Goal: Task Accomplishment & Management: Use online tool/utility

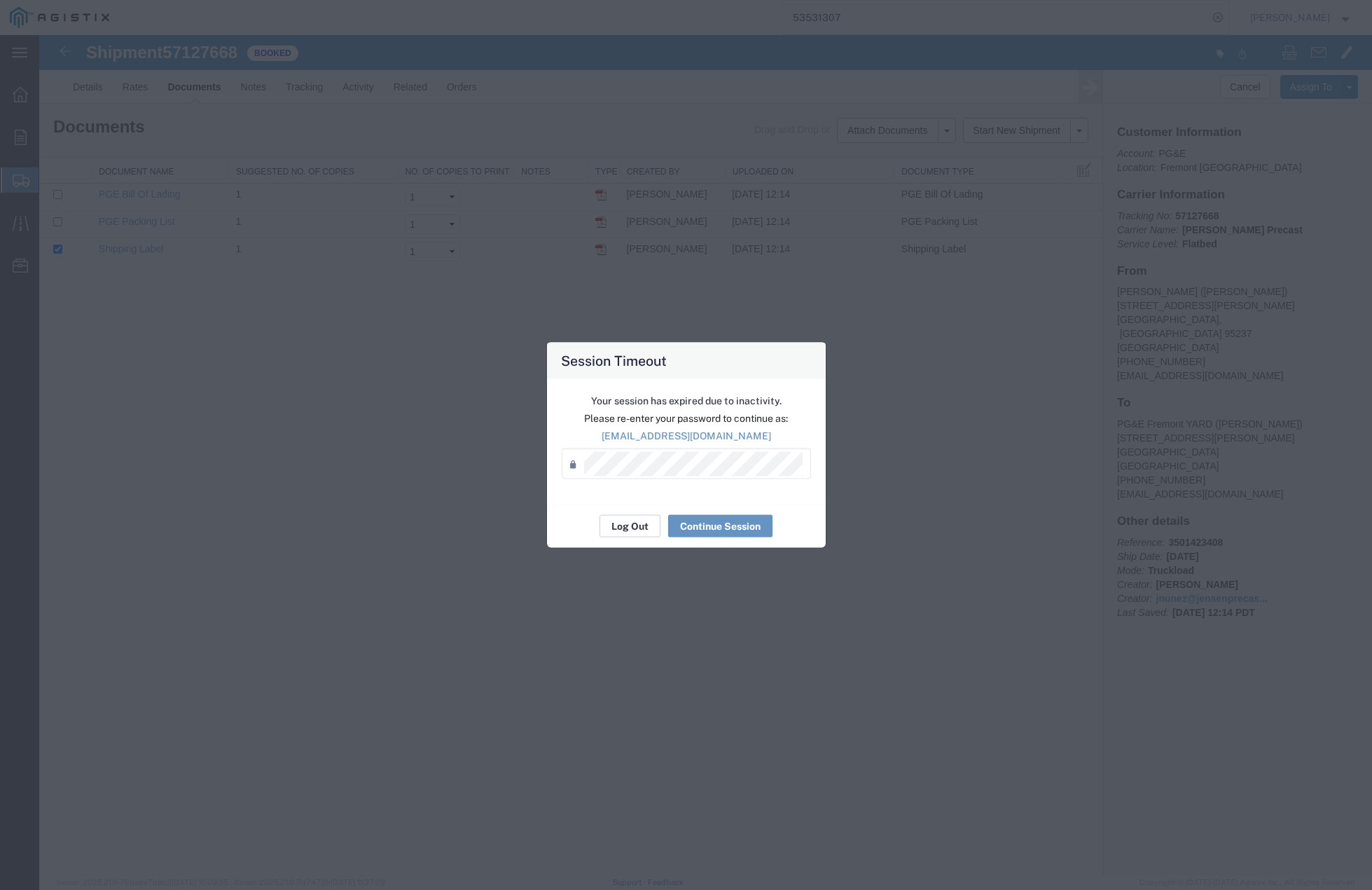
click at [637, 524] on button "Log Out" at bounding box center [630, 526] width 61 height 23
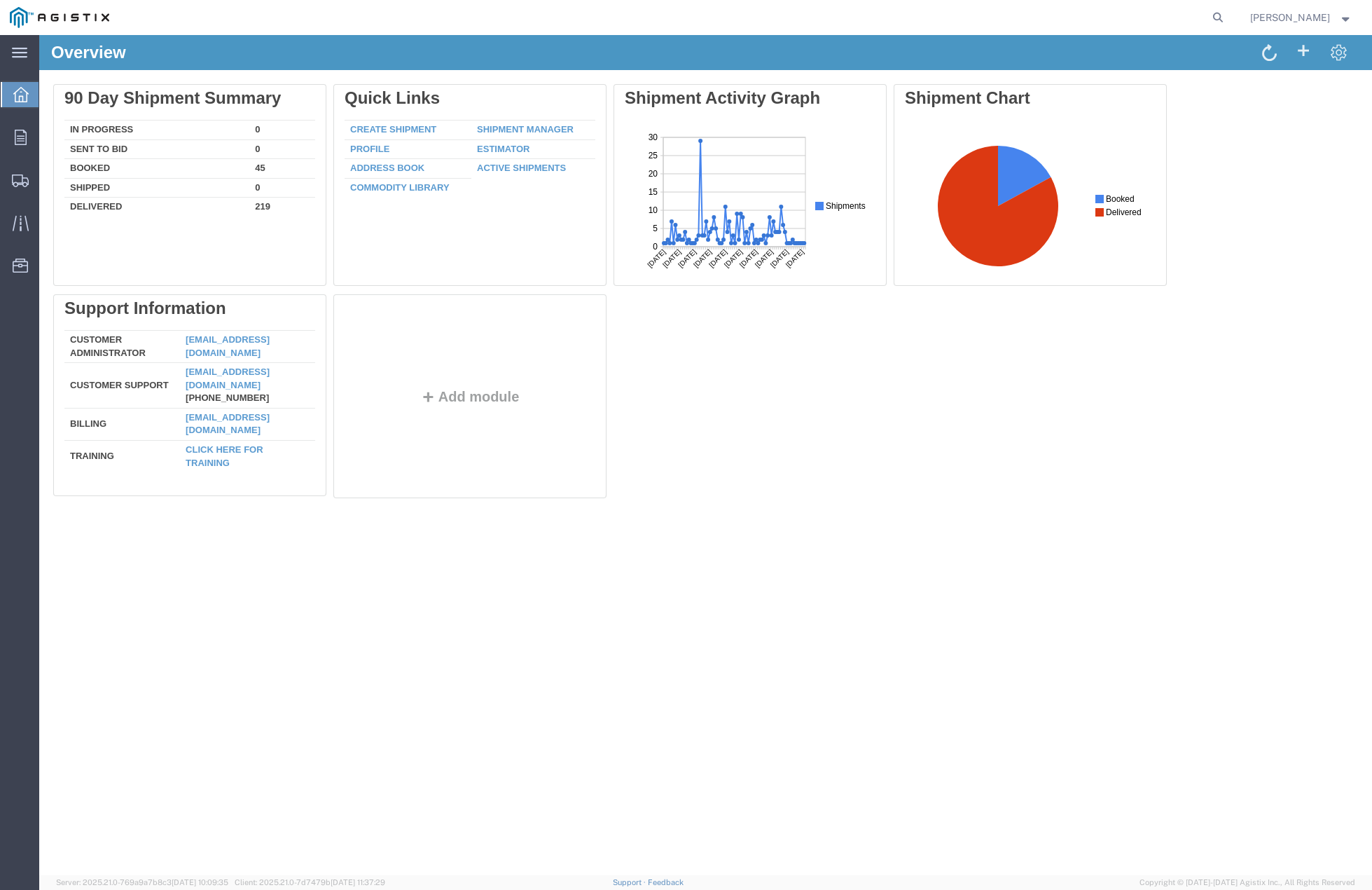
drag, startPoint x: 567, startPoint y: 567, endPoint x: 578, endPoint y: 253, distance: 314.2
click at [567, 565] on div "Overview Delete 90 Day Shipment Summary In Progress 0 Sent To Bid 0 Booked 45 S…" at bounding box center [706, 455] width 1333 height 840
click at [1228, 13] on icon at bounding box center [1218, 18] width 20 height 20
click at [1087, 14] on input "search" at bounding box center [995, 18] width 426 height 34
paste input "55426544"
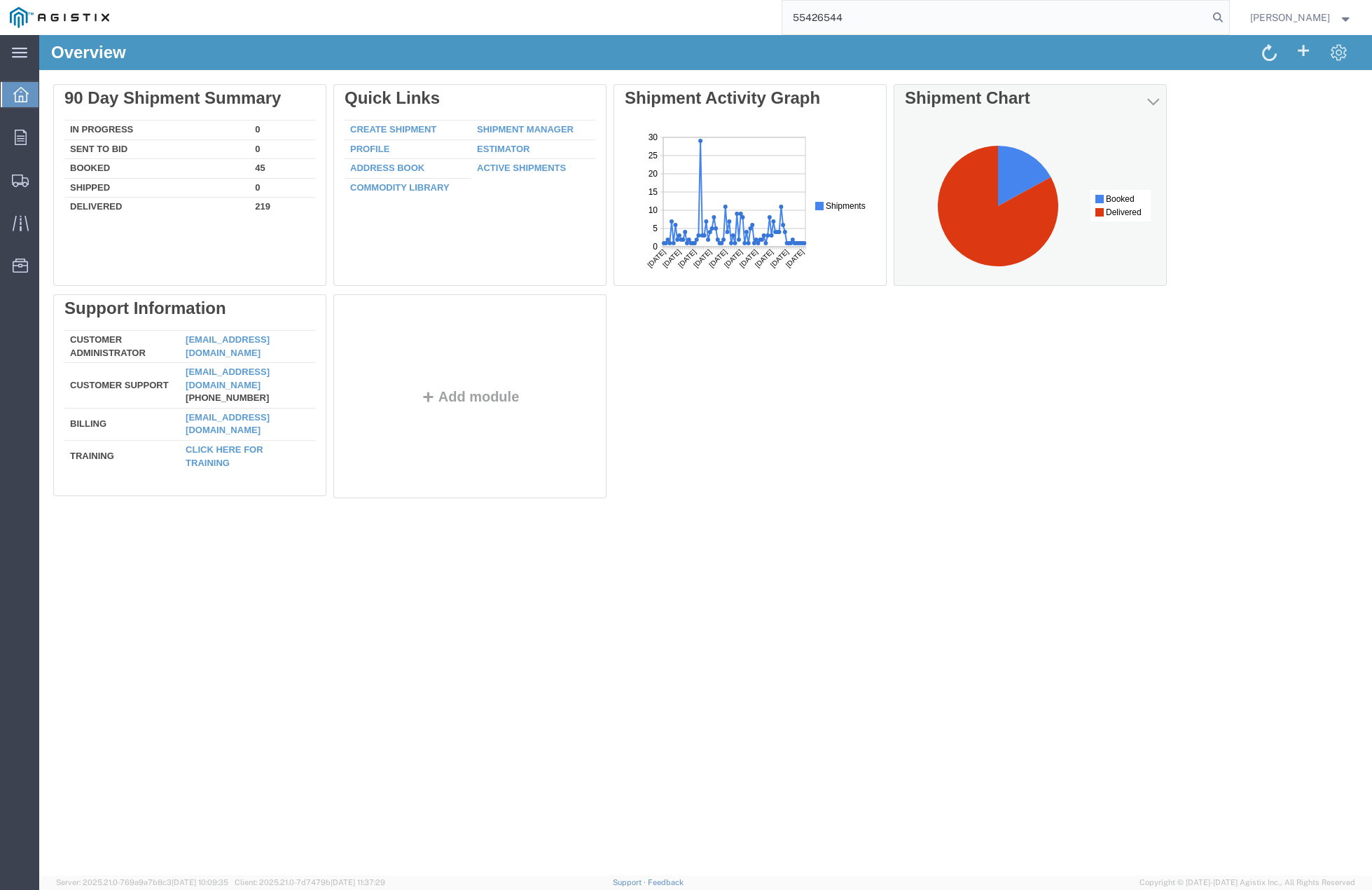
type input "55426544"
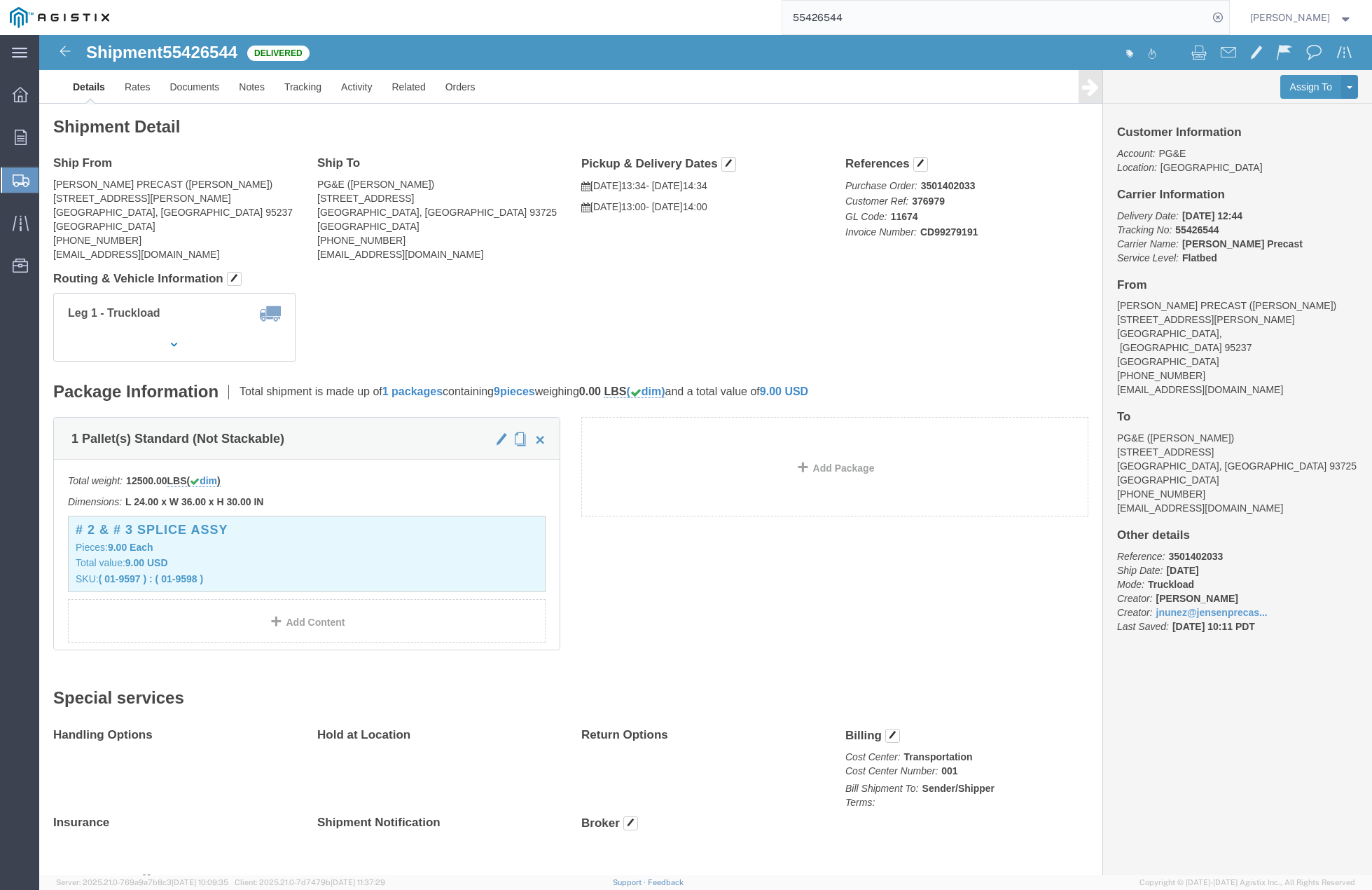
drag, startPoint x: 729, startPoint y: 589, endPoint x: 712, endPoint y: 584, distance: 17.7
click div "1 Pallet(s) Standard (Not Stackable) Total weight: 12500.00 LBS ( dim ) Dimensi…"
click link "Clone Shipment"
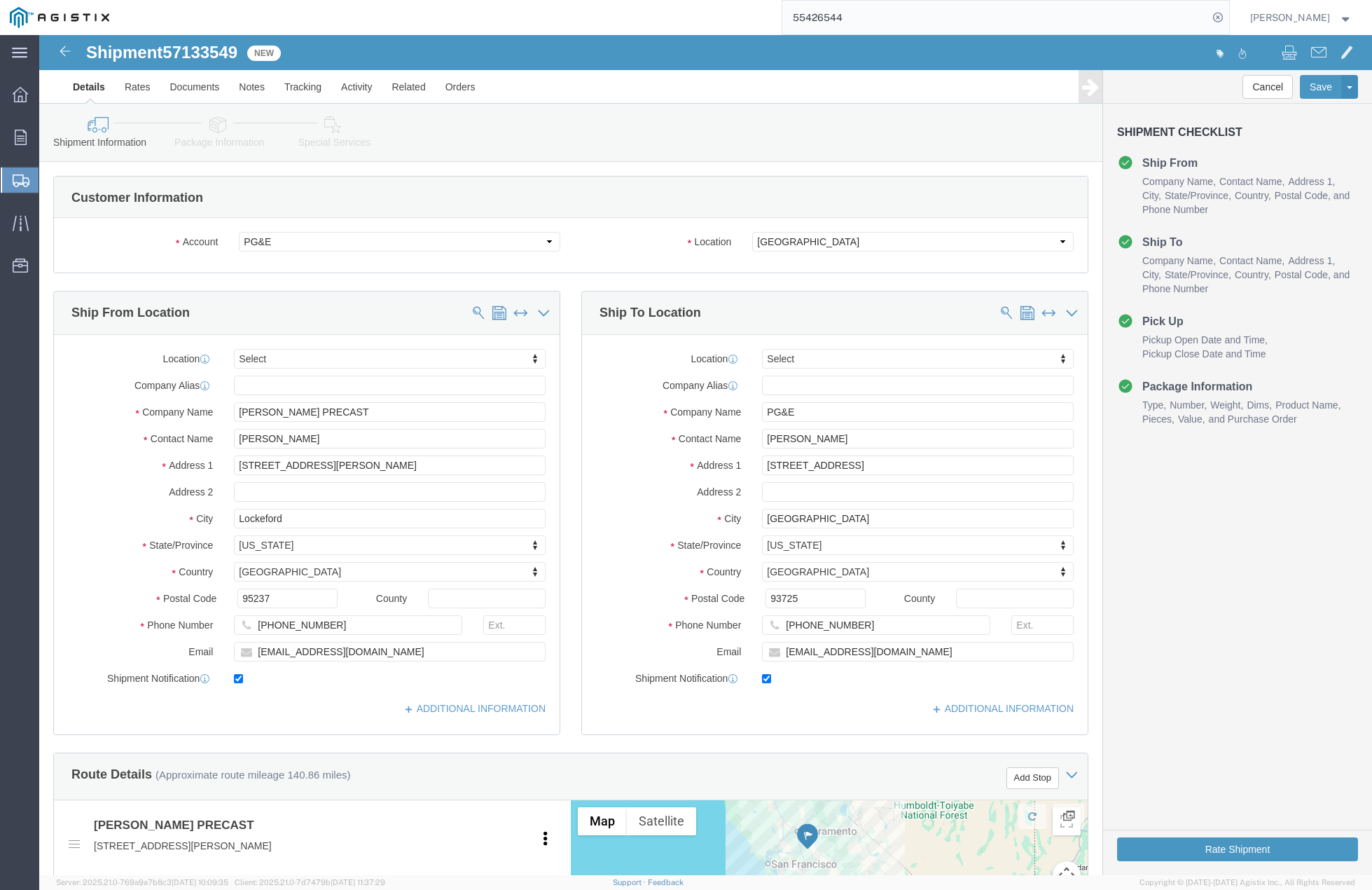
select select
click input "PG&E"
click input "PG&E Fremont"
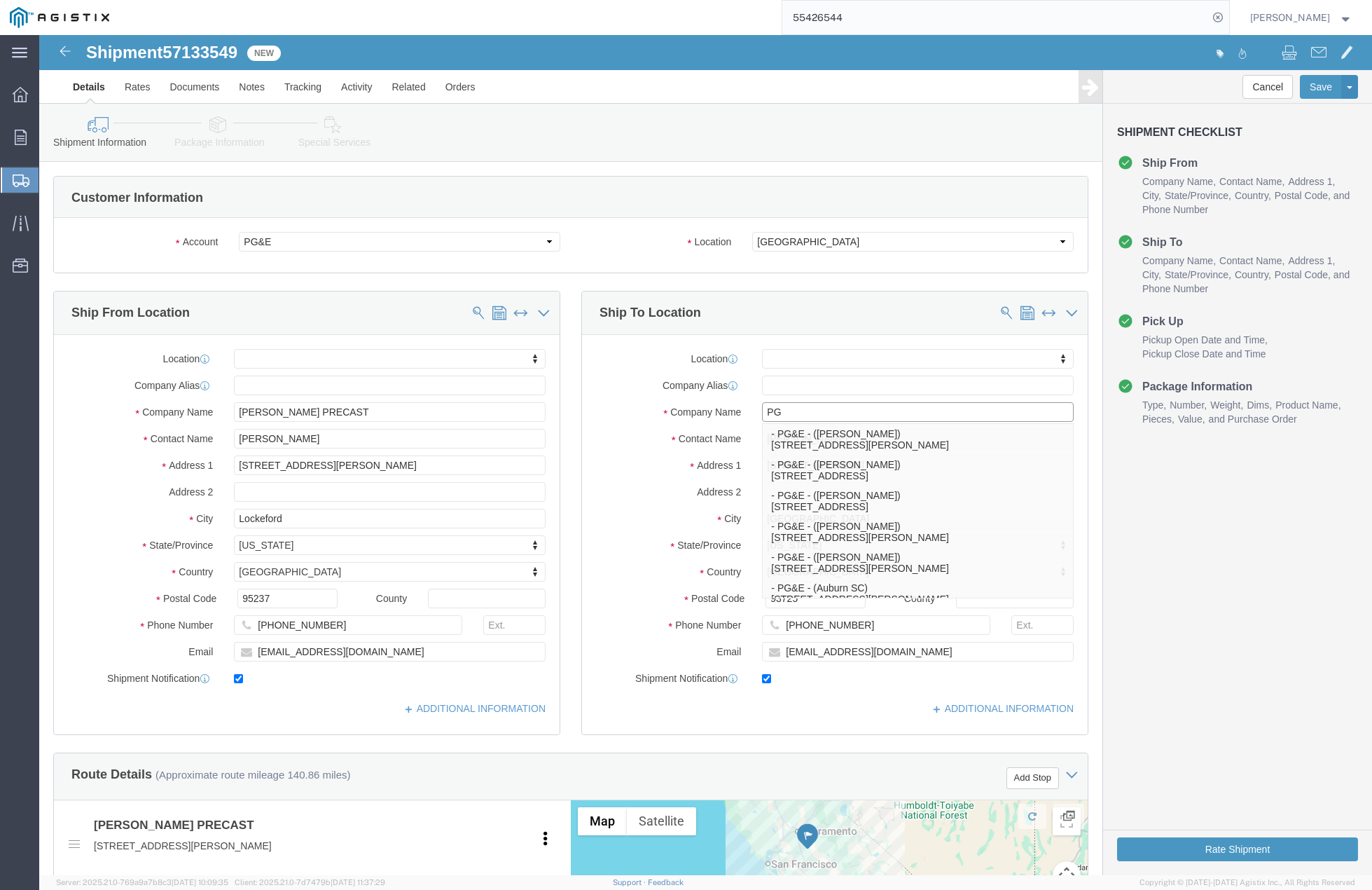
type input "P"
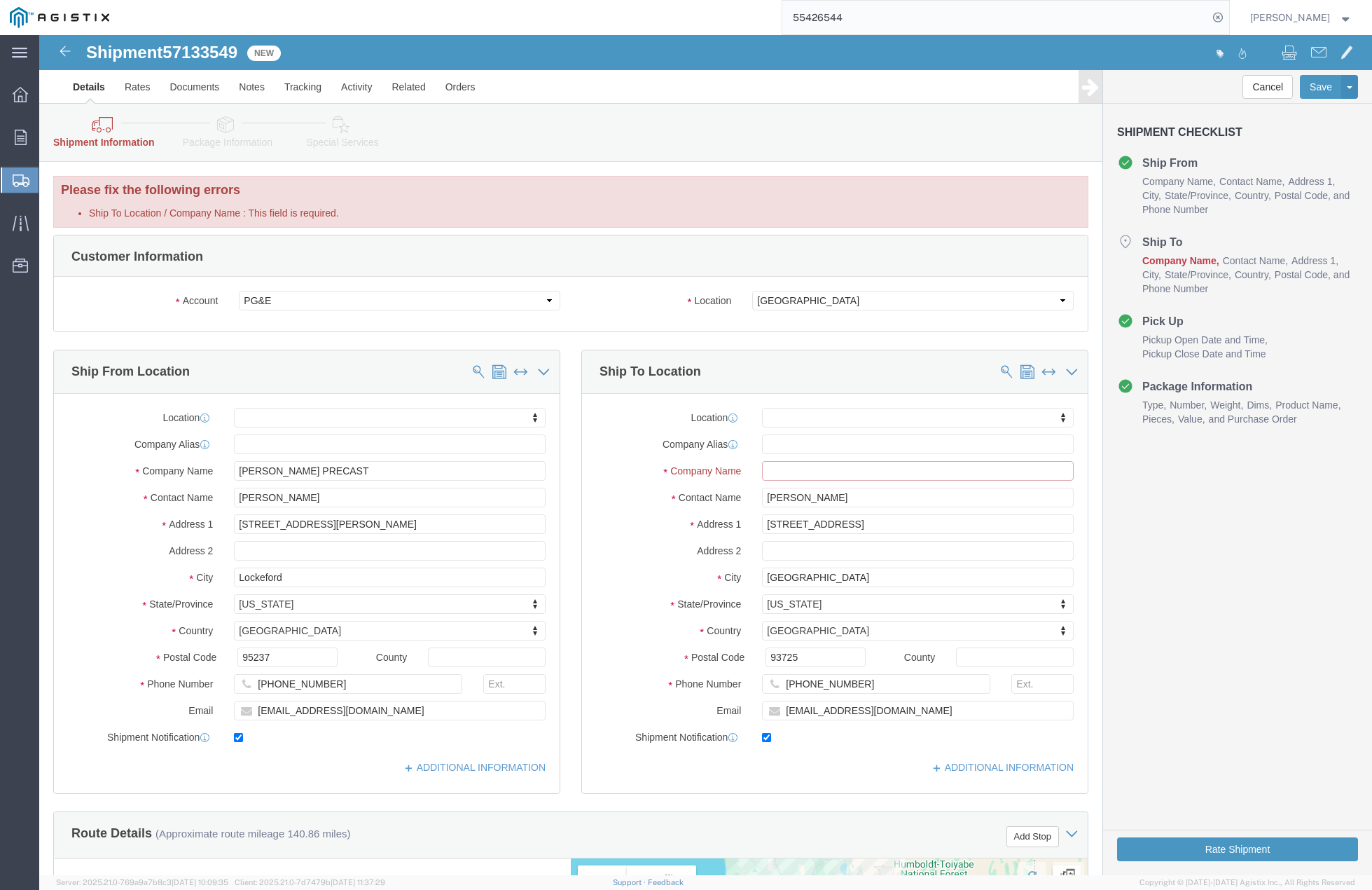
drag, startPoint x: 789, startPoint y: 374, endPoint x: 742, endPoint y: 438, distance: 79.4
click input "Ship To Location / Company Name : This field is required."
paste input "PG&E Fresno Distribution Center"
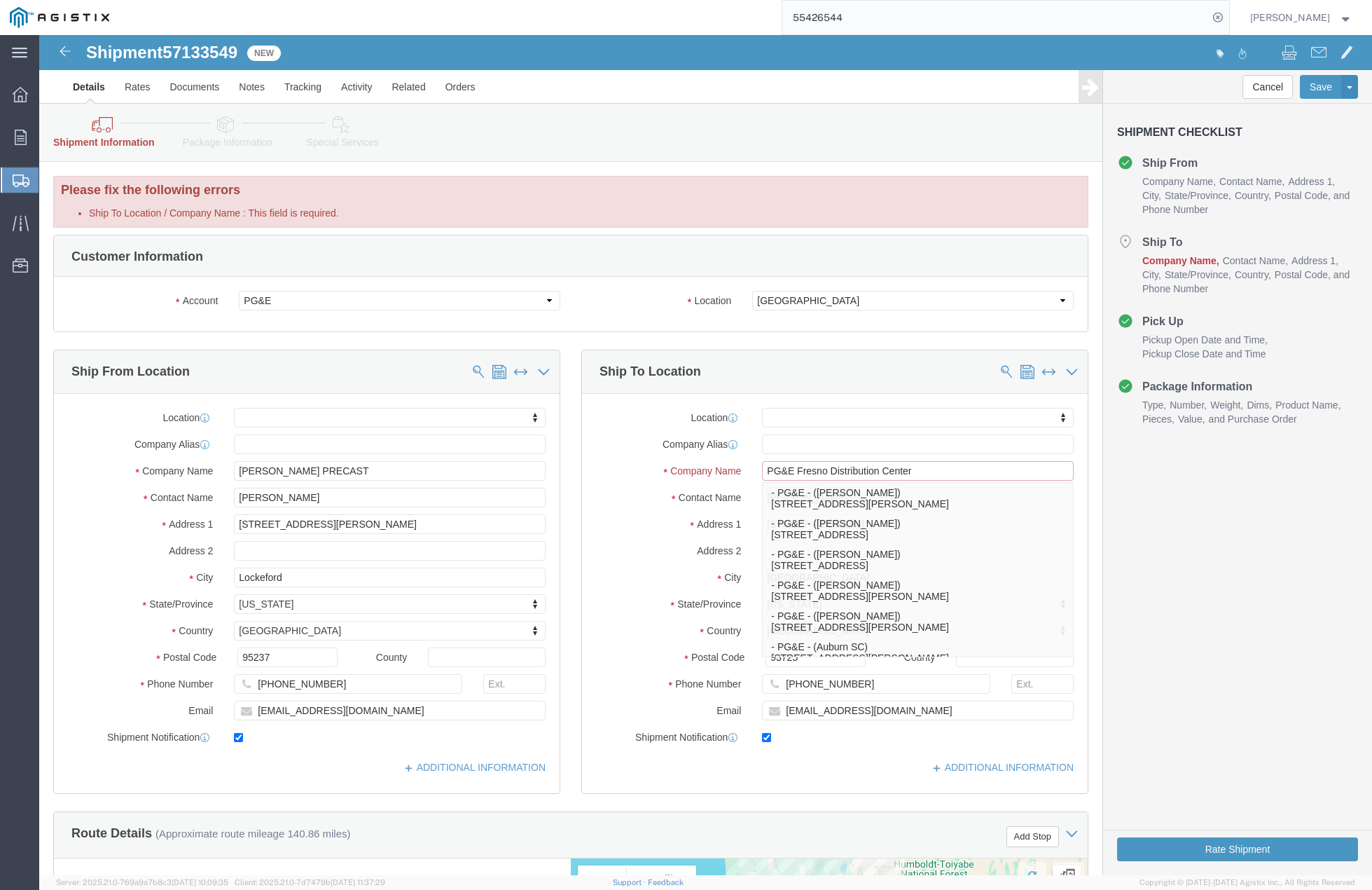
type input "PG&E Fresno Distribution Center"
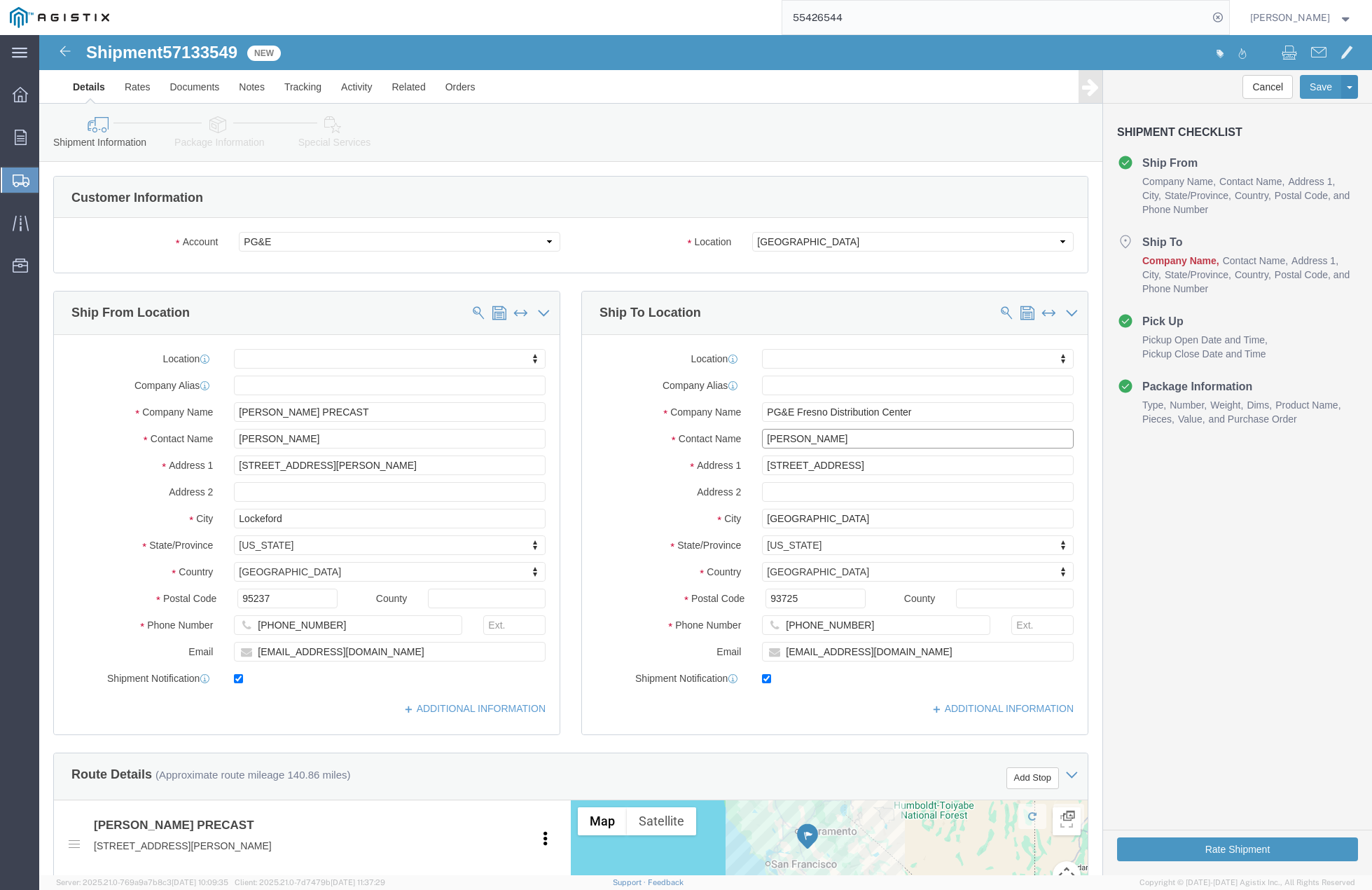
click input "[PERSON_NAME]"
type input "J"
paste input "[PERSON_NAME]"
type input "[PERSON_NAME]"
click input "[PHONE_NUMBER]"
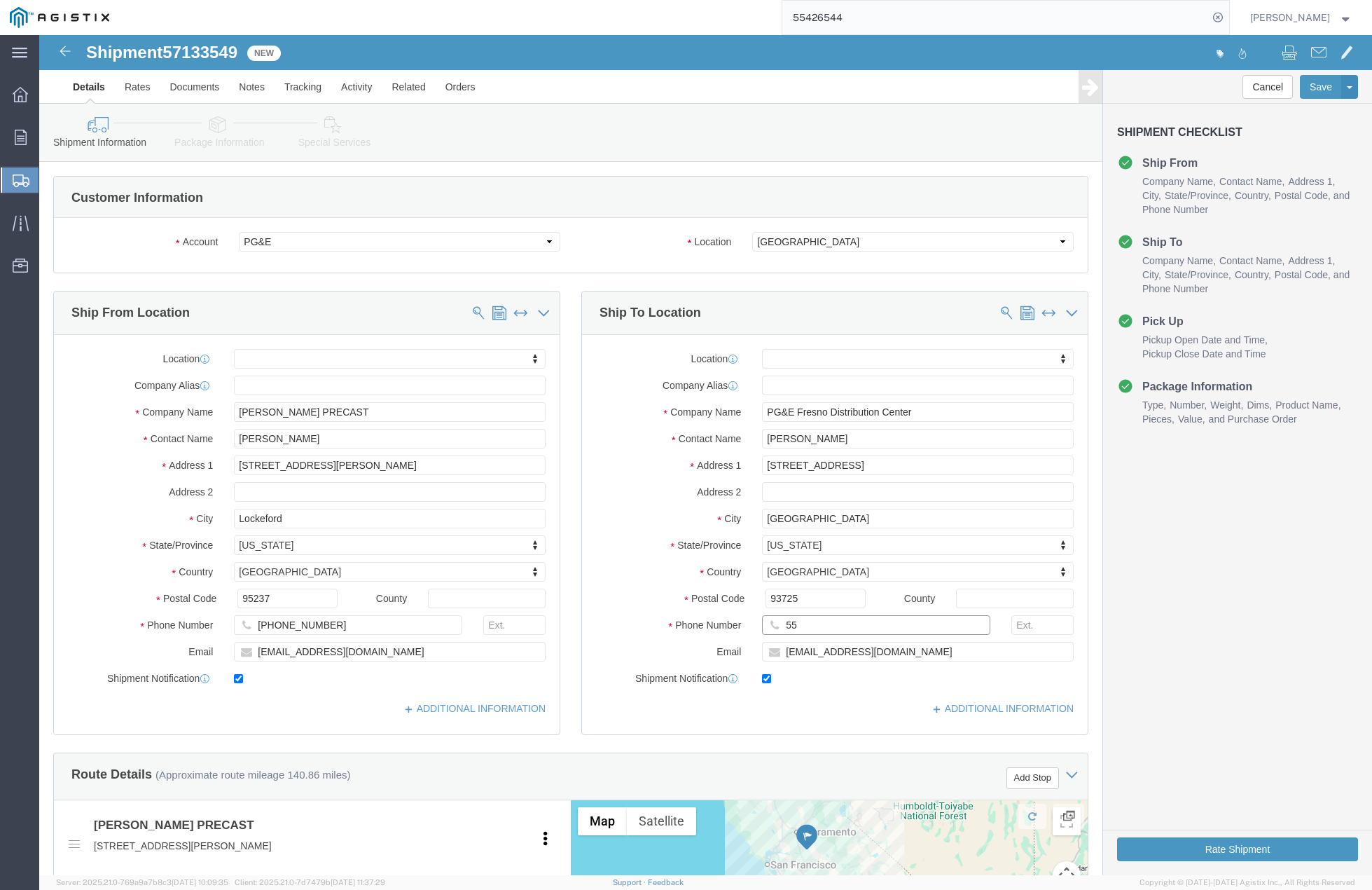
type input "5"
paste input "5592637165"
click input "5592637165"
click input "559-2637165"
type input "[PHONE_NUMBER]"
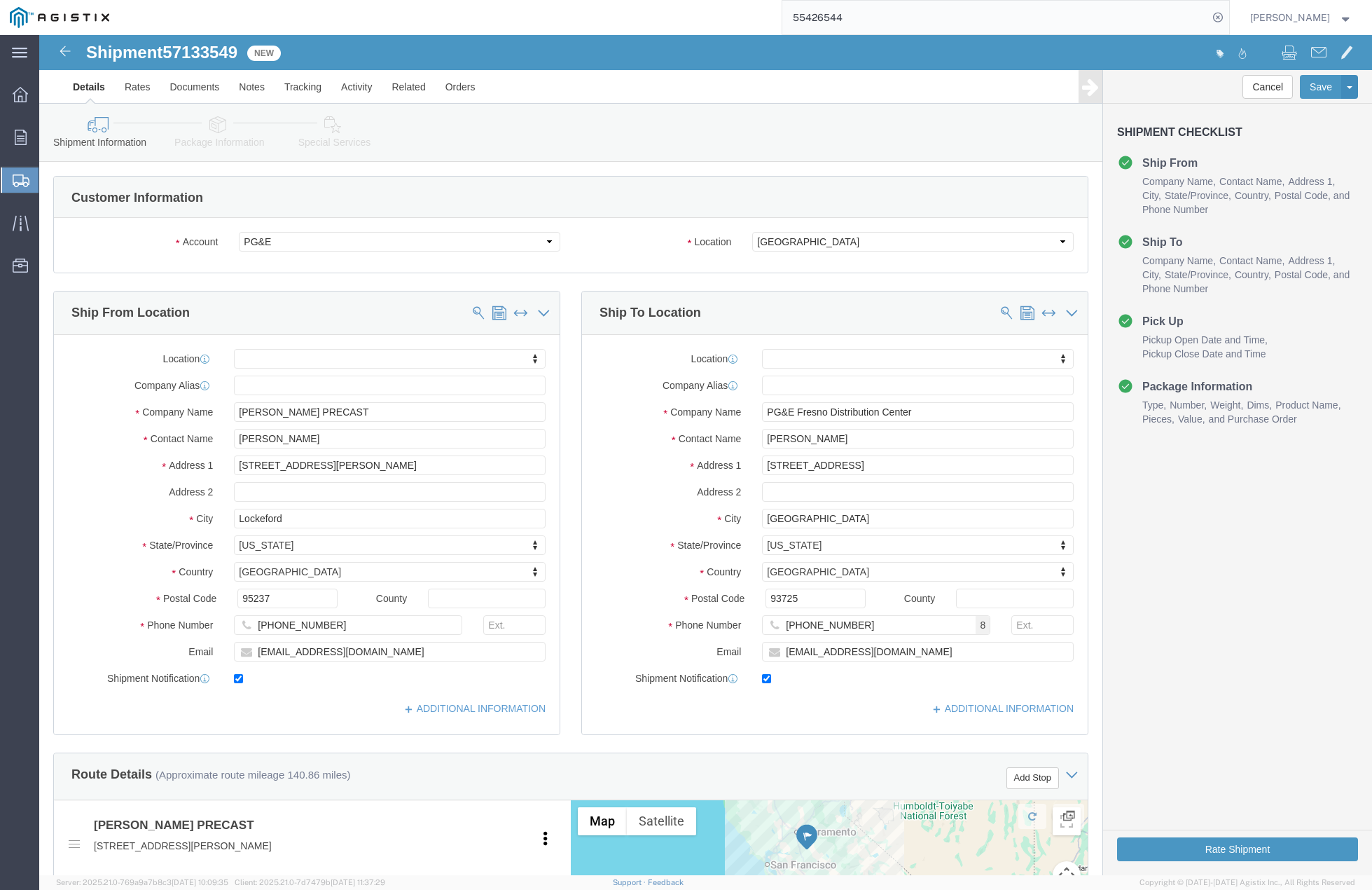
click div "Location My Profile Location (OBSOLETE) [PERSON_NAME] SC - GC TRAILER (OBSOLETE…"
click input "[EMAIL_ADDRESS][DOMAIN_NAME]"
type input "j"
paste input "[EMAIL_ADDRESS][DOMAIN_NAME]"
type input "[EMAIL_ADDRESS][DOMAIN_NAME]"
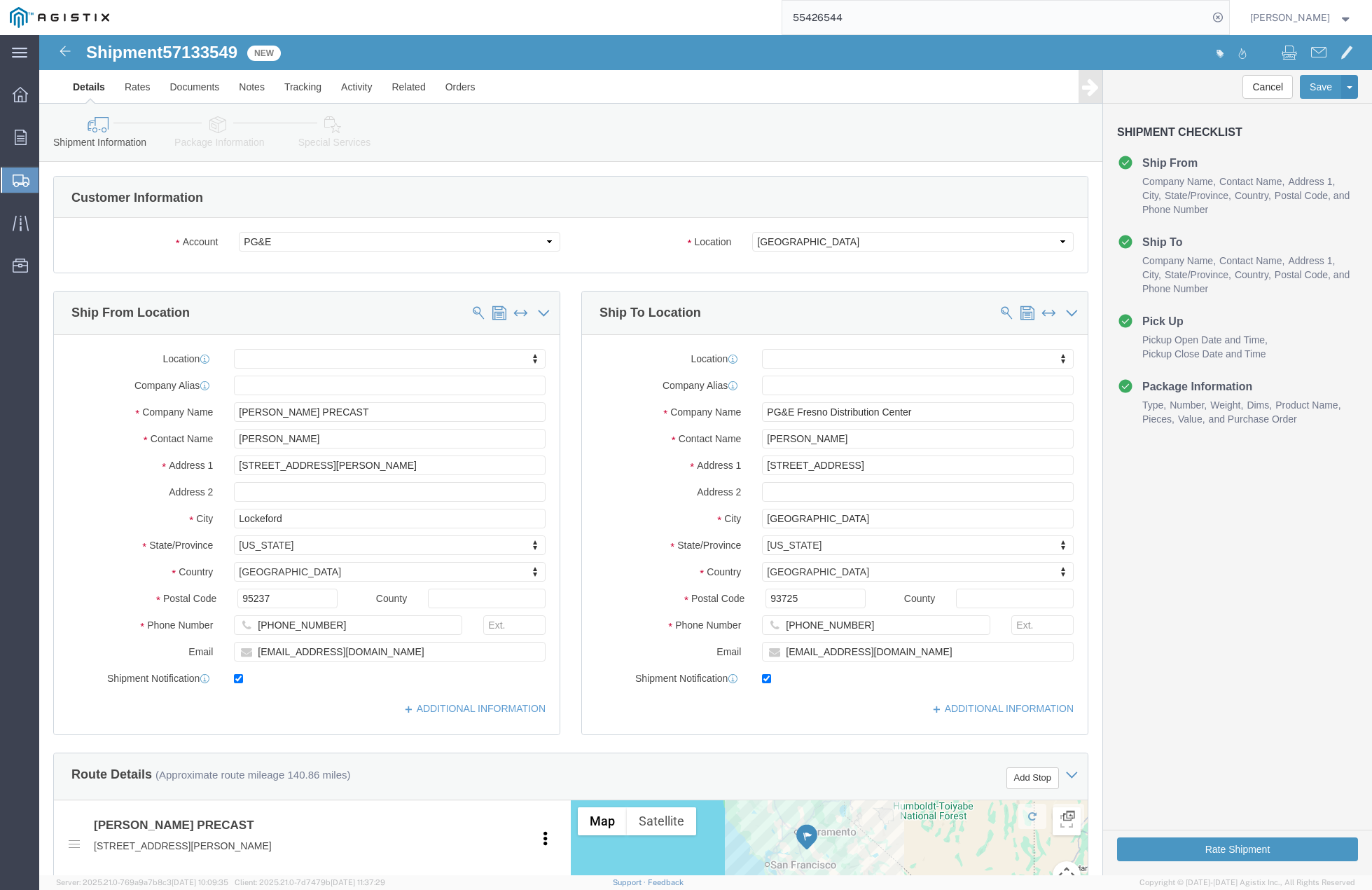
click div "Location My Profile Location (OBSOLETE) [PERSON_NAME] SC - GC TRAILER (OBSOLETE…"
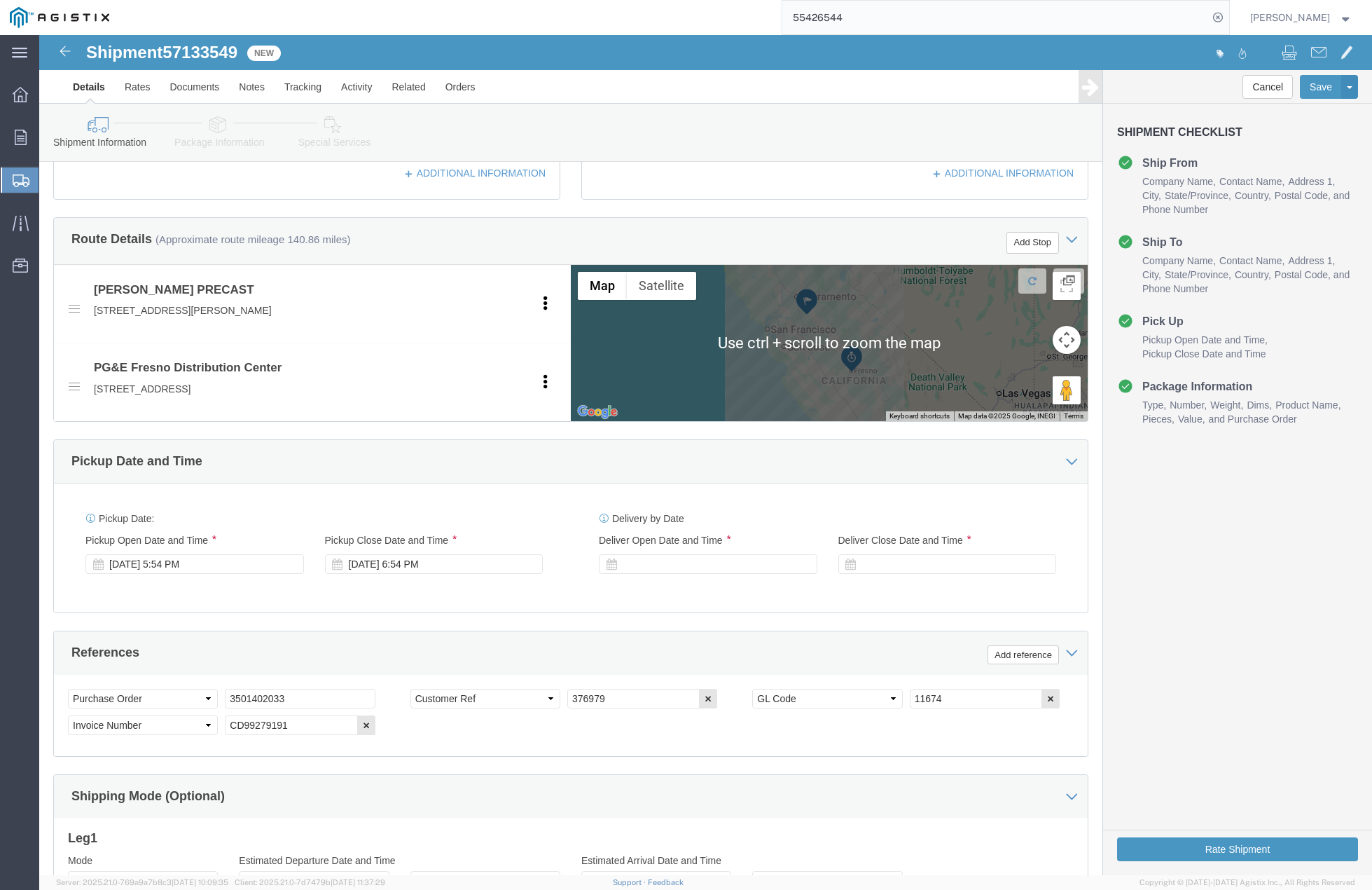
scroll to position [613, 0]
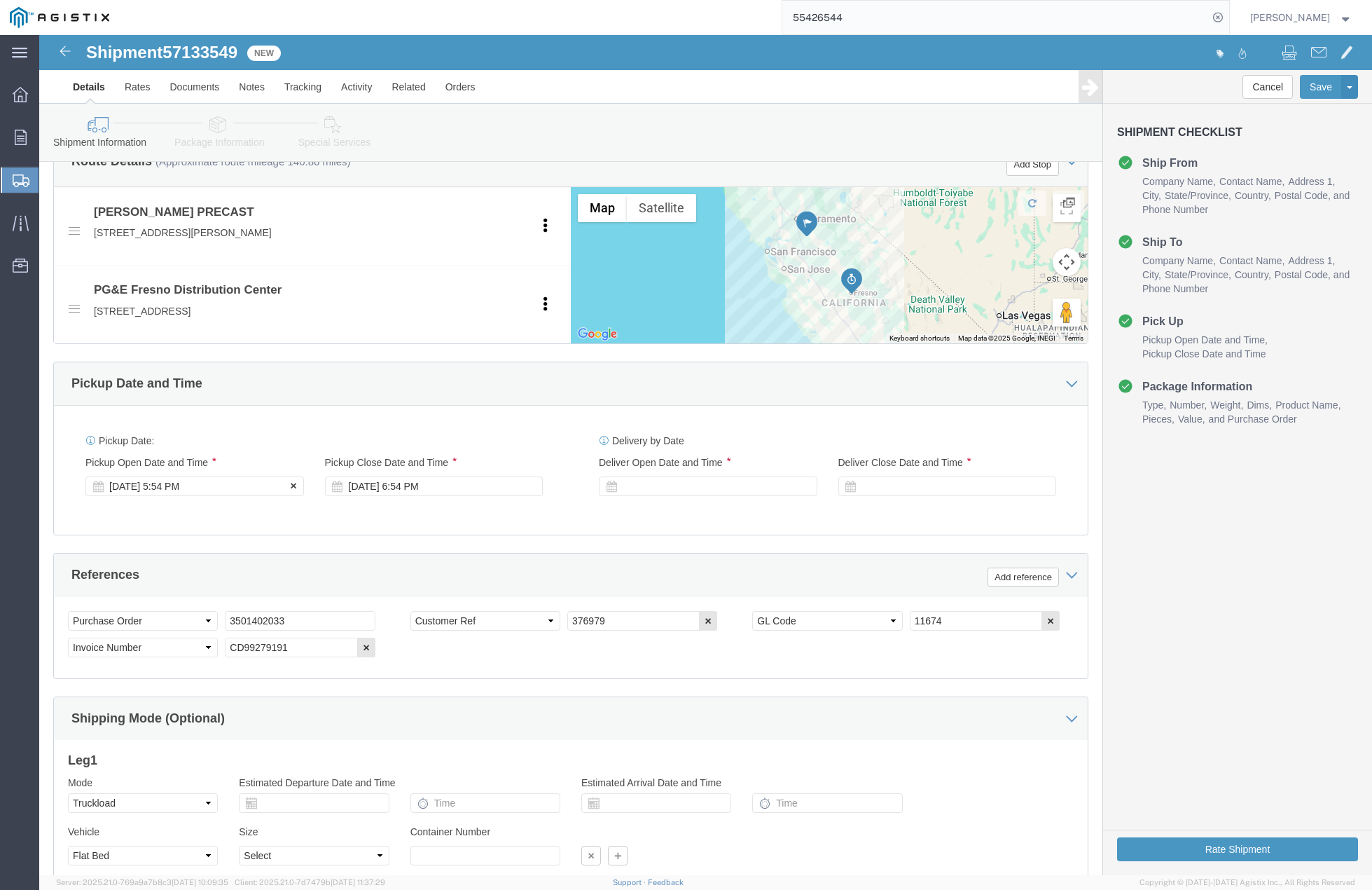
click div "[DATE] 5:54 PM"
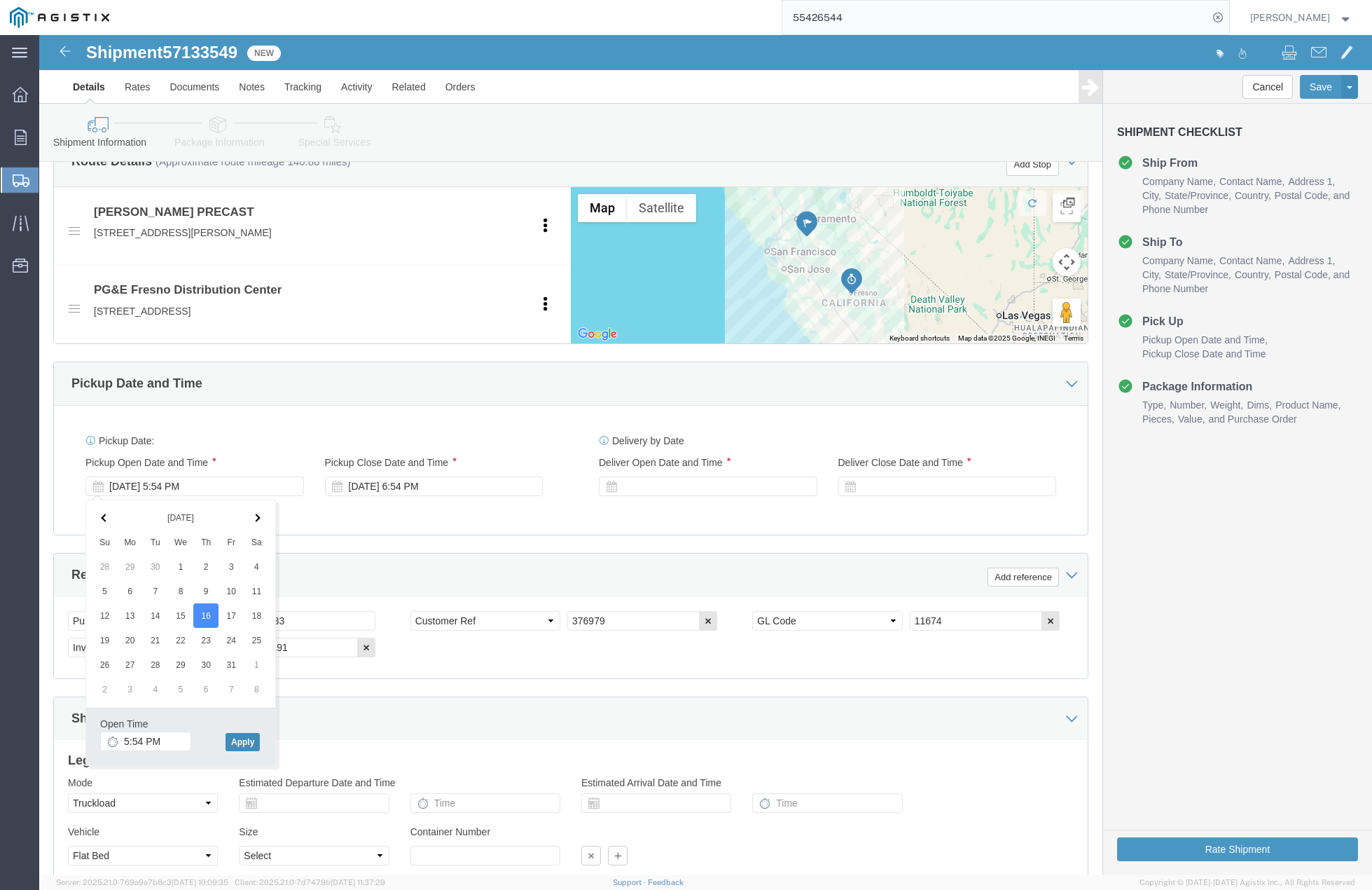
click button "Apply"
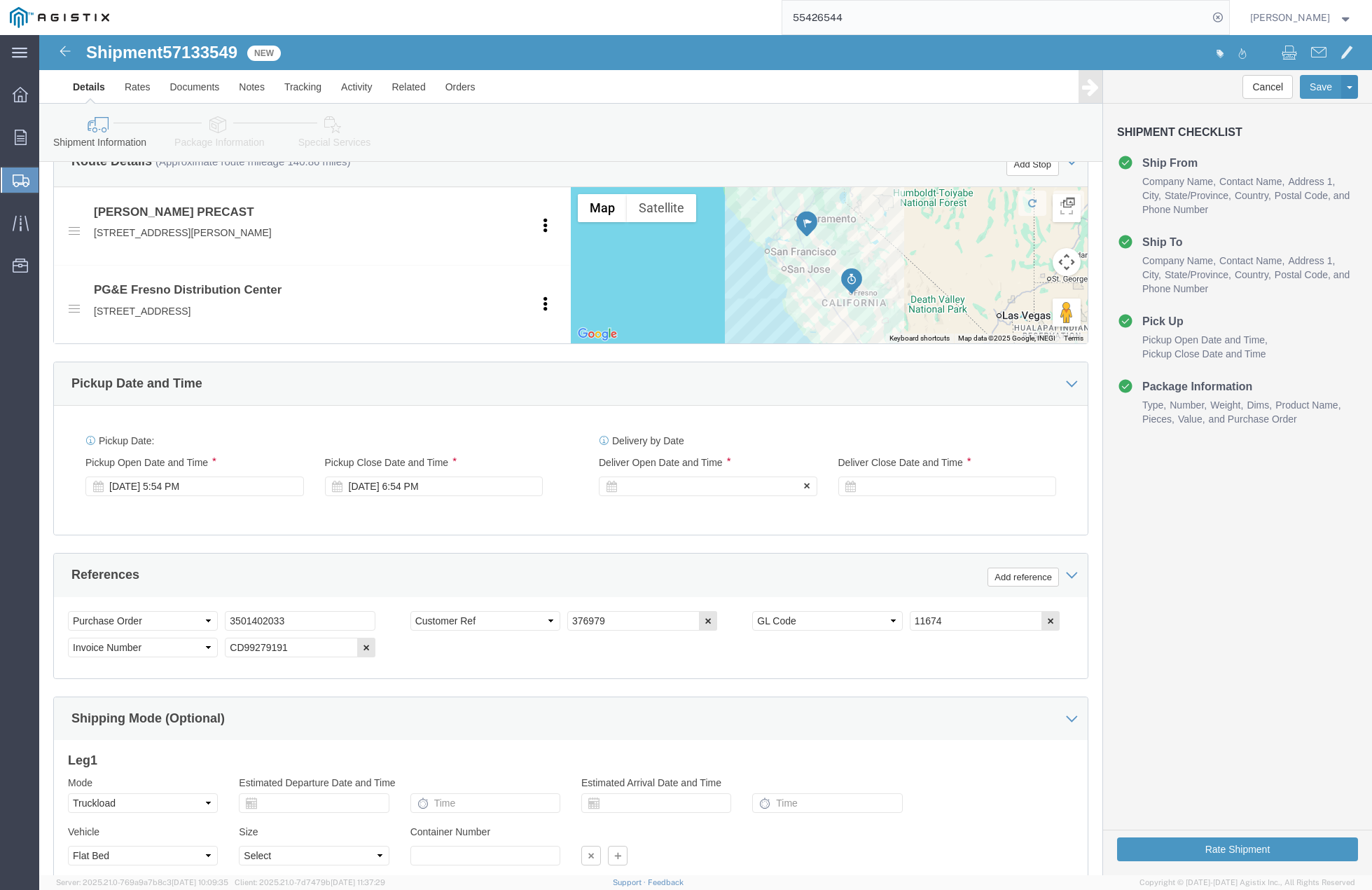
click div
click button "Apply"
drag, startPoint x: 841, startPoint y: 427, endPoint x: 838, endPoint y: 445, distance: 18.2
click label "Deliver Close Date and Time"
click div
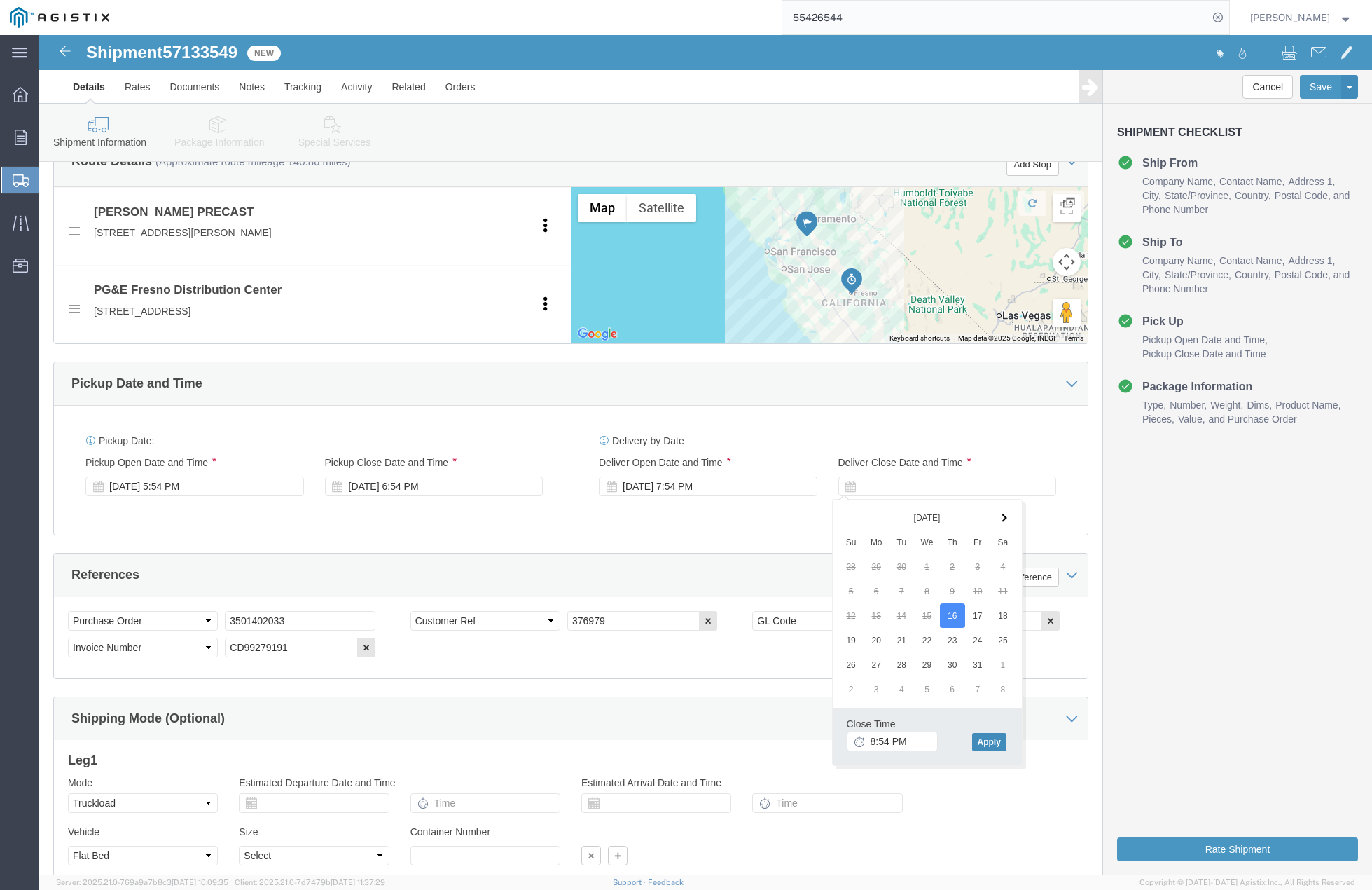
click button "Apply"
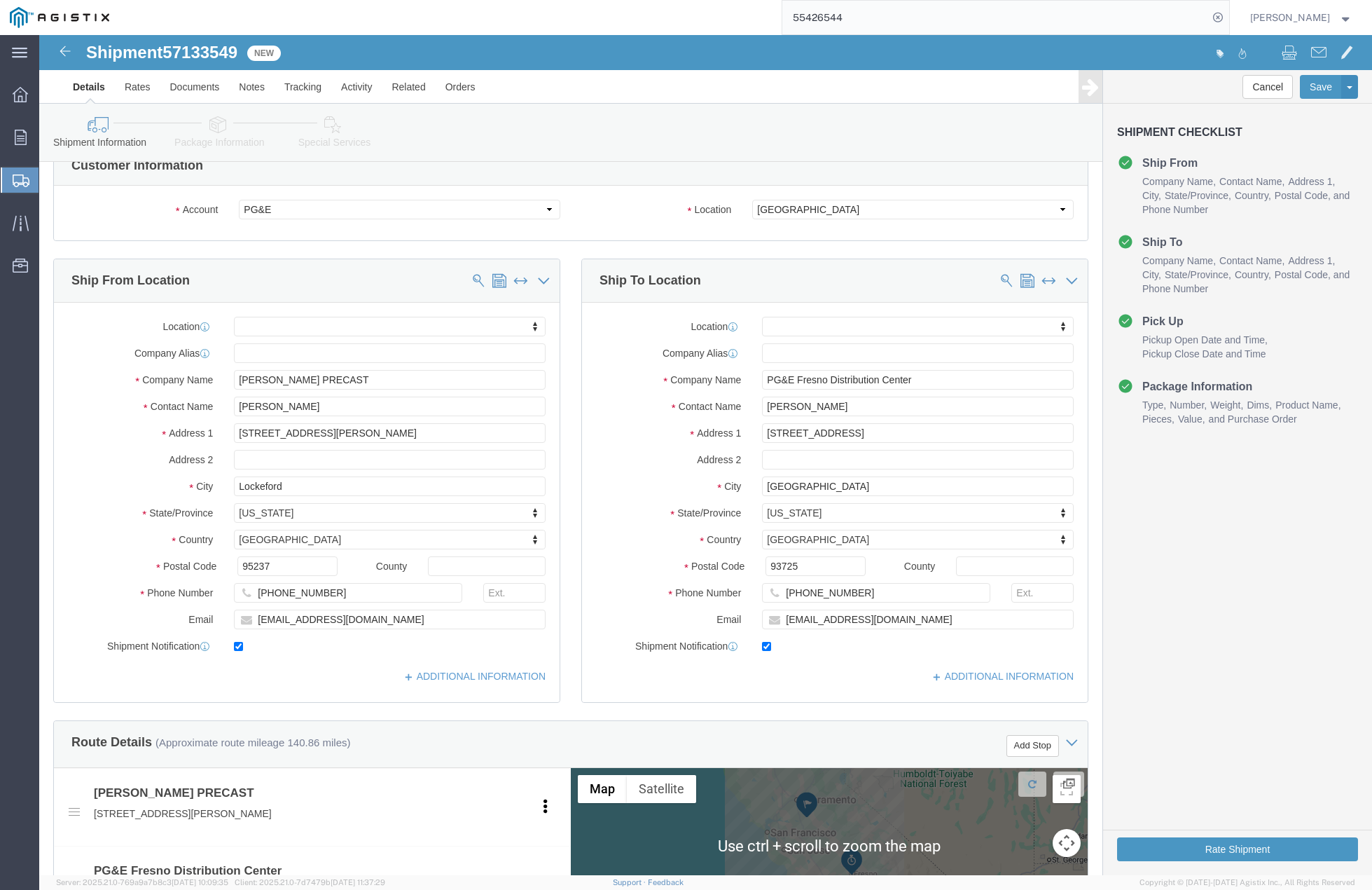
scroll to position [0, 0]
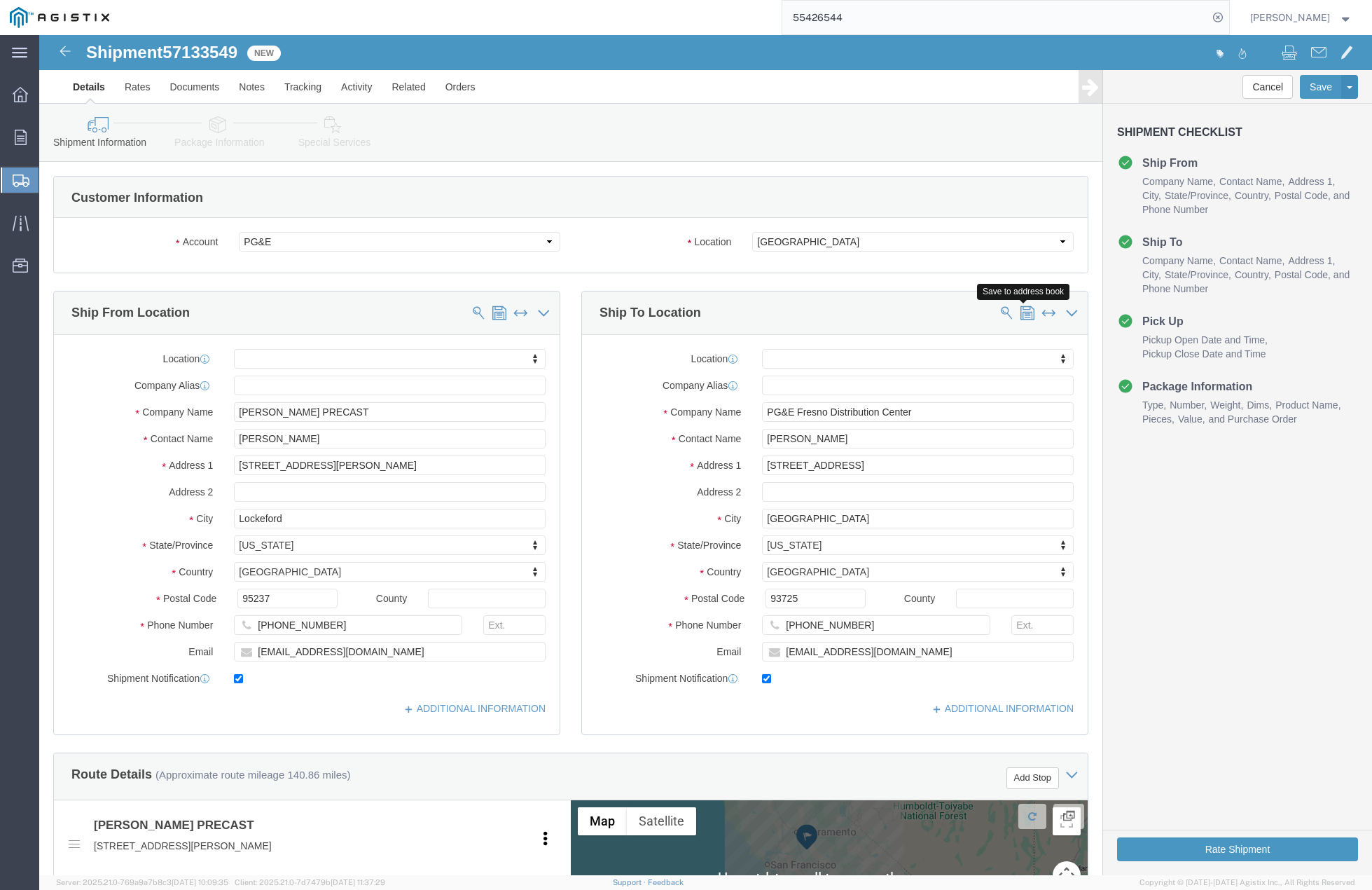
click span
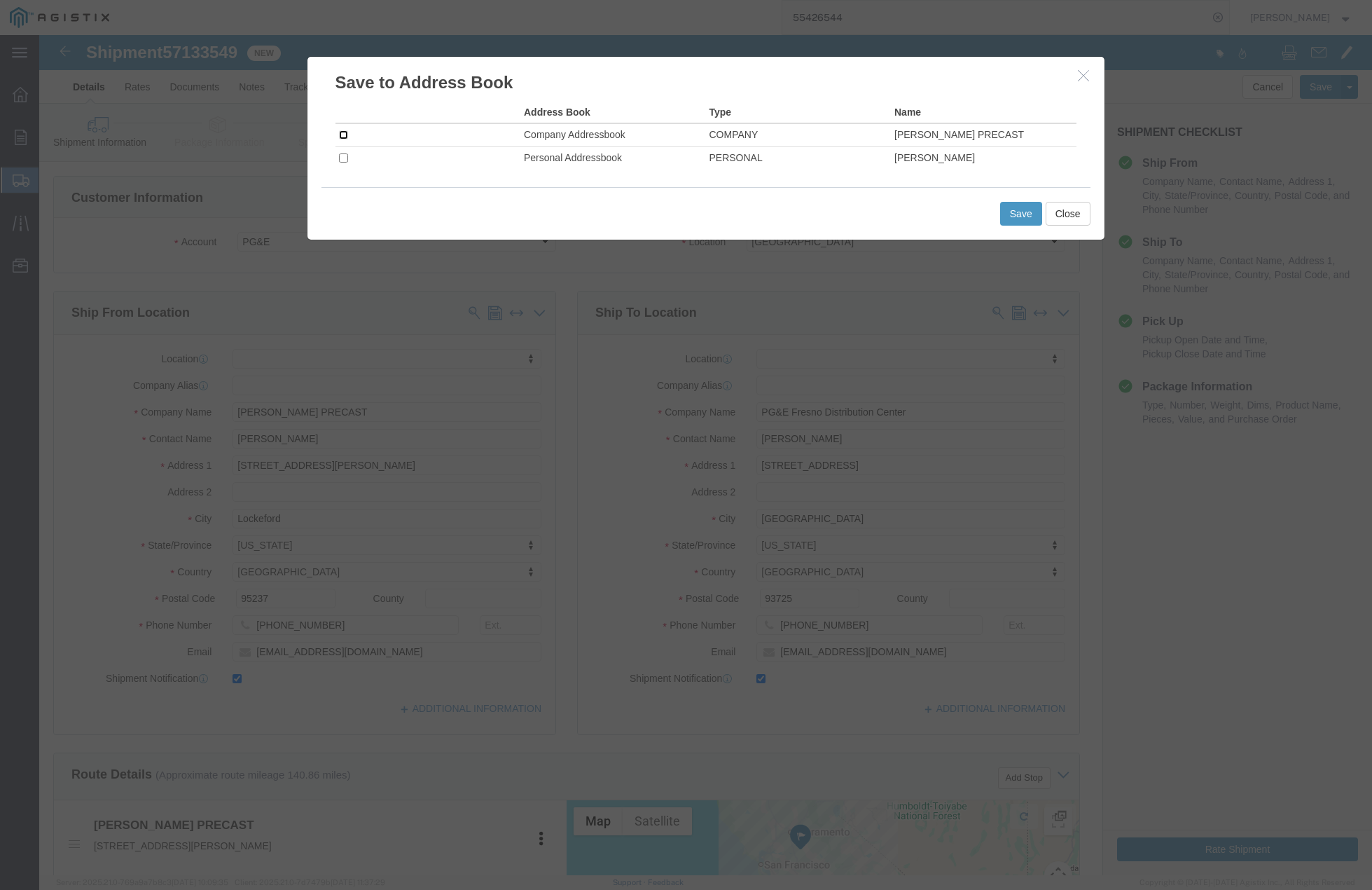
click input "checkbox"
checkbox input "true"
click button "Save"
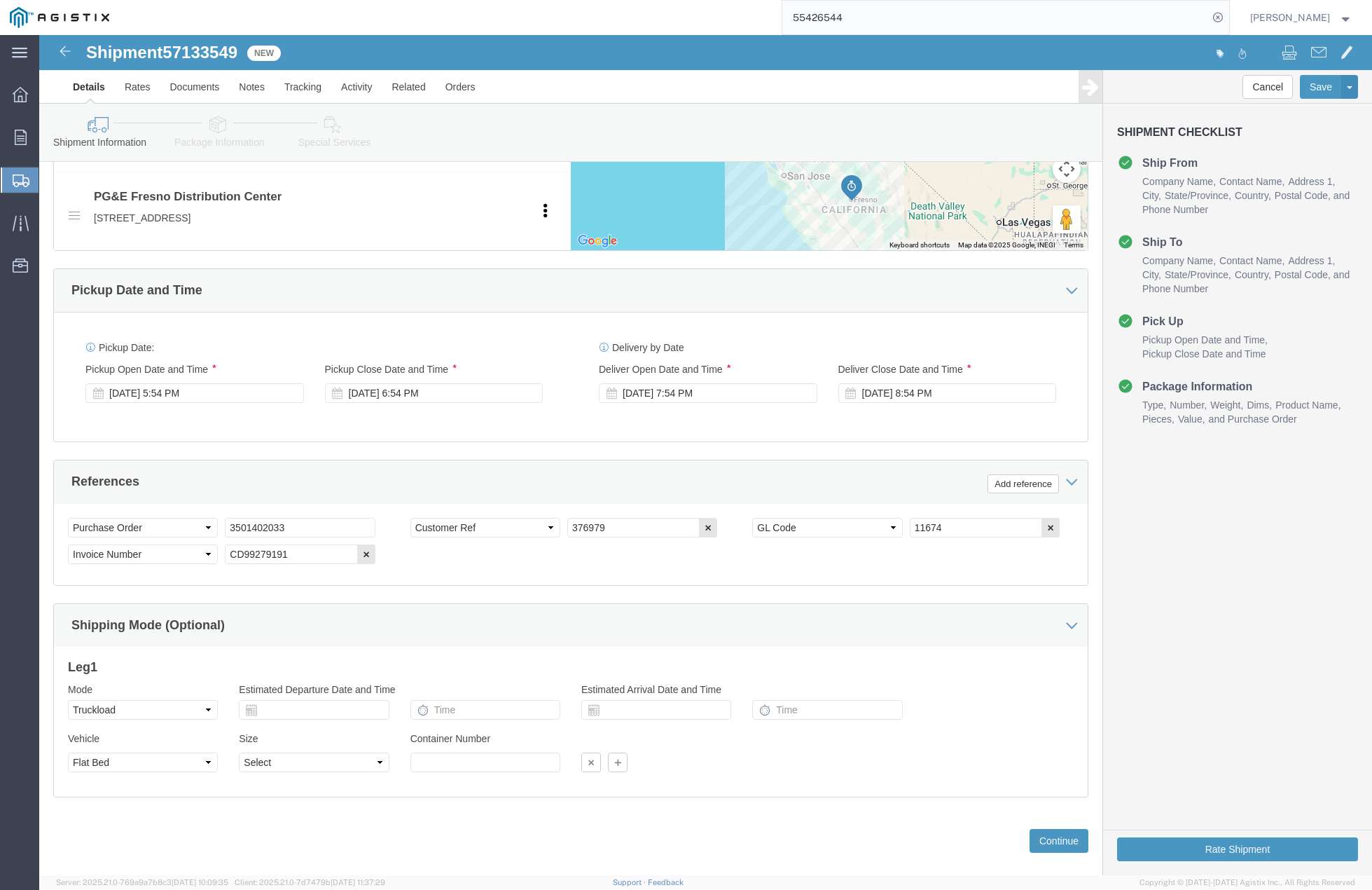
scroll to position [727, 0]
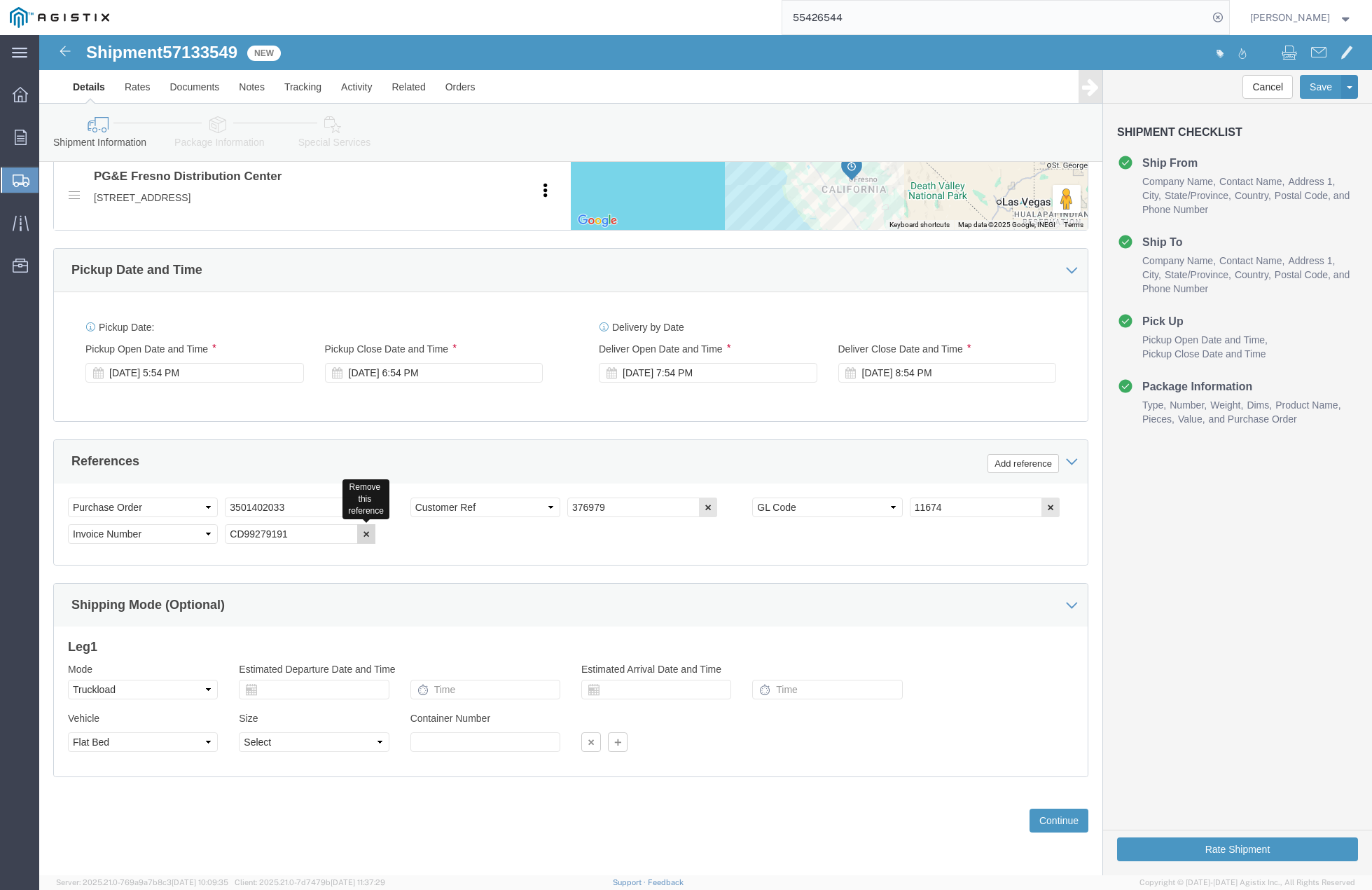
click icon "button"
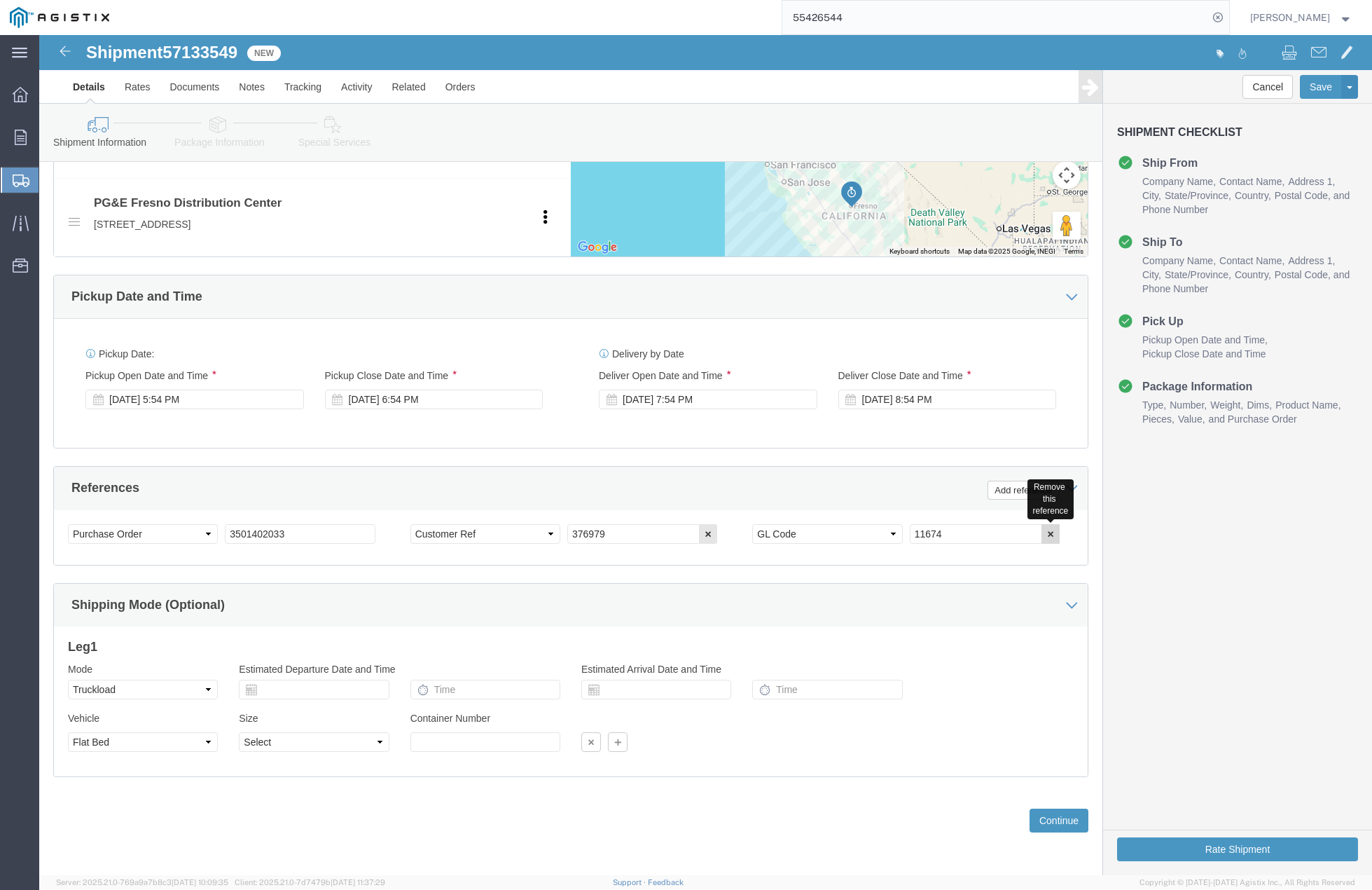
click icon "button"
click button "Add reference"
click select "Select Account Type Activity ID Airline Appointment Number ASN Batch Request # …"
select select "APPOINTMNTNUM"
click select "Select Account Type Activity ID Airline Appointment Number ASN Batch Request # …"
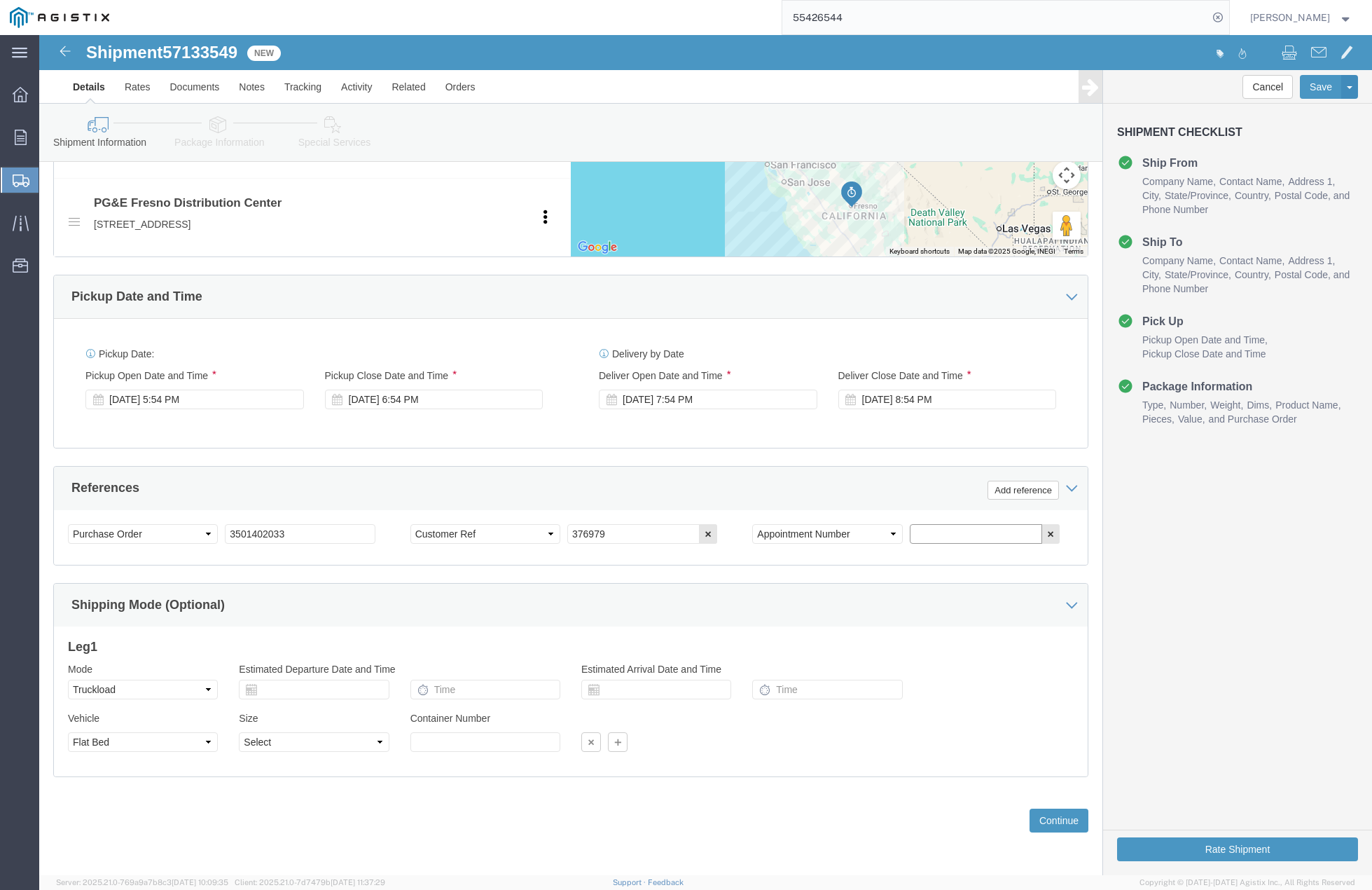
click input "text"
paste input "MF500-251016-007"
type input "MF500-251016-007"
drag, startPoint x: 572, startPoint y: 504, endPoint x: 443, endPoint y: 496, distance: 129.2
click div "Select Account Type Activity ID Airline Appointment Number ASN Batch Request # …"
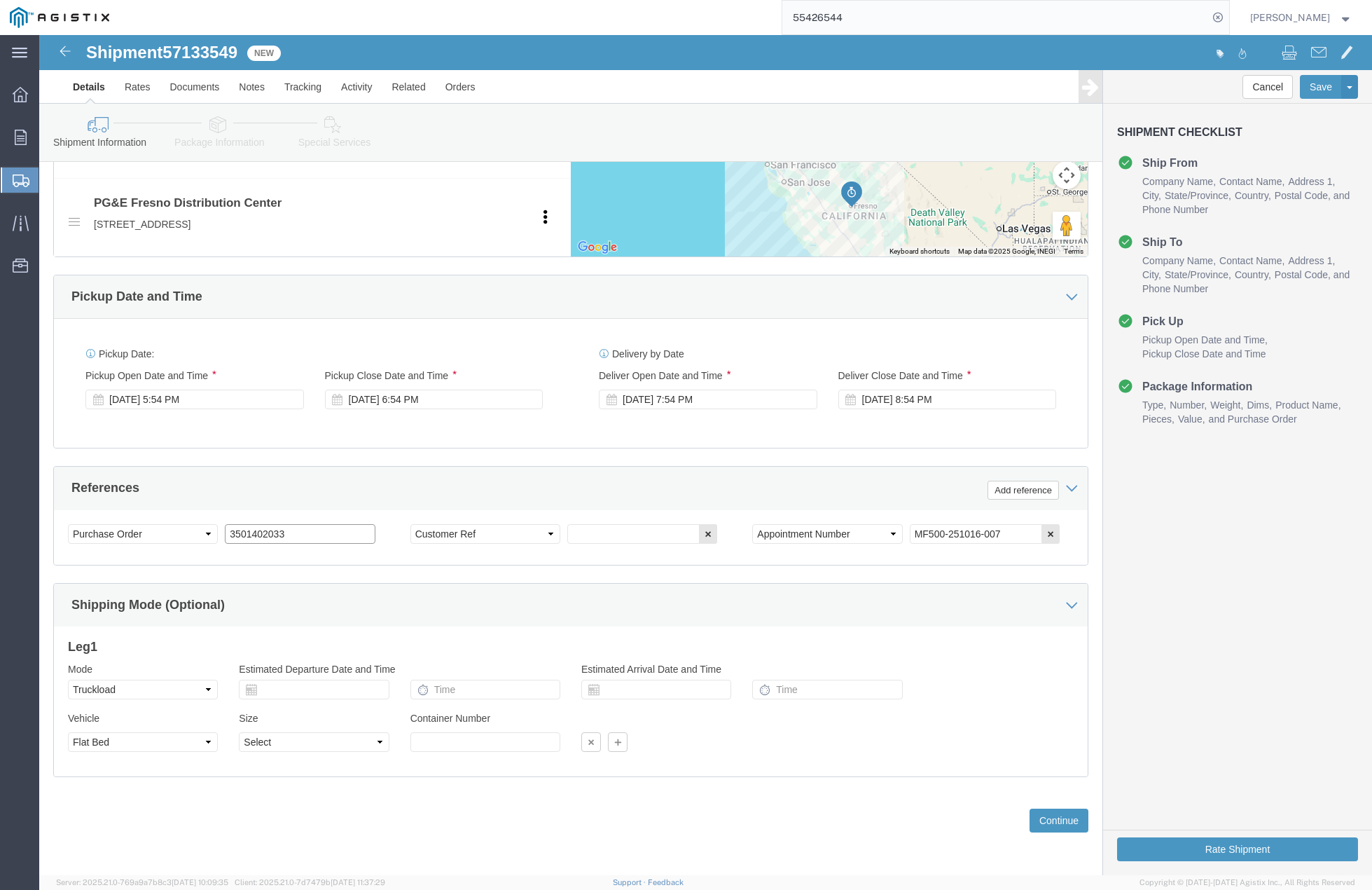
click input "3501402033"
type input "3"
paste input "3501410268"
type input "3501410268"
click input "text"
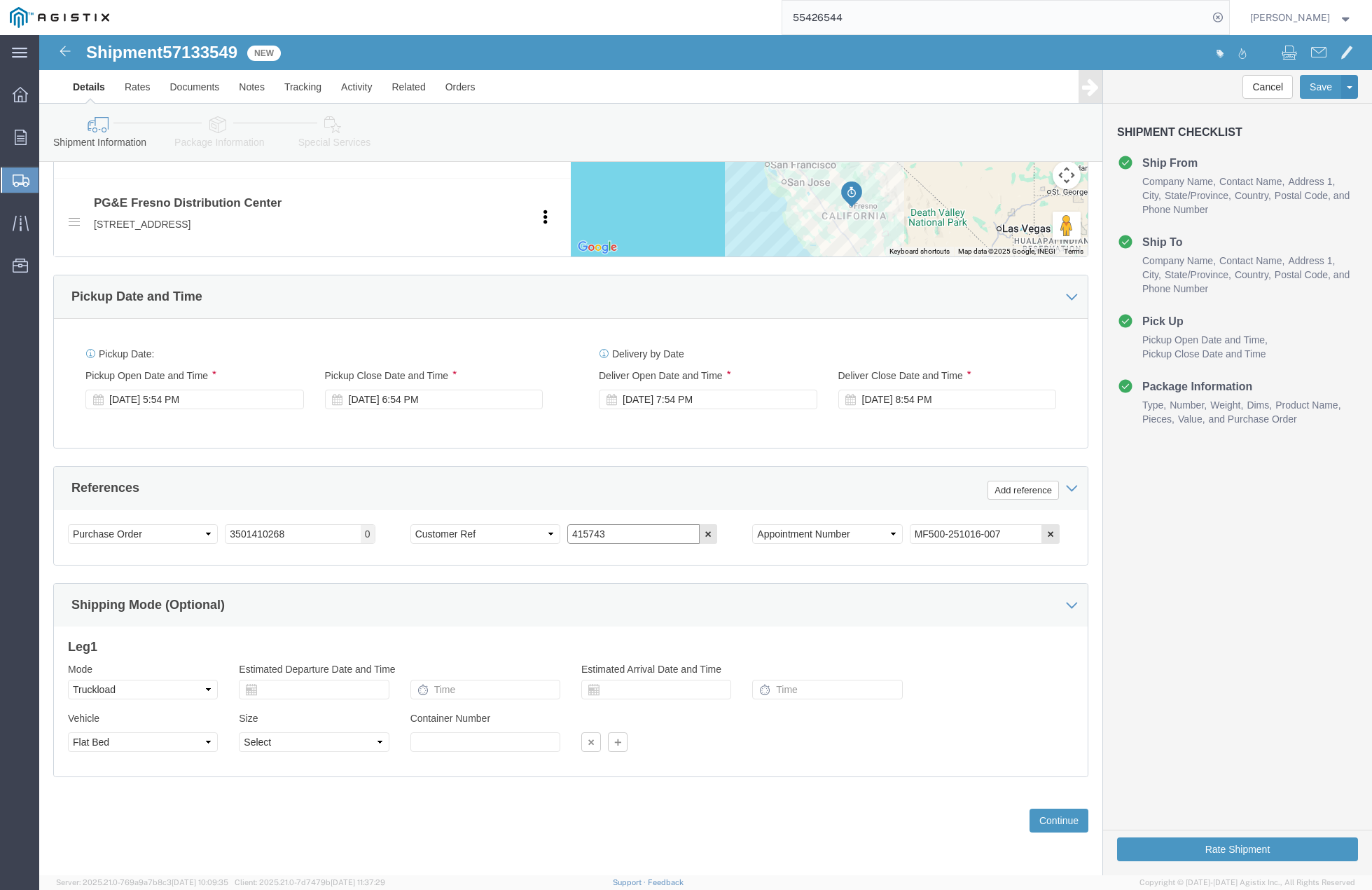
type input "415743"
click select "Select Air Less than Truckload Multi-Leg Ocean Freight Rail Small Parcel Truckl…"
click button "Continue"
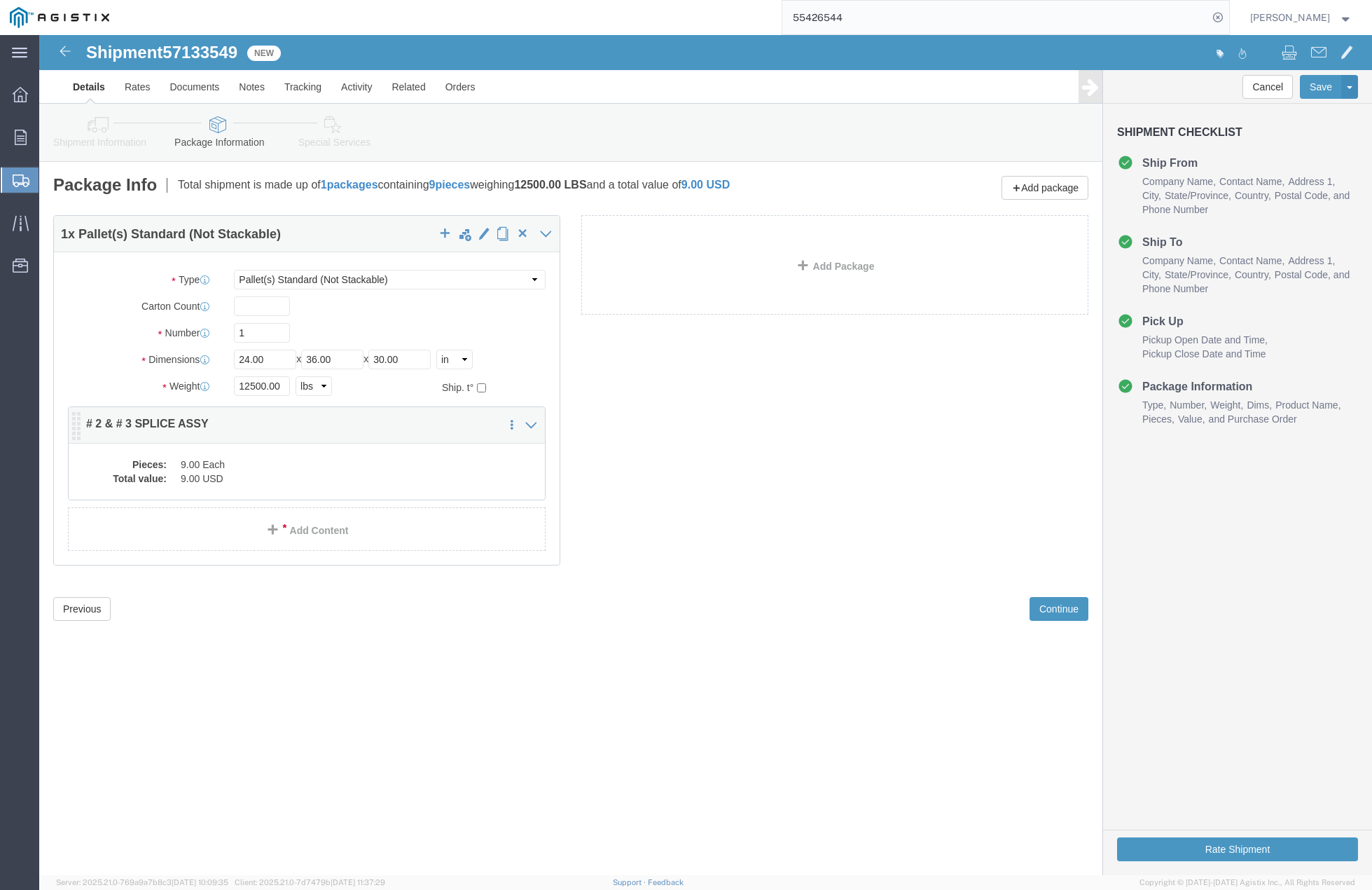
click div "1 x Pallet(s) Standard (Not Stackable) Package Type Select Bulk Bundle(s) Cardb…"
drag, startPoint x: 246, startPoint y: 356, endPoint x: 182, endPoint y: 356, distance: 64.0
click div "Package Type Select Bulk Bundle(s) Cardboard Box(es) Carton(s) Crate(s) Drum(s)…"
click input "12500.00"
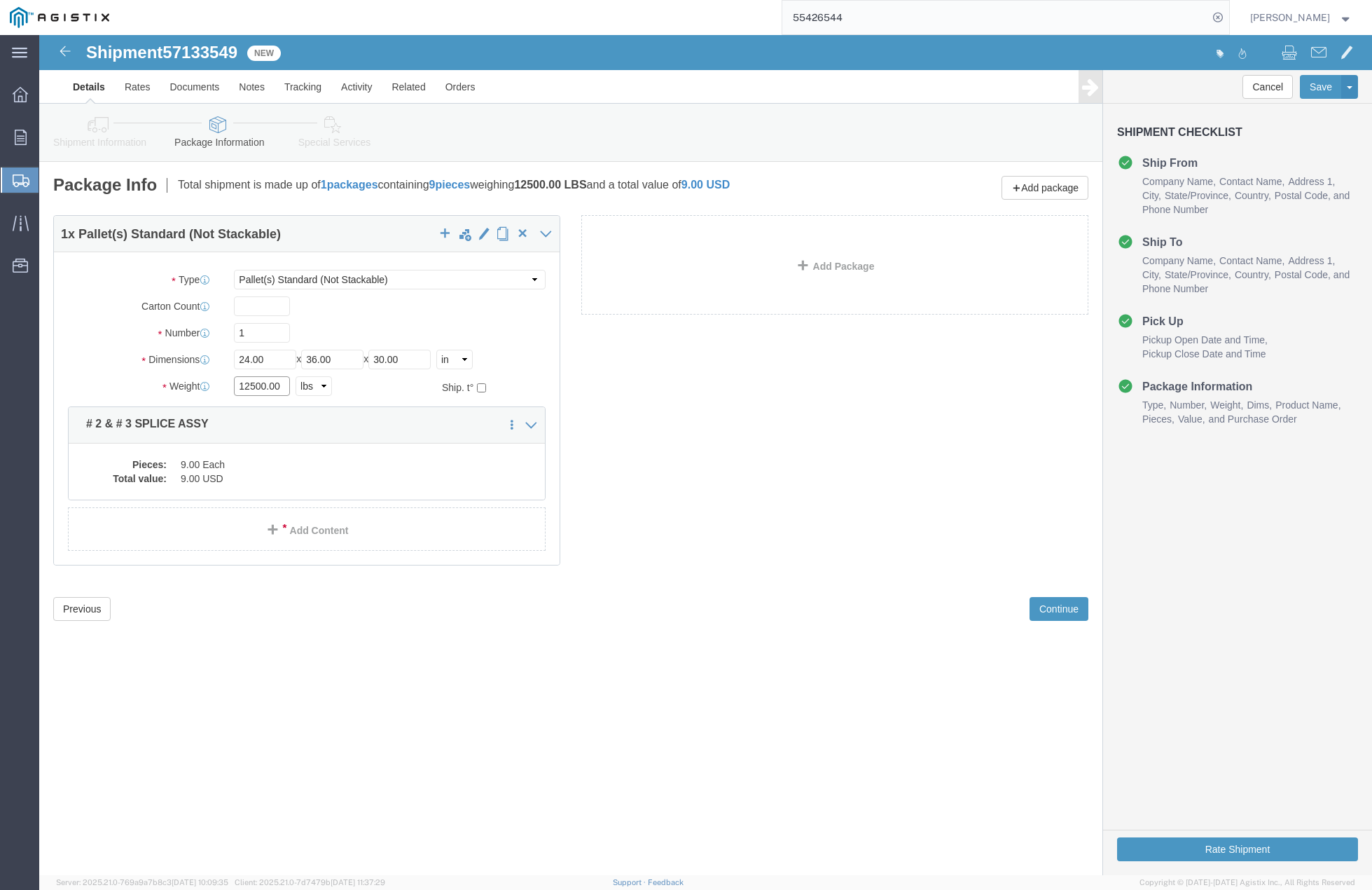
drag, startPoint x: 245, startPoint y: 350, endPoint x: 156, endPoint y: 349, distance: 89.0
click div "Weight 12500.00 Select kgs lbs Ship. t°"
type input "7500"
click div "1 x Pallet(s) Standard (Not Stackable) Package Type Select Bulk Bundle(s) Cardb…"
drag, startPoint x: 349, startPoint y: 692, endPoint x: 317, endPoint y: 655, distance: 48.9
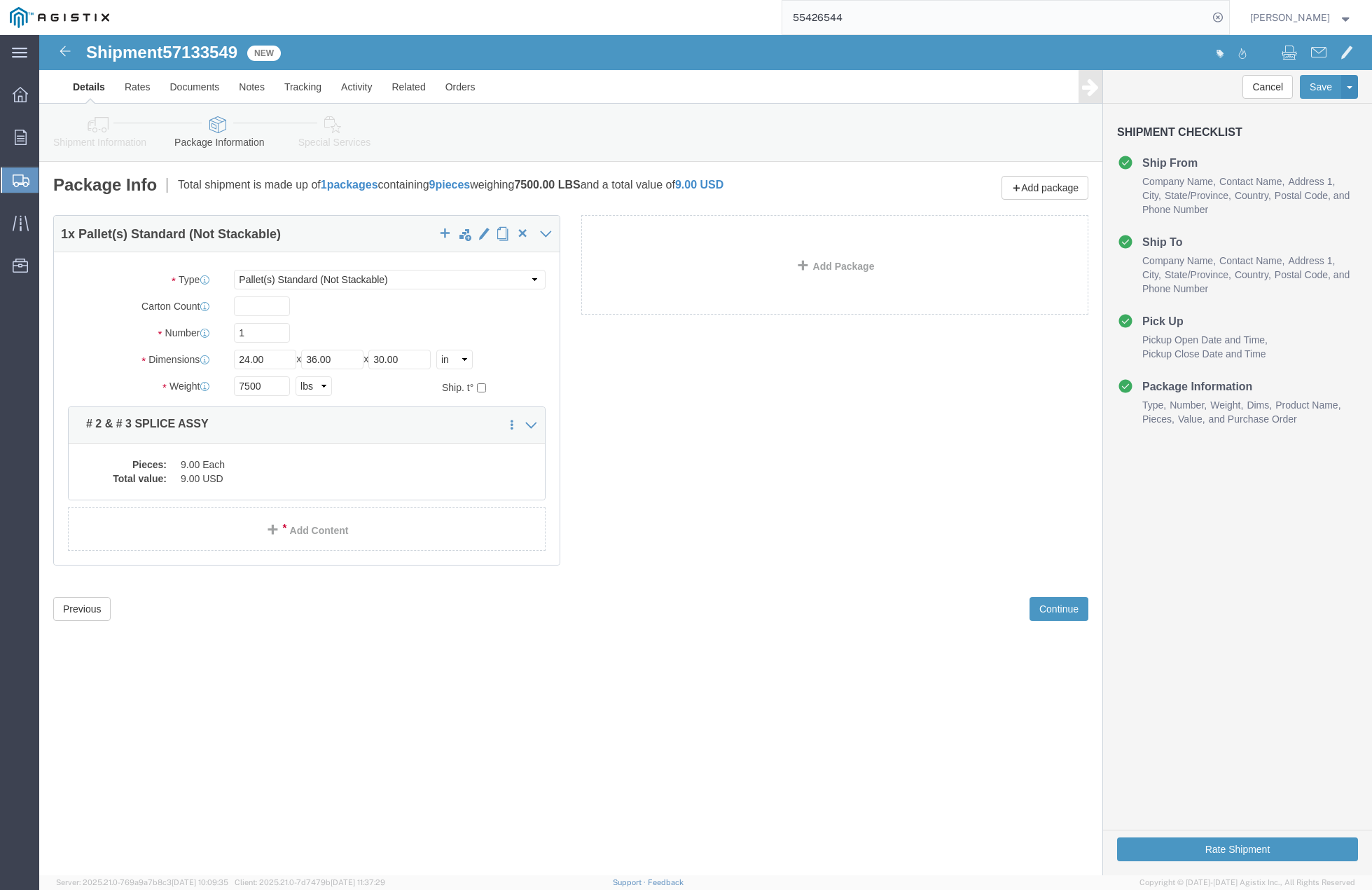
click div "Shipment 57133549 New Details Rates Documents Notes Tracking Activity Related O…"
click dd "9.00 USD"
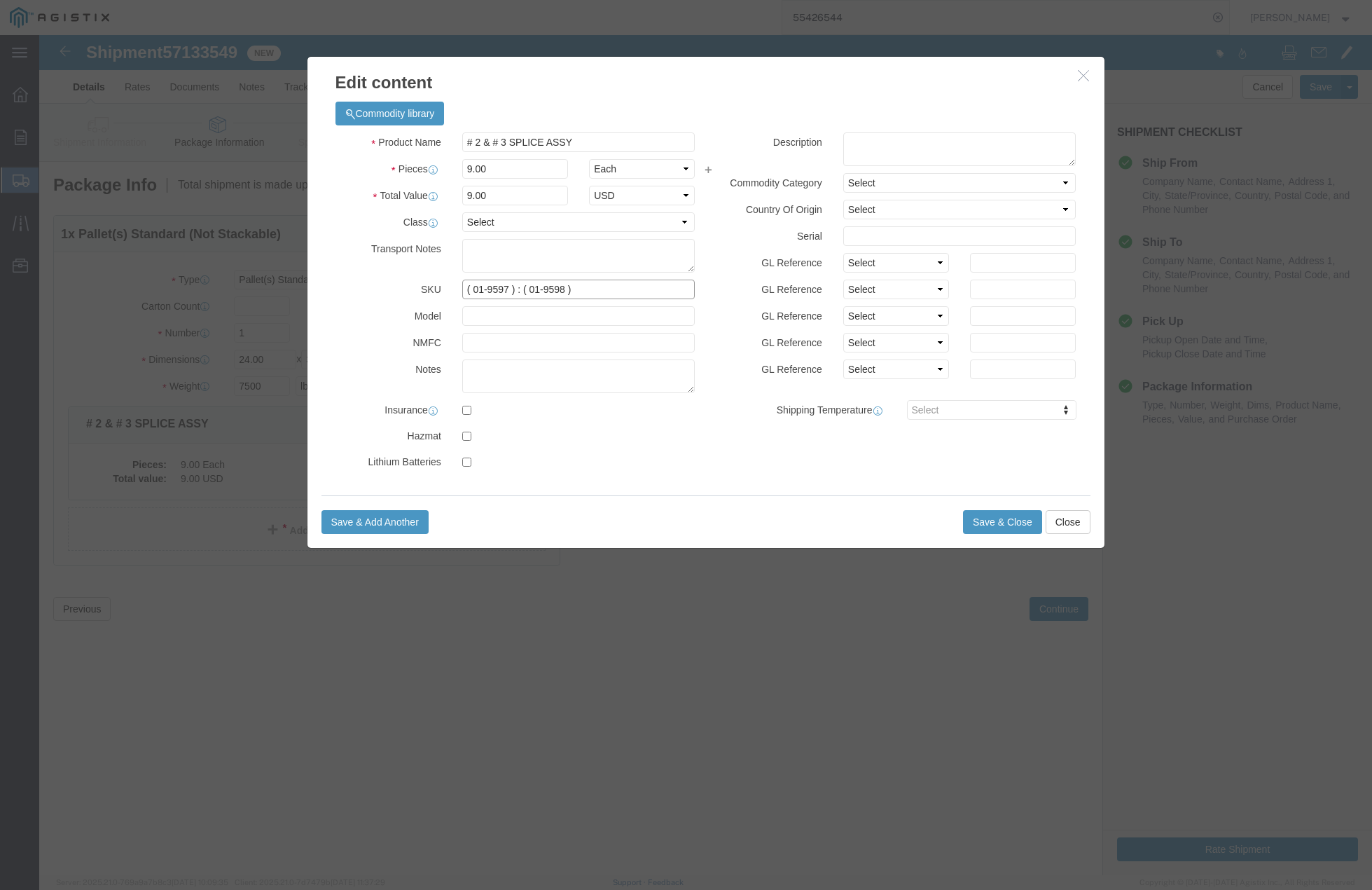
click input "( 01-9597 ) : ( 01-9598 )"
click input "( 01-9597 : ( 01-9598 )"
type input "( 01-9598 )"
click input "# 2 & # 3 SPLICE ASSY"
type input "# 3 SPLICE ASSY"
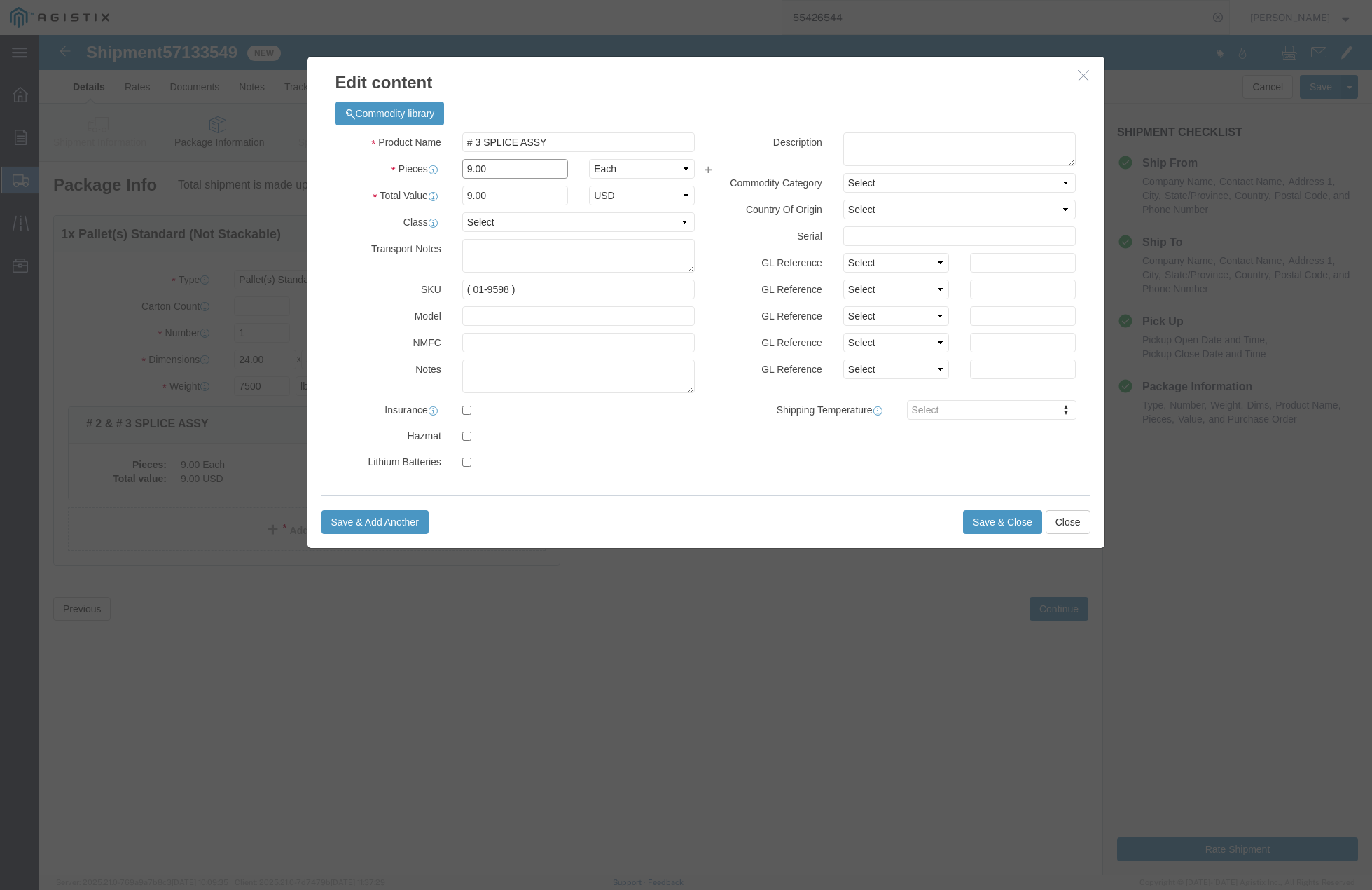
type input "9.0"
drag, startPoint x: 448, startPoint y: 135, endPoint x: 403, endPoint y: 133, distance: 45.0
click div "Pieces Select Bag Barrels 100Board Feet Bottle Box Blister Pack Carats Can Caps…"
type input "4"
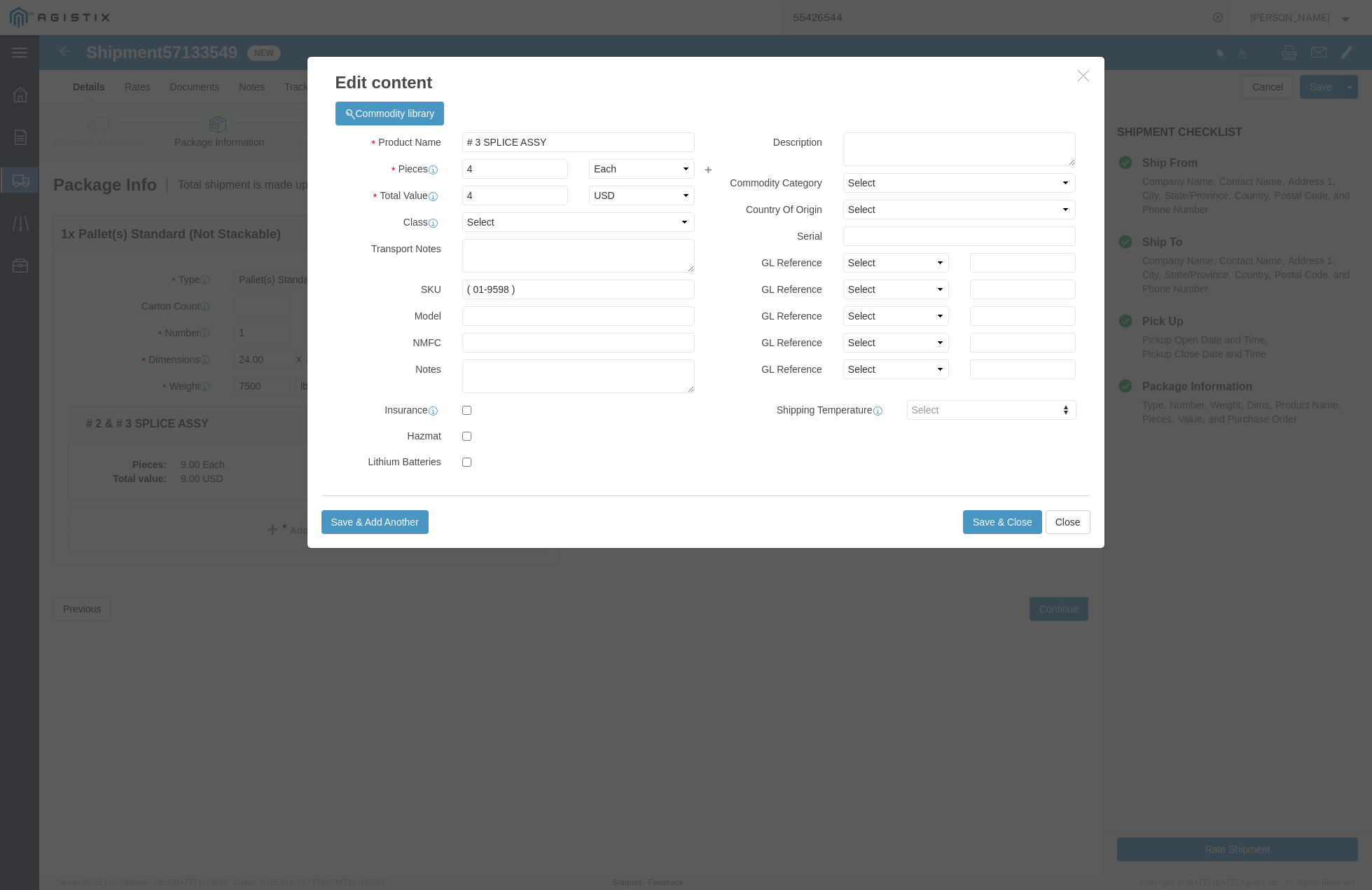
click label "Model"
click button "Save & Close"
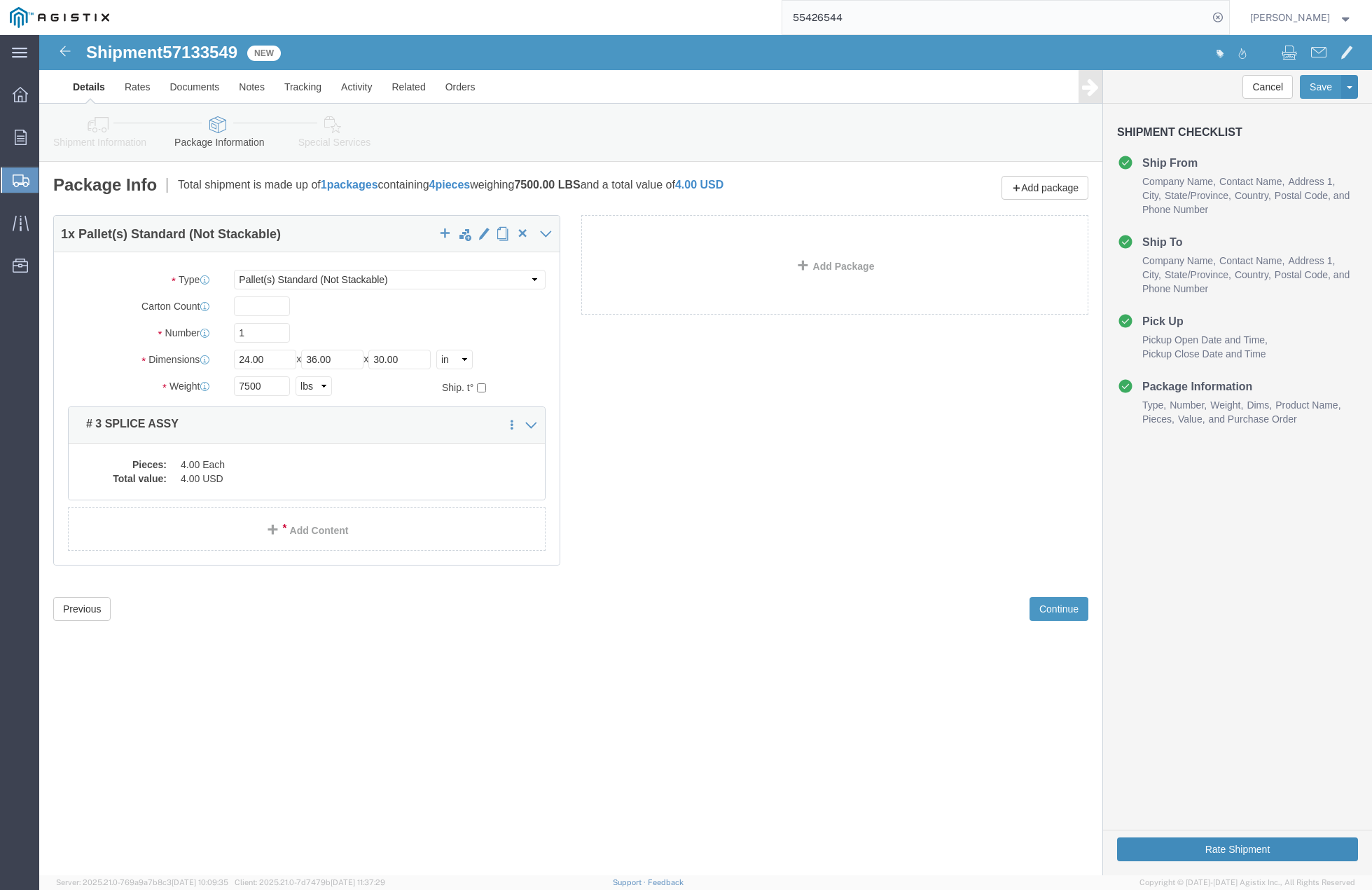
click button "Rate Shipment"
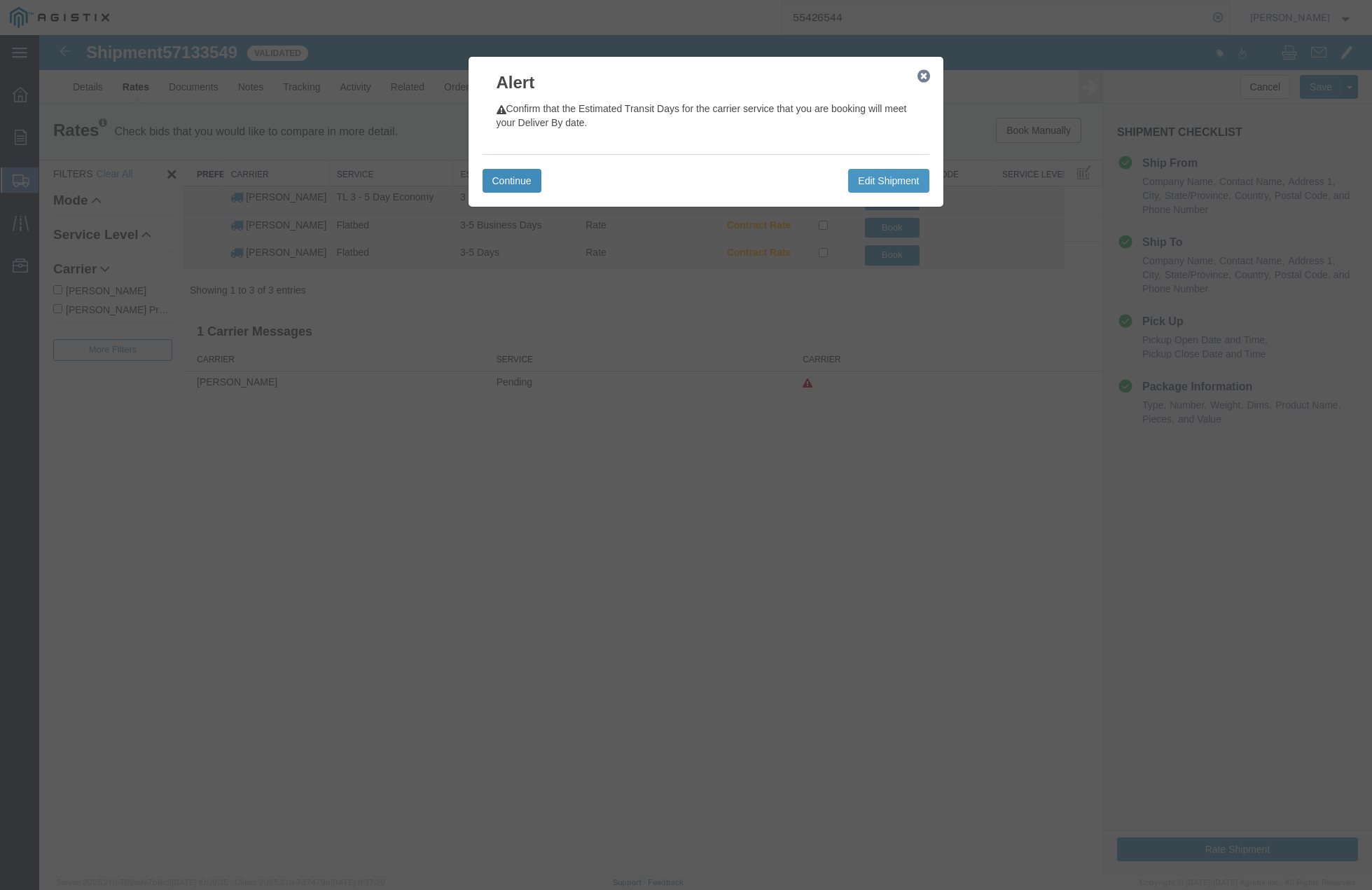
drag, startPoint x: 516, startPoint y: 183, endPoint x: 509, endPoint y: 177, distance: 9.2
click at [516, 183] on button "Continue" at bounding box center [512, 180] width 59 height 23
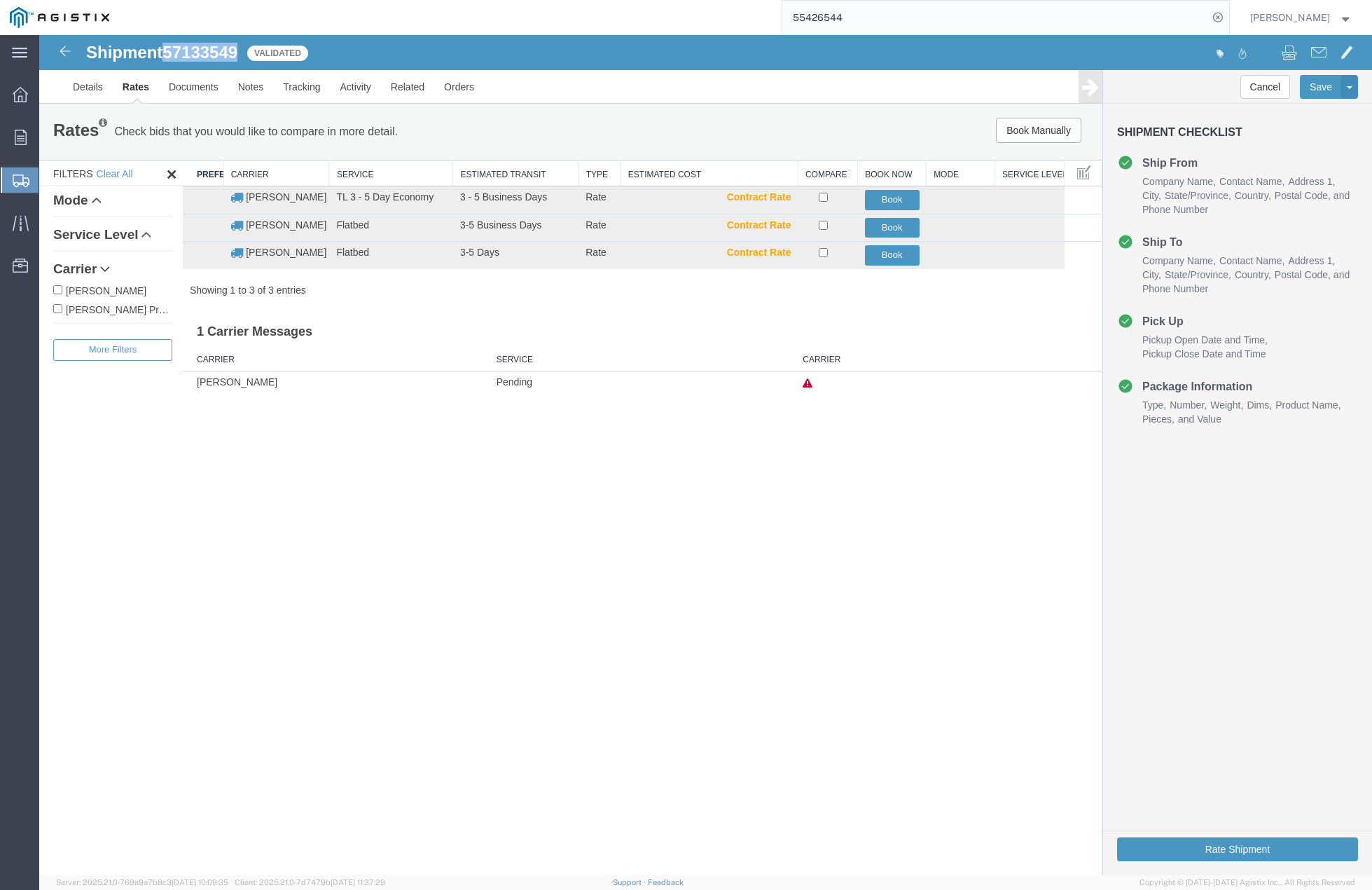
drag, startPoint x: 170, startPoint y: 49, endPoint x: 232, endPoint y: 52, distance: 62.1
click at [237, 51] on span "57133549" at bounding box center [200, 52] width 75 height 19
copy span "57133549"
click at [707, 505] on div "Shipment 57133549 3 of 3 Validated Details Rates Documents Notes Tracking Activ…" at bounding box center [706, 455] width 1333 height 840
click at [876, 254] on button "Book" at bounding box center [892, 256] width 55 height 21
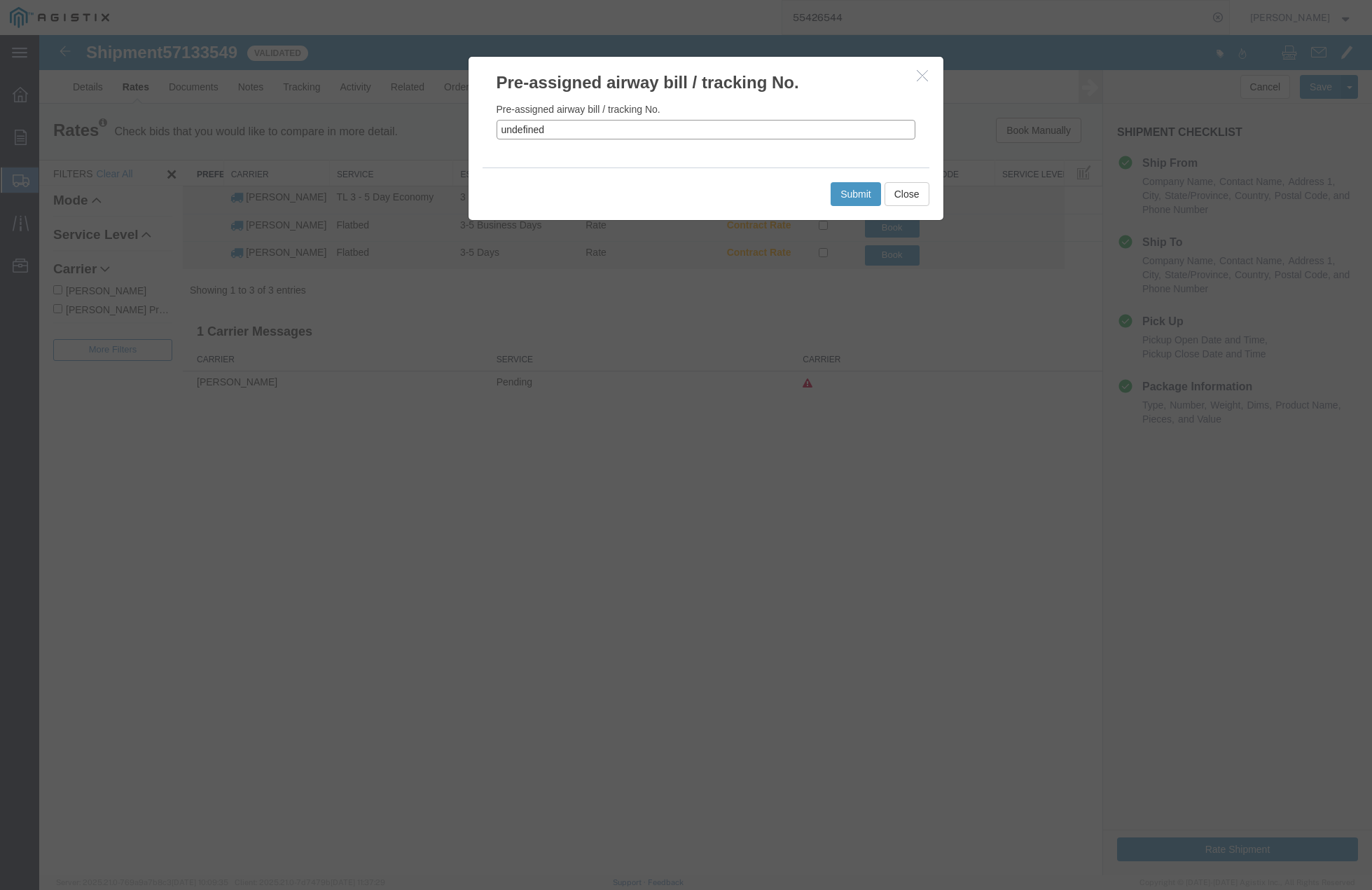
drag, startPoint x: 550, startPoint y: 134, endPoint x: 493, endPoint y: 131, distance: 57.1
click at [493, 131] on div "Pre-assigned airway bill / tracking No. undefined" at bounding box center [706, 130] width 475 height 73
paste input "57133549"
type input "57133549"
click at [853, 193] on button "Submit" at bounding box center [856, 194] width 51 height 23
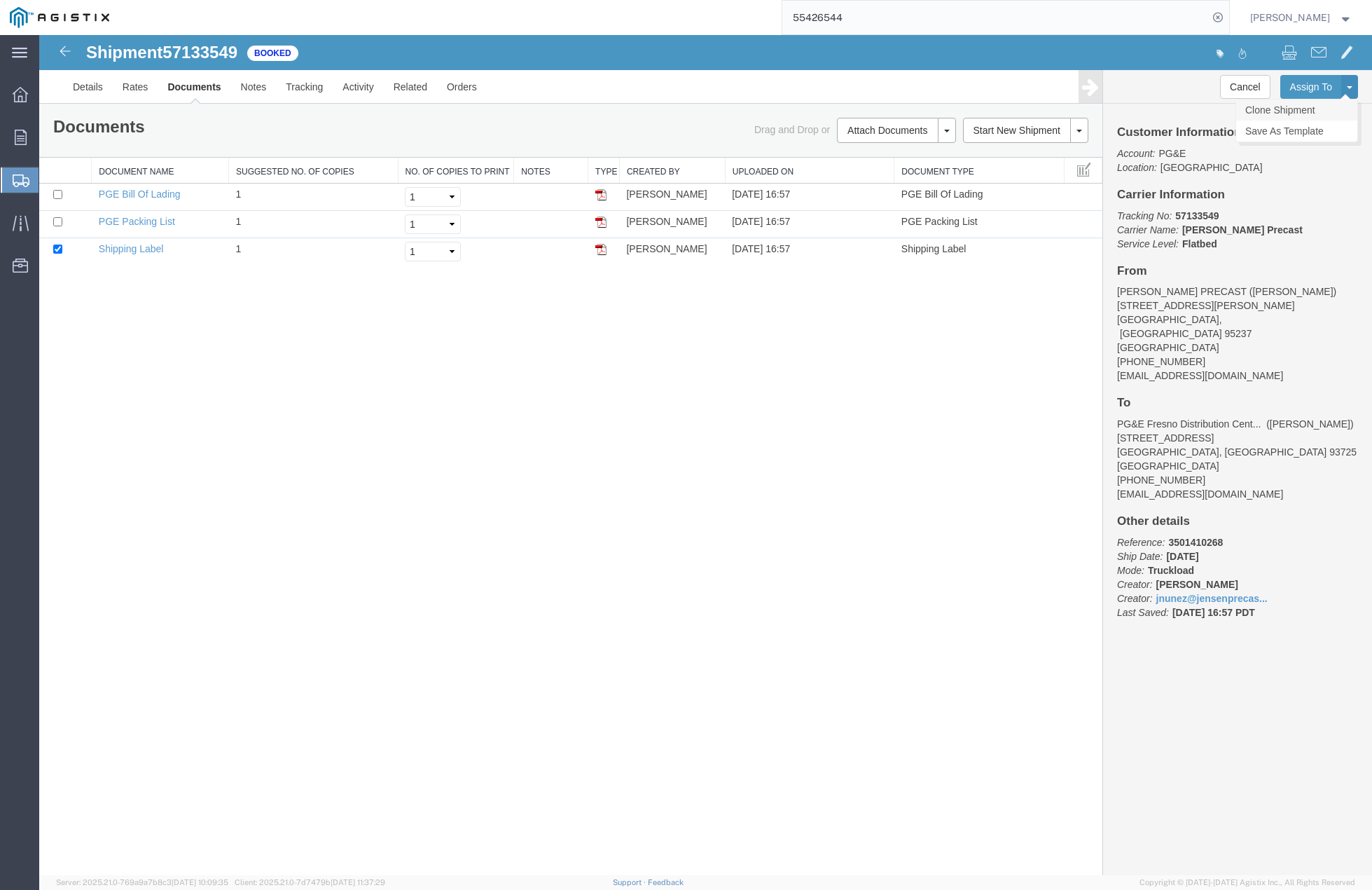
click at [1296, 109] on link "Clone Shipment" at bounding box center [1297, 110] width 121 height 21
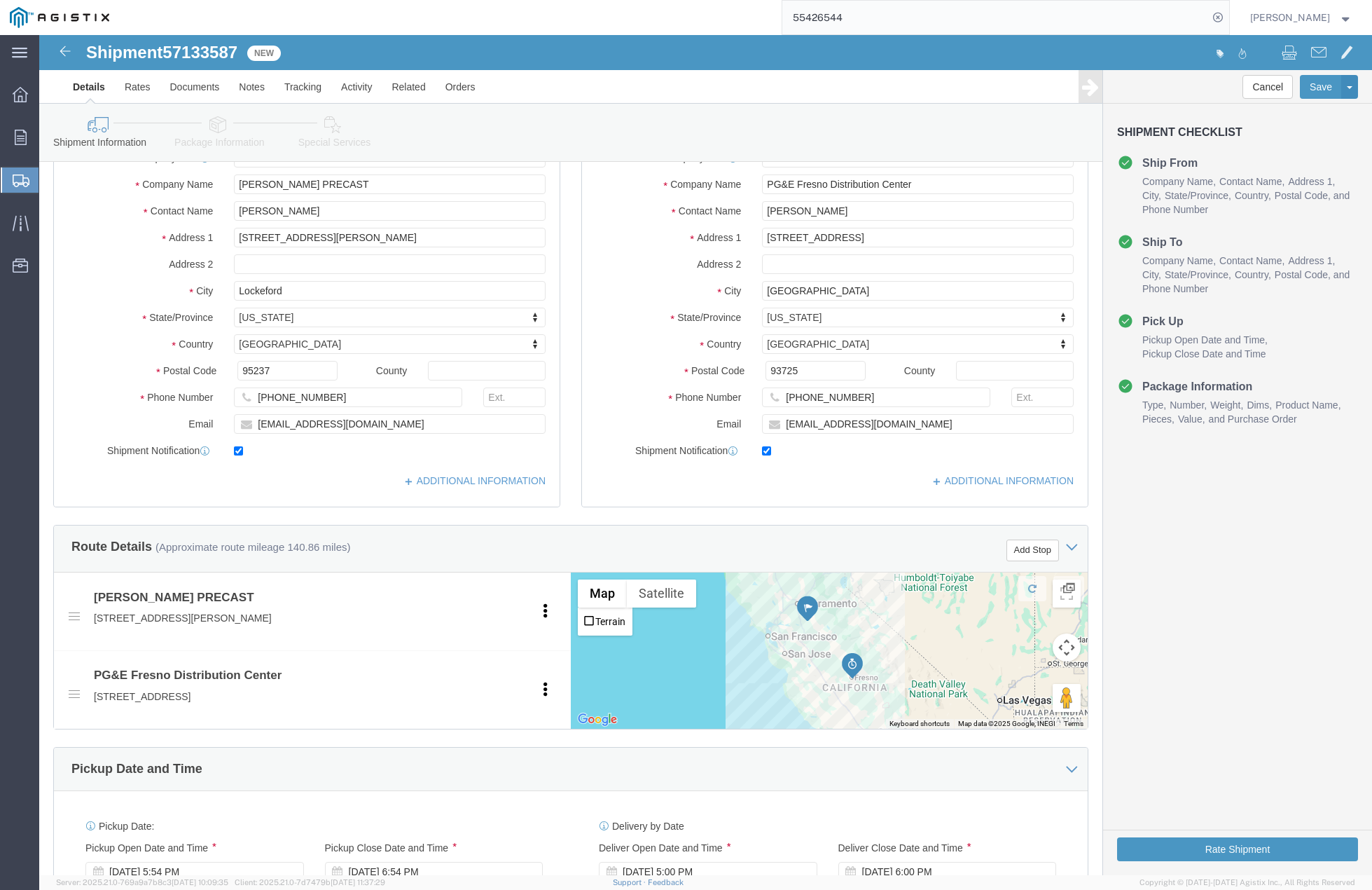
scroll to position [543, 0]
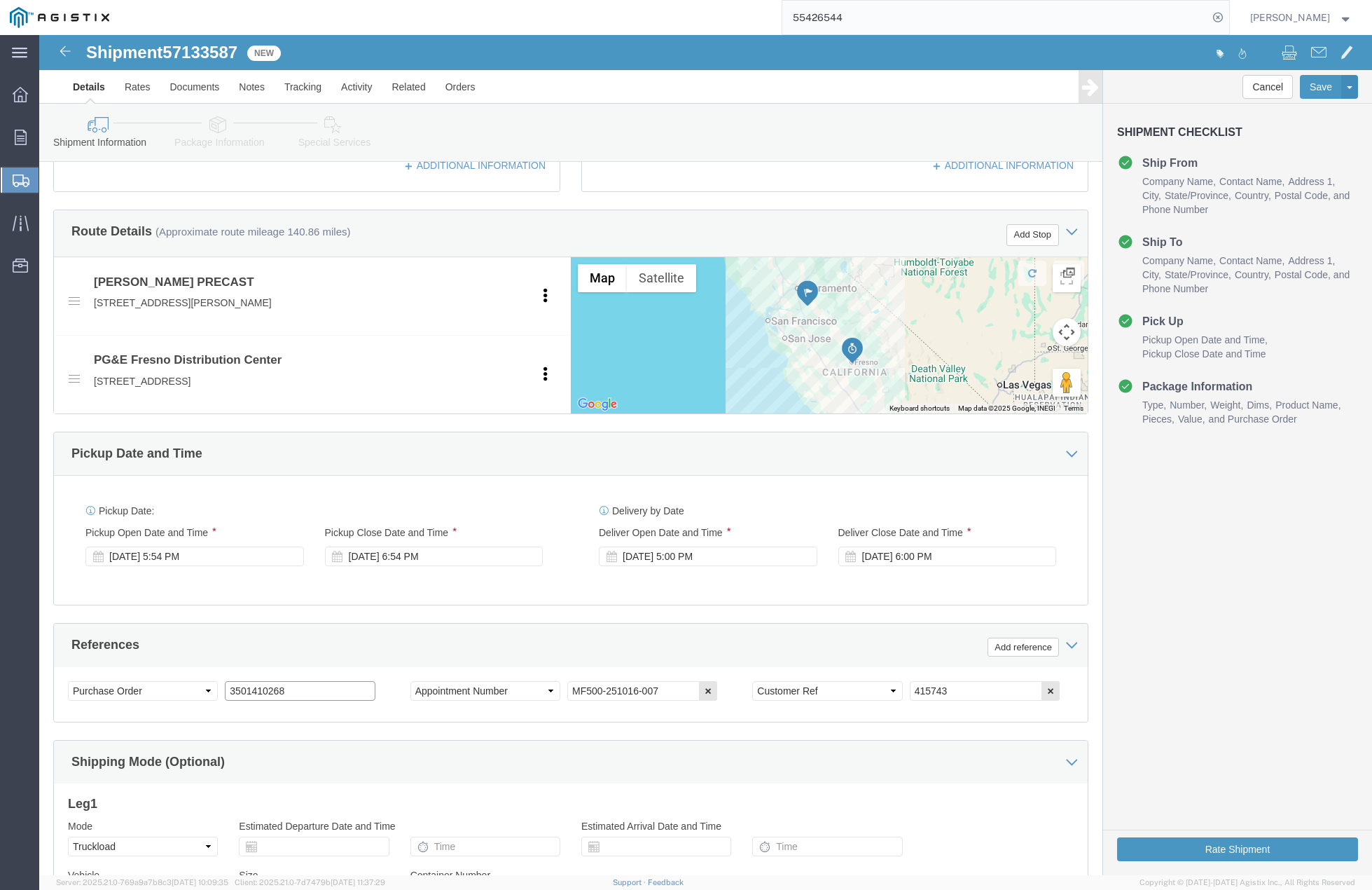
click input "3501410268"
type input "3"
paste input "3501410461"
type input "3501410461"
click input "415743"
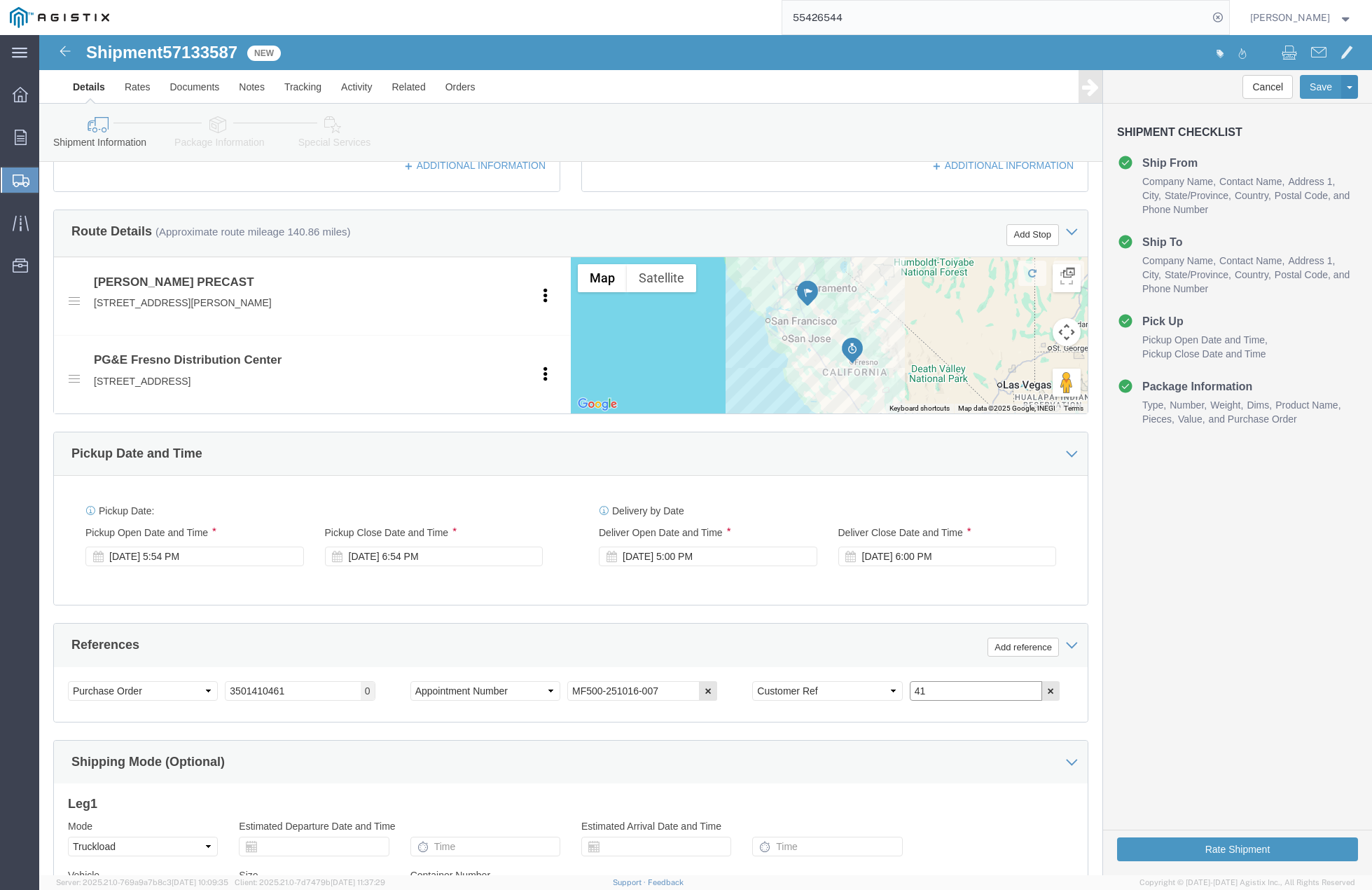
type input "4"
type input "415746"
click div "Shipping Mode (Optional)"
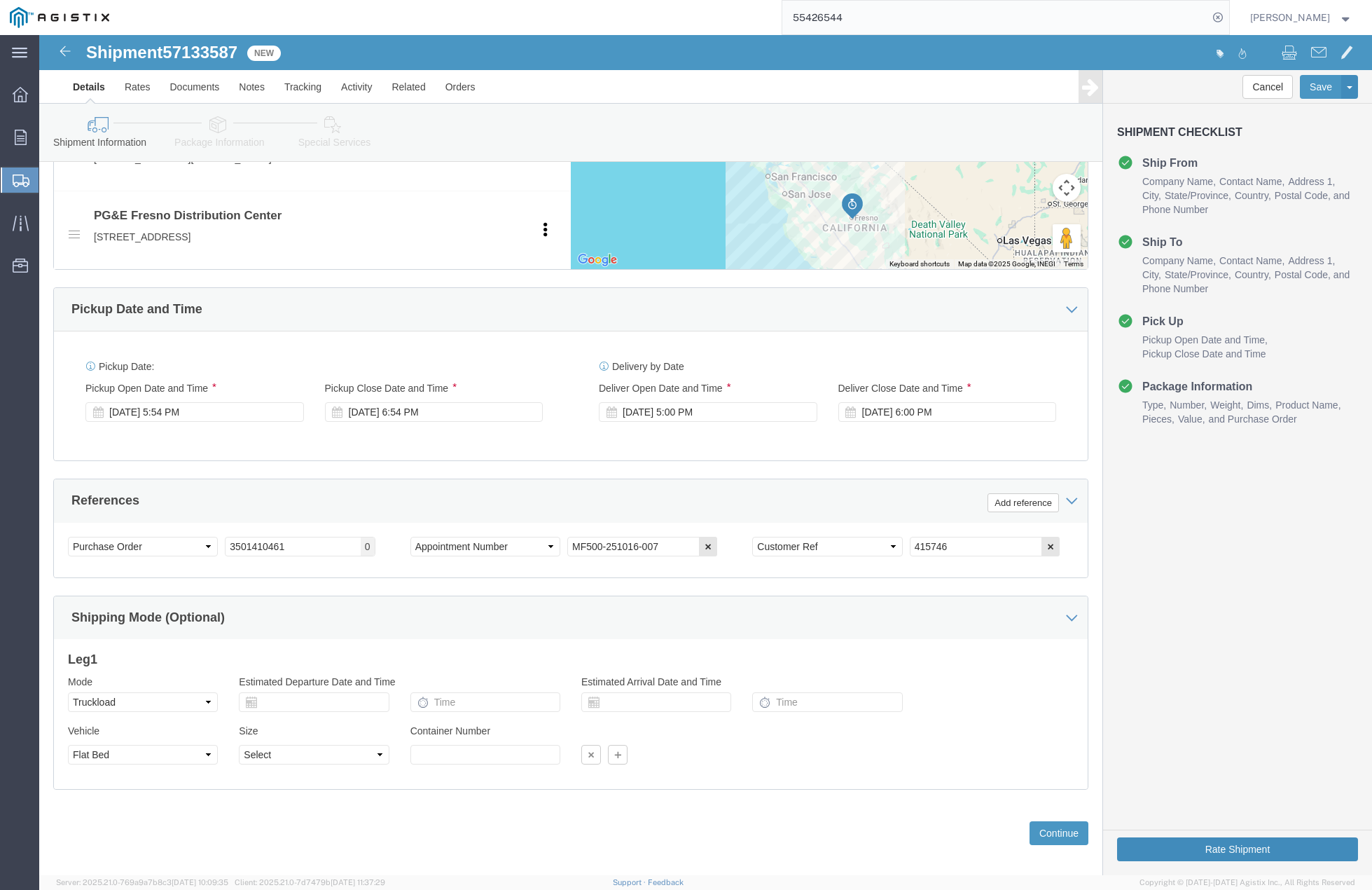
scroll to position [700, 0]
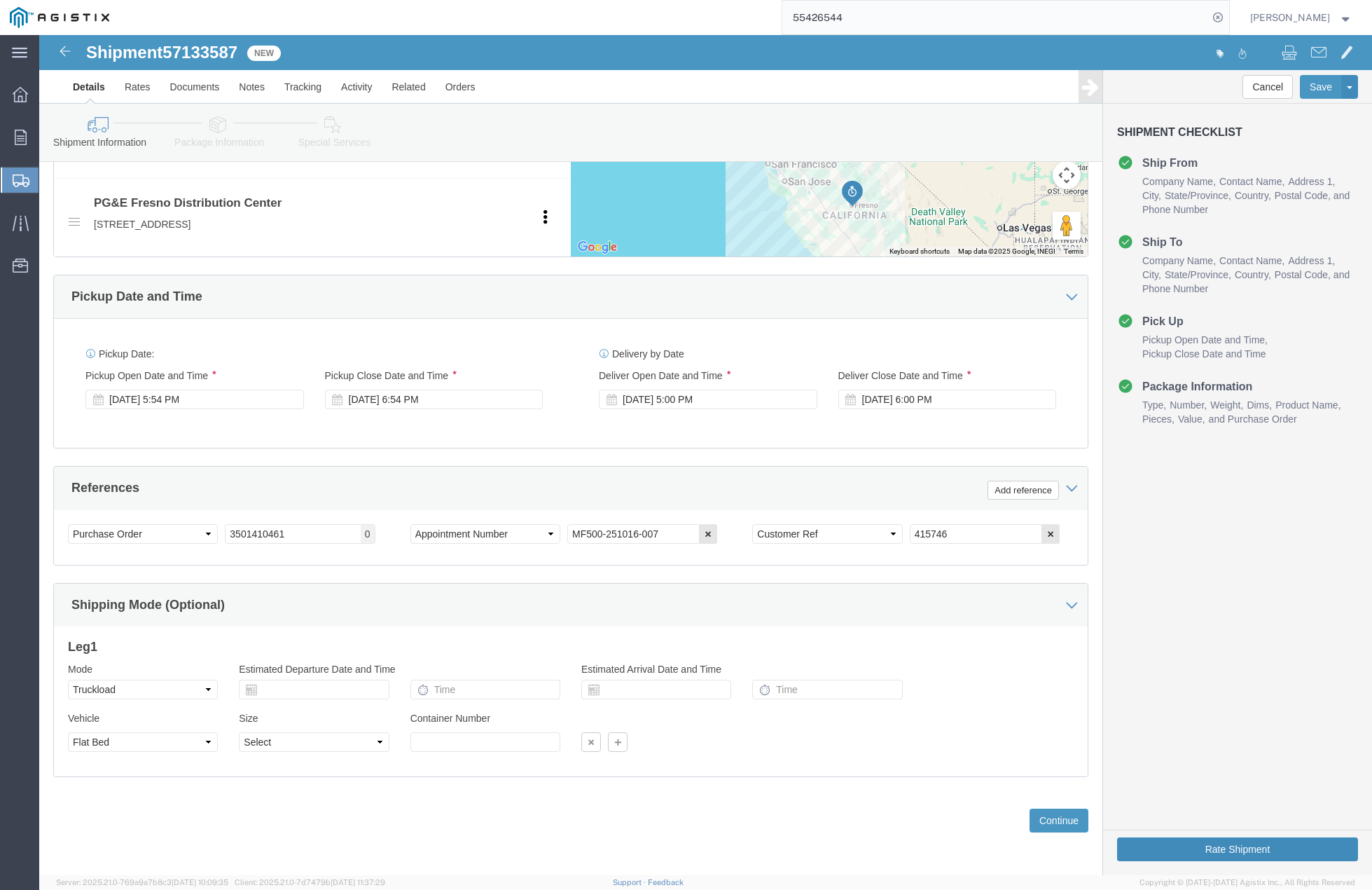
click button "Rate Shipment"
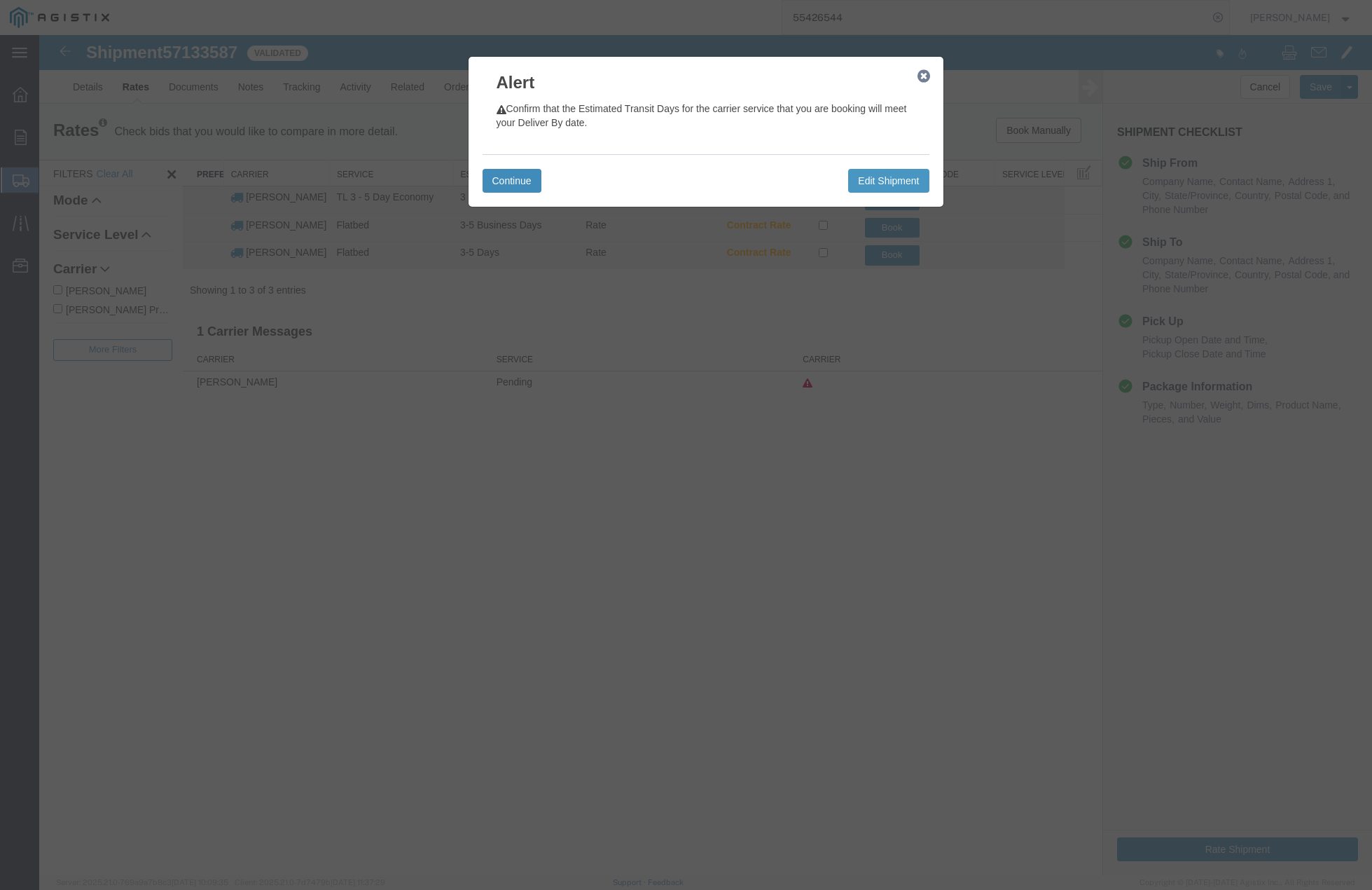
click at [508, 190] on button "Continue" at bounding box center [512, 180] width 59 height 23
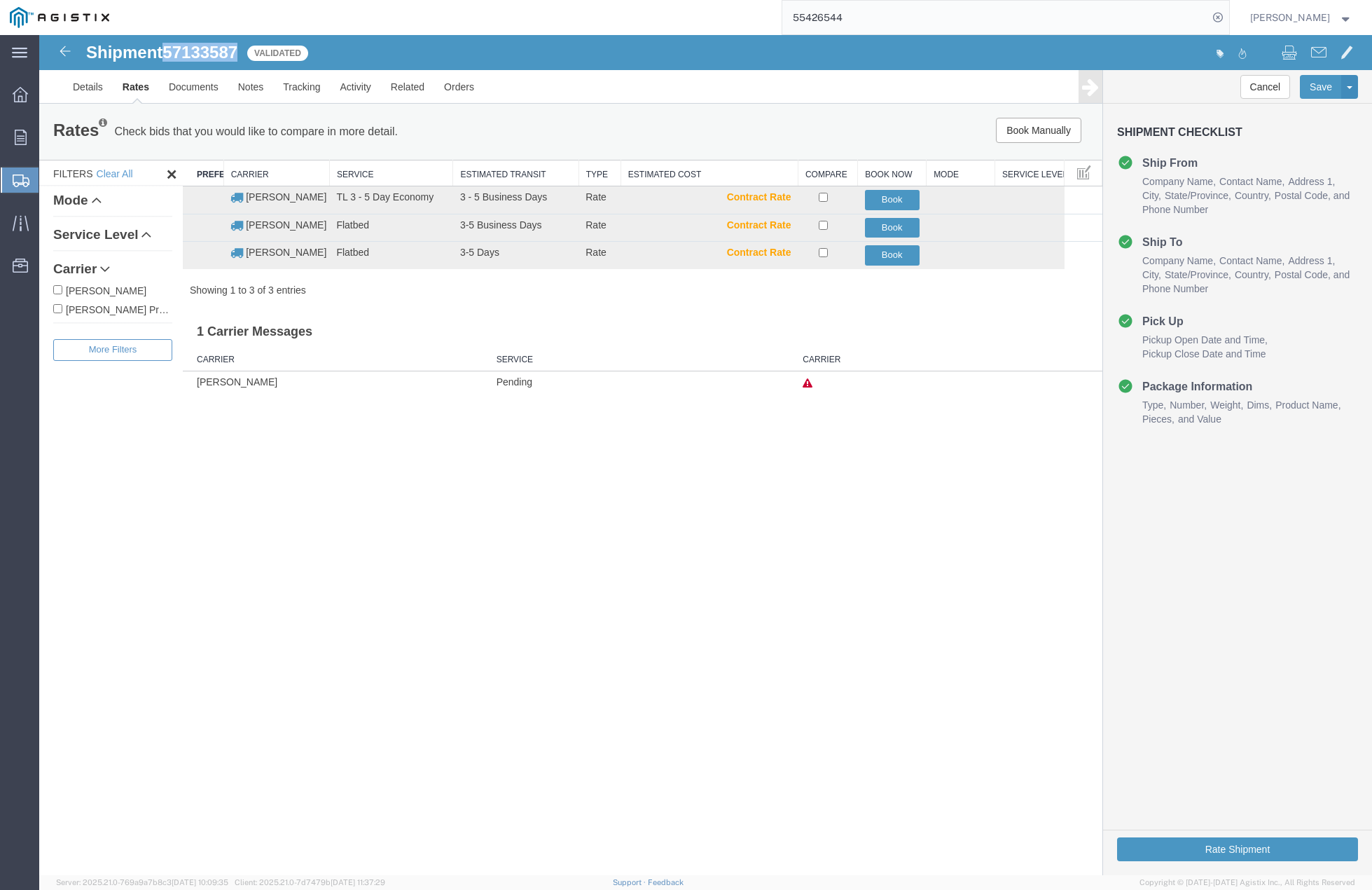
drag, startPoint x: 170, startPoint y: 51, endPoint x: 235, endPoint y: 49, distance: 65.0
click at [237, 49] on span "57133587" at bounding box center [200, 52] width 75 height 19
copy span "57133587"
click at [883, 252] on button "Book" at bounding box center [892, 256] width 55 height 21
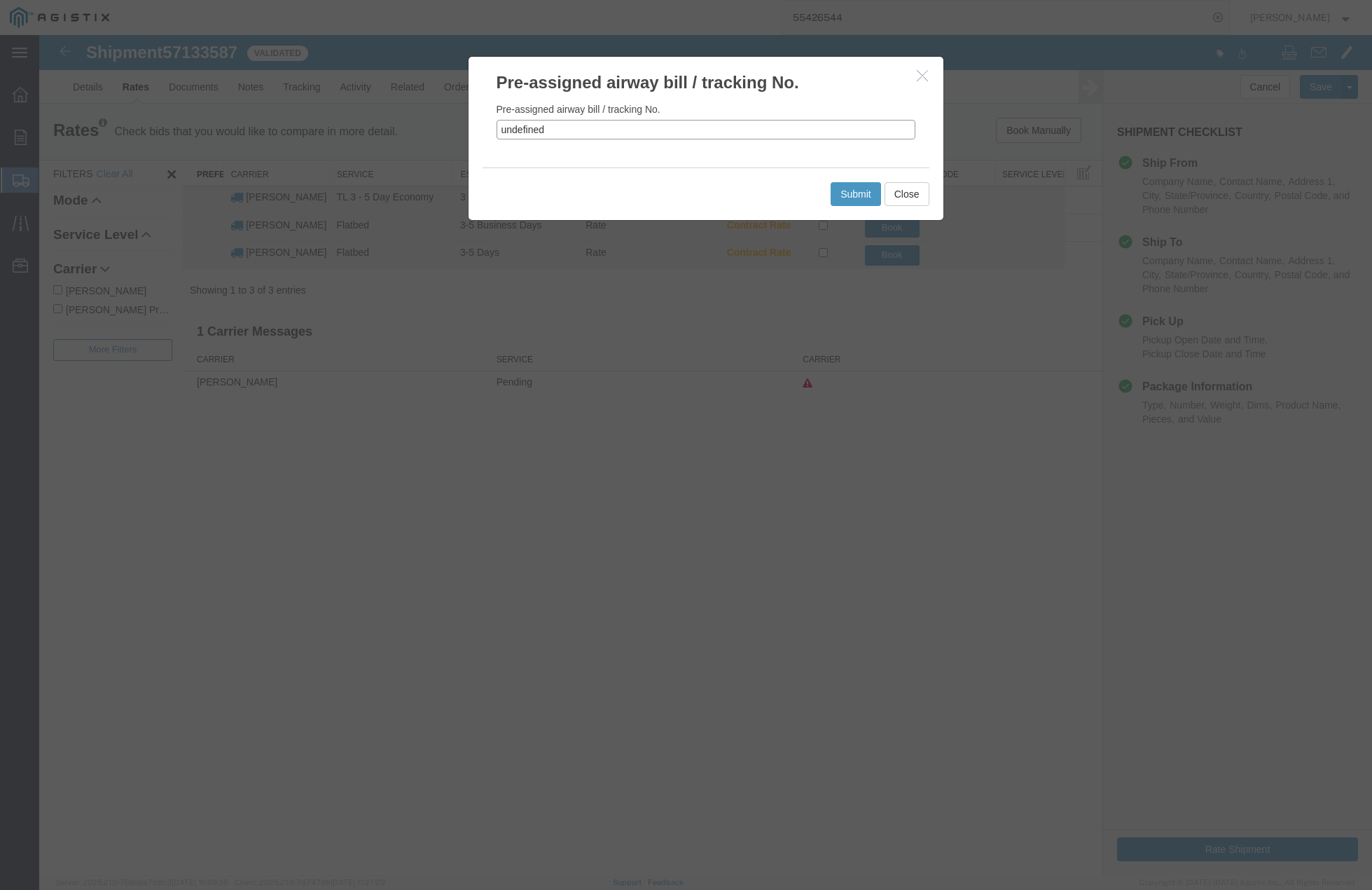
drag, startPoint x: 581, startPoint y: 124, endPoint x: 474, endPoint y: 130, distance: 107.2
click at [474, 130] on div "Pre-assigned airway bill / tracking No. undefined" at bounding box center [706, 130] width 475 height 73
paste input "57133587"
type input "57133587"
click at [857, 183] on button "Submit" at bounding box center [856, 194] width 51 height 23
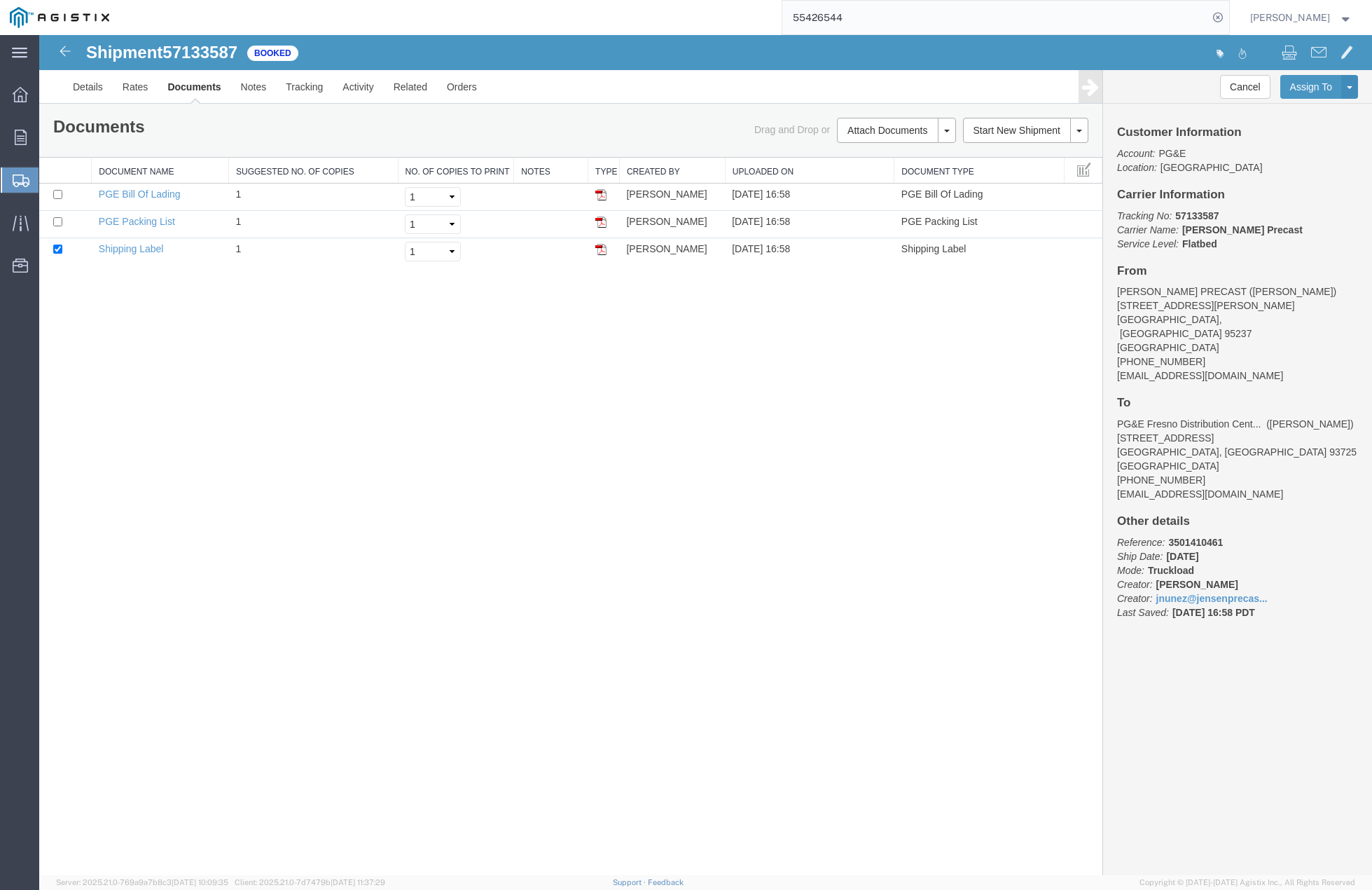
click at [40, 35] on link "Clone Shipment" at bounding box center [40, 35] width 0 height 0
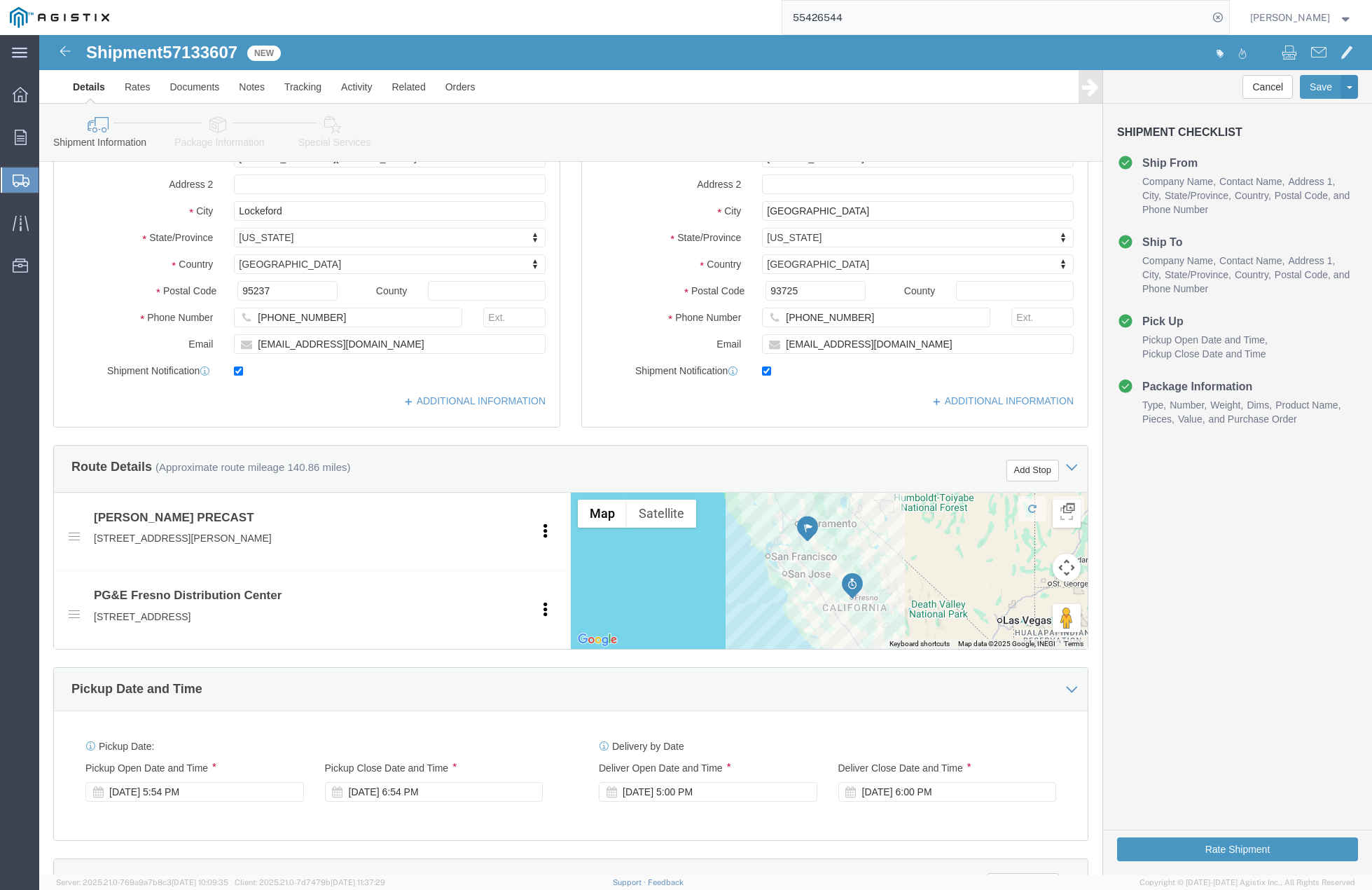
scroll to position [350, 0]
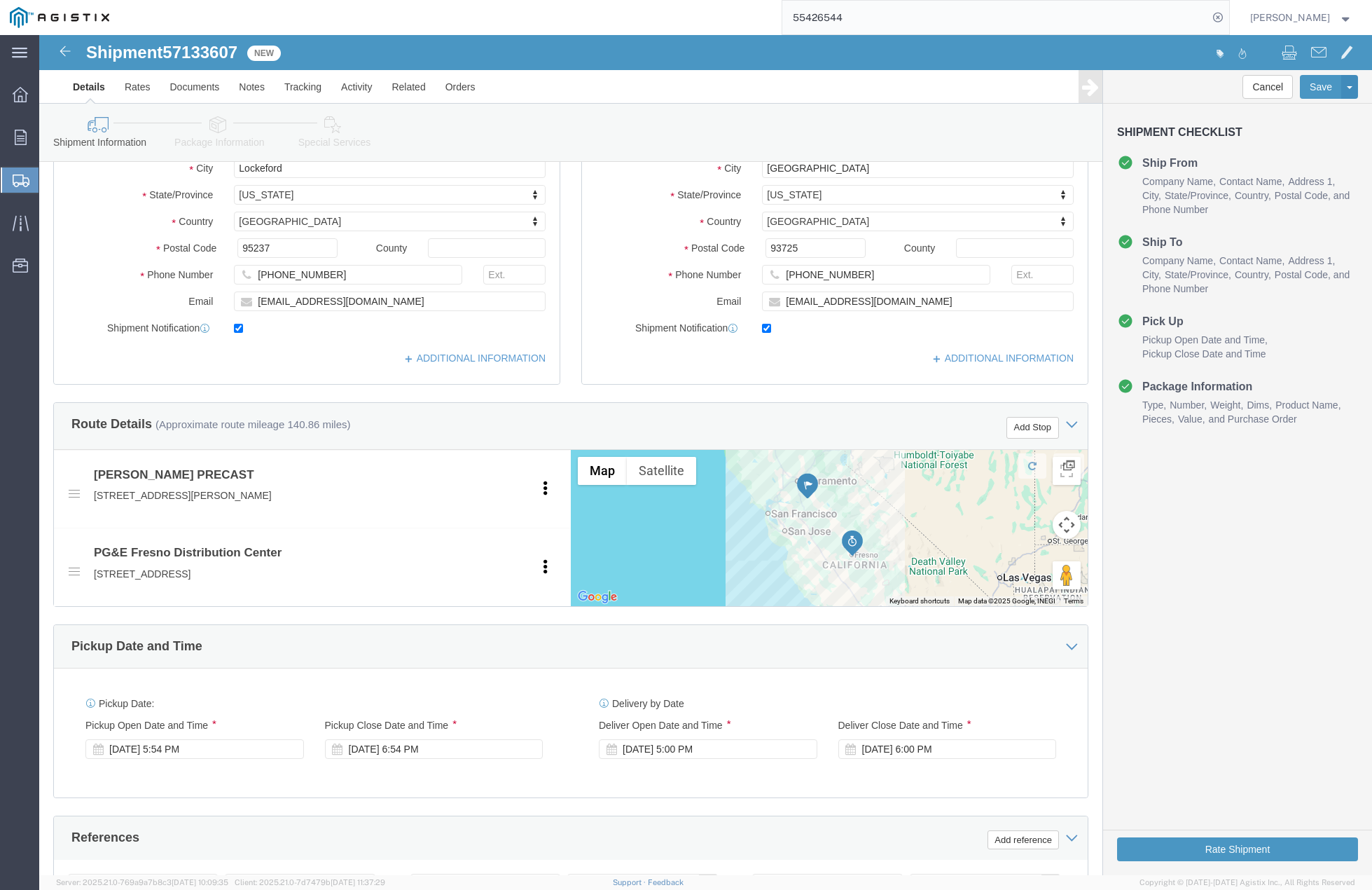
click div "Pickup Date and Time"
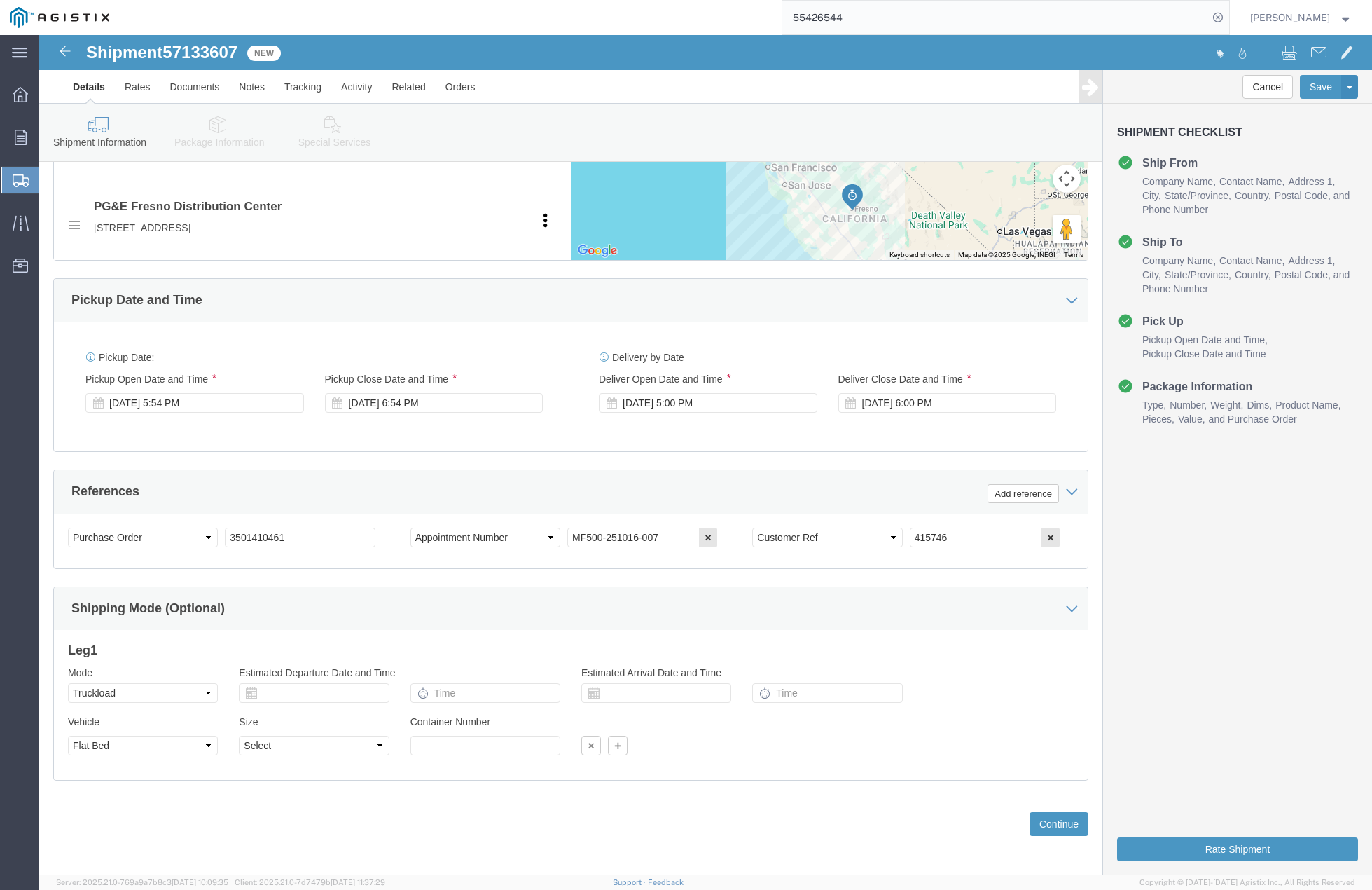
scroll to position [700, 0]
drag, startPoint x: 250, startPoint y: 498, endPoint x: 166, endPoint y: 499, distance: 84.0
click div "Select Account Type Activity ID Airline Appointment Number ASN Batch Request # …"
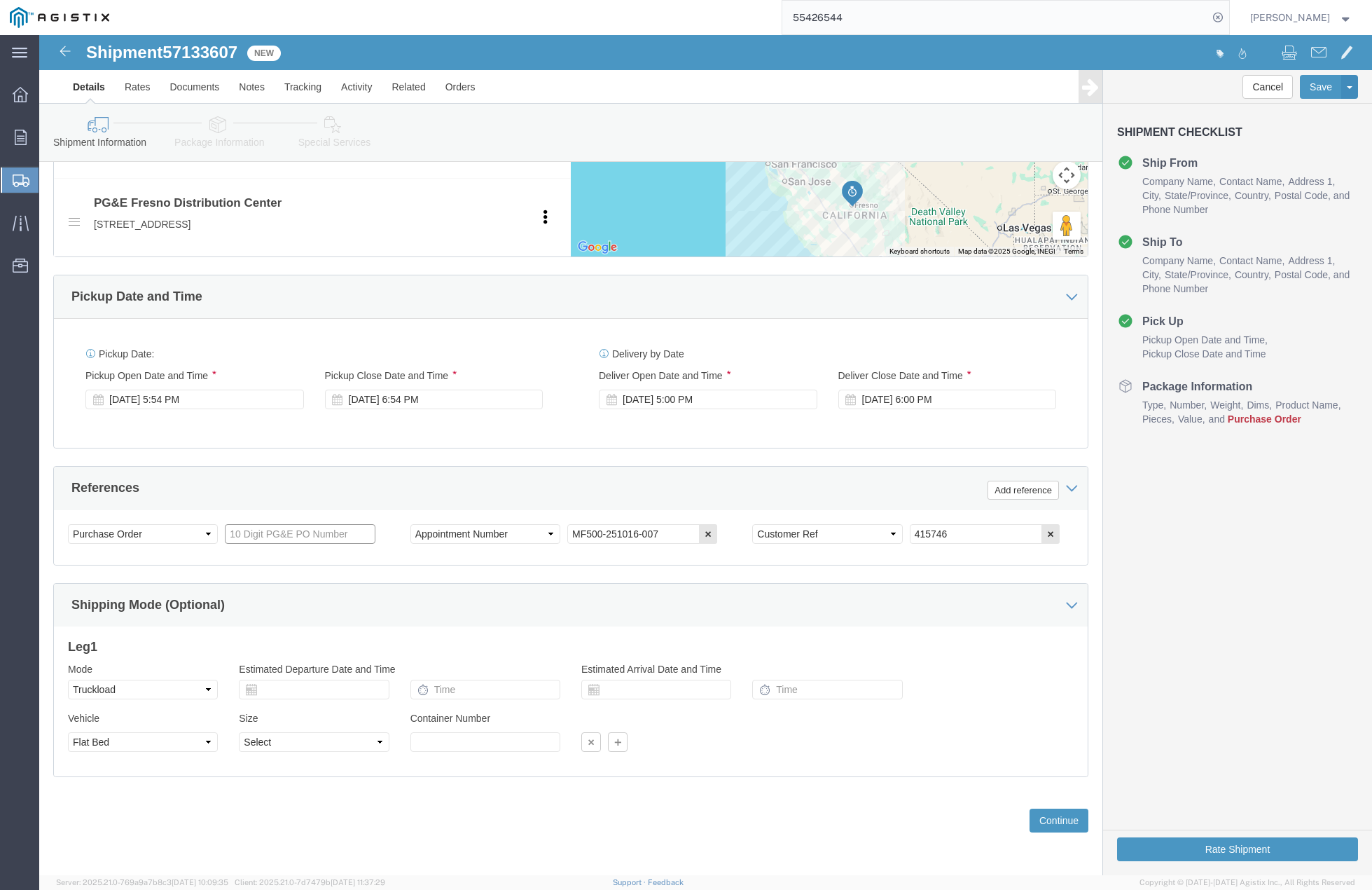
paste input "3501415603"
type input "3501415603"
drag, startPoint x: 858, startPoint y: 499, endPoint x: 819, endPoint y: 499, distance: 39.0
click div "Select Account Type Activity ID Airline Appointment Number ASN Batch Request # …"
type input "415750"
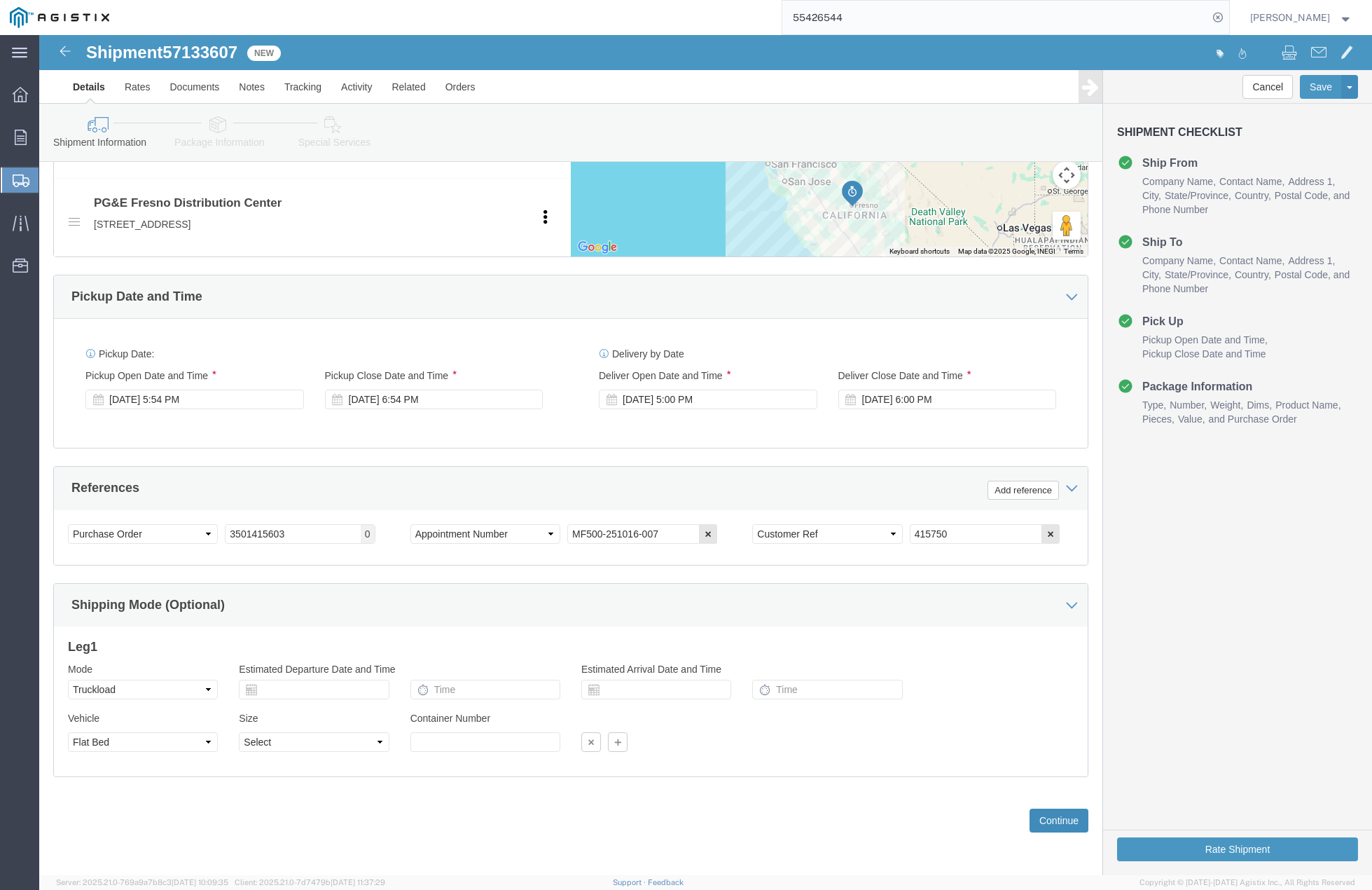
click button "Continue"
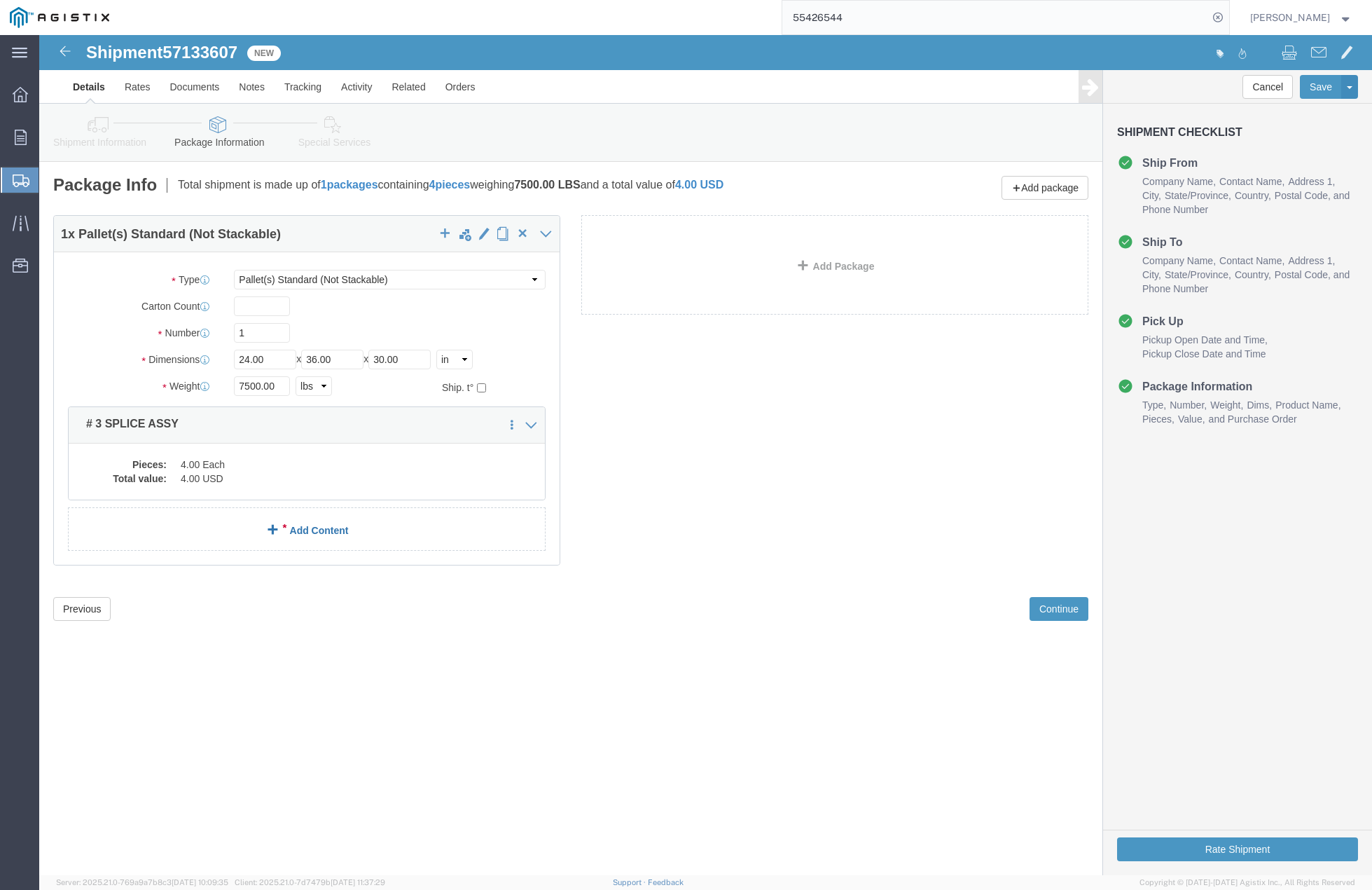
click div "Shipment 57133607 New Details Rates Documents Notes Tracking Activity Related O…"
click div "Dimensions Length 24.00 x Width 36.00 x Height 30.00 Select cm ft in"
type input "36"
type input "60"
type input "10"
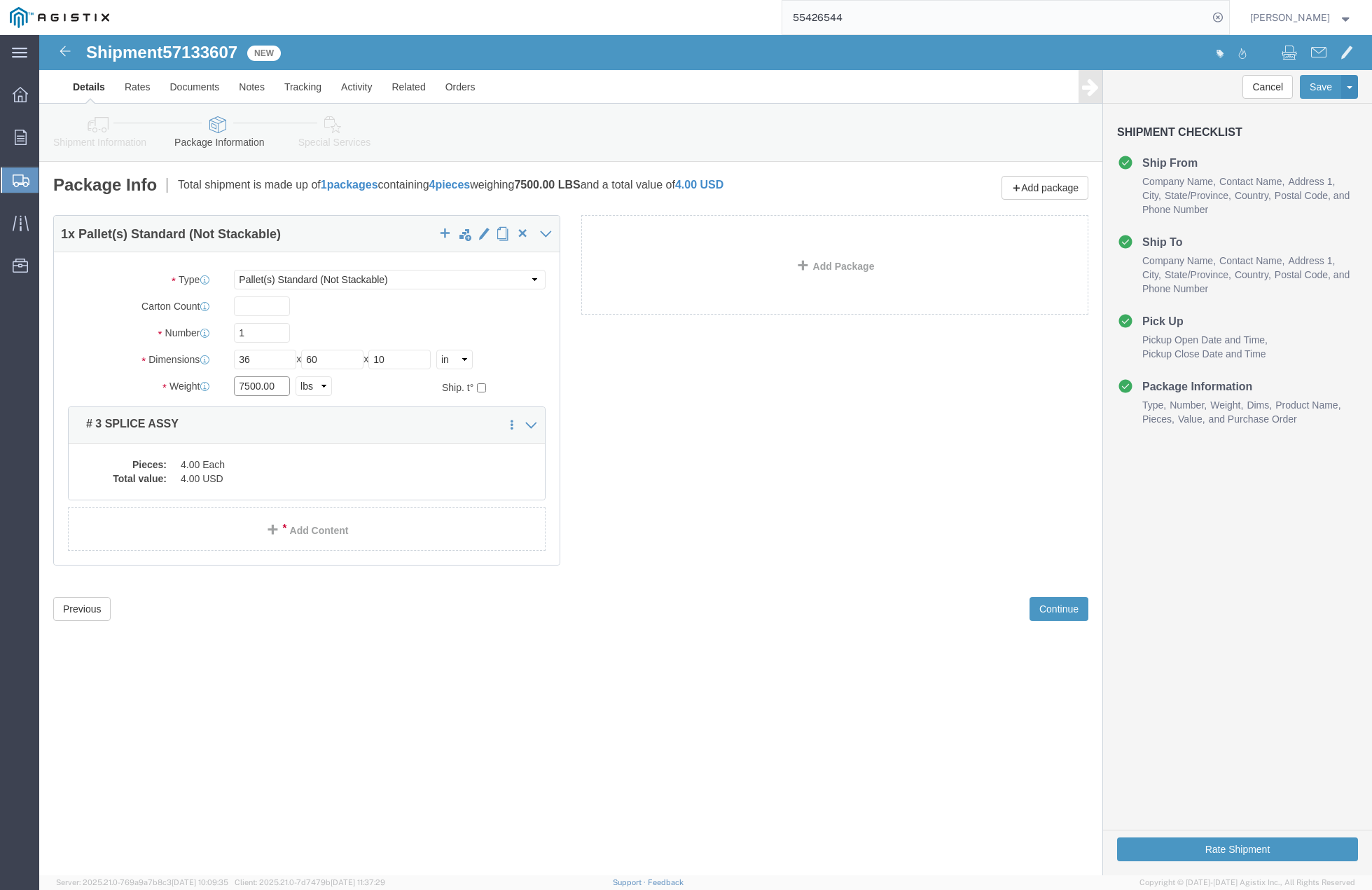
click div "Weight 7500.00 Select kgs lbs Ship. t°"
type input "1000"
click div "1 x Pallet(s) Standard (Not Stackable) Package Type Select Bulk Bundle(s) Cardb…"
click dd "4.00 USD"
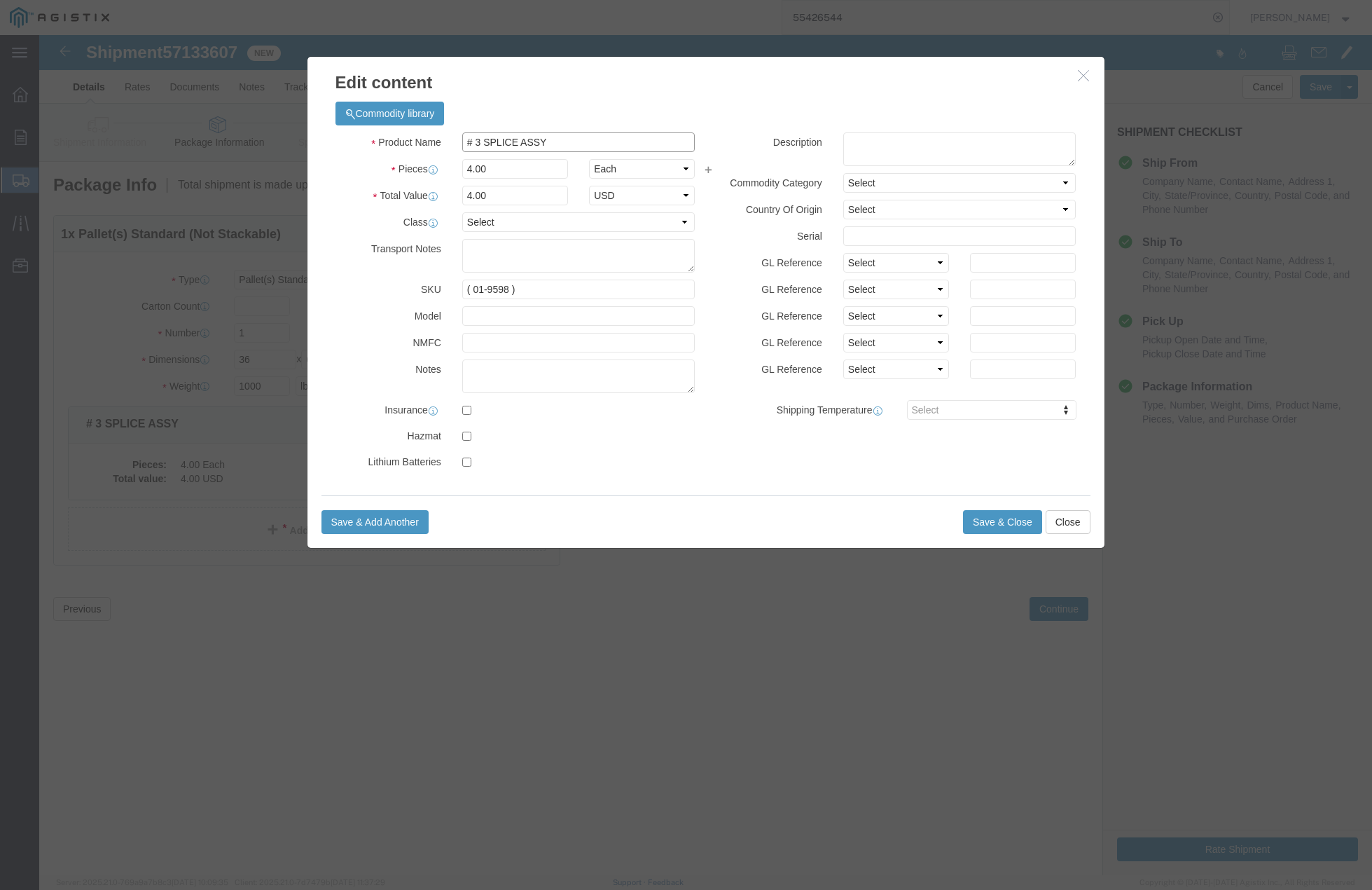
drag, startPoint x: 518, startPoint y: 106, endPoint x: 370, endPoint y: 98, distance: 148.2
click div "Product Name # 3 SPLICE ASSY"
type input "# 5 SPLICE IVT COVERS"
click input "4.00"
type input "4"
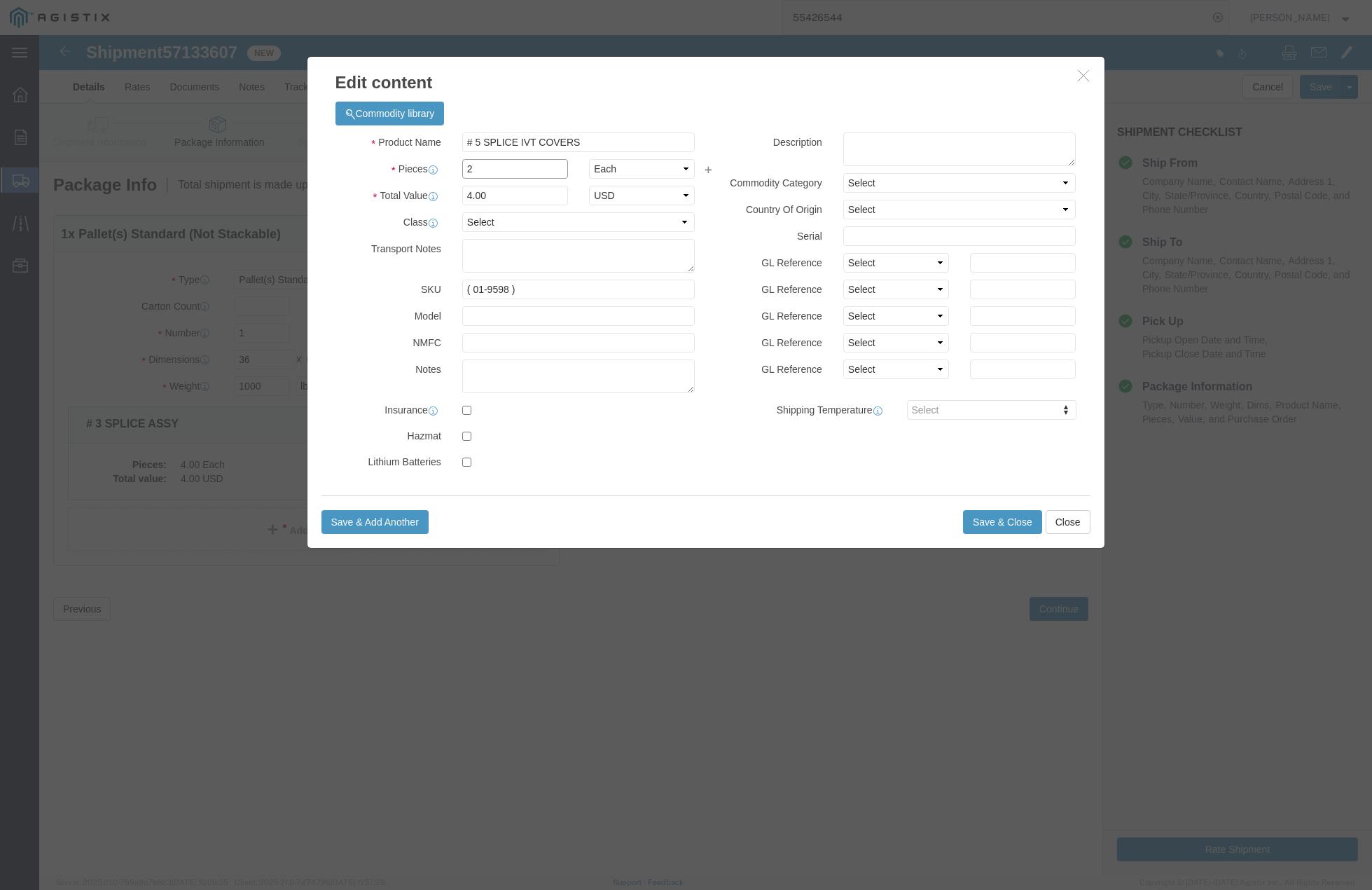
type input "2"
click input "( 01-9598 )"
type input "( 02-5604 )"
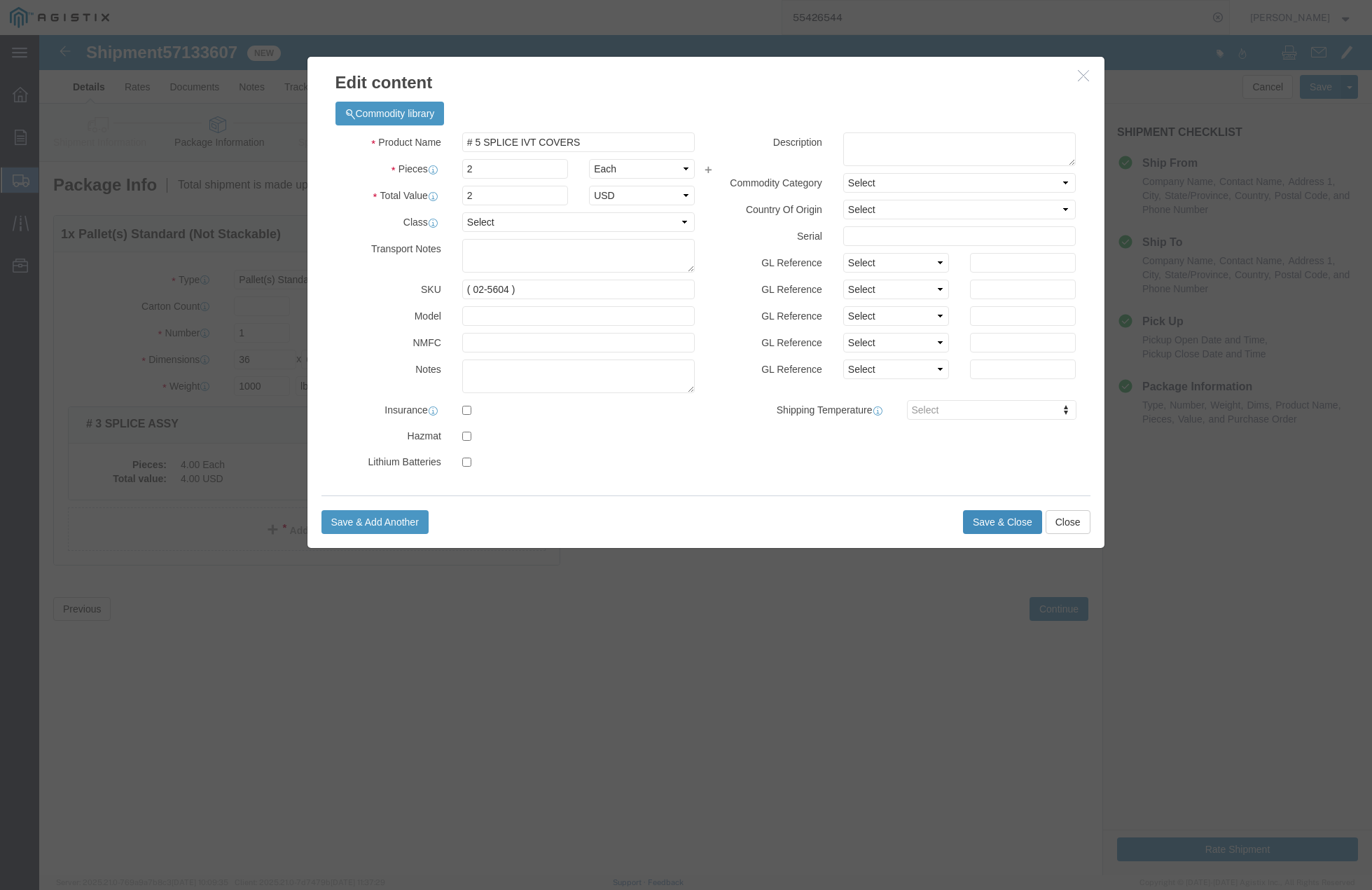
click button "Save & Close"
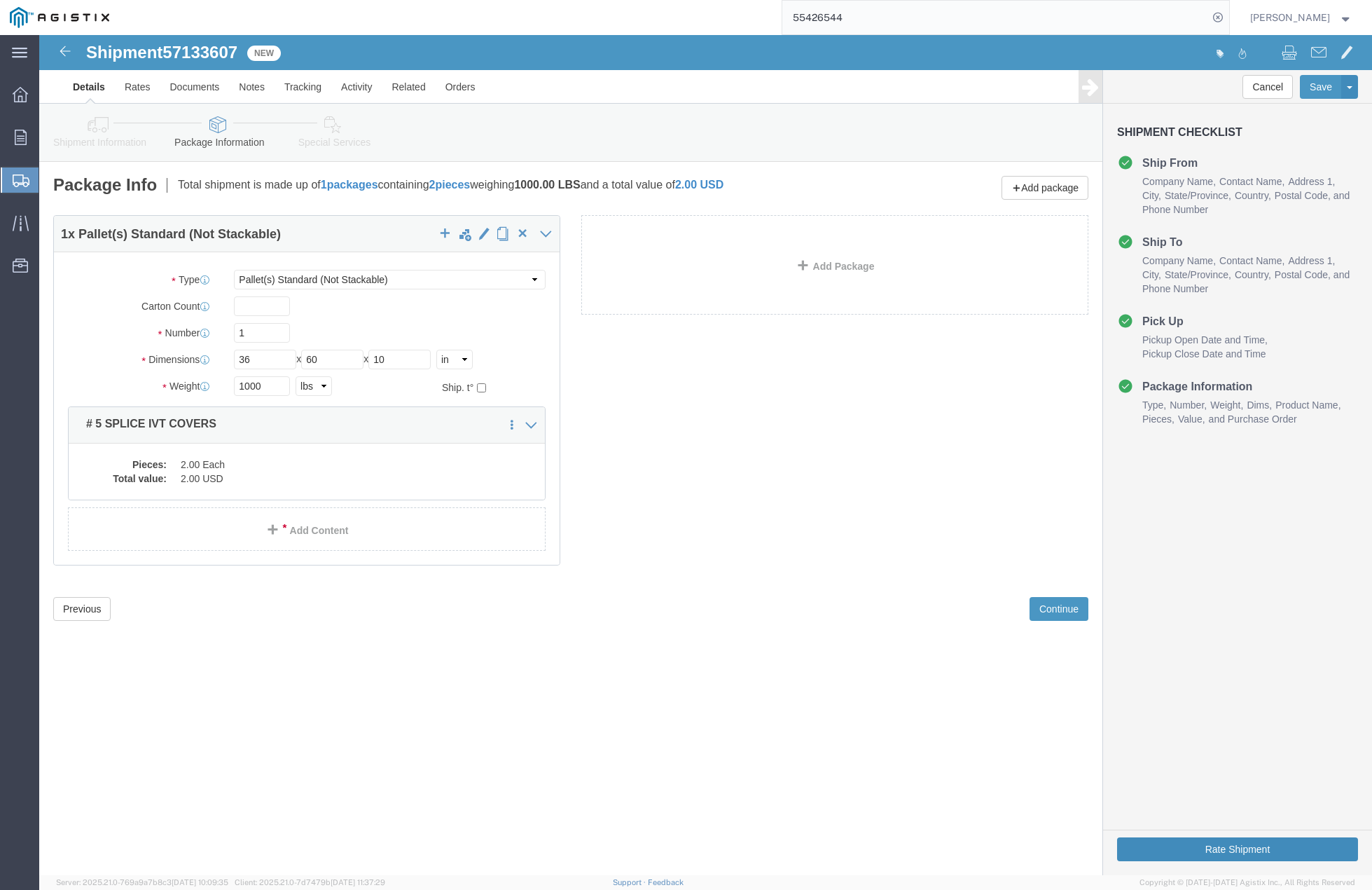
click button "Rate Shipment"
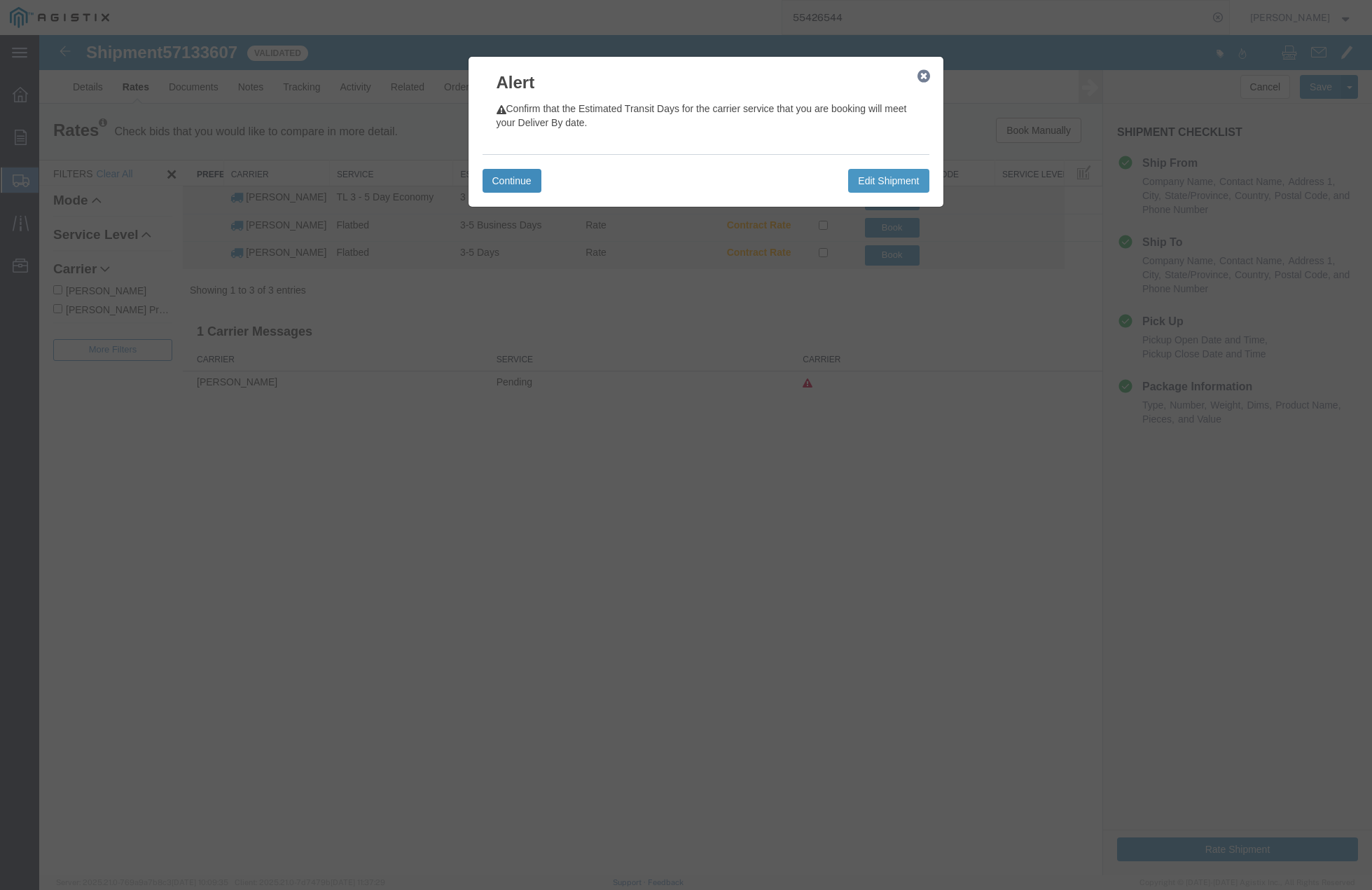
click at [518, 177] on button "Continue" at bounding box center [512, 180] width 59 height 23
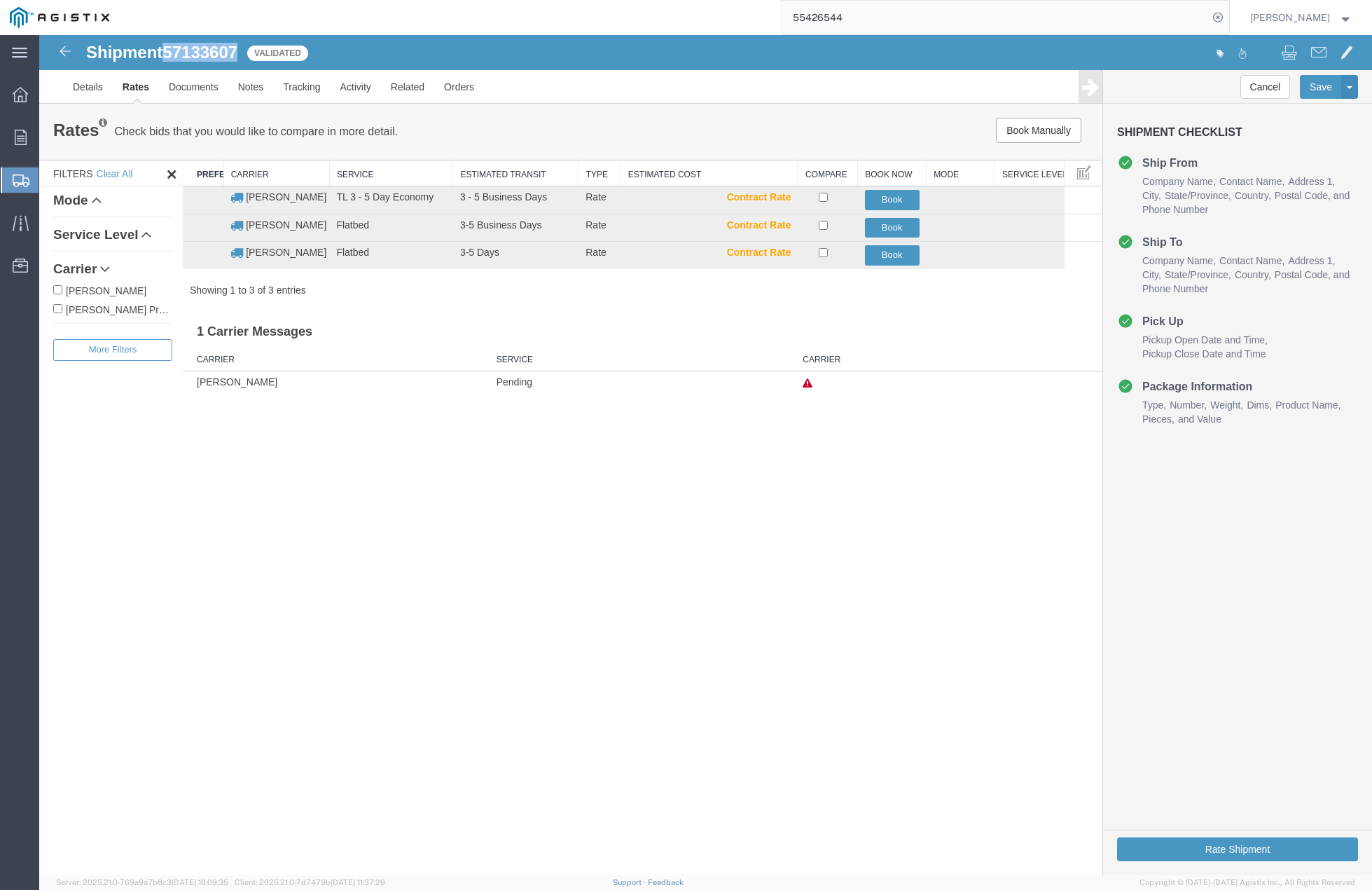
drag, startPoint x: 169, startPoint y: 54, endPoint x: 243, endPoint y: 54, distance: 74.0
click at [243, 54] on div "Shipment 57133607 3 of 3 Validated" at bounding box center [373, 56] width 665 height 26
copy span "57133607"
click at [900, 254] on button "Book" at bounding box center [892, 256] width 55 height 21
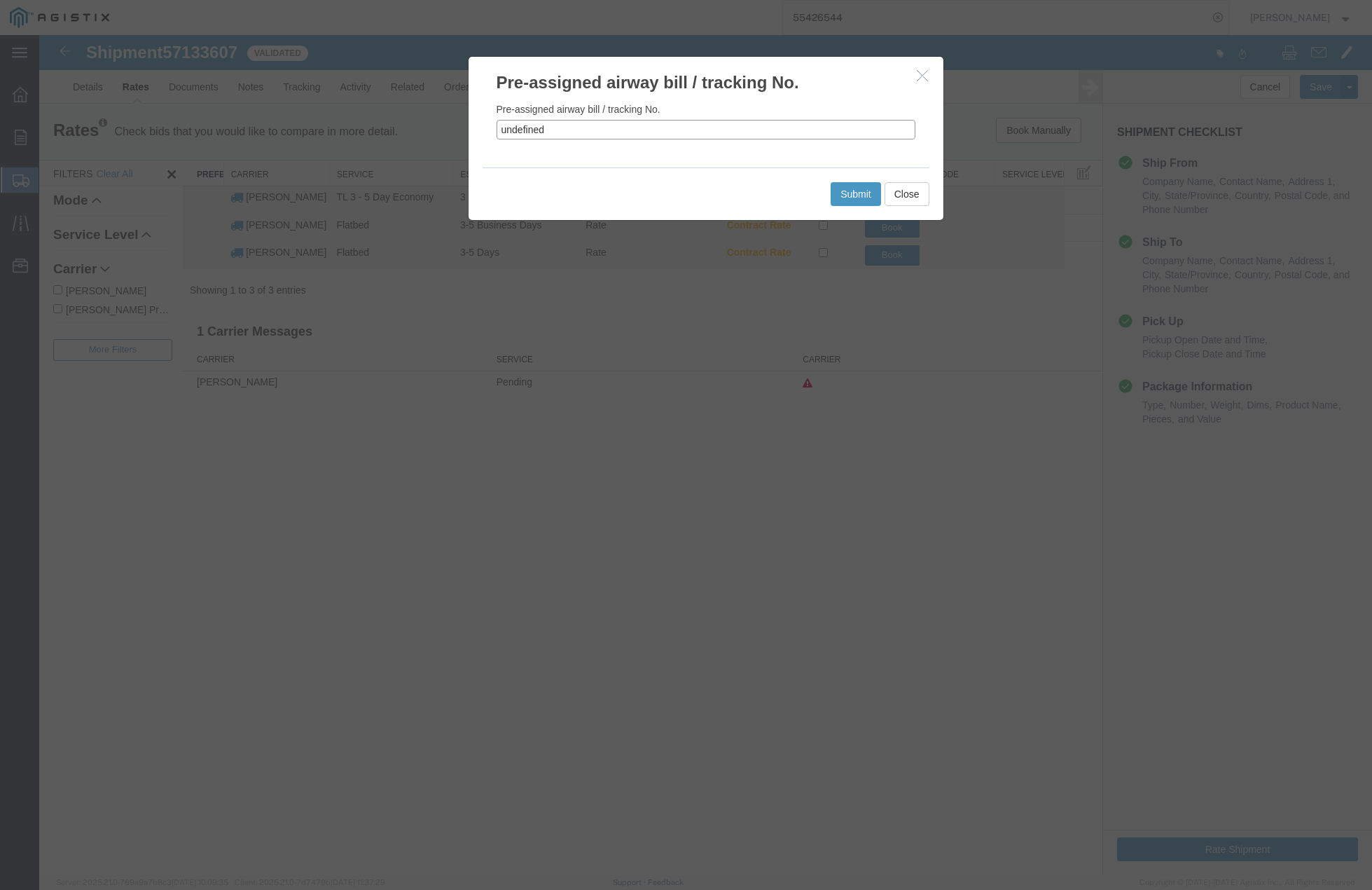
drag, startPoint x: 532, startPoint y: 131, endPoint x: 484, endPoint y: 129, distance: 48.0
click at [484, 129] on div "Pre-assigned airway bill / tracking No. undefined" at bounding box center [706, 130] width 475 height 73
paste input "57133607"
type input "57133607"
click at [830, 197] on div "Submit Close" at bounding box center [707, 194] width 447 height 53
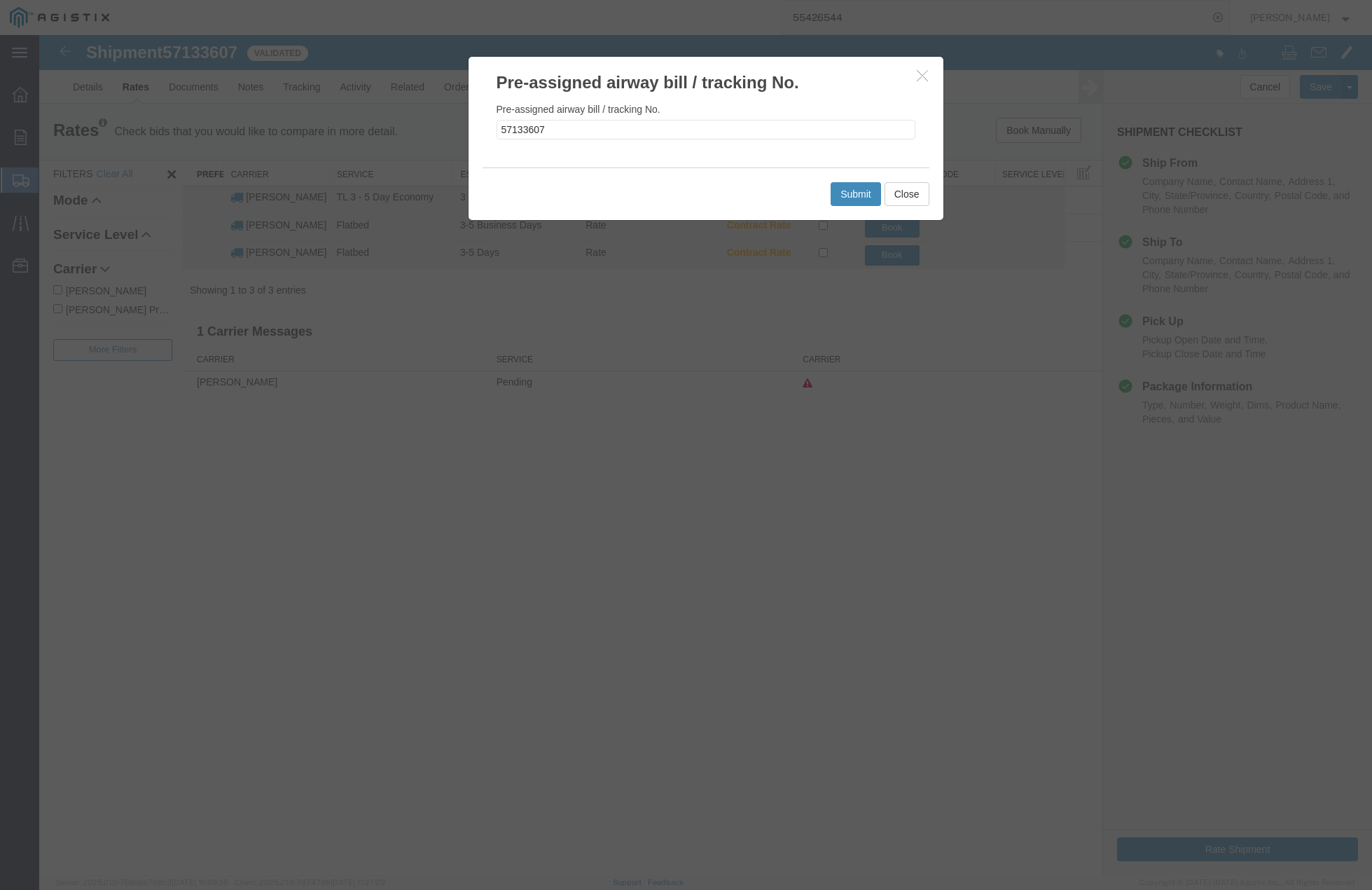
click at [838, 196] on button "Submit" at bounding box center [856, 194] width 51 height 23
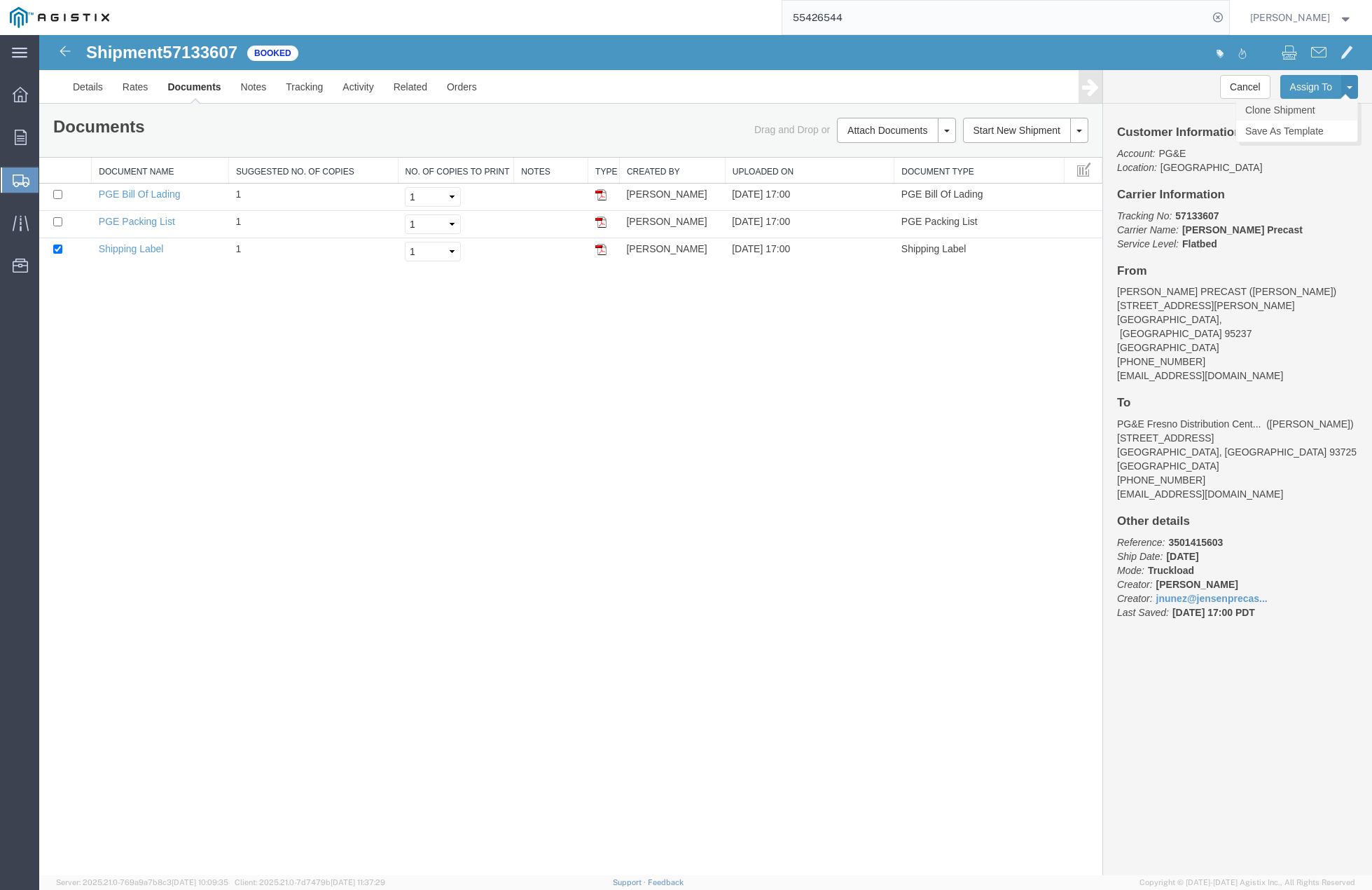
click at [1308, 103] on link "Clone Shipment" at bounding box center [1297, 110] width 121 height 21
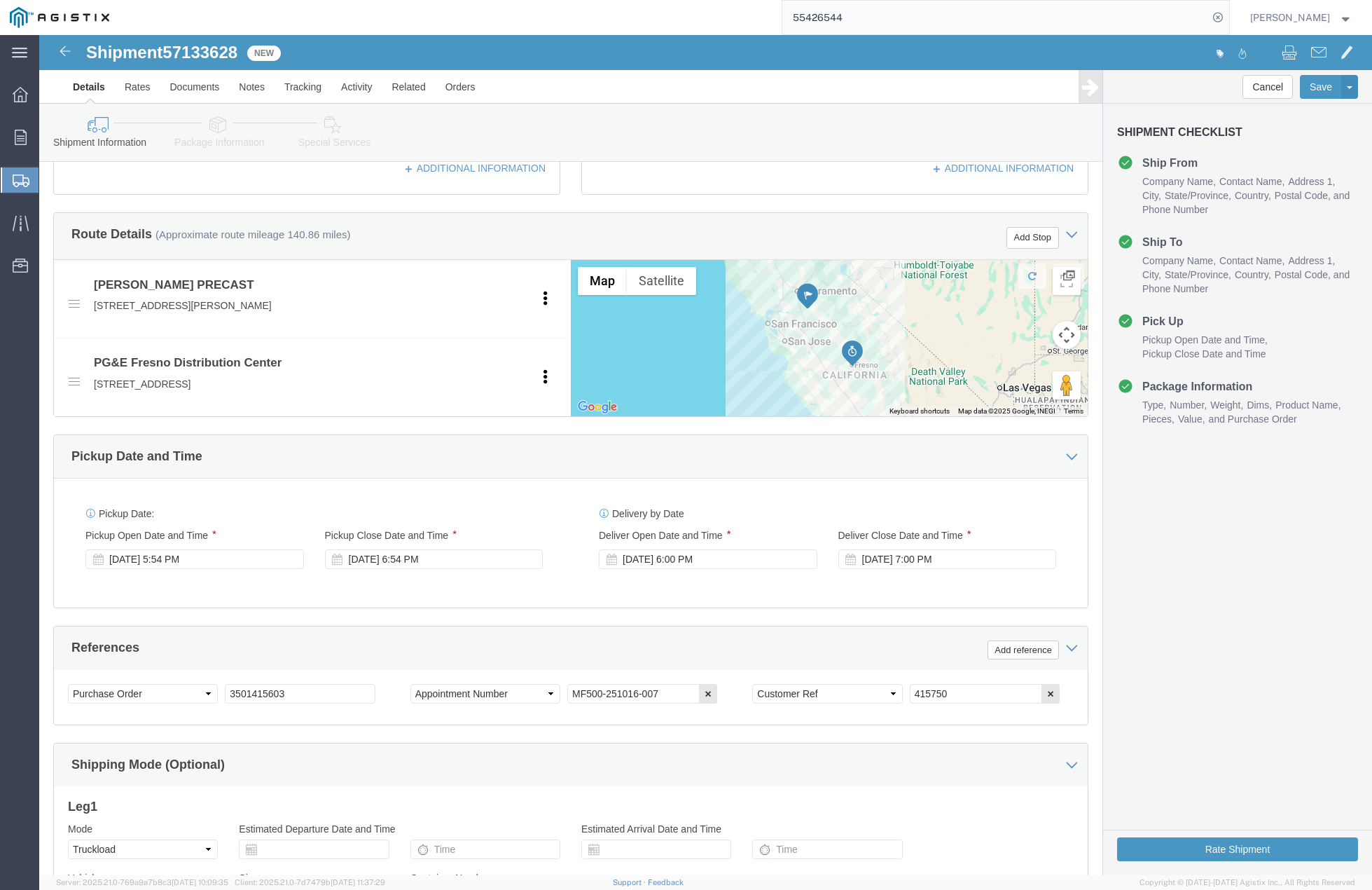
scroll to position [666, 0]
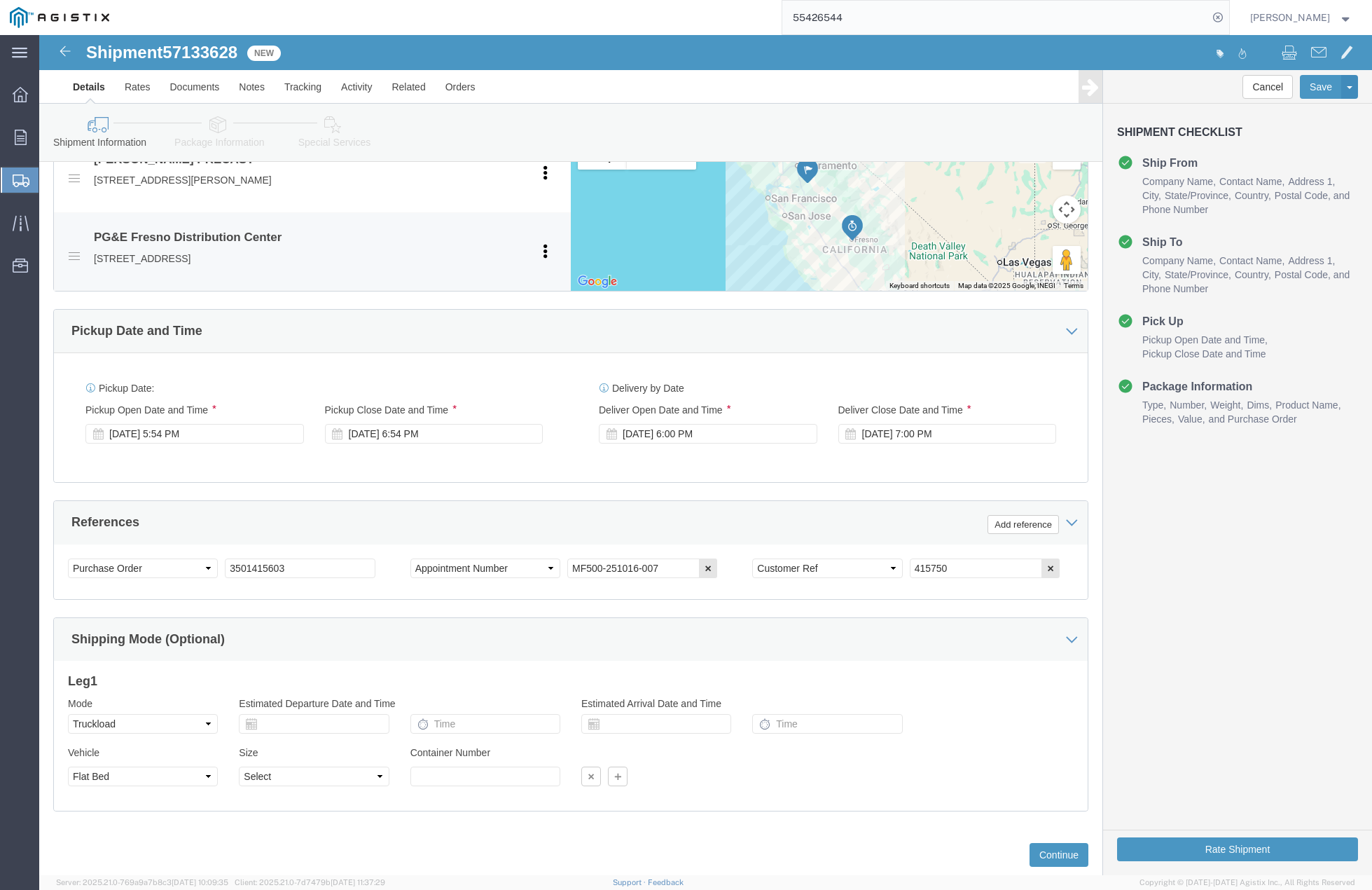
click p "[STREET_ADDRESS]"
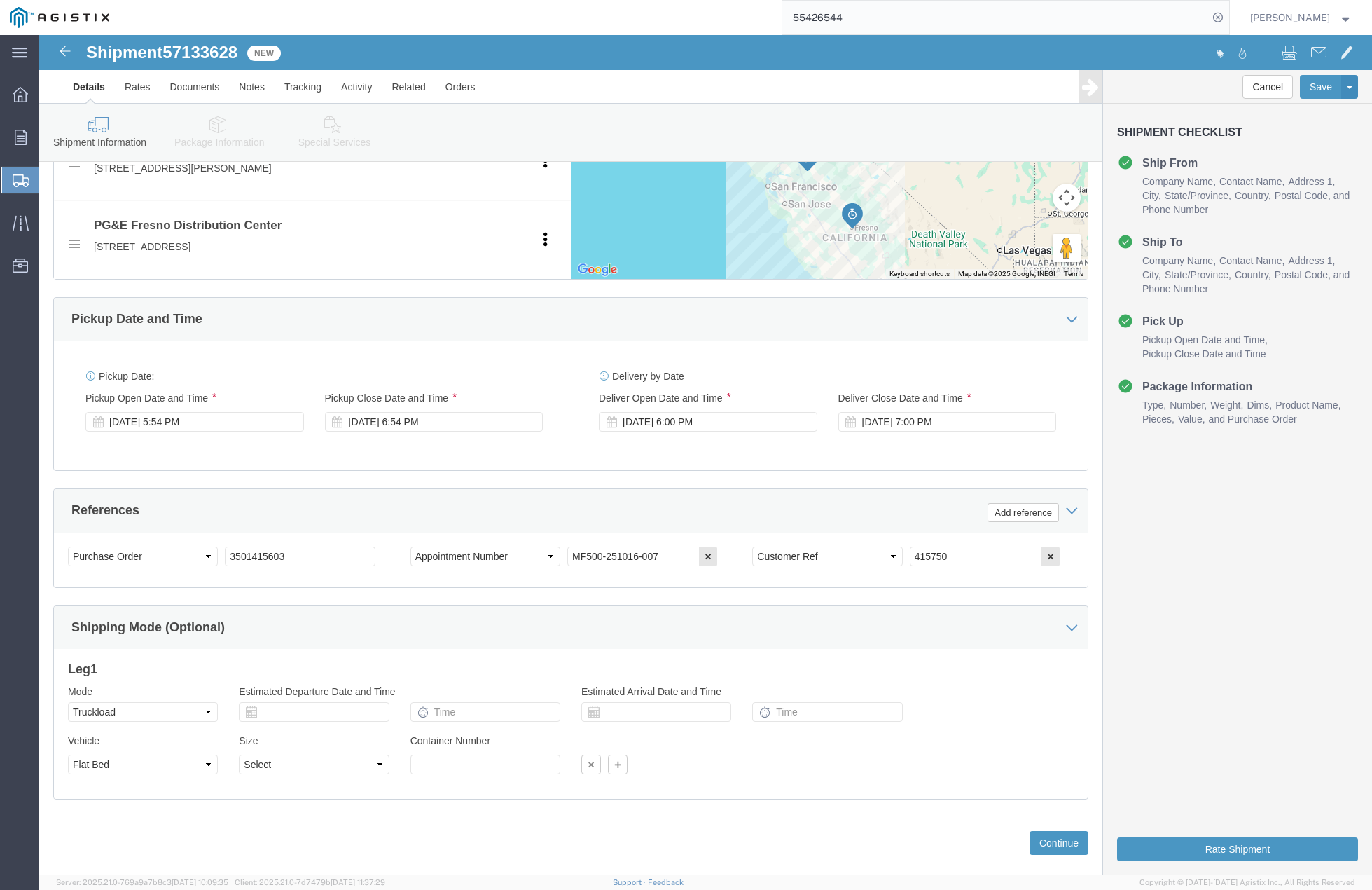
scroll to position [700, 0]
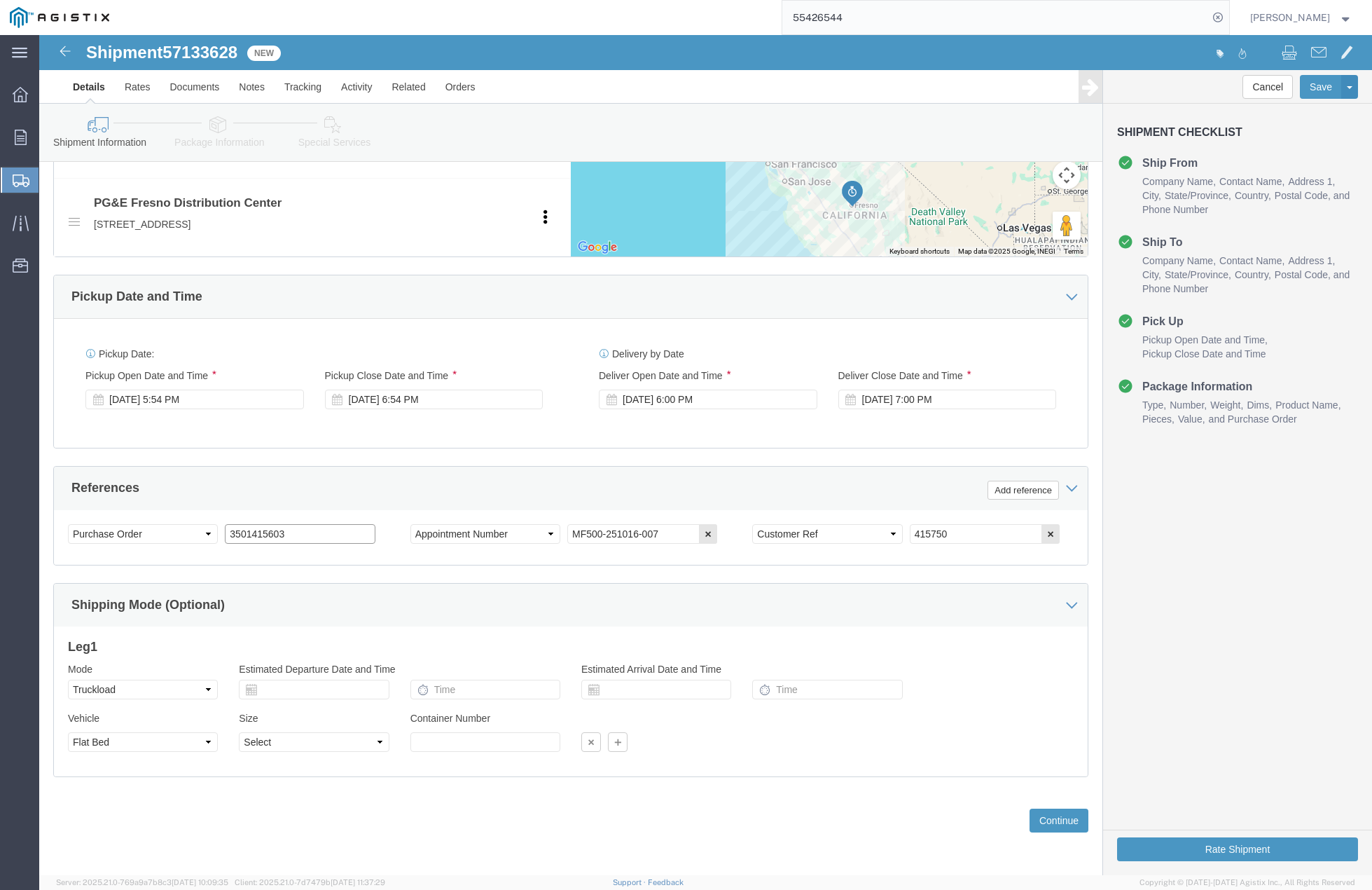
drag, startPoint x: 188, startPoint y: 501, endPoint x: 109, endPoint y: 499, distance: 79.0
click div "Select Account Type Activity ID Airline Appointment Number ASN Batch Request # …"
paste input "3501415626"
type input "3501415626"
drag, startPoint x: 899, startPoint y: 497, endPoint x: 833, endPoint y: 489, distance: 66.5
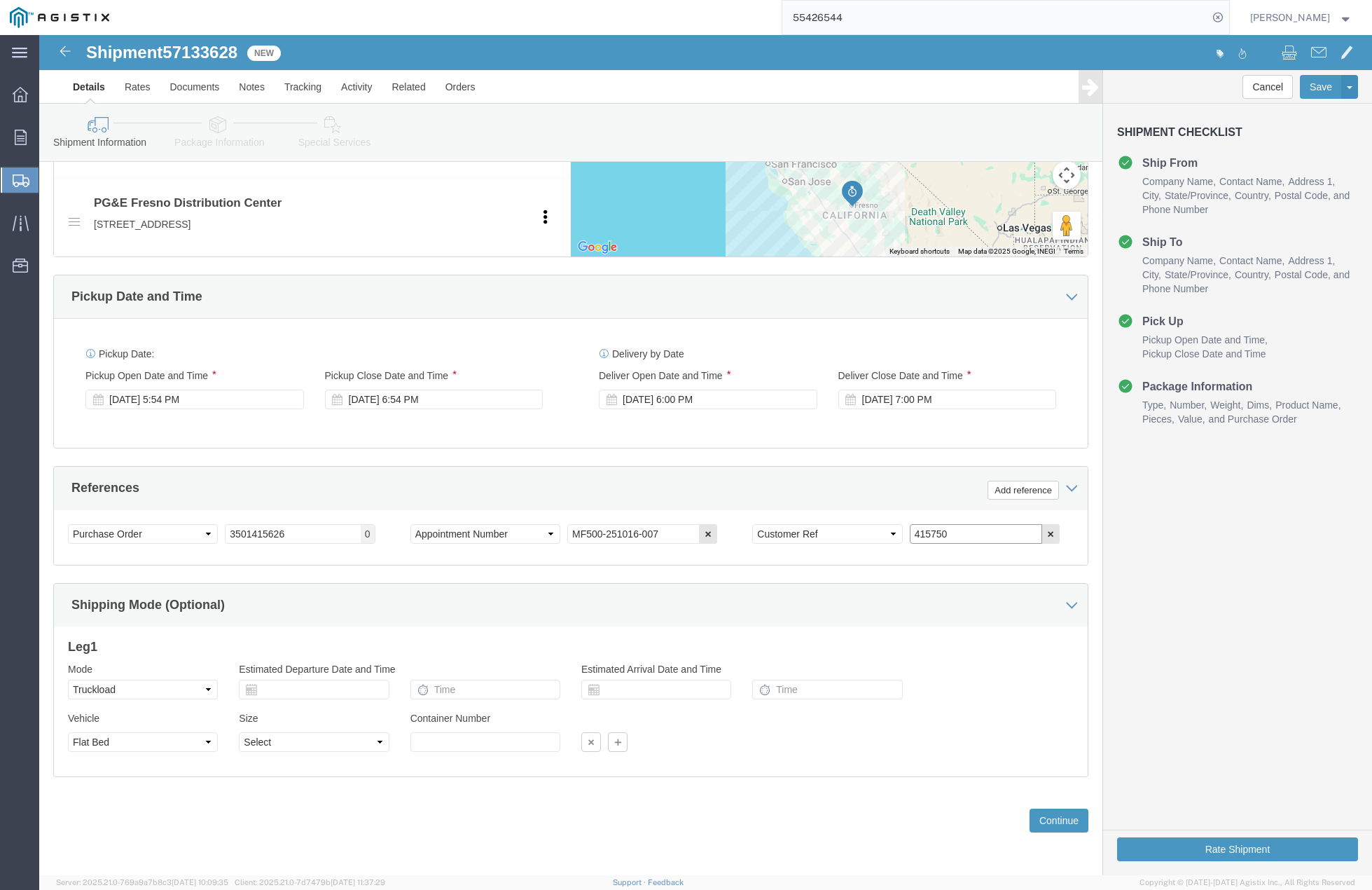
click div "Select Account Type Activity ID Airline Appointment Number ASN Batch Request # …"
type input "415754"
click button "Continue"
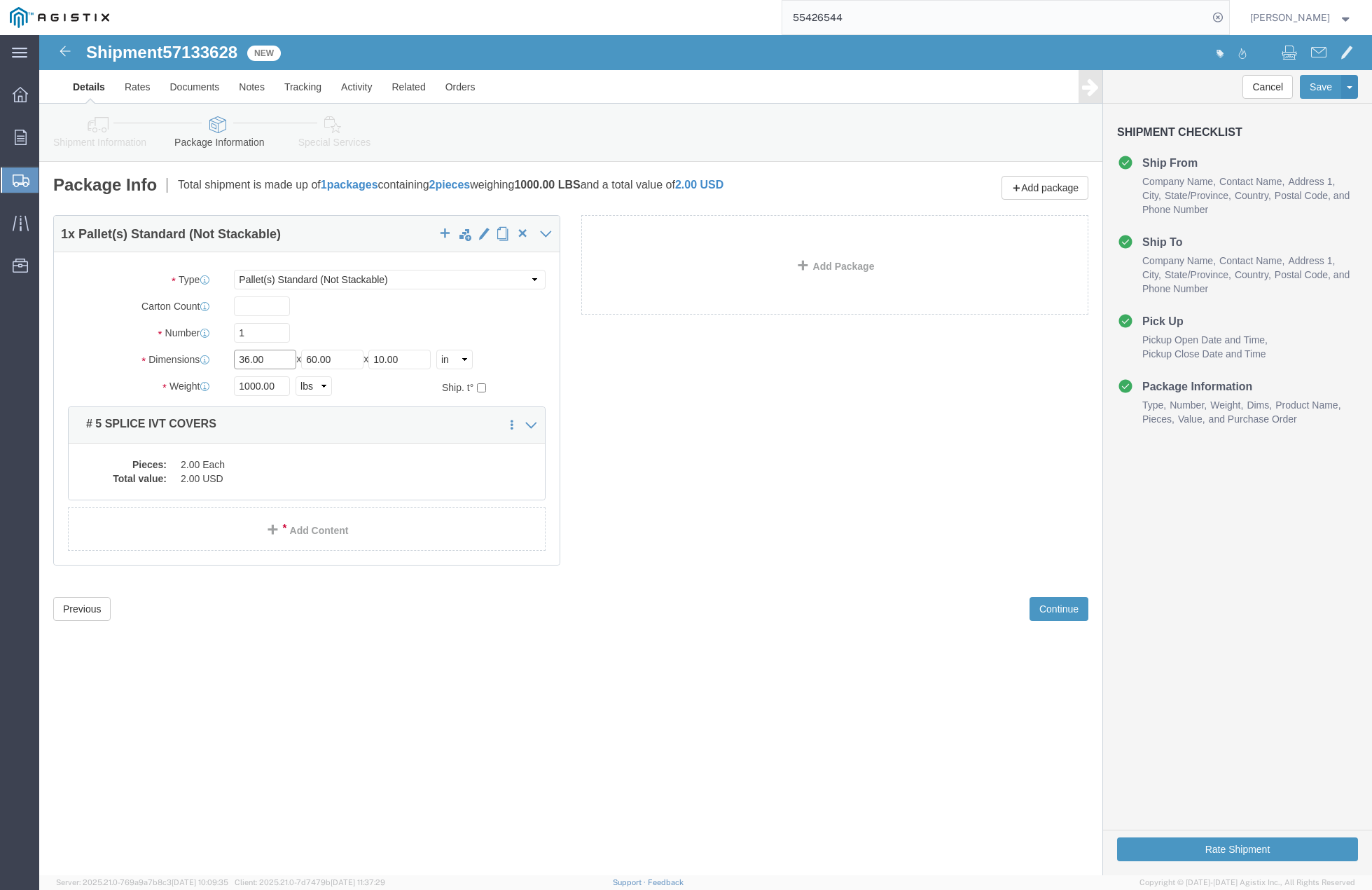
drag, startPoint x: 180, startPoint y: 326, endPoint x: 136, endPoint y: 326, distance: 44.0
click div "Dimensions Length 36.00 x Width 60.00 x Height 10.00 Select cm ft in"
type input "24"
type input "36"
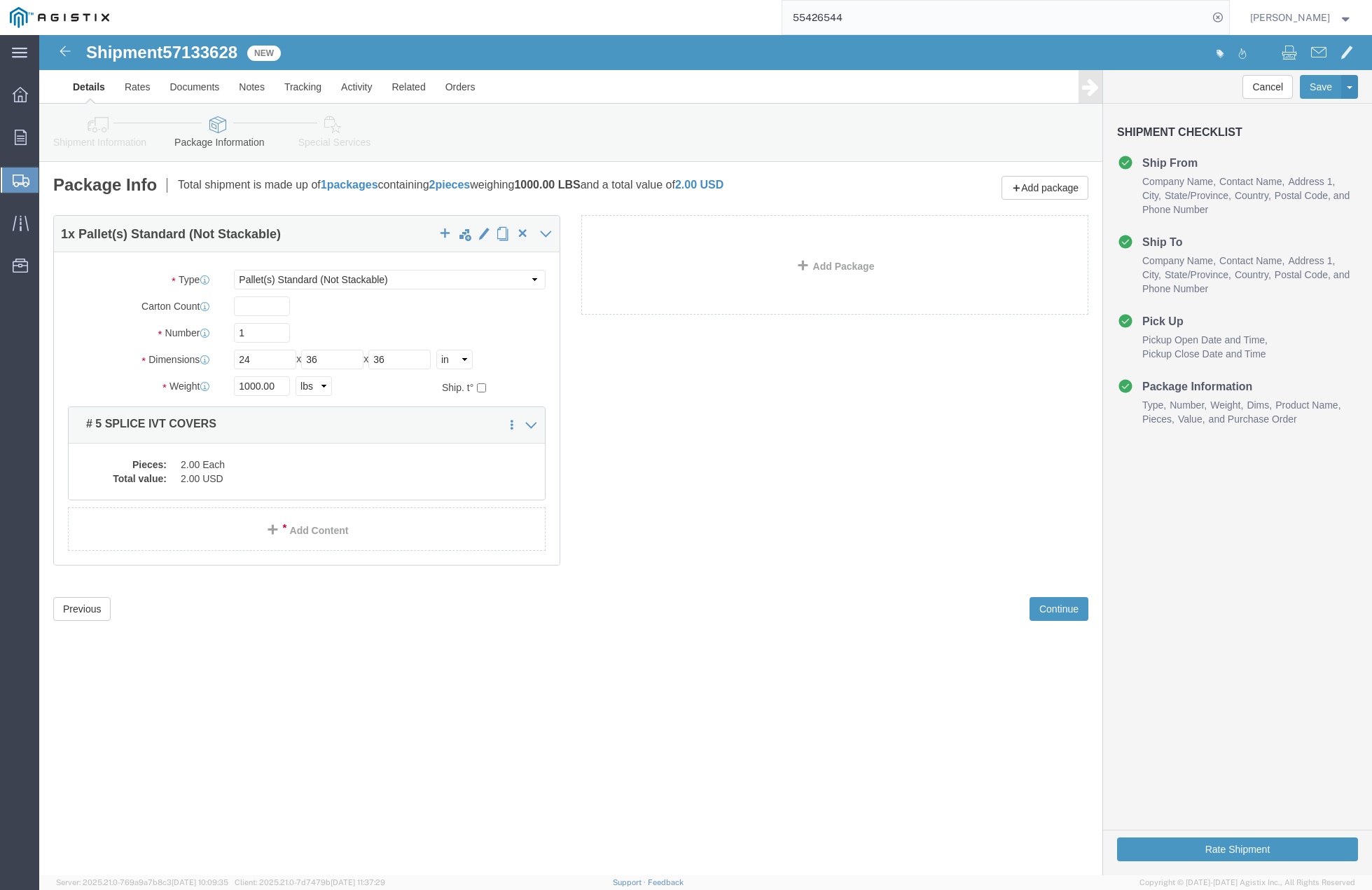
click div "Please fix the following errors Customer Information Account Select [PERSON_NAM…"
drag, startPoint x: 234, startPoint y: 356, endPoint x: 168, endPoint y: 343, distance: 67.3
click div "Weight 1000.00 Select kgs lbs Ship. t°"
type input "5500"
click dd "2.00 Each"
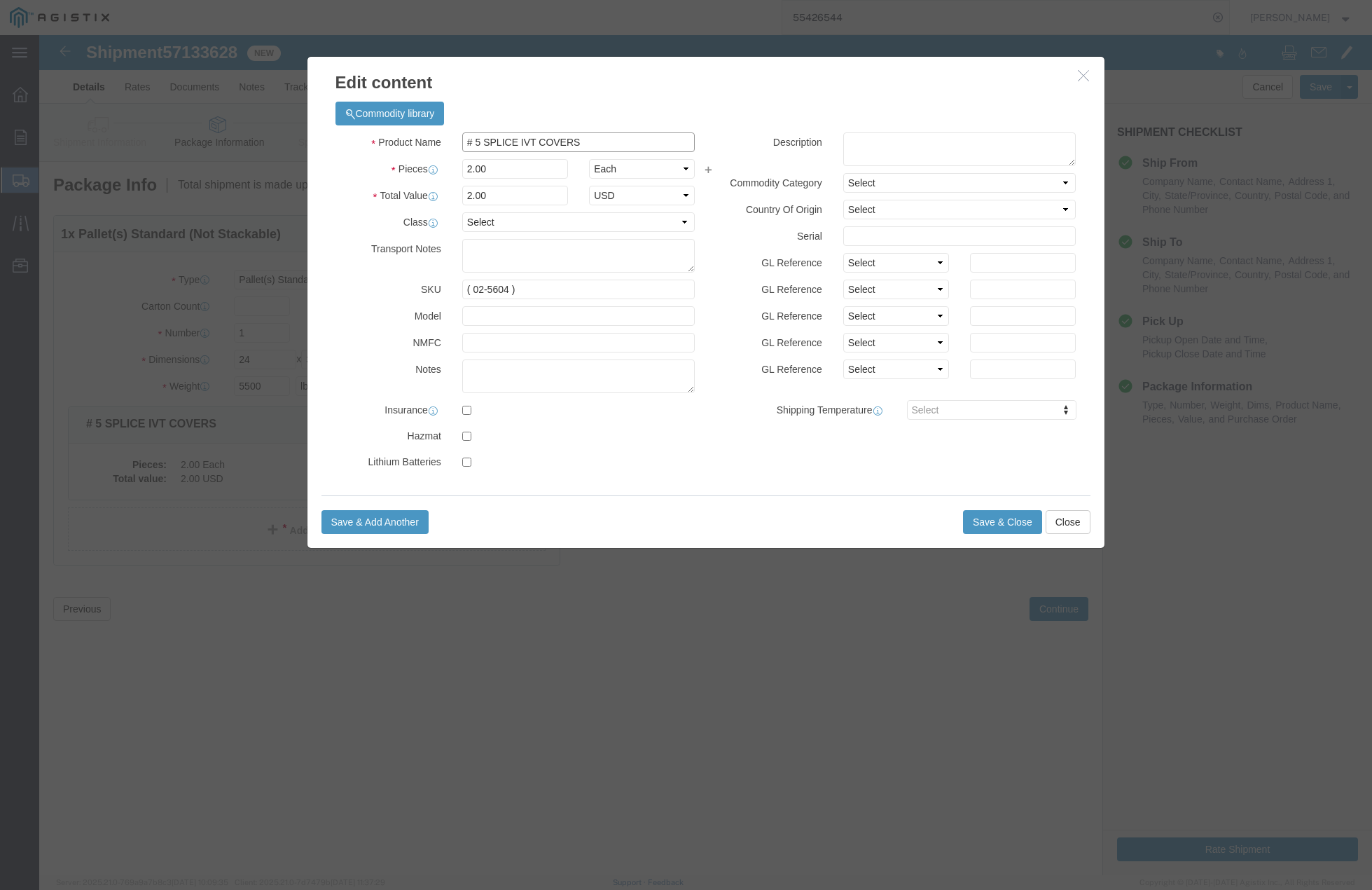
drag, startPoint x: 232, startPoint y: 119, endPoint x: 208, endPoint y: 119, distance: 24.0
click div "Edit content Commodity library Product Name # 5 SPLICE IVT COVERS Pieces 2.00 S…"
type input "# 3 SPLICE ASSSY"
click input "2.00"
type input "3.00"
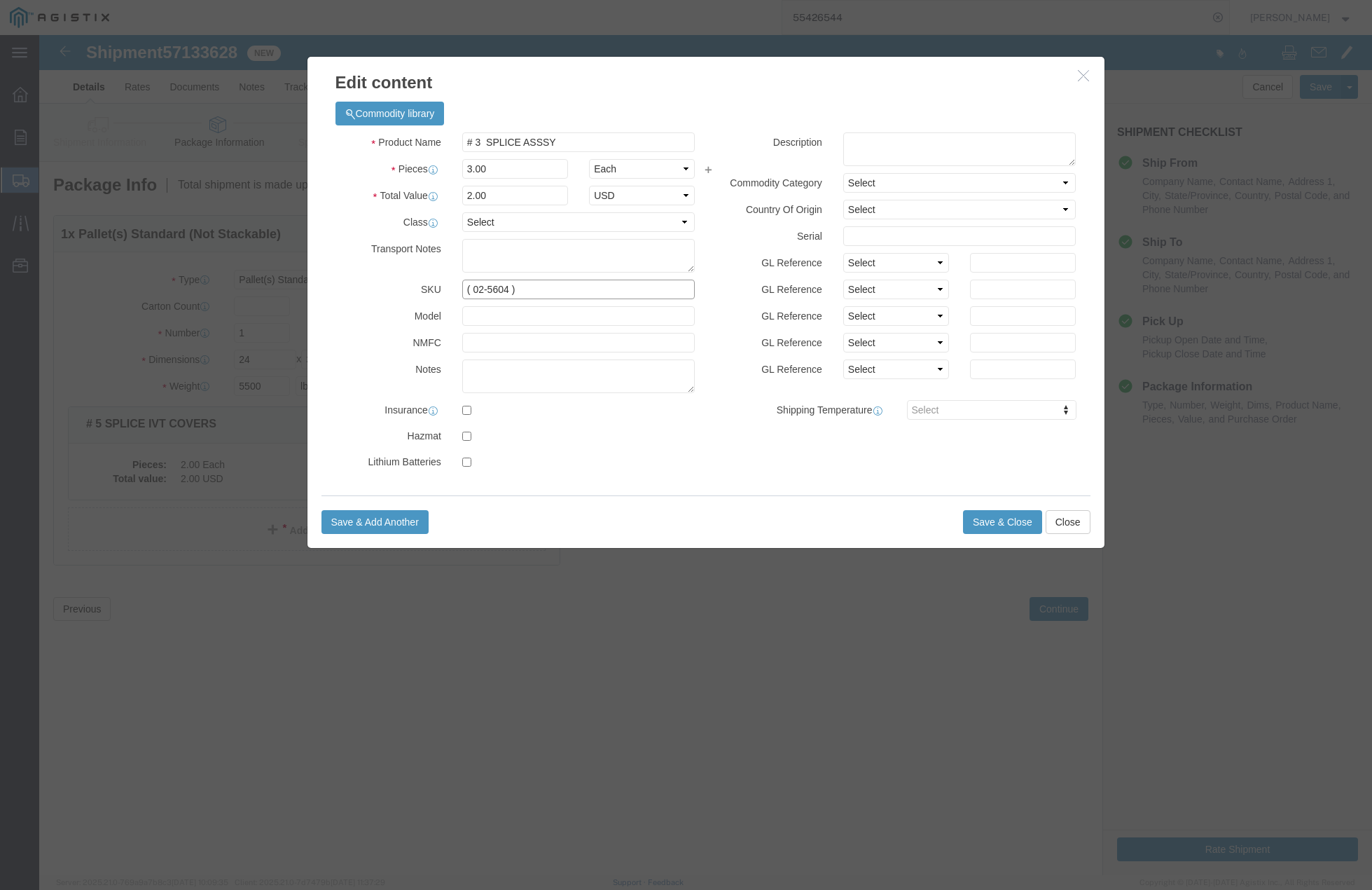
type input "3"
click input "( 02-5604 )"
type input "( 01-9599 )"
click button "Save & Close"
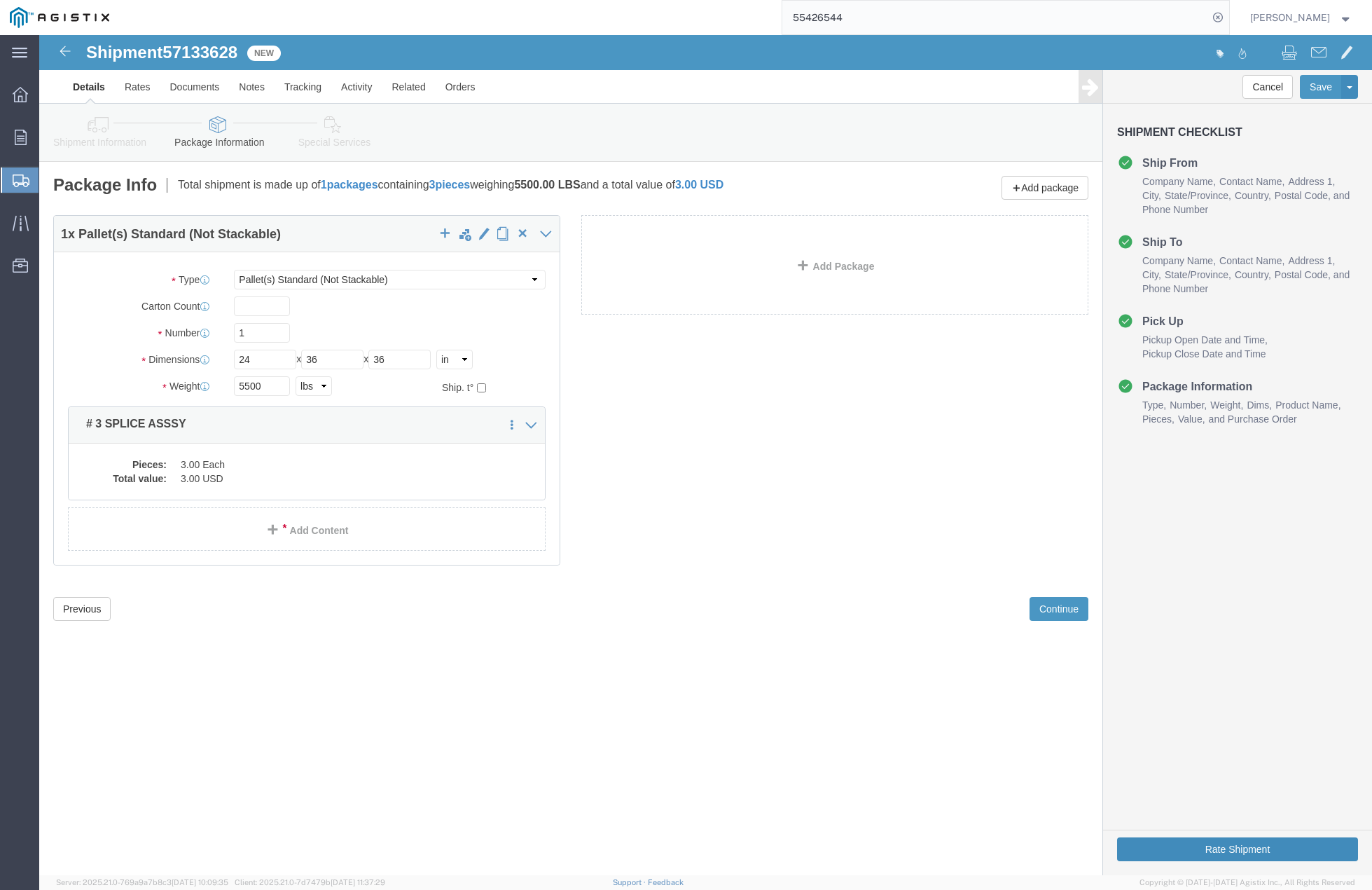
click button "Rate Shipment"
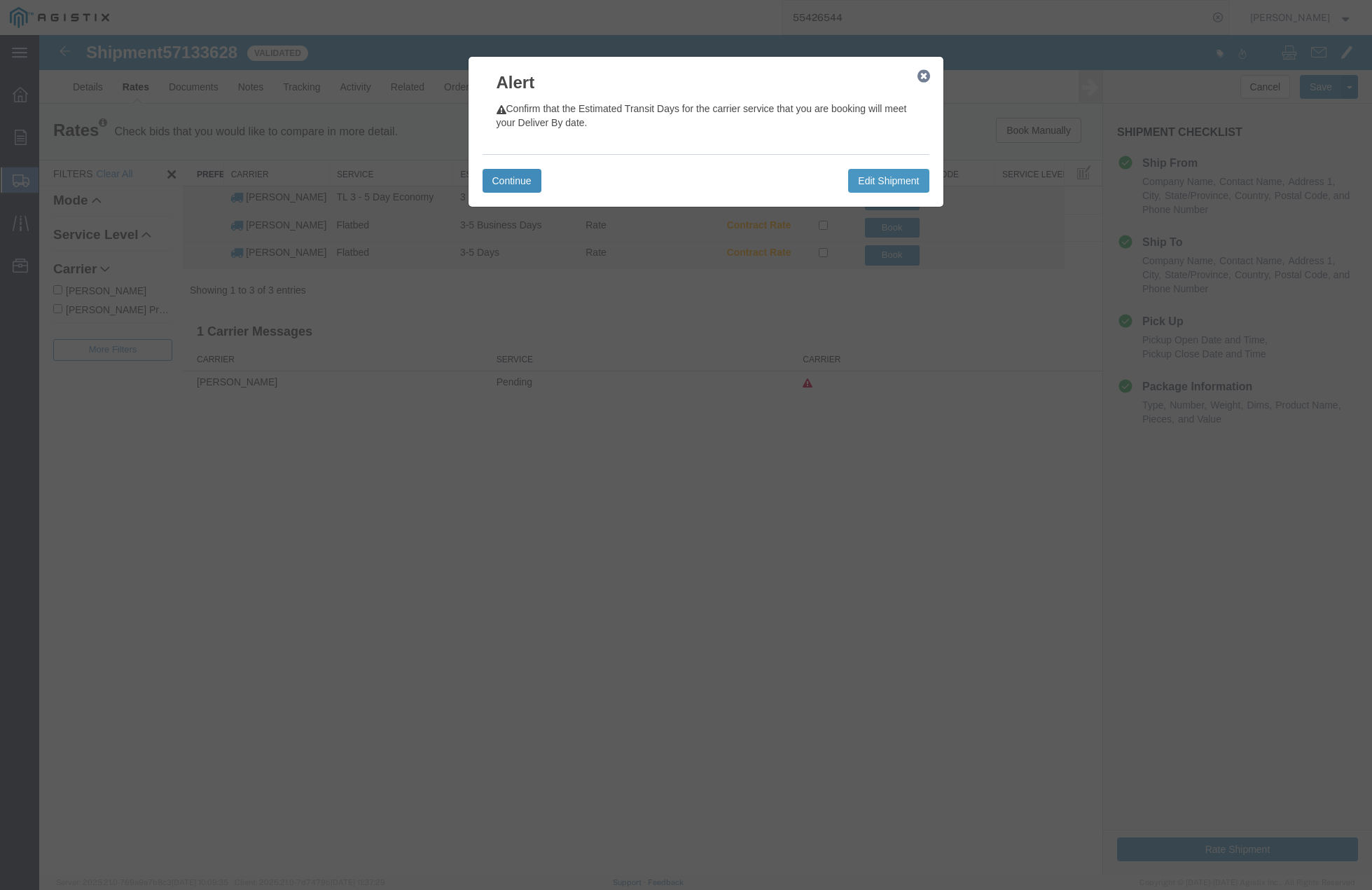
click at [517, 179] on button "Continue" at bounding box center [512, 180] width 59 height 23
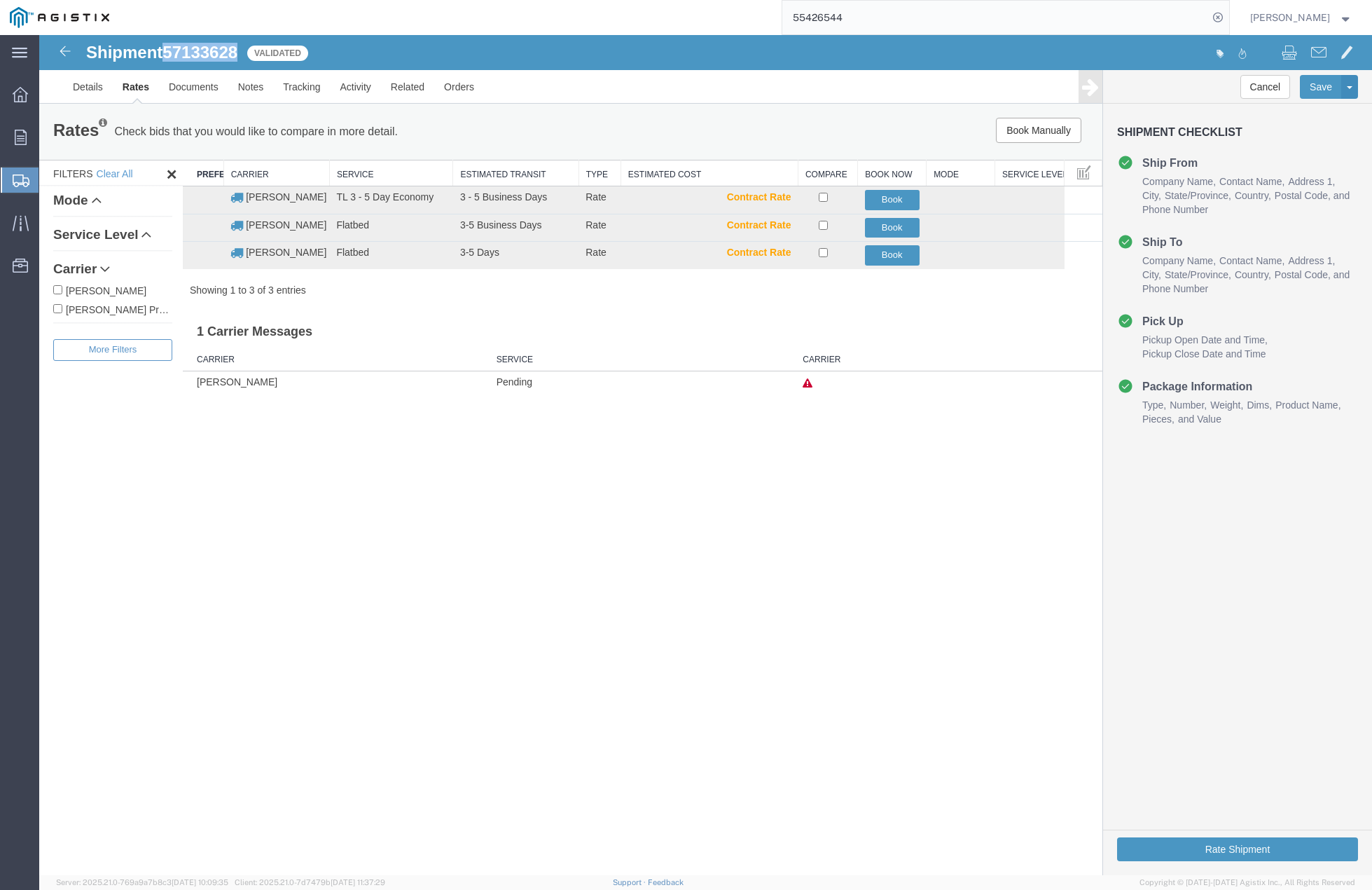
drag, startPoint x: 172, startPoint y: 52, endPoint x: 240, endPoint y: 56, distance: 68.1
click at [237, 56] on span "57133628" at bounding box center [200, 52] width 75 height 19
copy span "57133628"
click at [874, 257] on button "Book" at bounding box center [892, 256] width 55 height 21
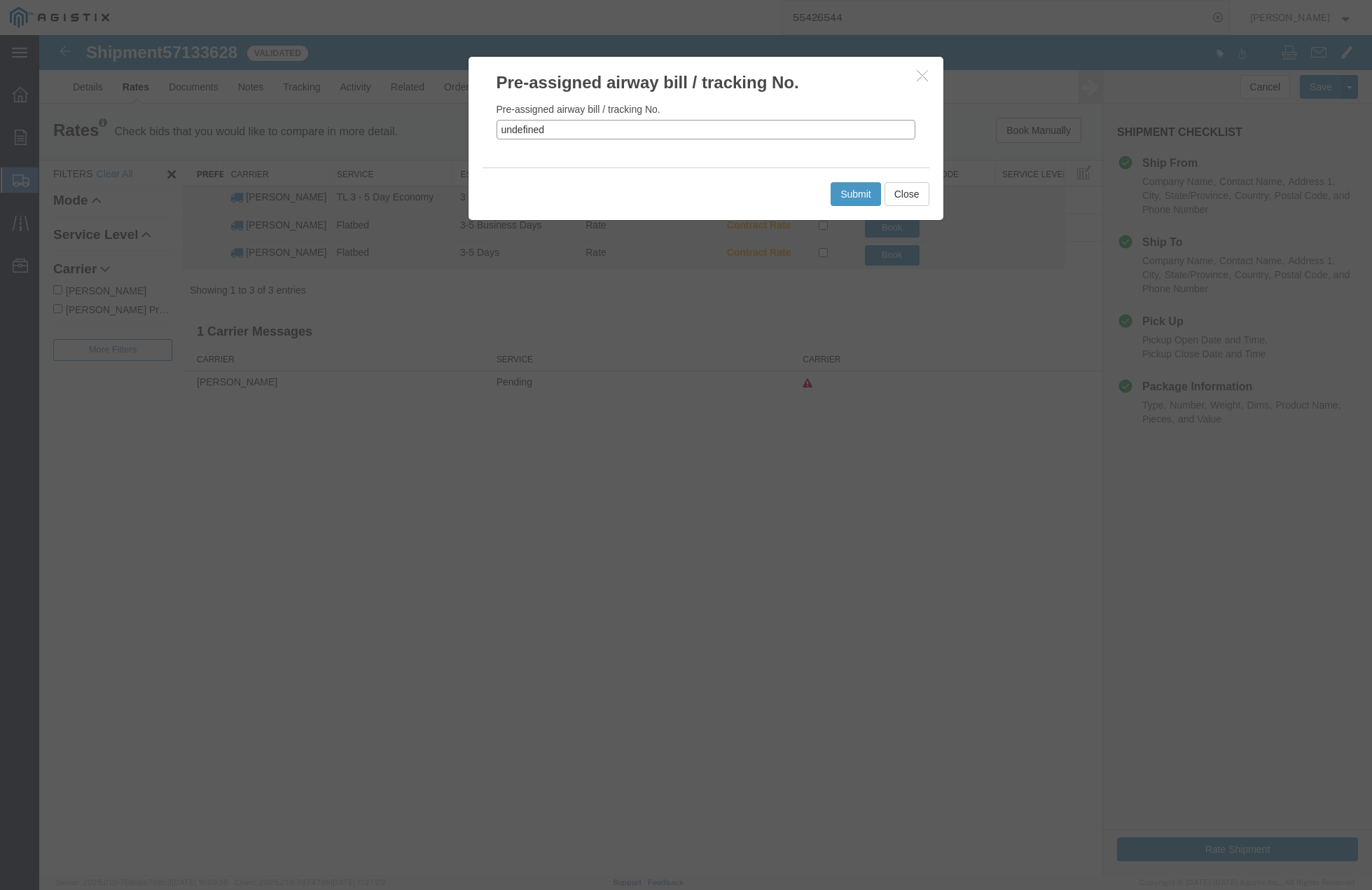
drag, startPoint x: 555, startPoint y: 135, endPoint x: 435, endPoint y: 133, distance: 120.0
click at [435, 133] on div "Pre-assigned airway bill / tracking No. Pre-assigned airway bill / tracking No.…" at bounding box center [706, 455] width 1333 height 840
paste input "57133628"
type input "57133628"
click at [859, 198] on button "Submit" at bounding box center [856, 194] width 51 height 23
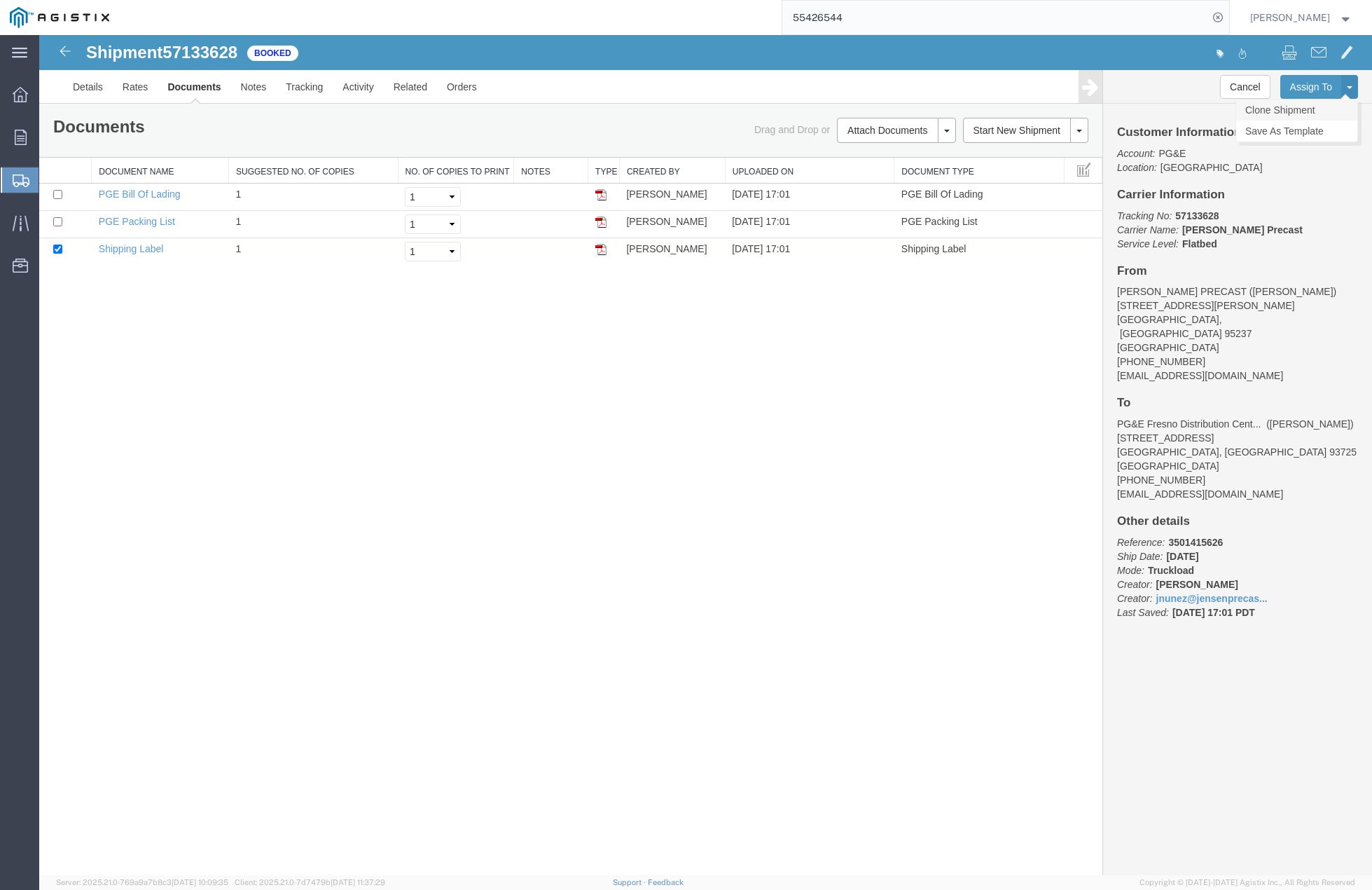
click at [1302, 103] on link "Clone Shipment" at bounding box center [1297, 110] width 121 height 21
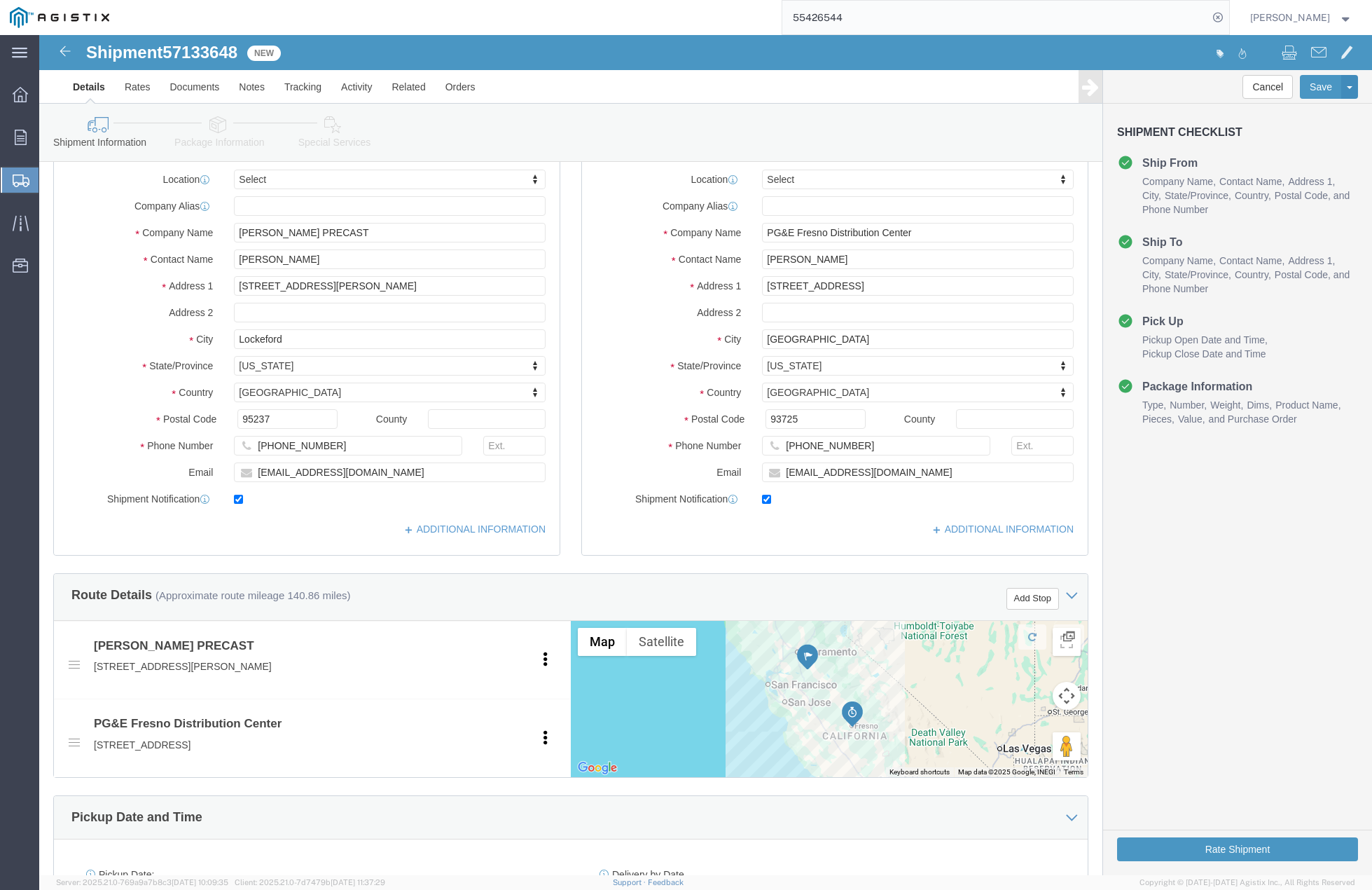
scroll to position [386, 0]
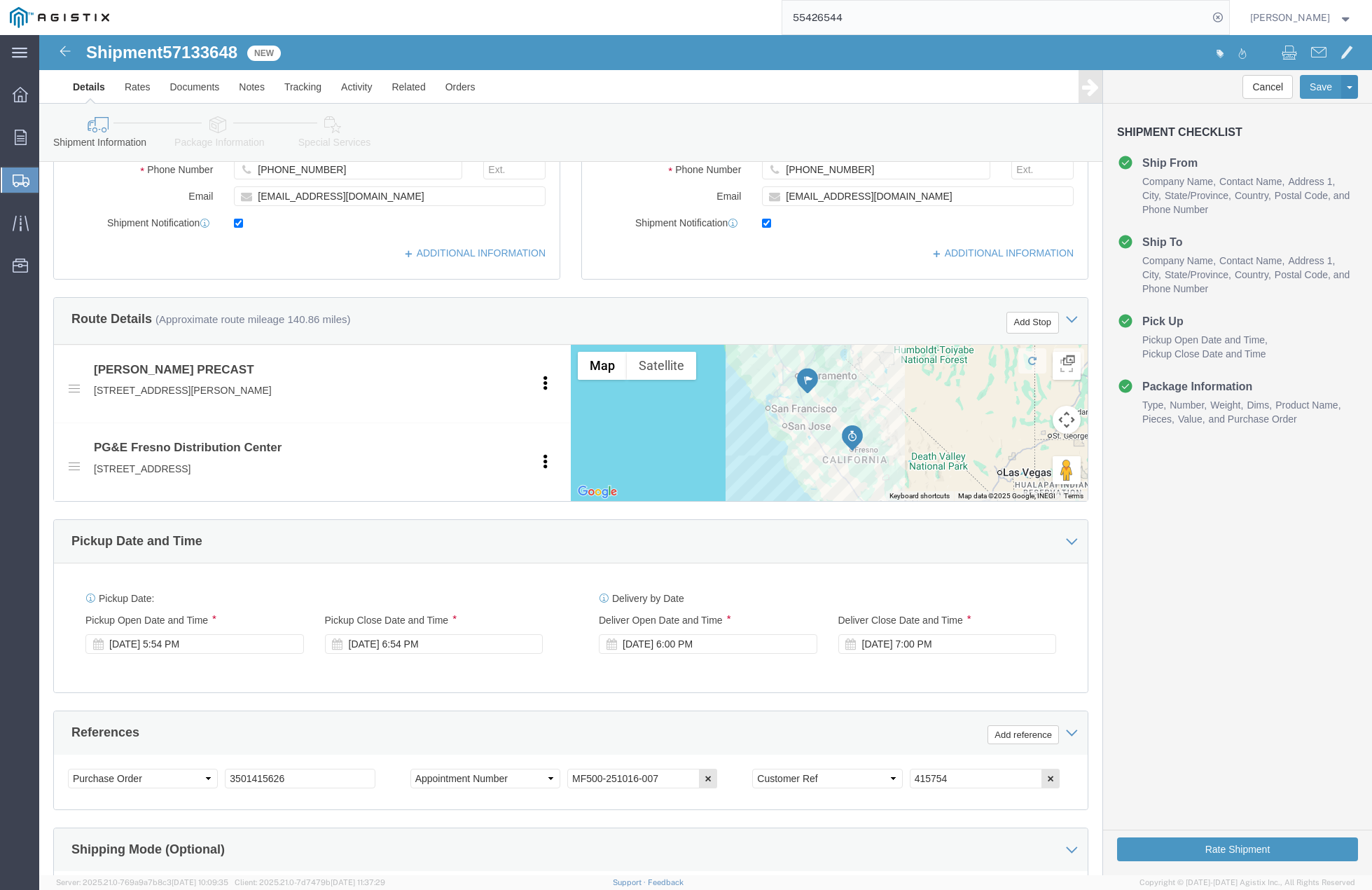
drag, startPoint x: 311, startPoint y: 553, endPoint x: 290, endPoint y: 633, distance: 82.7
click div "Pickup Date: Pickup Start Date Pickup Start Time Pickup Open Date and Time [DAT…"
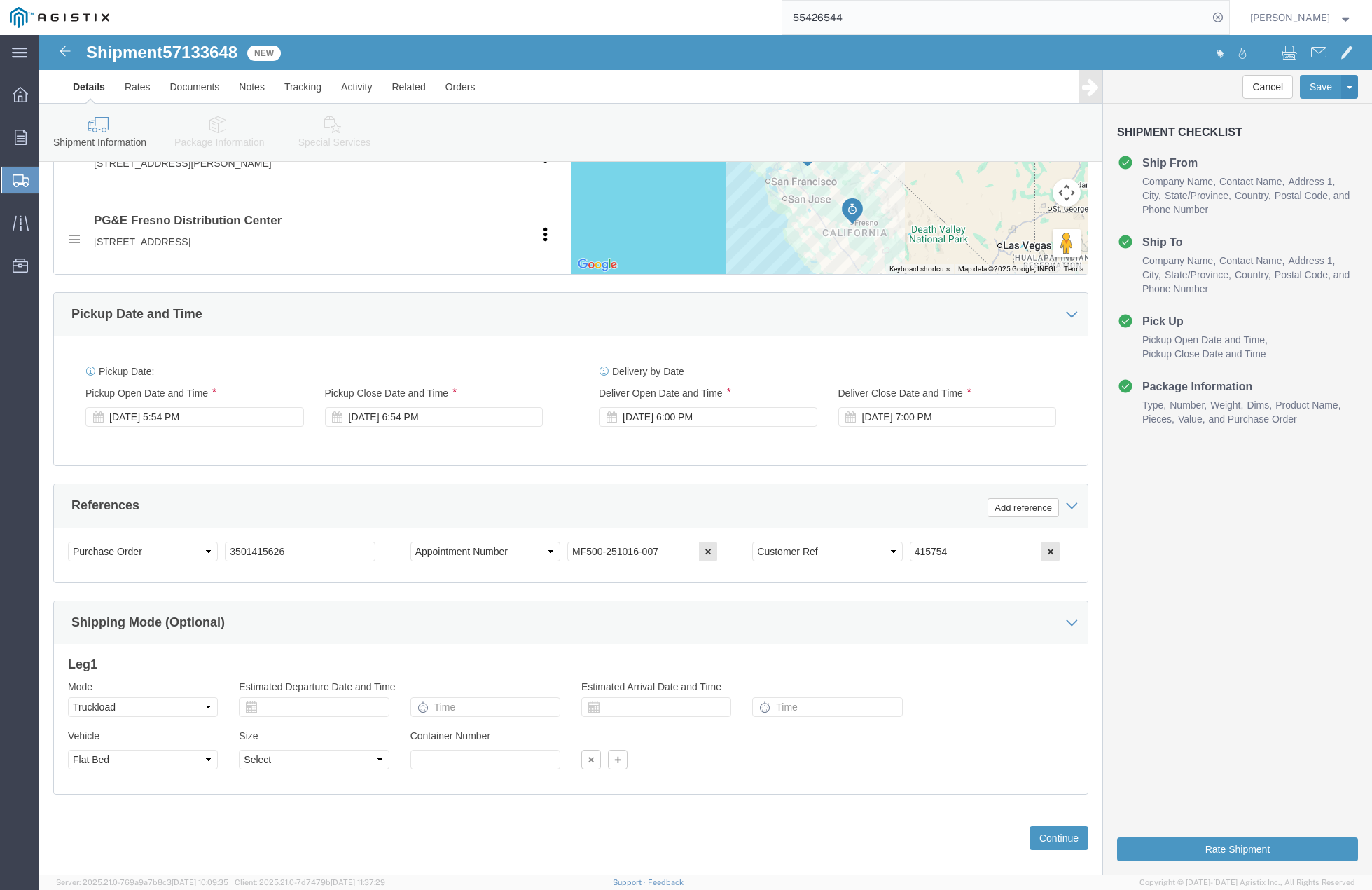
scroll to position [683, 0]
drag, startPoint x: 227, startPoint y: 507, endPoint x: 146, endPoint y: 507, distance: 81.0
click div "Select Account Type Activity ID Airline Appointment Number ASN Batch Request # …"
paste input "3501416093"
type input "3501416093"
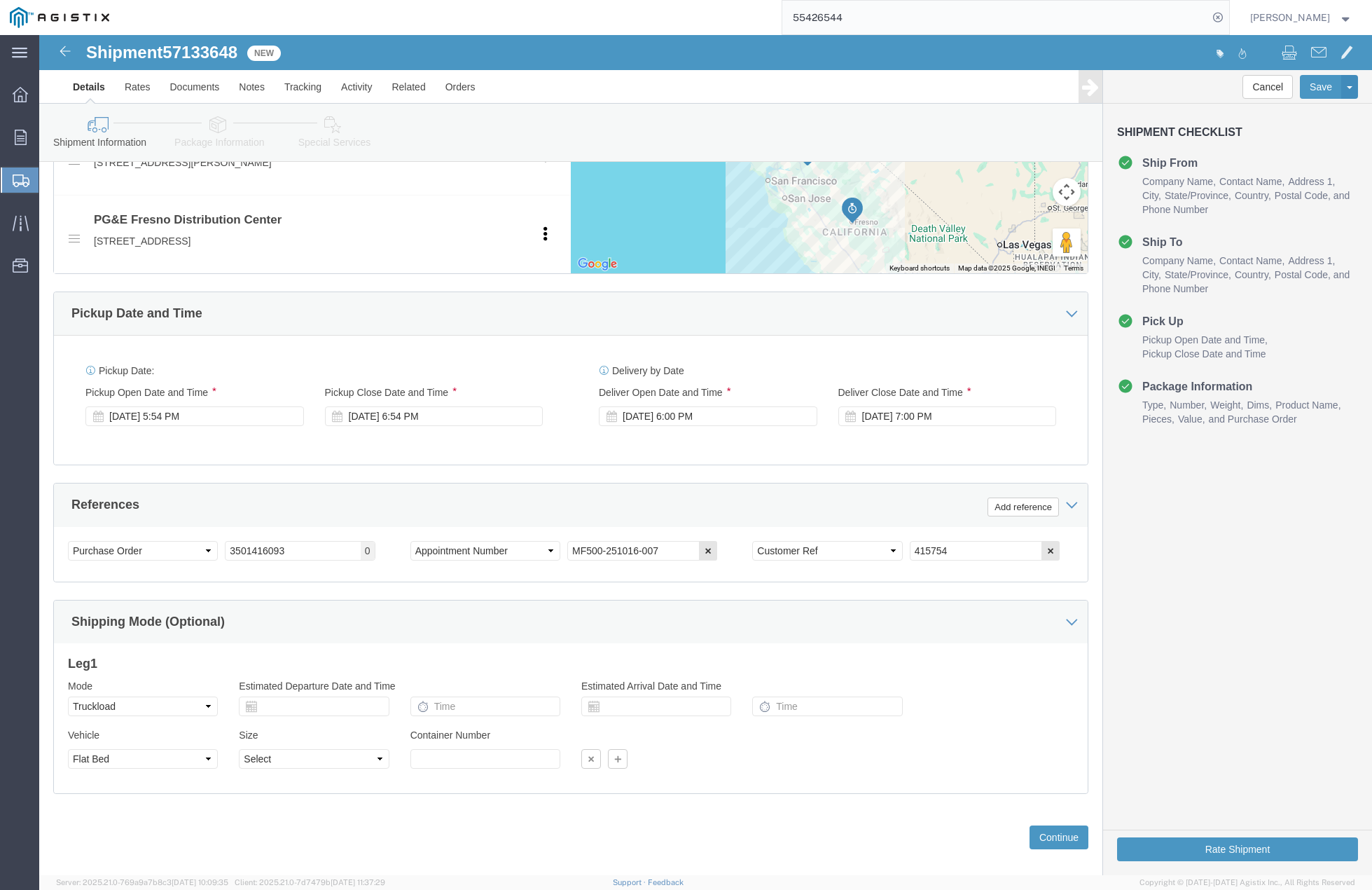
click div "Select Account Type Activity ID Airline Appointment Number ASN Batch Request # …"
drag, startPoint x: 923, startPoint y: 518, endPoint x: 802, endPoint y: 507, distance: 121.5
click div "Select Account Type Activity ID Airline Appointment Number ASN Batch Request # …"
type input "415759"
click button "Continue"
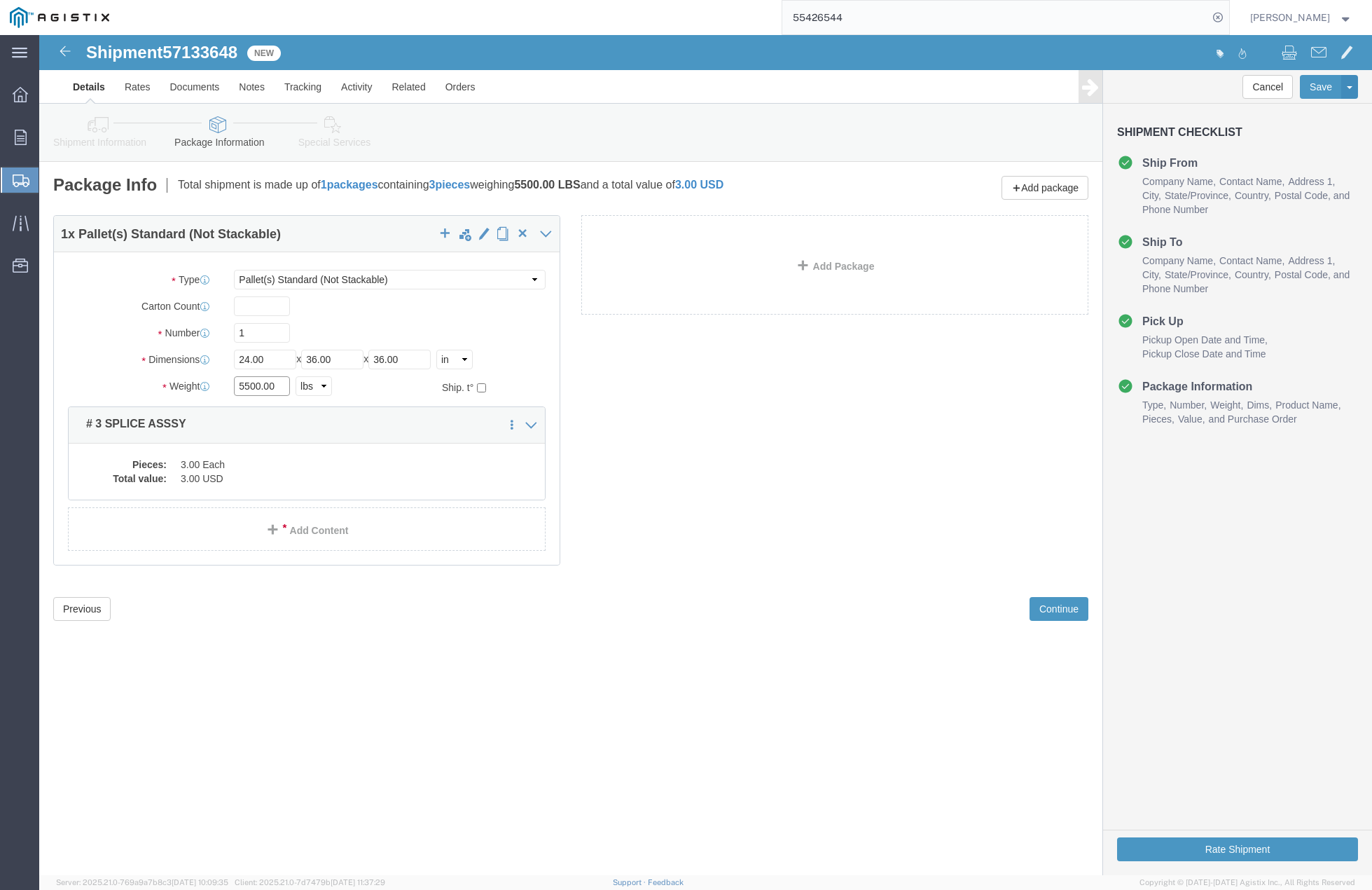
drag, startPoint x: 225, startPoint y: 353, endPoint x: 133, endPoint y: 342, distance: 92.7
click div "Weight Total weight of packages in pounds or kilograms 5500.00 Select kgs lbs S…"
type input "1250"
click dd "3.00 Each"
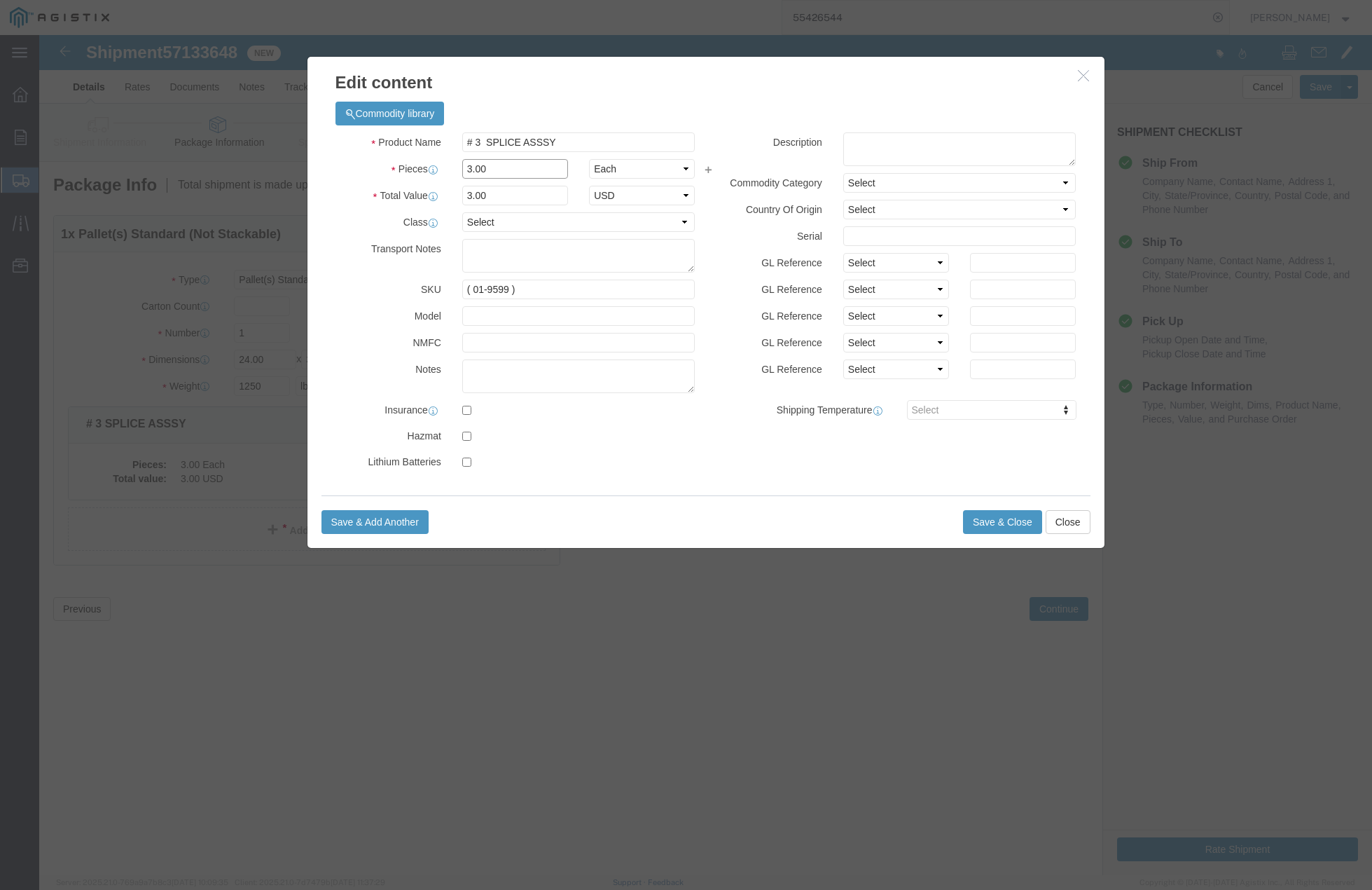
click input "3.00"
type input "1.00"
type input "1"
click label "Pieces"
click button "Save & Close"
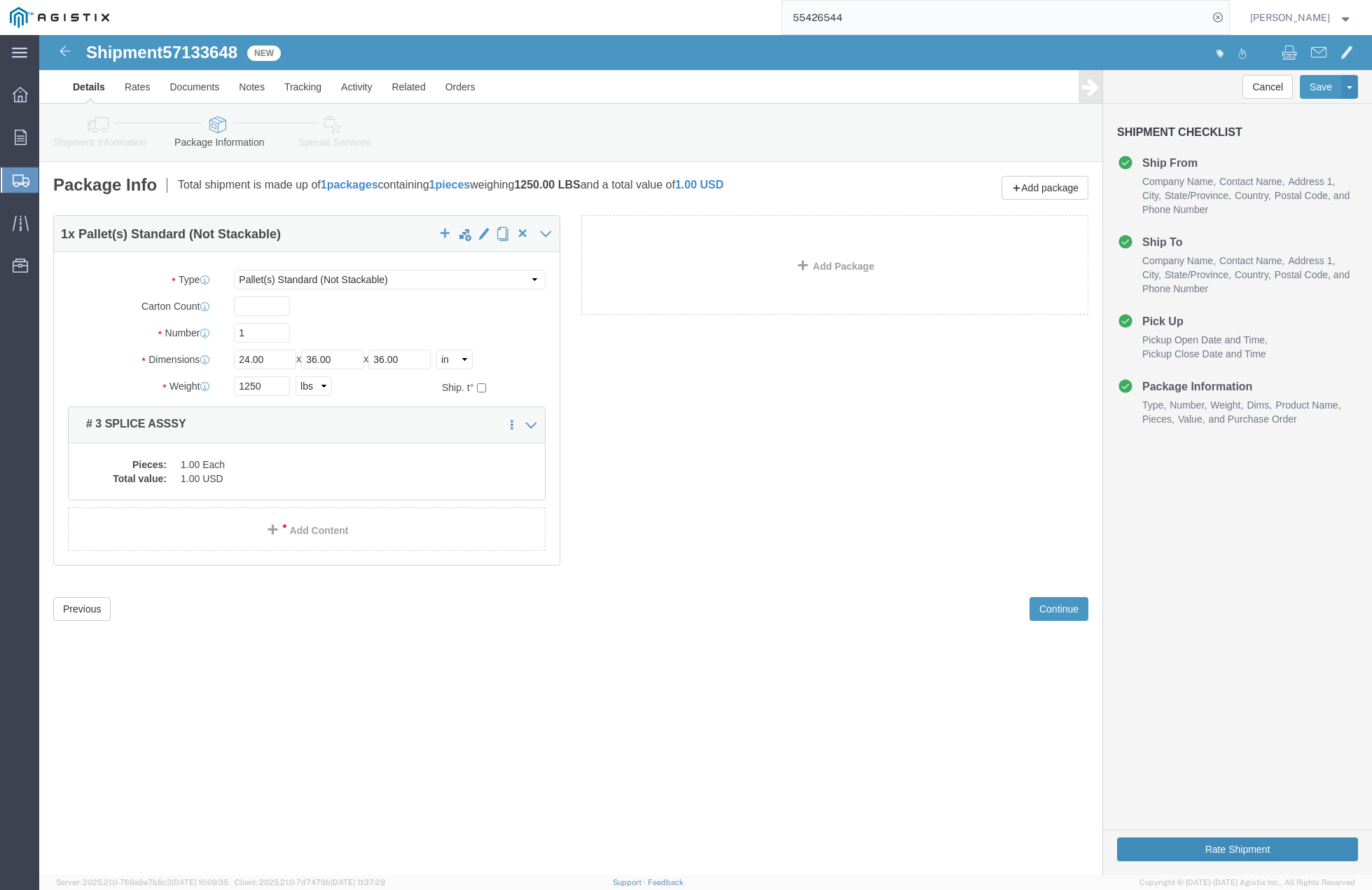
click button "Rate Shipment"
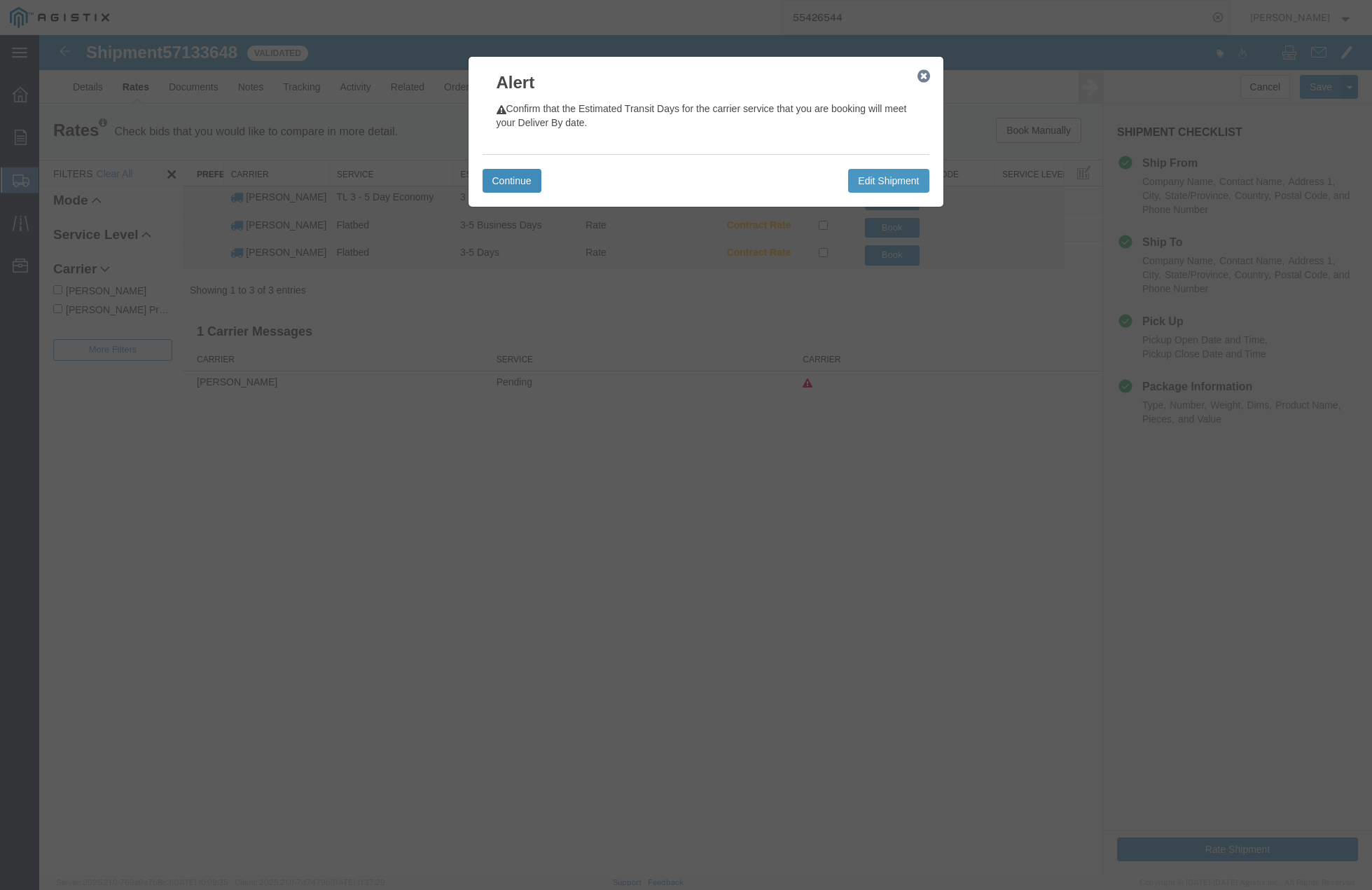
click at [506, 182] on button "Continue" at bounding box center [512, 180] width 59 height 23
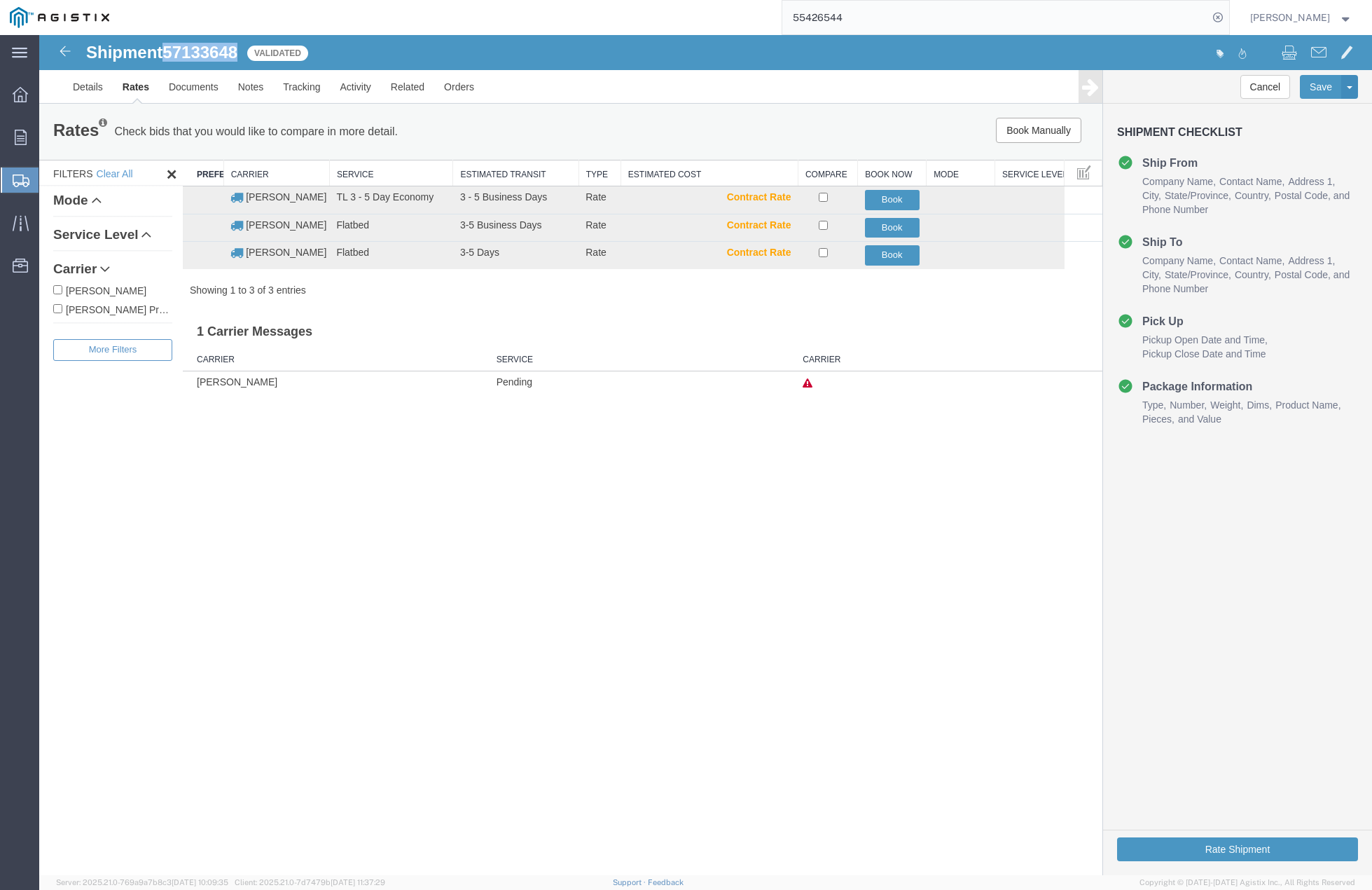
drag, startPoint x: 167, startPoint y: 55, endPoint x: 237, endPoint y: 53, distance: 70.0
click at [237, 54] on span "57133648" at bounding box center [200, 52] width 75 height 19
copy span "57133648"
click at [880, 254] on button "Book" at bounding box center [892, 256] width 55 height 21
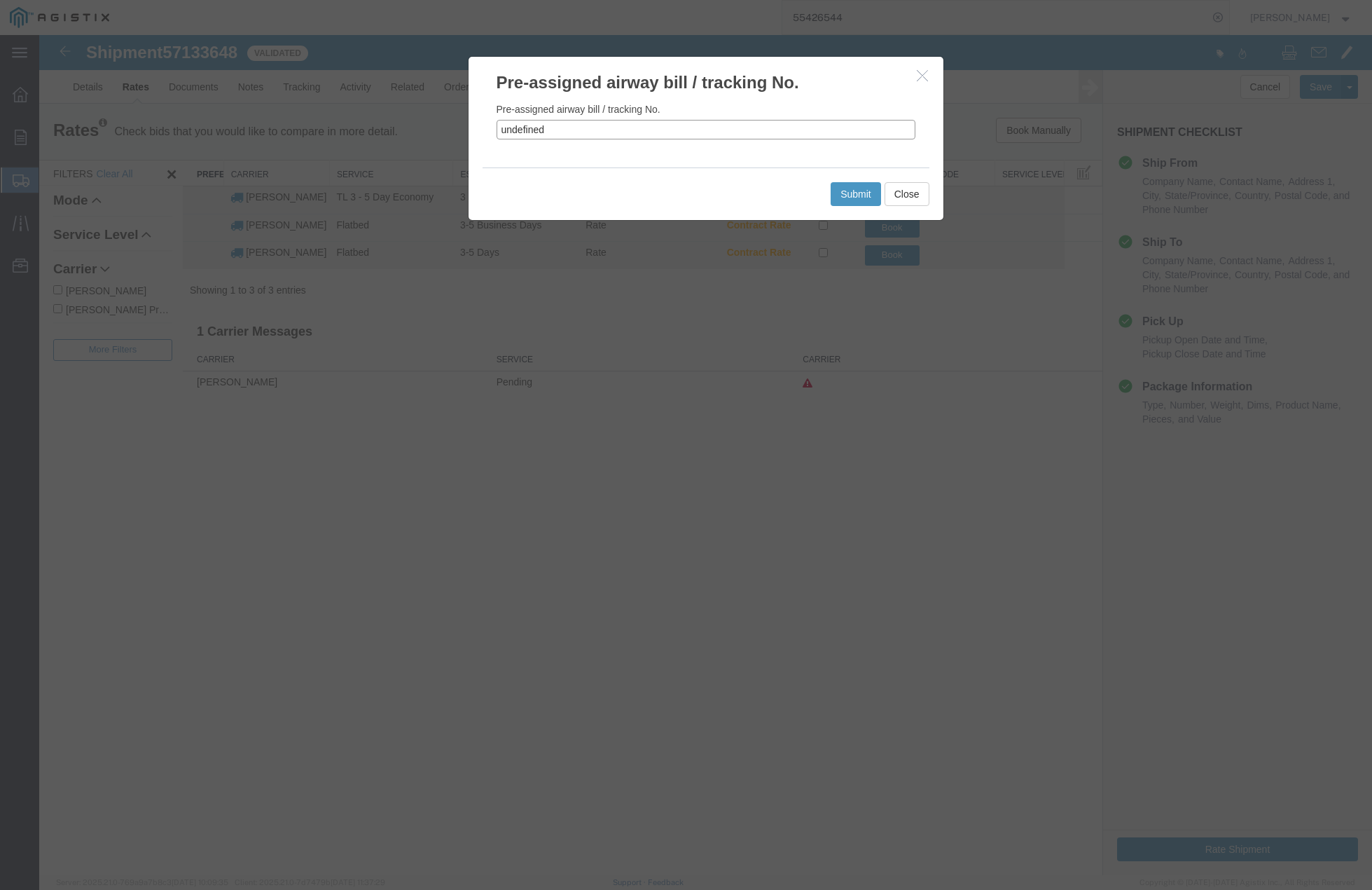
drag, startPoint x: 549, startPoint y: 130, endPoint x: 433, endPoint y: 131, distance: 116.0
click at [433, 131] on div "Pre-assigned airway bill / tracking No. Pre-assigned airway bill / tracking No.…" at bounding box center [706, 455] width 1333 height 840
paste input "57133648"
type input "57133648"
click at [844, 188] on button "Submit" at bounding box center [856, 194] width 51 height 23
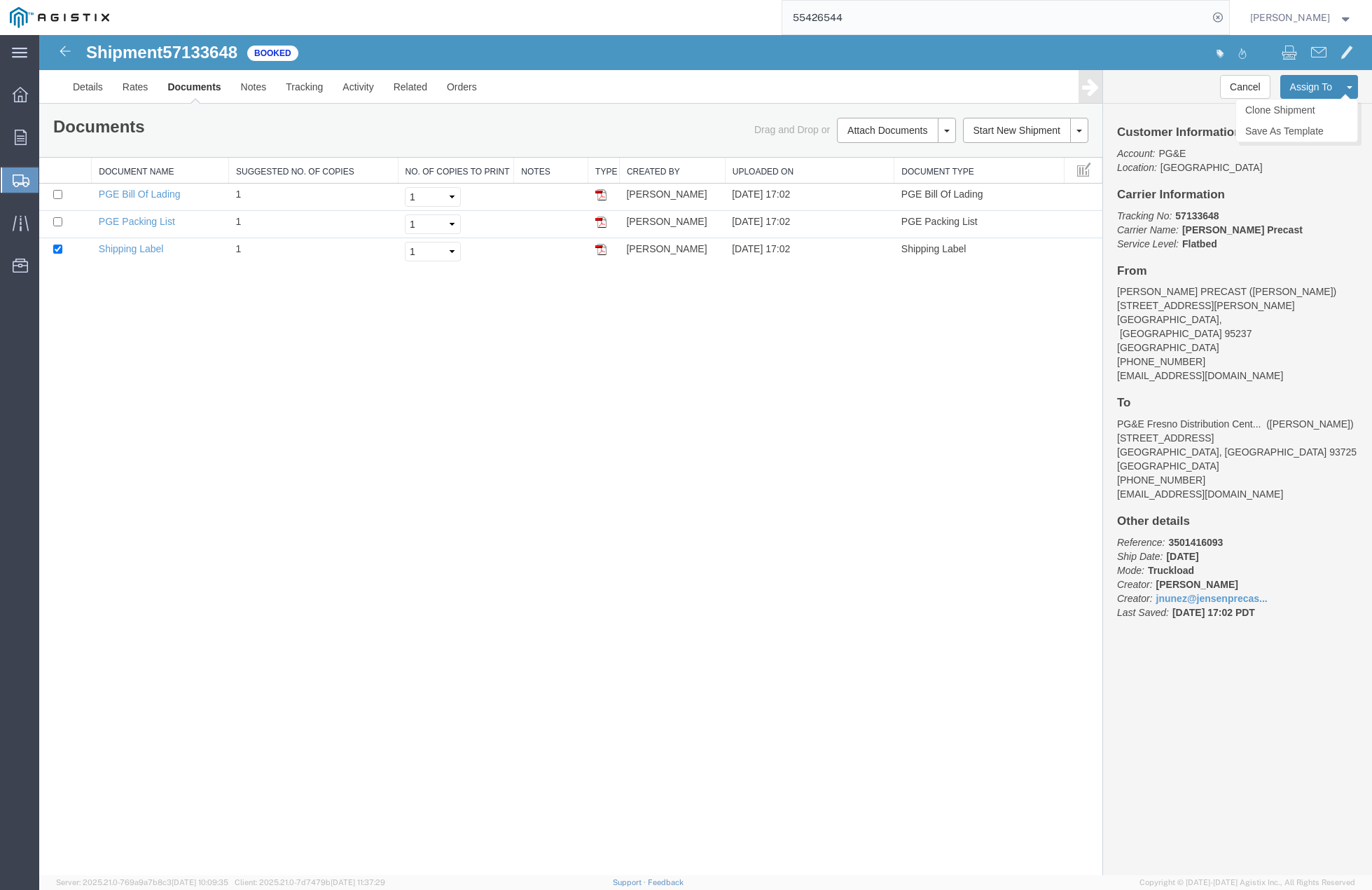
drag, startPoint x: 1343, startPoint y: 91, endPoint x: 1337, endPoint y: 98, distance: 9.2
click at [1343, 91] on button at bounding box center [1349, 87] width 17 height 23
click at [1304, 118] on link "Clone Shipment" at bounding box center [1297, 110] width 121 height 21
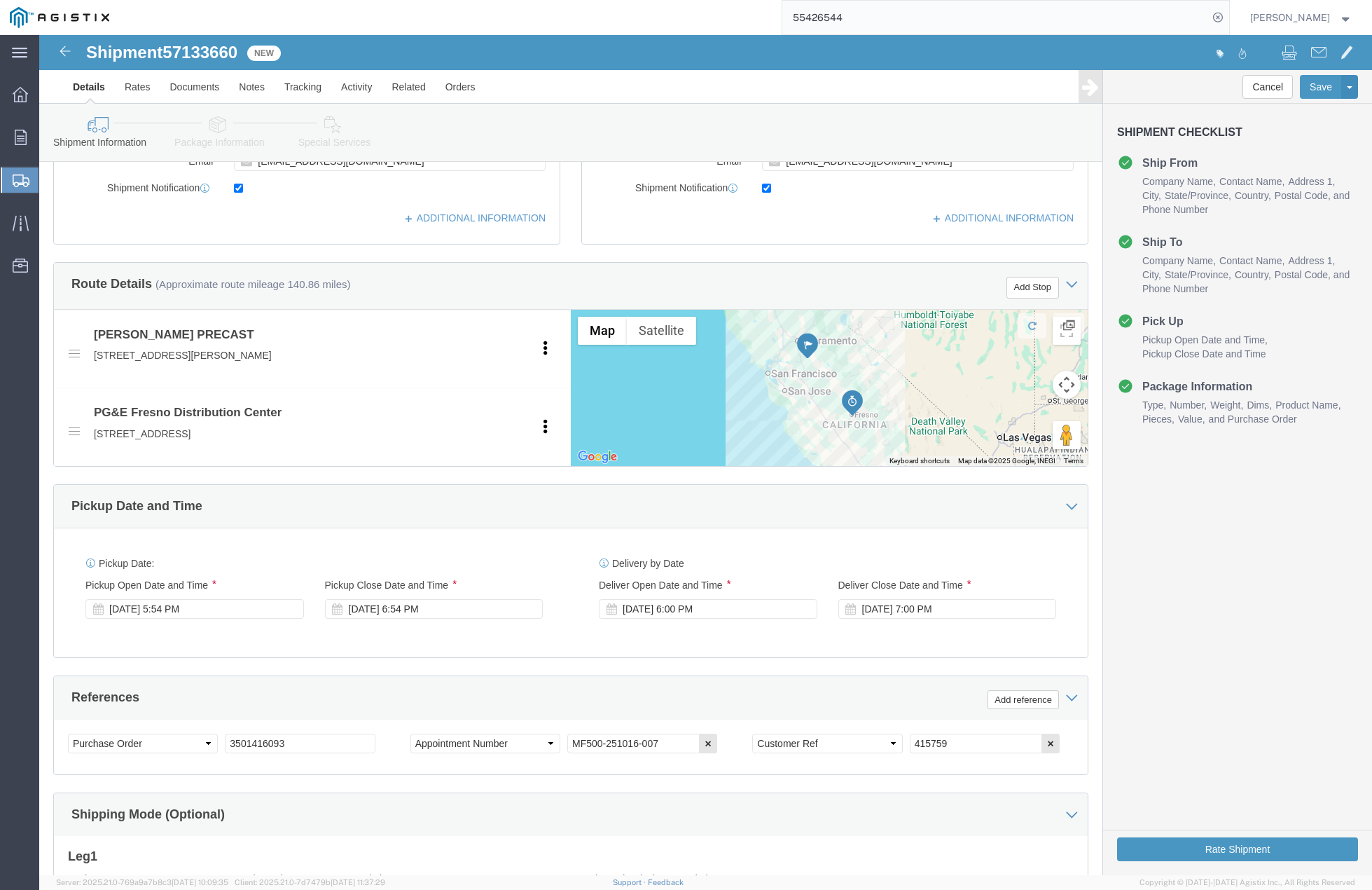
scroll to position [683, 0]
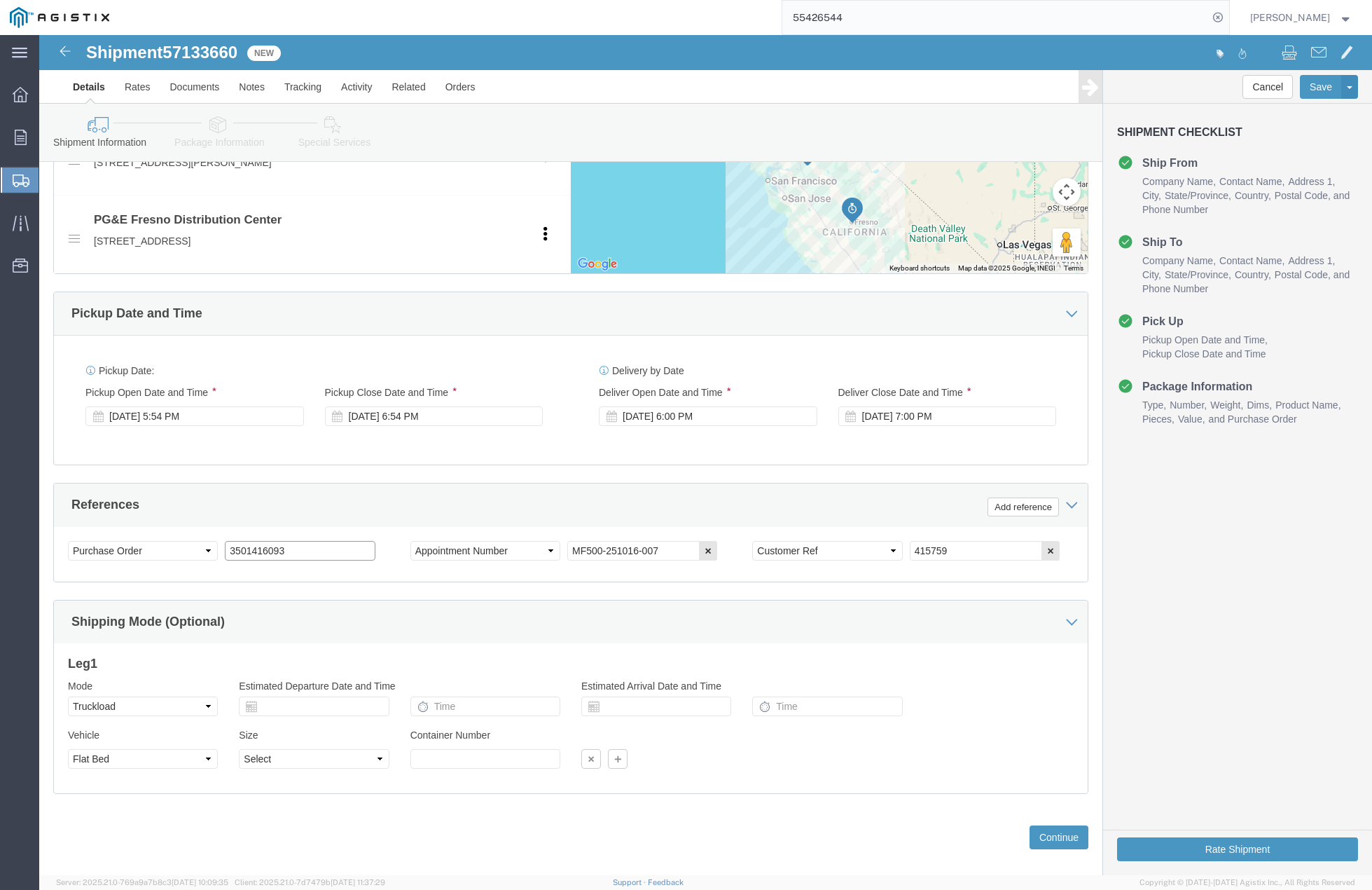
drag, startPoint x: 253, startPoint y: 522, endPoint x: 182, endPoint y: 516, distance: 71.3
click div "Select Account Type Activity ID Airline Appointment Number ASN Batch Request # …"
paste input "3501420635"
type input "3501420635"
drag, startPoint x: 857, startPoint y: 518, endPoint x: 832, endPoint y: 504, distance: 28.7
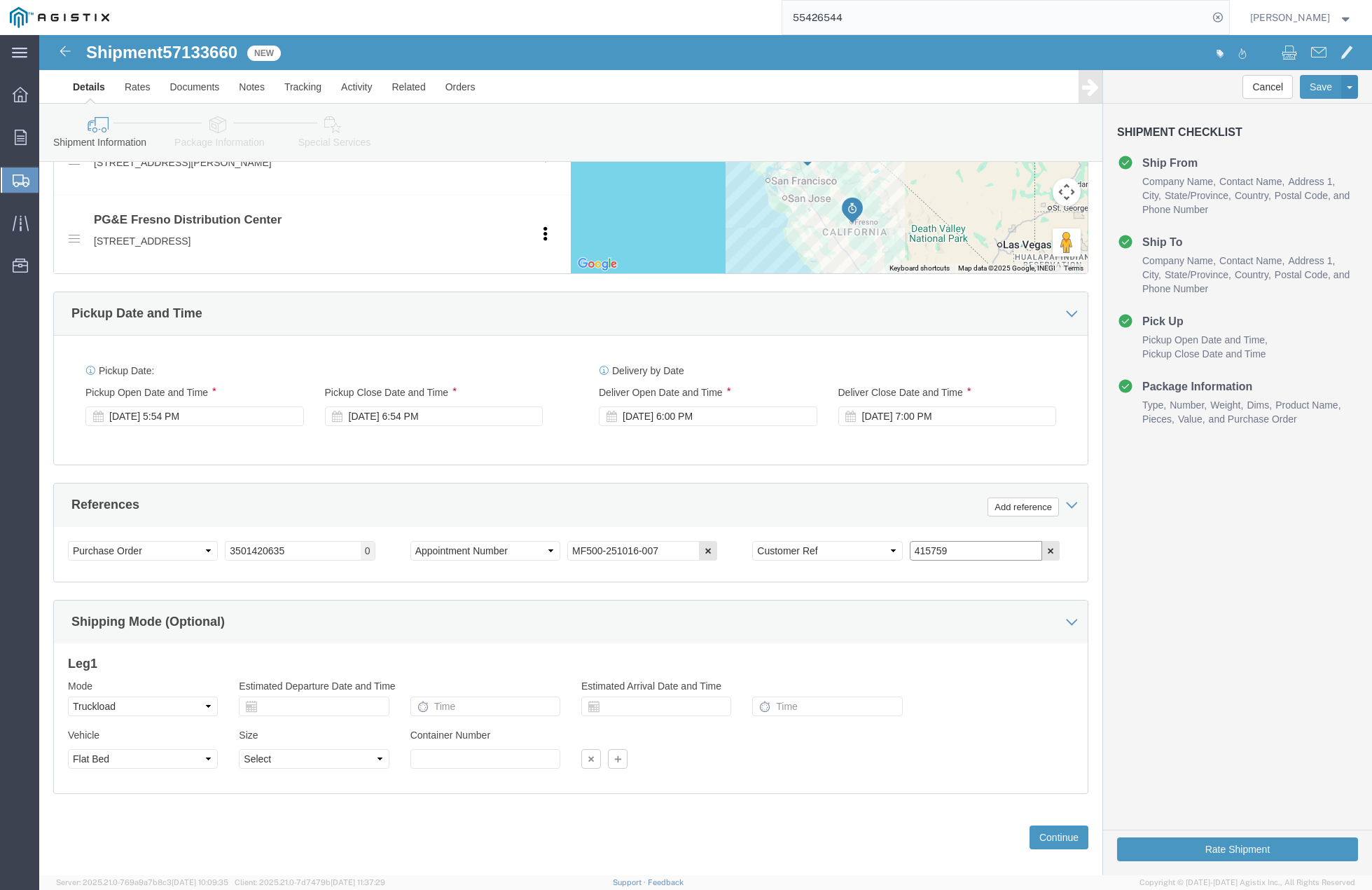
click div "Select Account Type Activity ID Airline Appointment Number ASN Batch Request # …"
type input "415741"
click button "Continue"
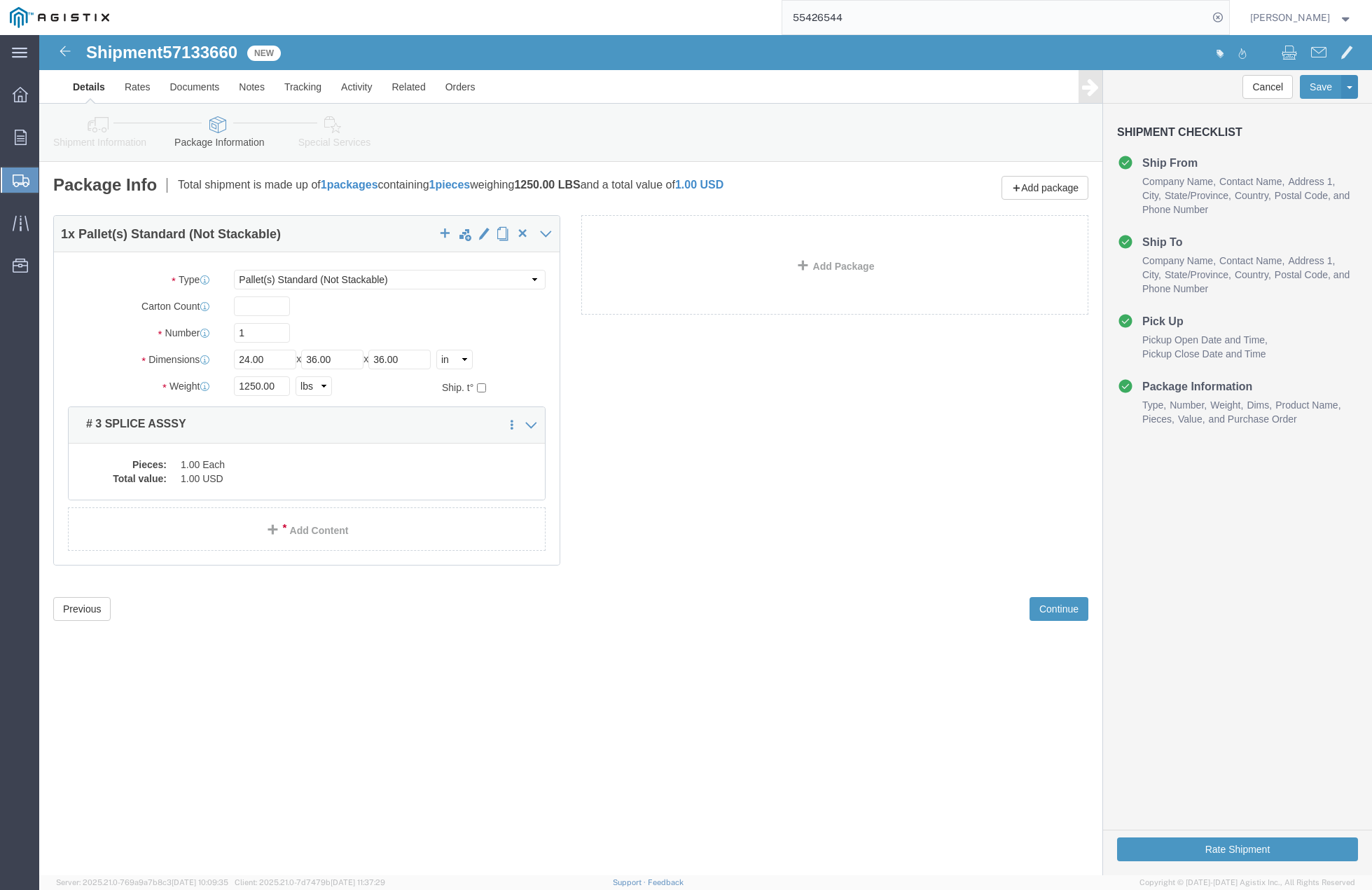
click div "Previous Continue"
click div "Dimensions Length 24.00 x Width 36.00 x Height 36.00 Select cm ft in"
type input "90"
type input "106"
type input "10"
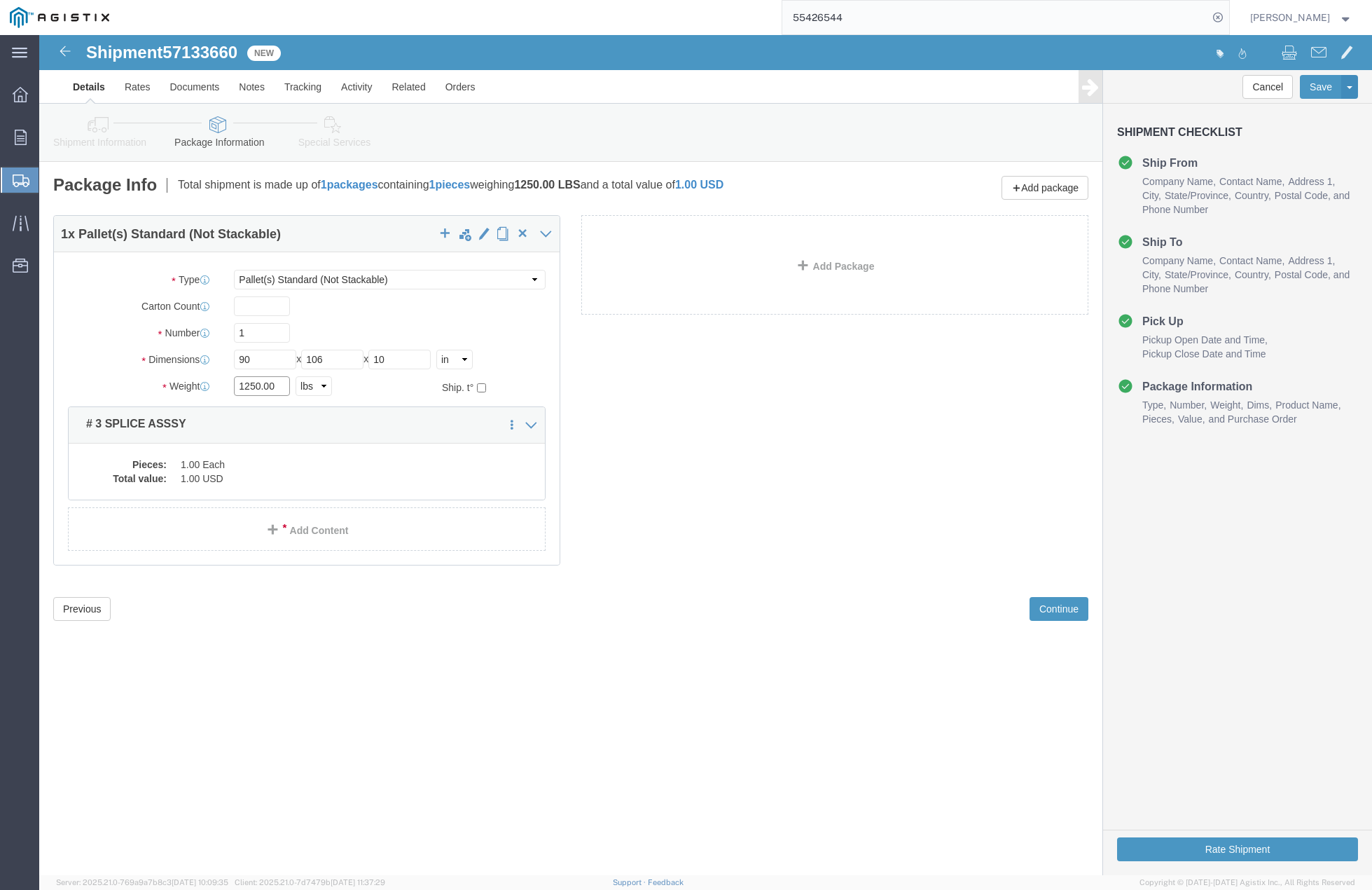
drag, startPoint x: 239, startPoint y: 347, endPoint x: 169, endPoint y: 341, distance: 70.3
click div "Weight 1250.00 Select kgs lbs Ship. t°"
type input "9500"
click dd "1.00 Each"
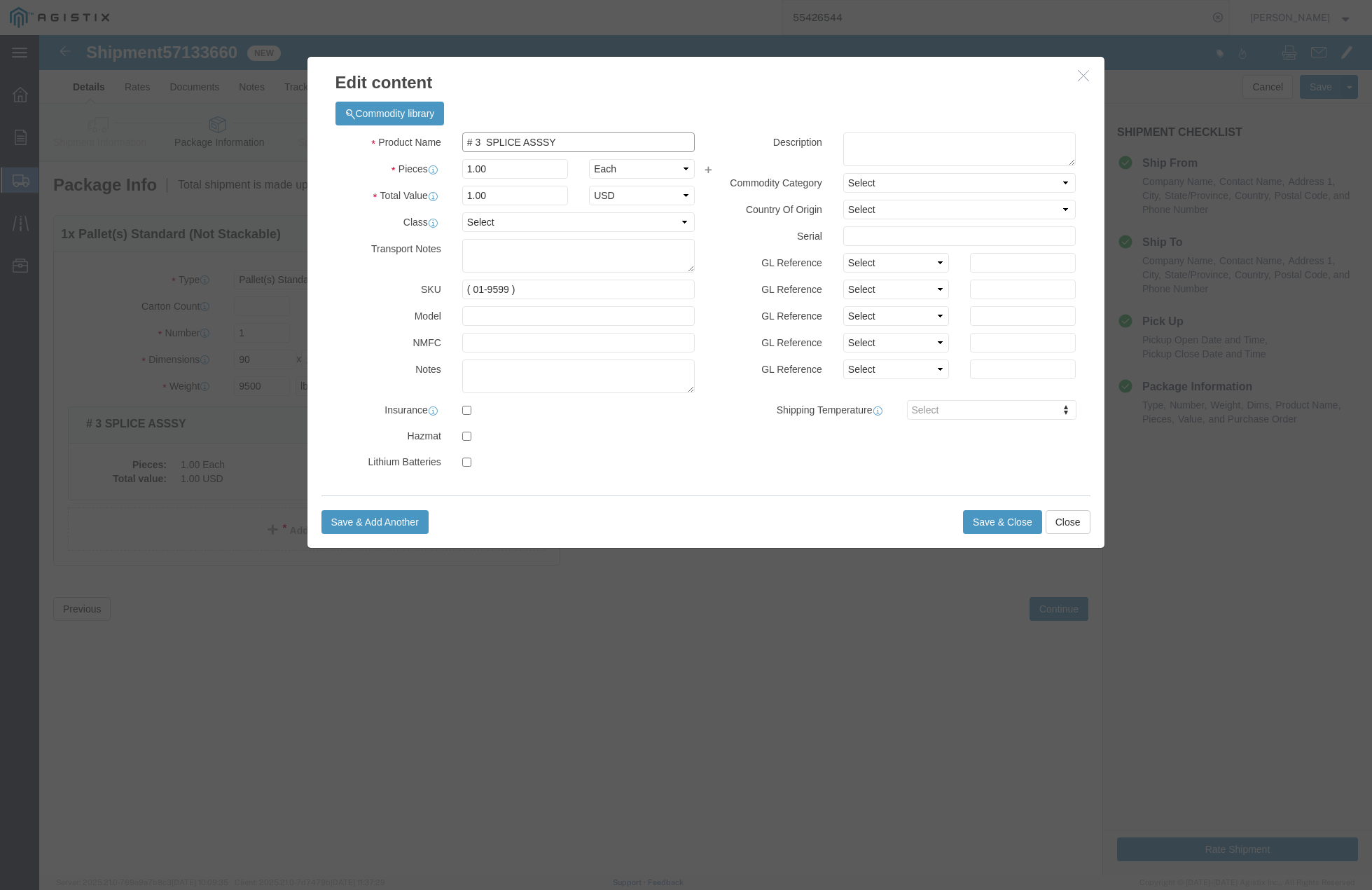
drag, startPoint x: 520, startPoint y: 108, endPoint x: 289, endPoint y: 100, distance: 231.1
click div "Product Name # 3 SPLICE ASSSY"
type input "90 X 106 PG&E PAD"
click input "1.00"
type input "2.00"
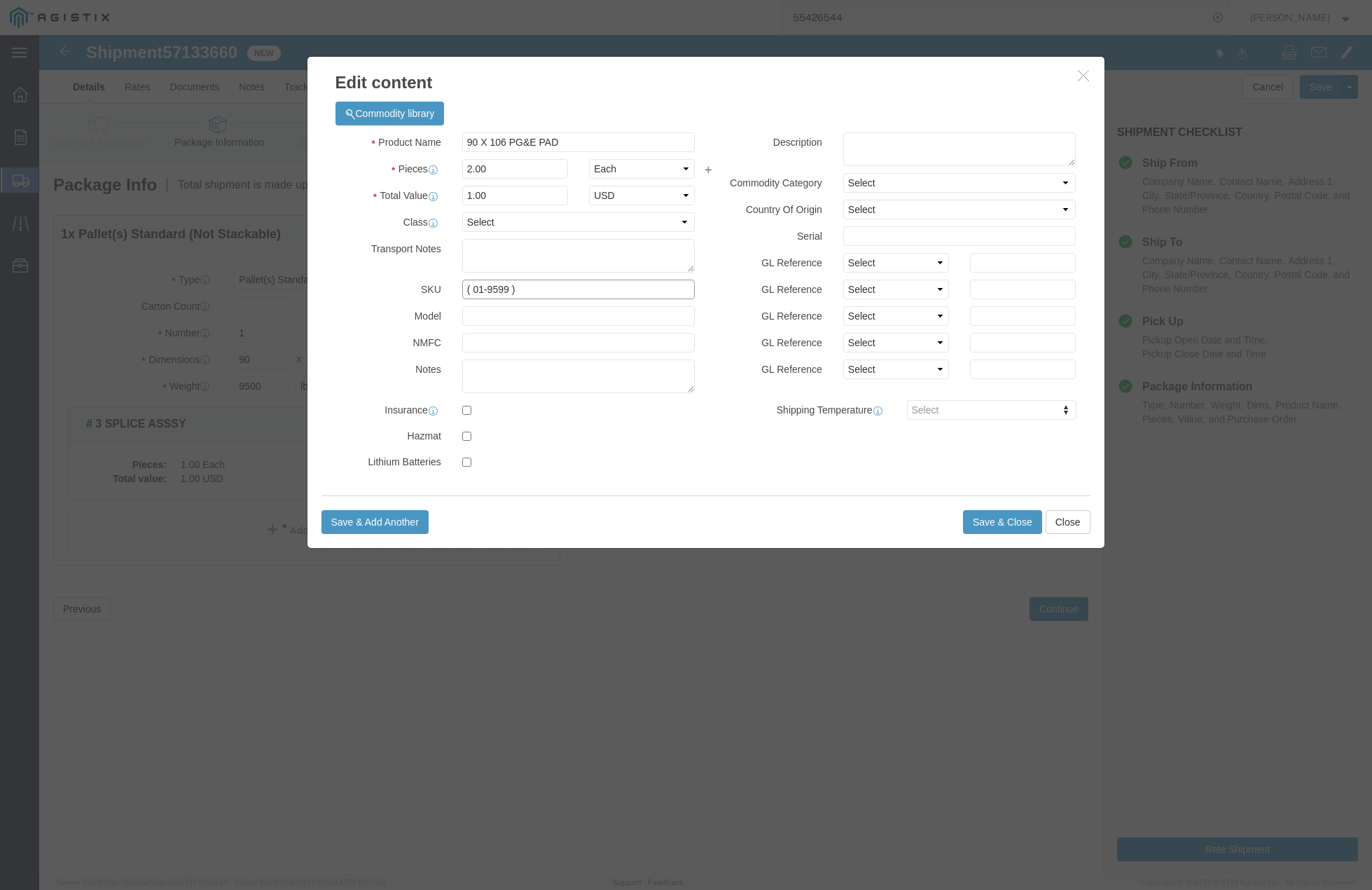
type input "2"
click input "( 01-9599 )"
type input "( 02-0292 )"
click button "Save & Close"
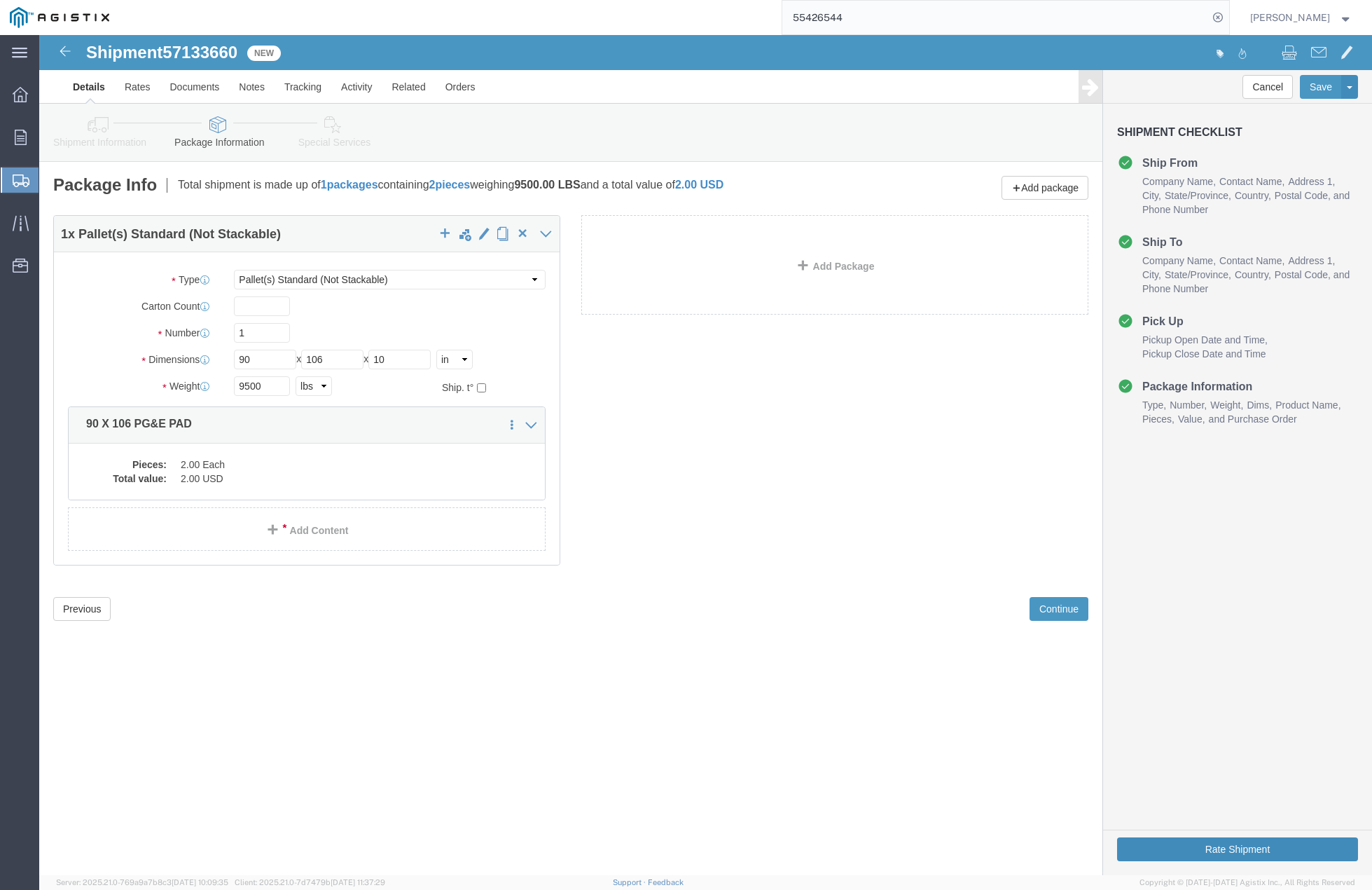
click button "Rate Shipment"
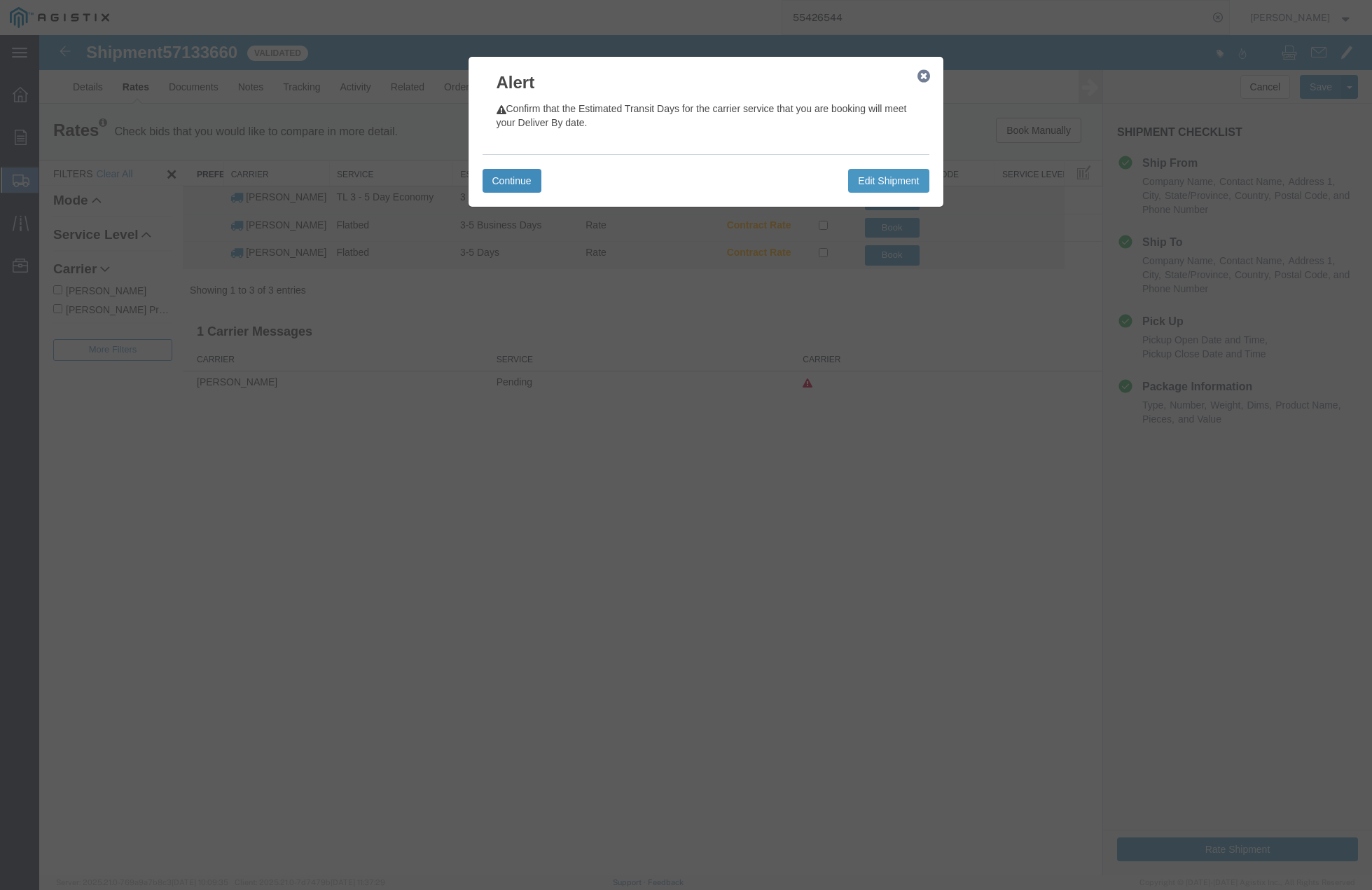
click at [506, 184] on button "Continue" at bounding box center [512, 180] width 59 height 23
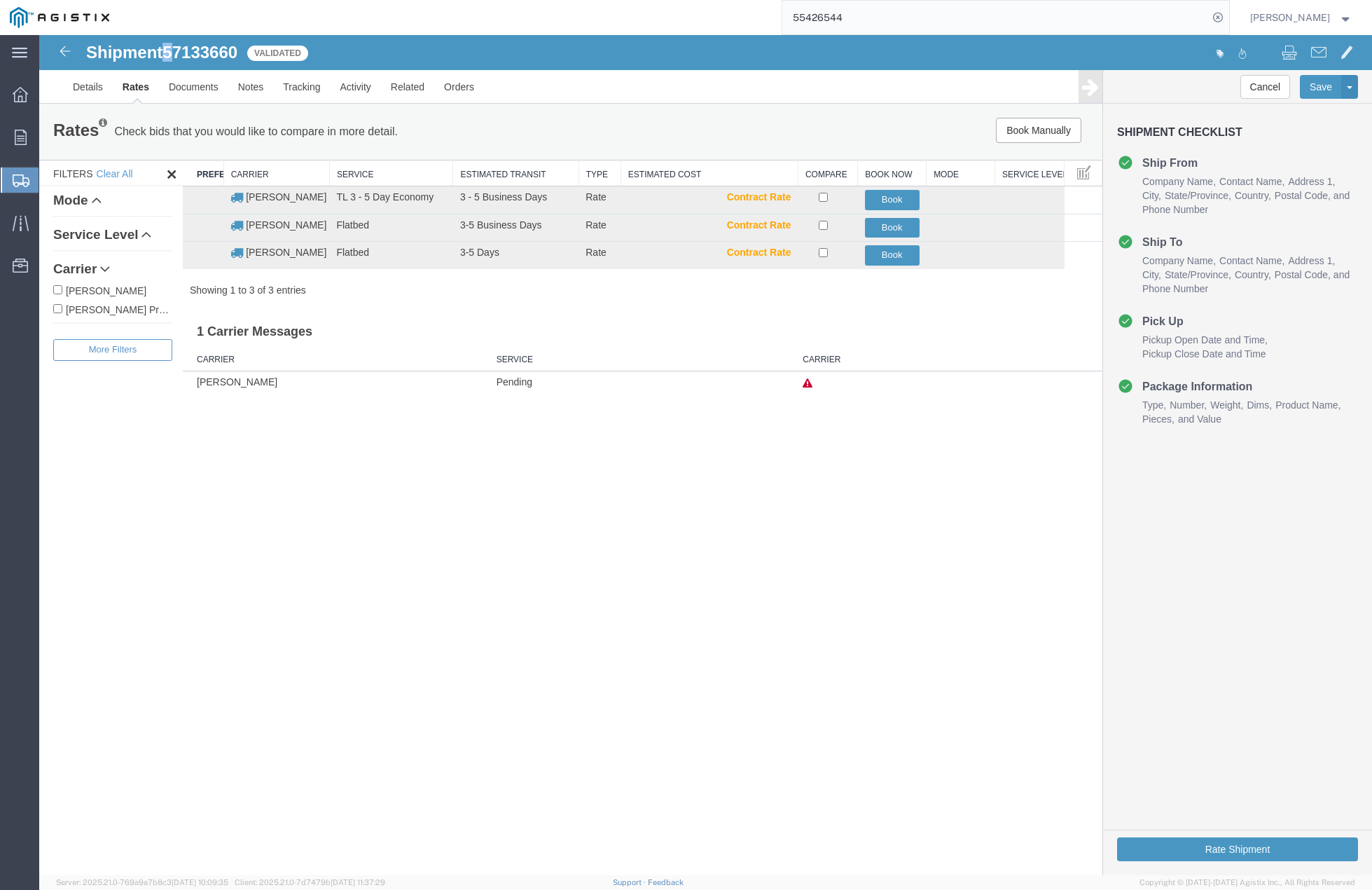
drag, startPoint x: 163, startPoint y: 48, endPoint x: 174, endPoint y: 50, distance: 11.2
click at [174, 50] on h1 "Shipment 57133660" at bounding box center [162, 52] width 151 height 18
click at [174, 50] on span "57133660" at bounding box center [200, 52] width 75 height 19
drag, startPoint x: 172, startPoint y: 50, endPoint x: 247, endPoint y: 54, distance: 75.1
click at [247, 54] on div "Shipment 57133660 3 of 3 Validated" at bounding box center [373, 56] width 665 height 26
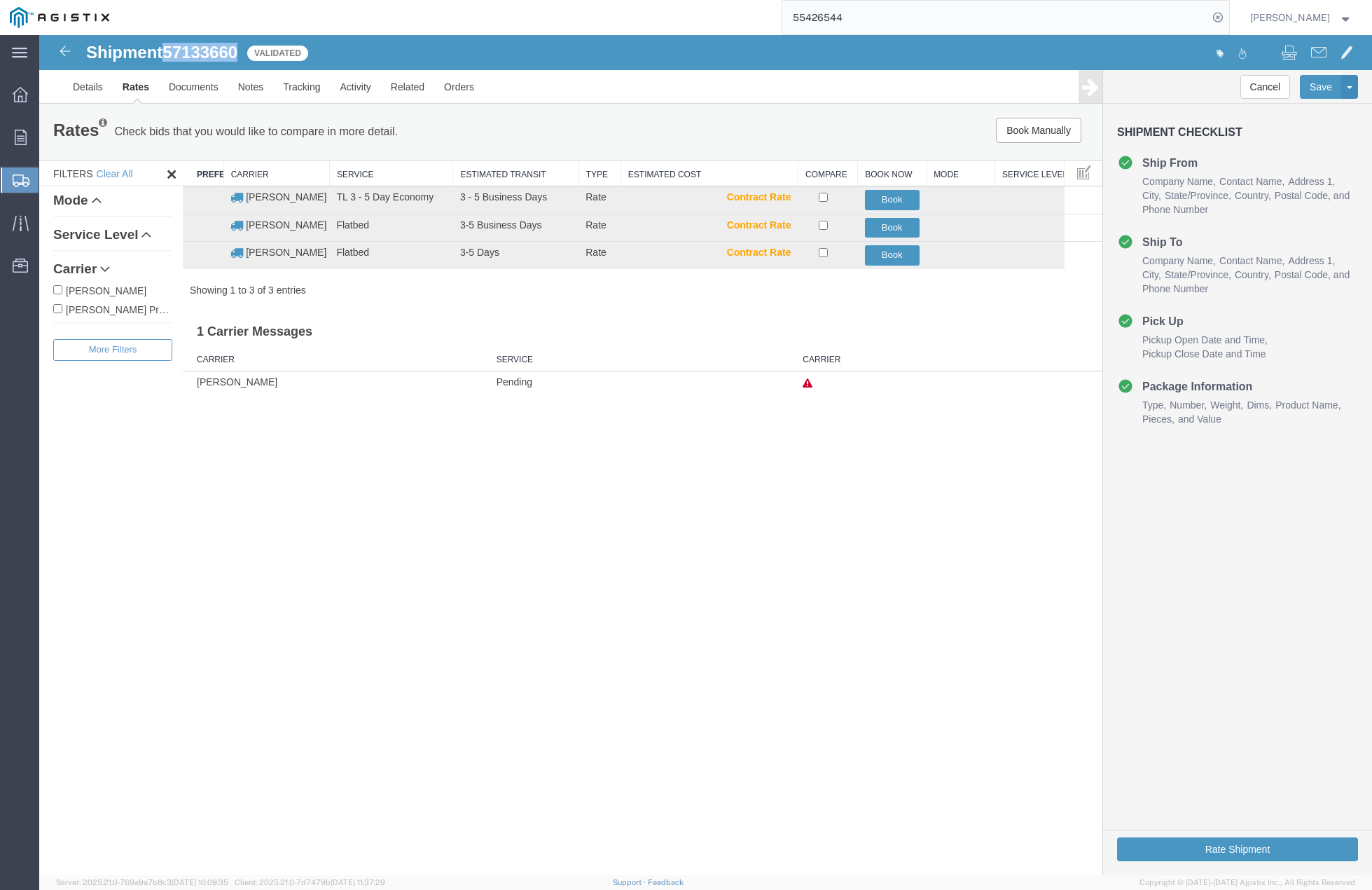
copy span "57133660"
click at [901, 254] on button "Book" at bounding box center [892, 256] width 55 height 21
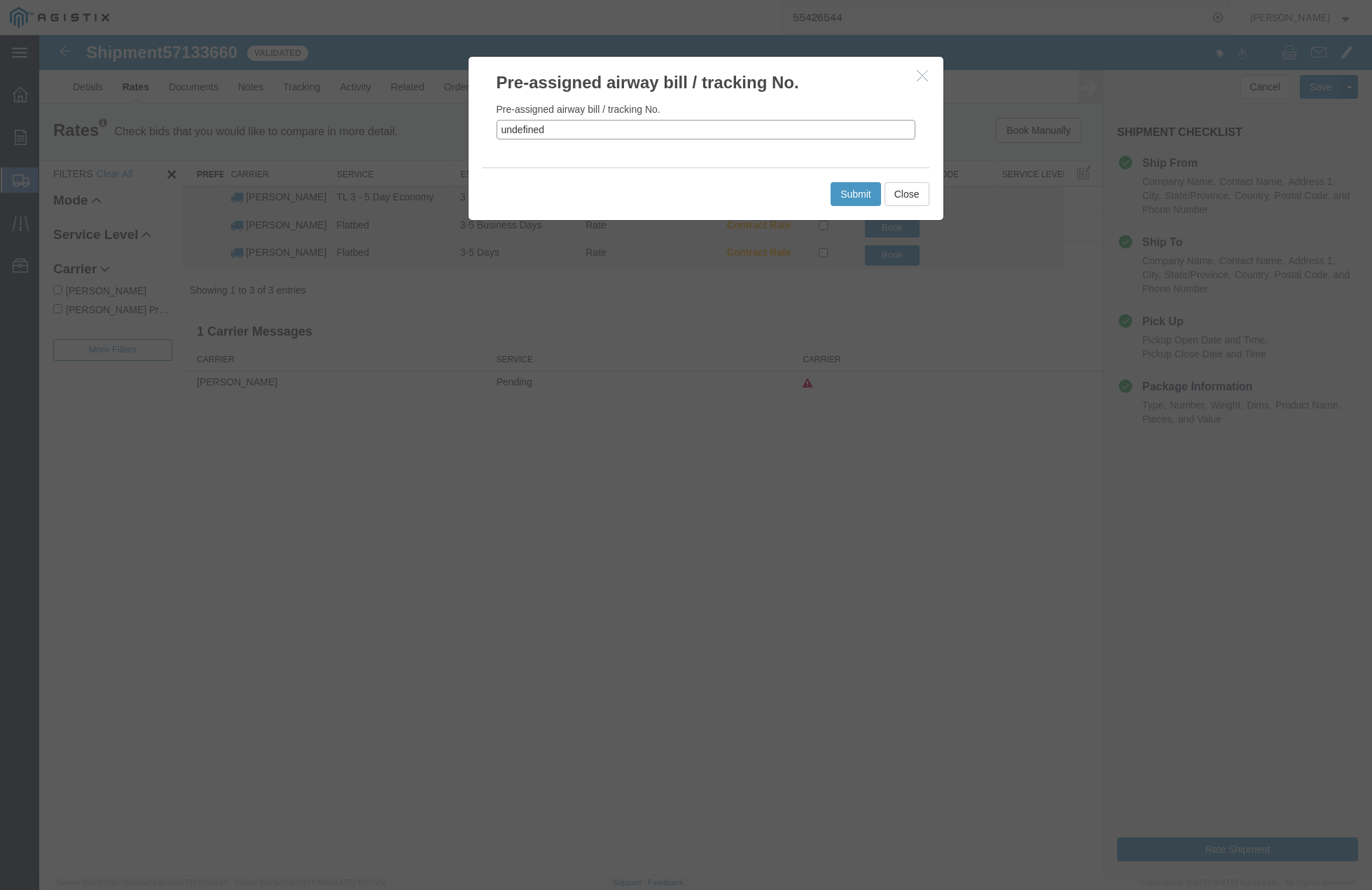
drag, startPoint x: 551, startPoint y: 131, endPoint x: 462, endPoint y: 114, distance: 90.6
click at [462, 114] on div "Pre-assigned airway bill / tracking No. Pre-assigned airway bill / tracking No.…" at bounding box center [706, 455] width 1333 height 840
paste input "57133660"
type input "57133660"
click at [879, 194] on button "Submit" at bounding box center [856, 194] width 51 height 23
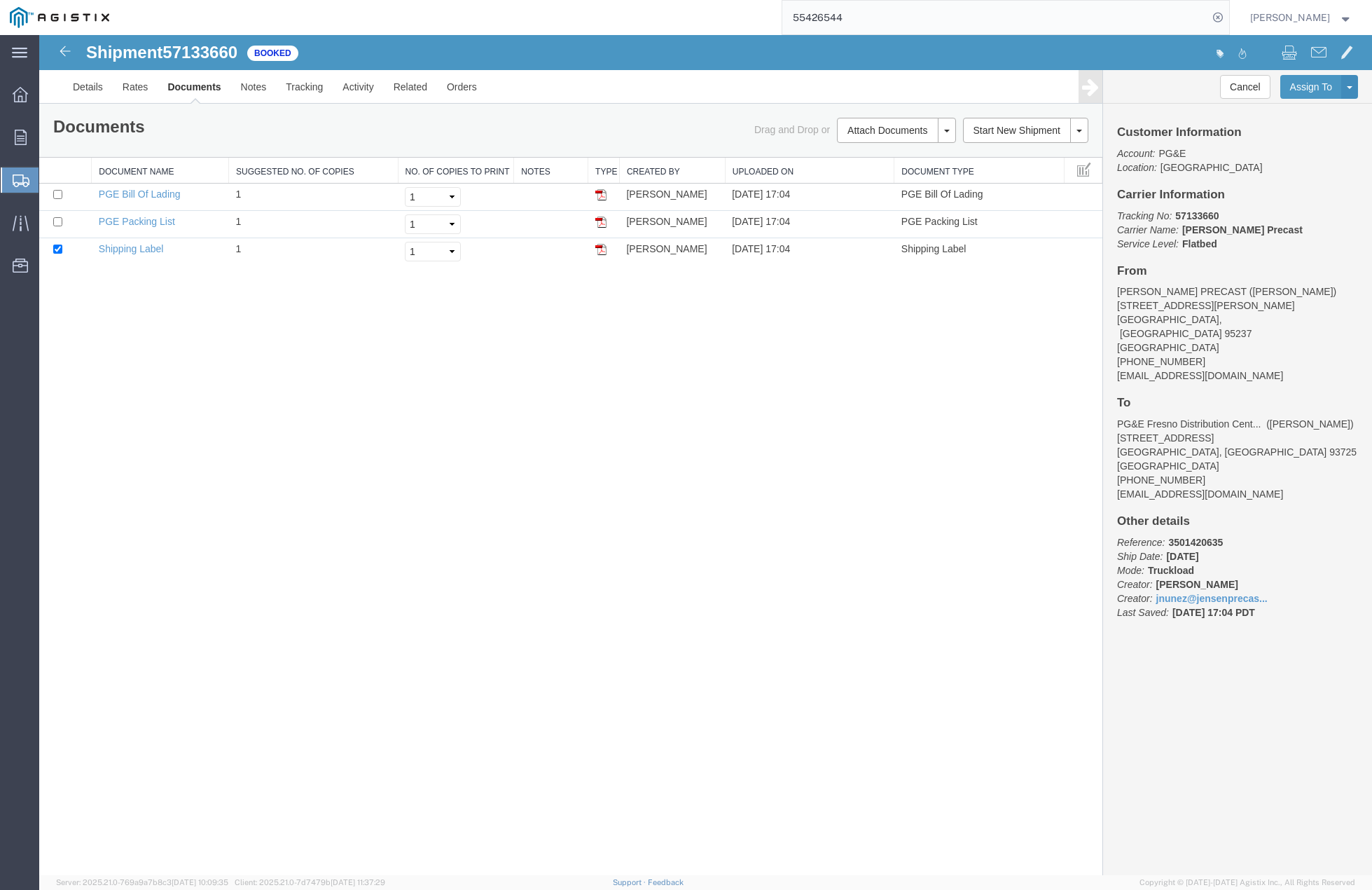
click at [855, 487] on div "Shipment 57133660 3 of 3 Booked Details Rates Documents Notes Tracking Activity…" at bounding box center [706, 455] width 1333 height 840
click at [40, 35] on link "Clone Shipment" at bounding box center [40, 35] width 0 height 0
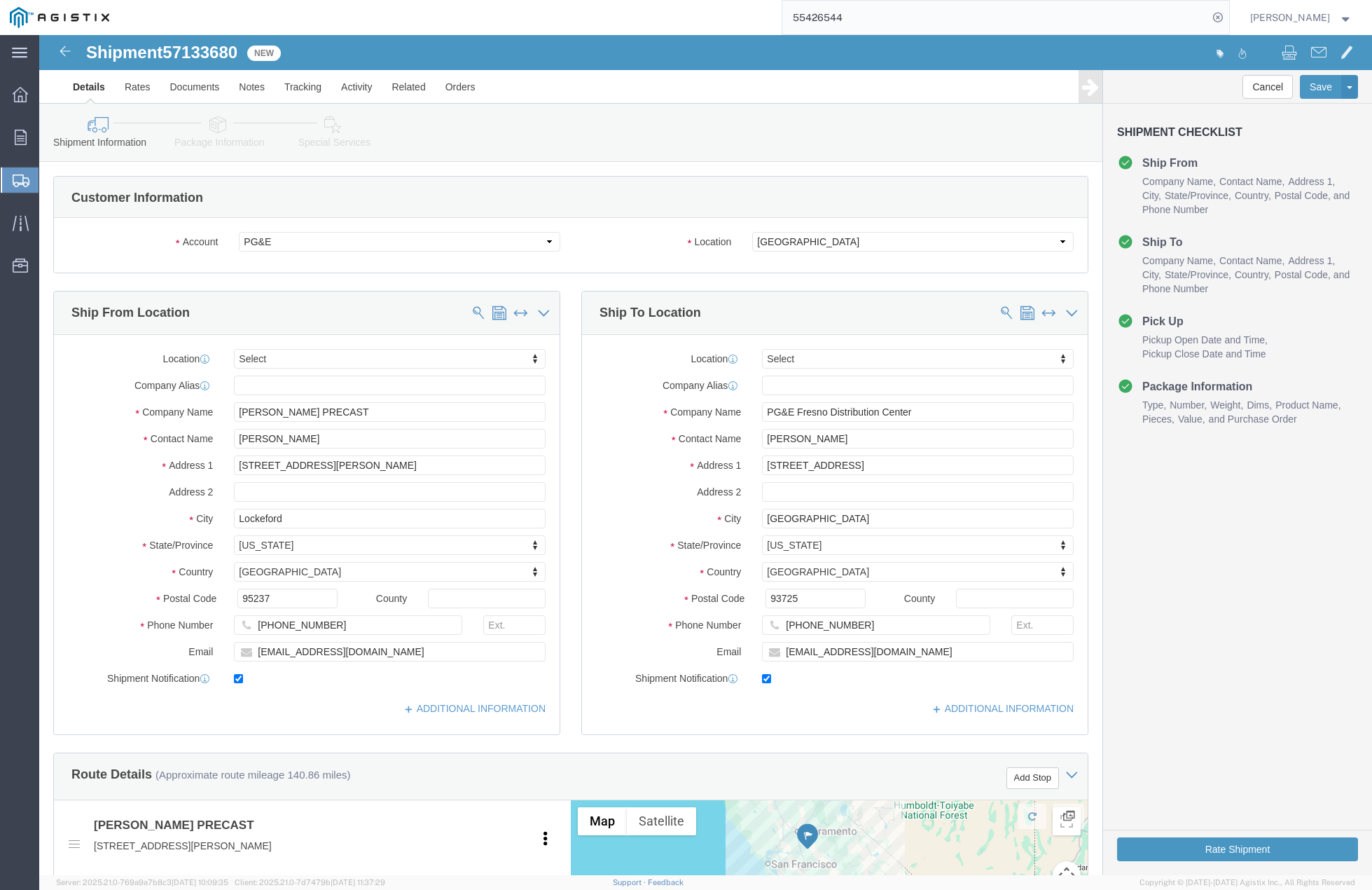
click div "Shipment Information Package Information Special Services Loading Routing"
click label "Location"
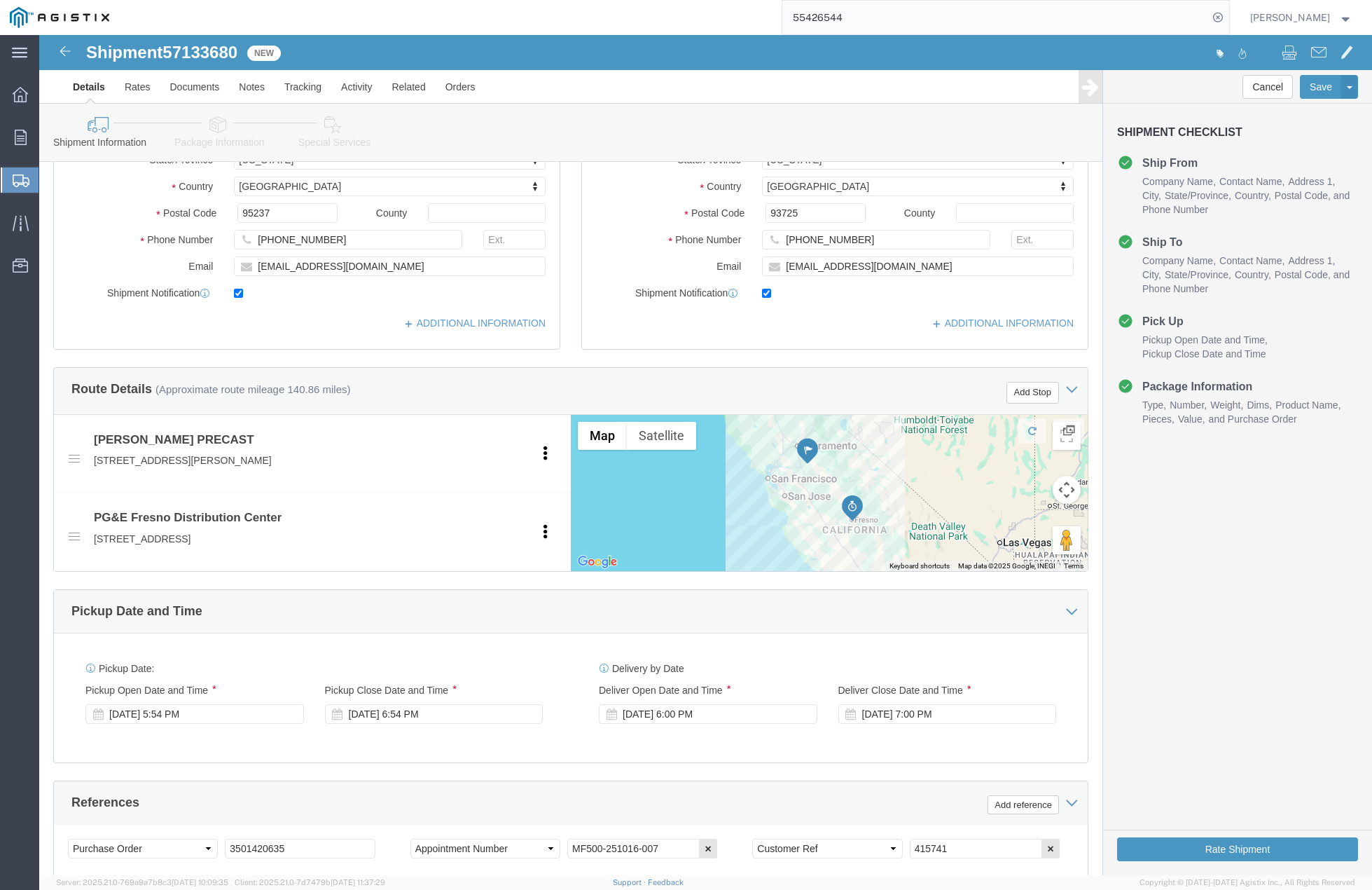
click div "Pickup Date: Pickup Start Date Pickup Start Time Pickup Open Date and Time [DAT…"
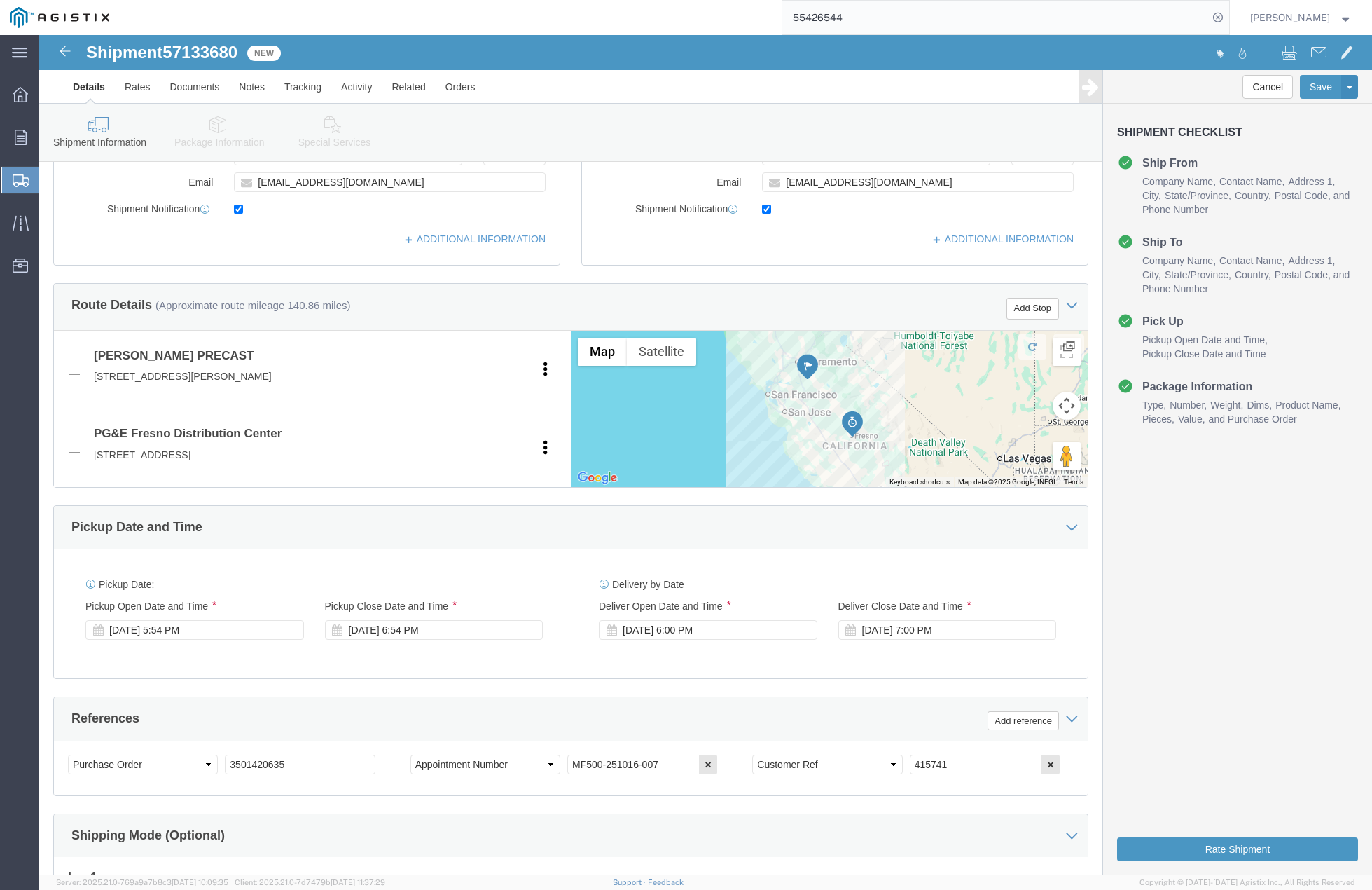
scroll to position [683, 0]
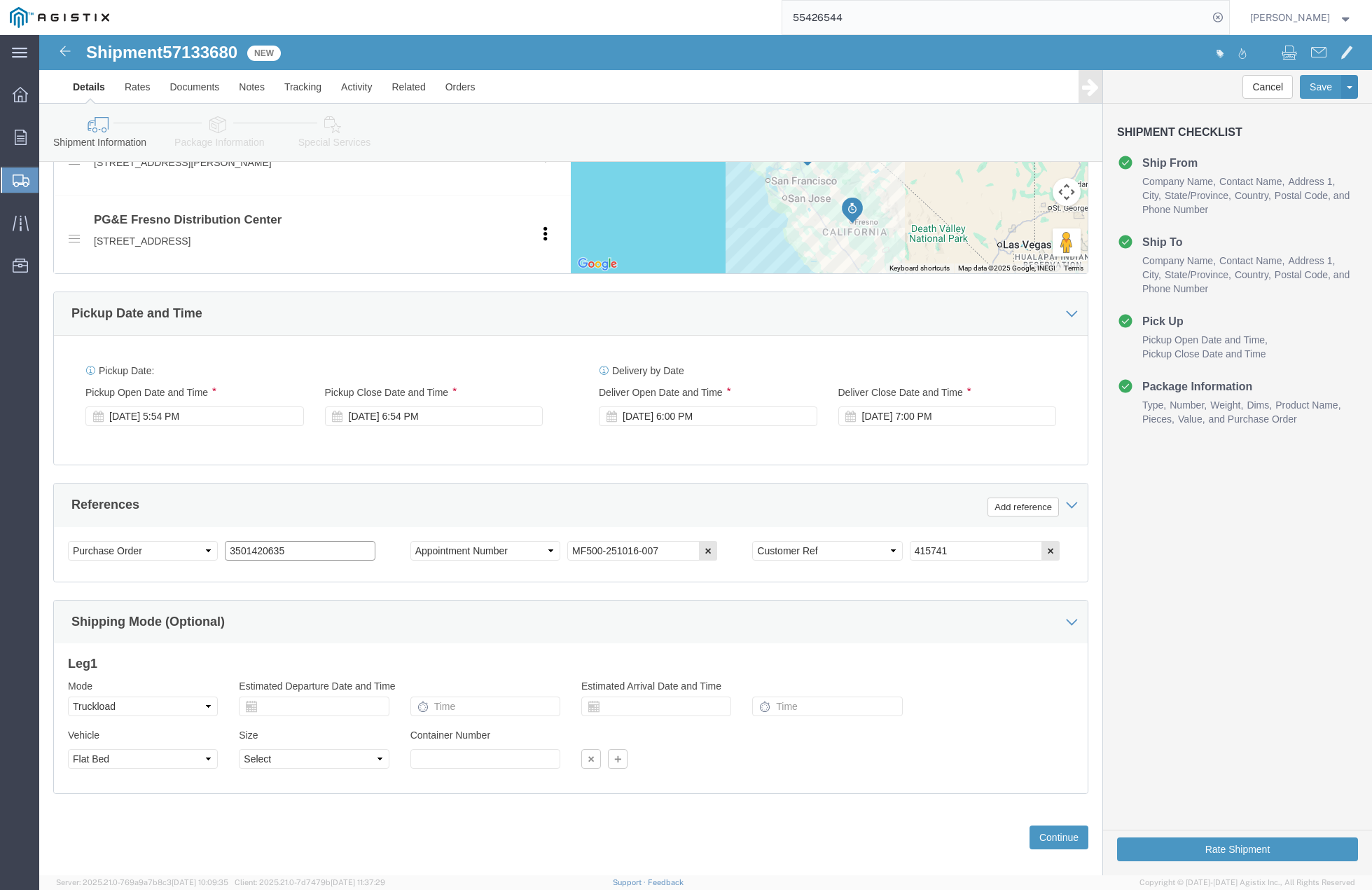
drag, startPoint x: 257, startPoint y: 521, endPoint x: 185, endPoint y: 515, distance: 72.2
click input "3501420635"
paste input "3501420635"
type input "3501420635"
drag, startPoint x: 898, startPoint y: 515, endPoint x: 847, endPoint y: 514, distance: 51.0
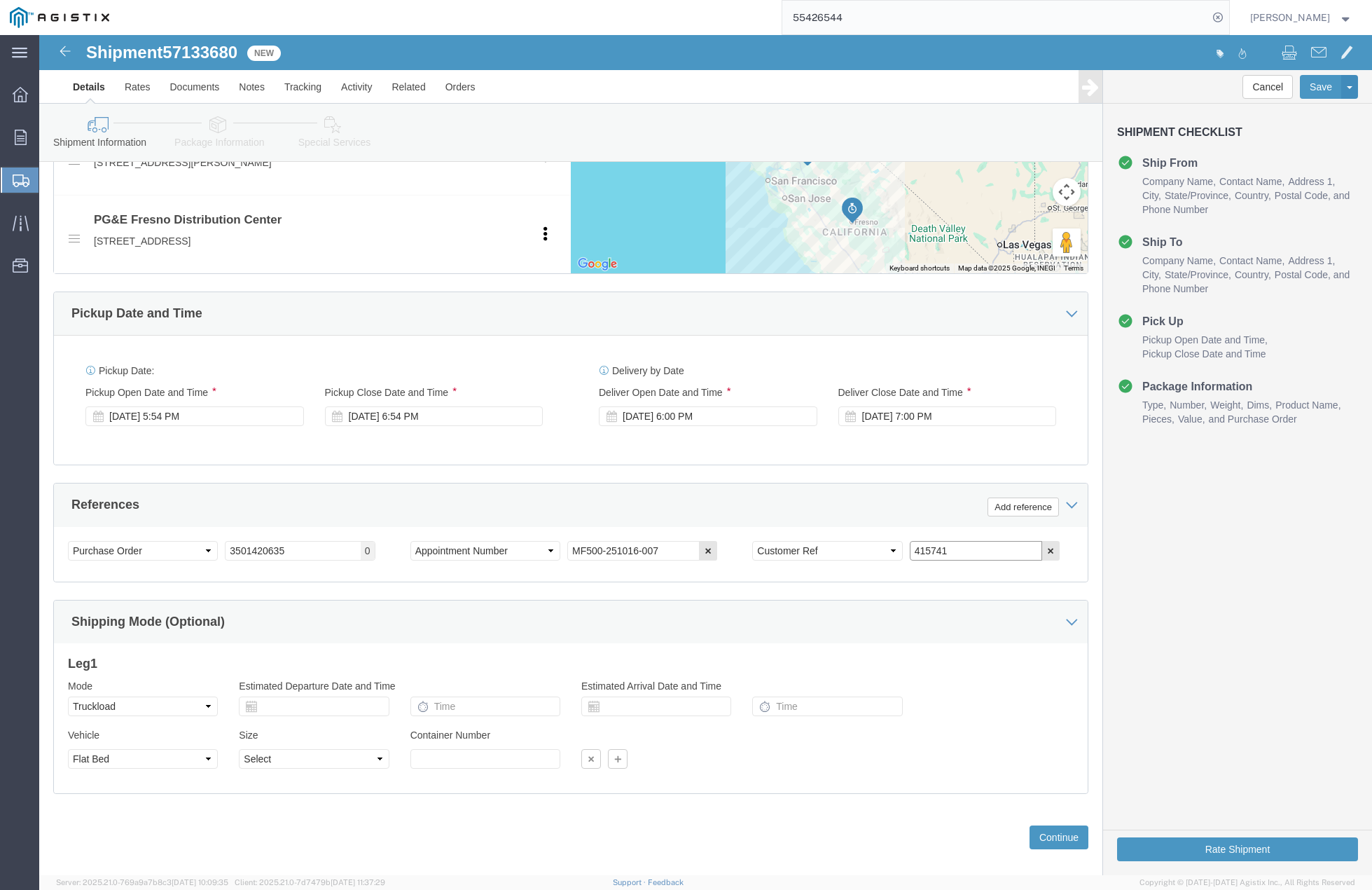
click div "Select Account Type Activity ID Airline Appointment Number ASN Batch Request # …"
type input "415741"
click button "Continue"
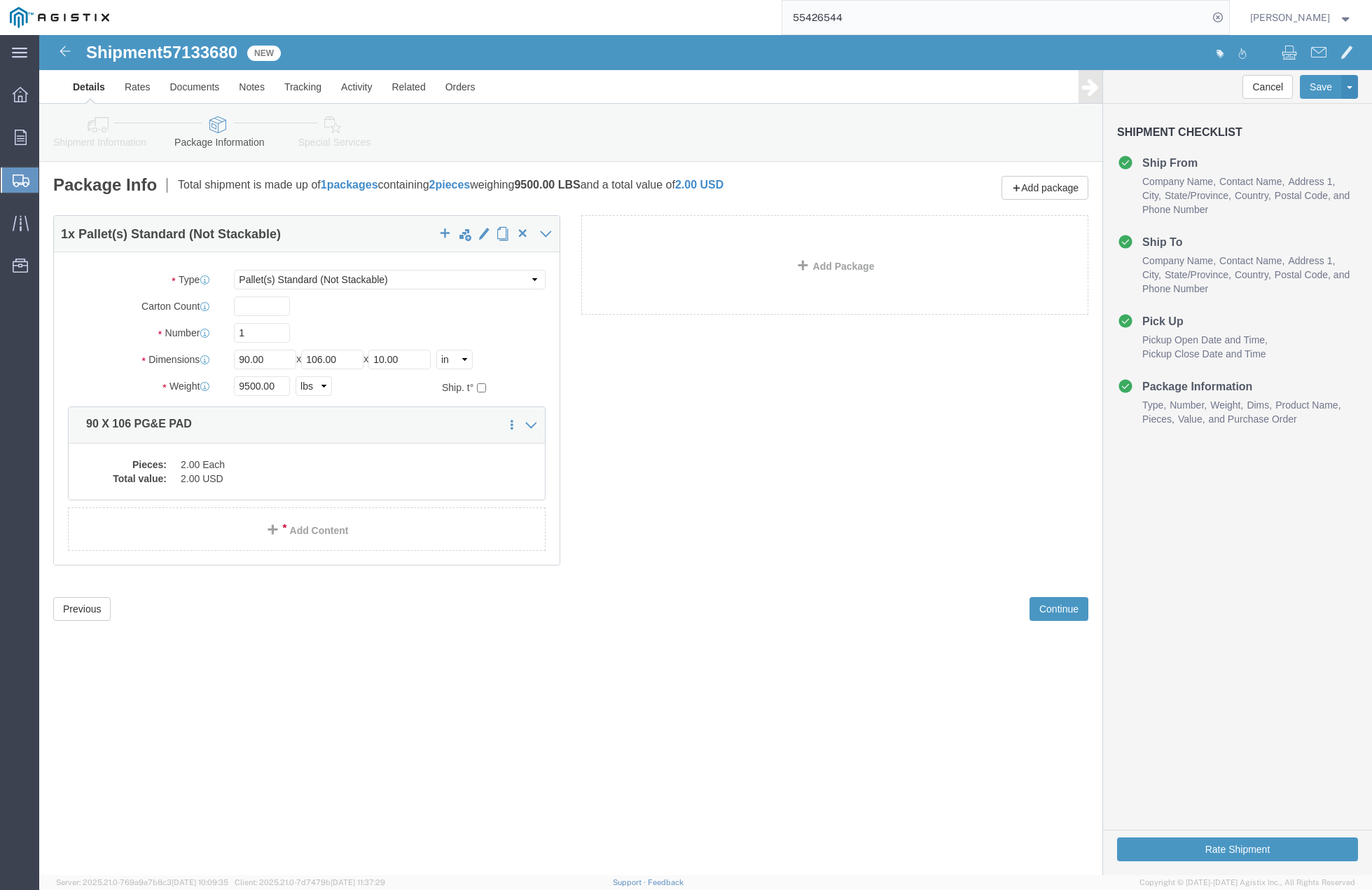
click div "1 x Pallet(s) Standard (Not Stackable) Package Type Select Bulk Bundle(s) Cardb…"
click button "Previous"
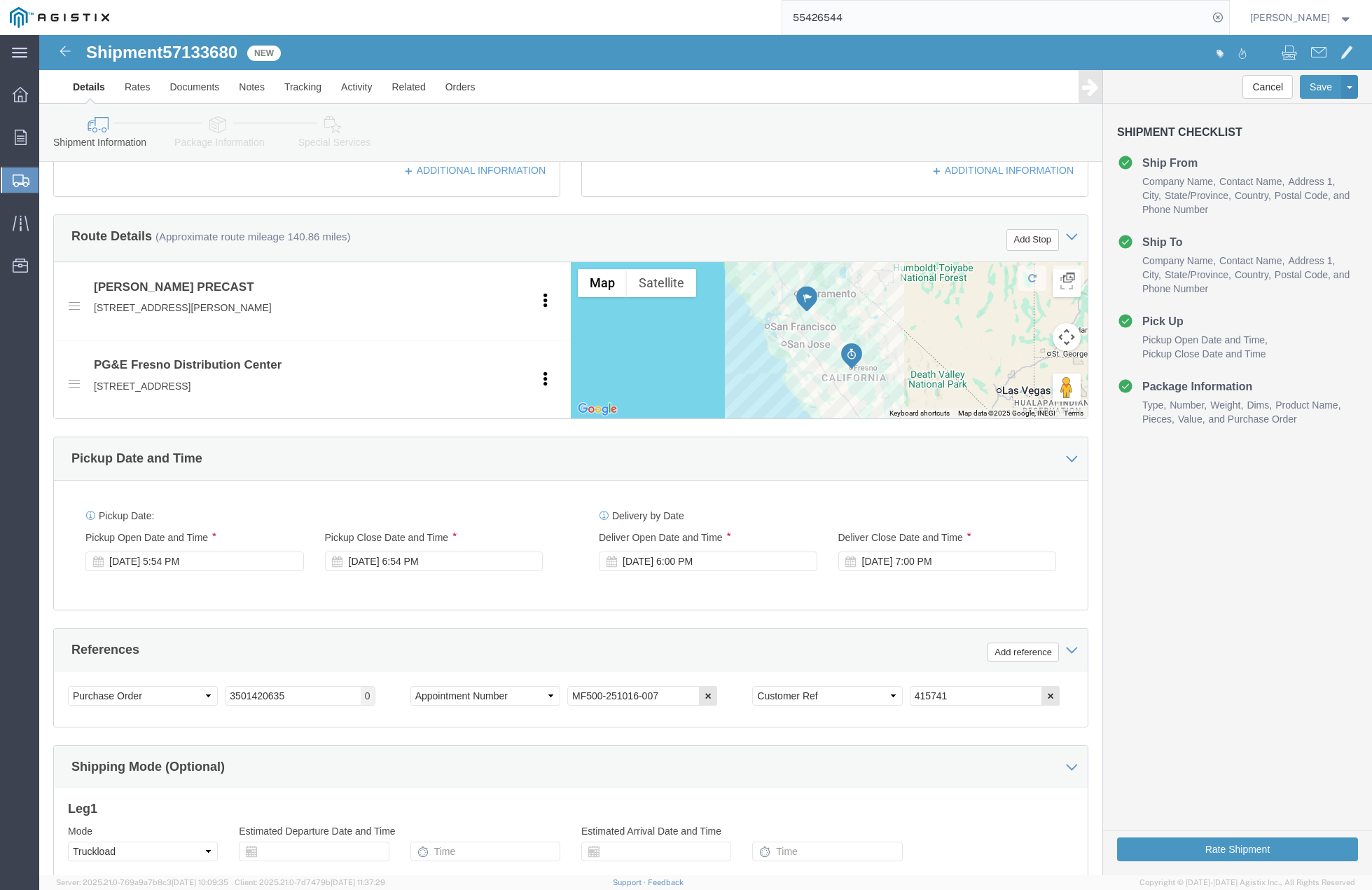
scroll to position [700, 0]
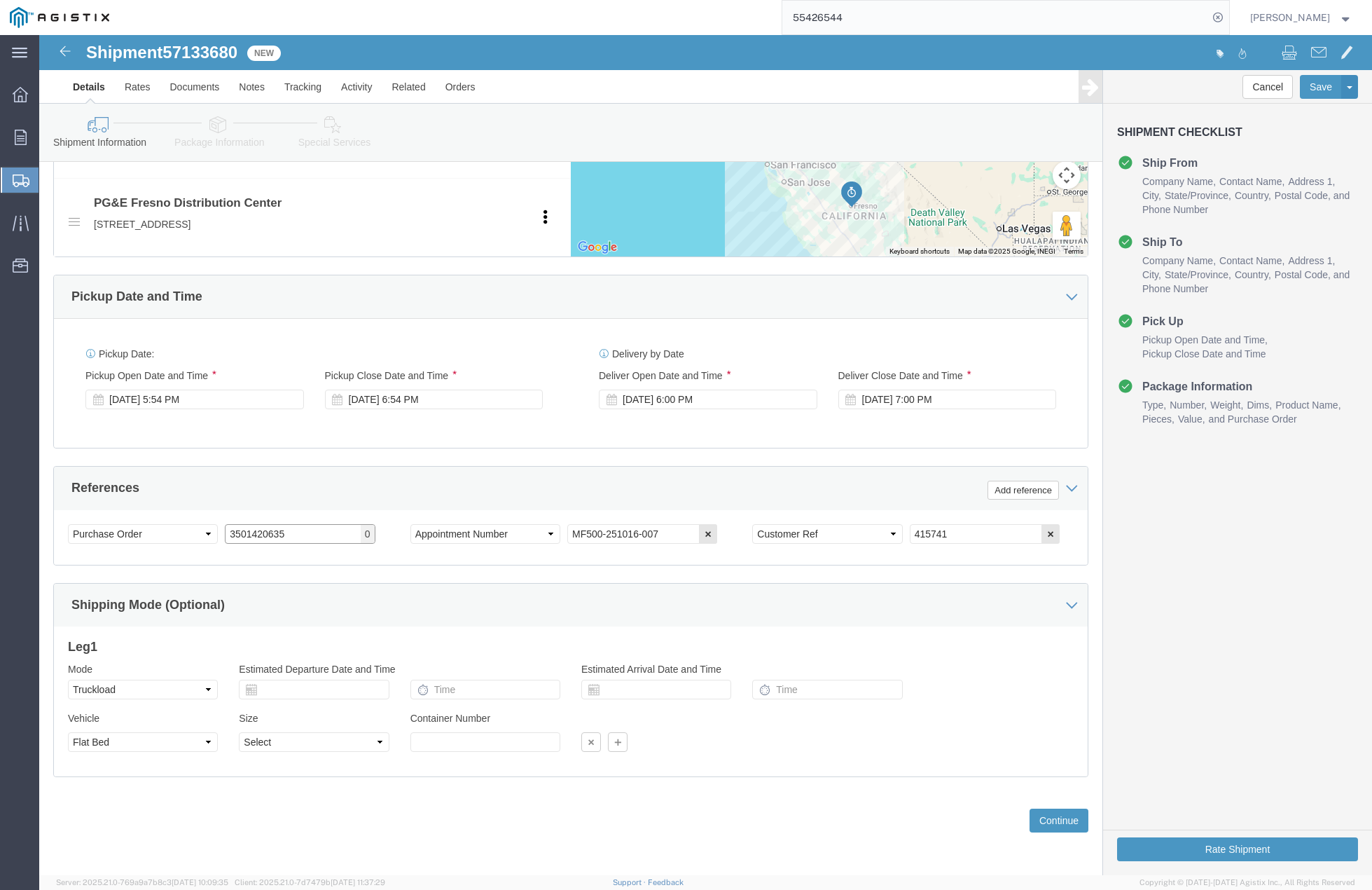
click input "3501420635"
drag, startPoint x: 205, startPoint y: 497, endPoint x: 170, endPoint y: 493, distance: 35.2
click div "Select Account Type Activity ID Airline Appointment Number ASN Batch Request # …"
paste input "3501416781"
type input "3501416781"
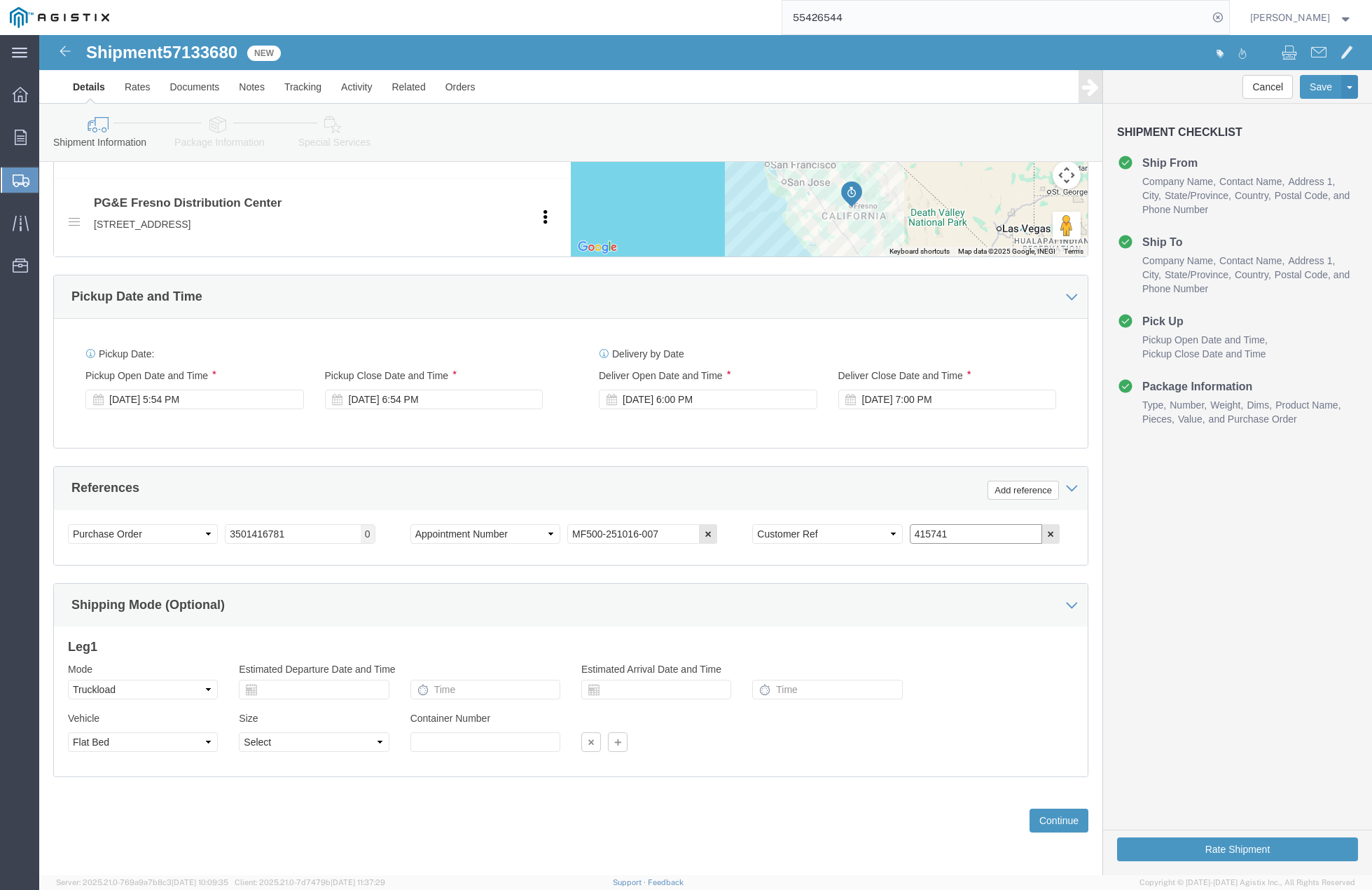
click div "Select Account Type Activity ID Airline Appointment Number ASN Batch Request # …"
type input "415760"
click button "Continue"
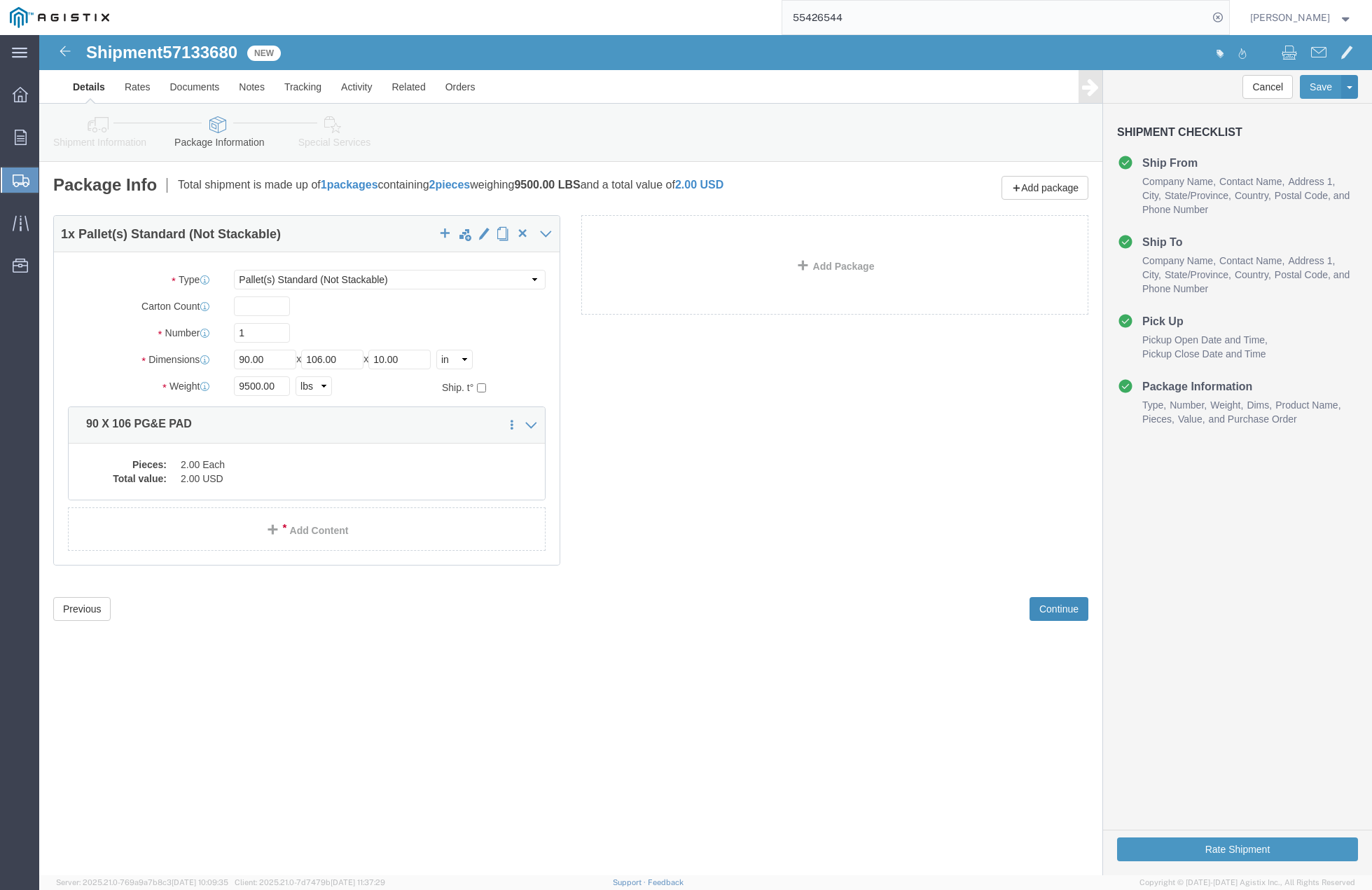
scroll to position [0, 0]
click div "Previous Continue"
click button "Previous"
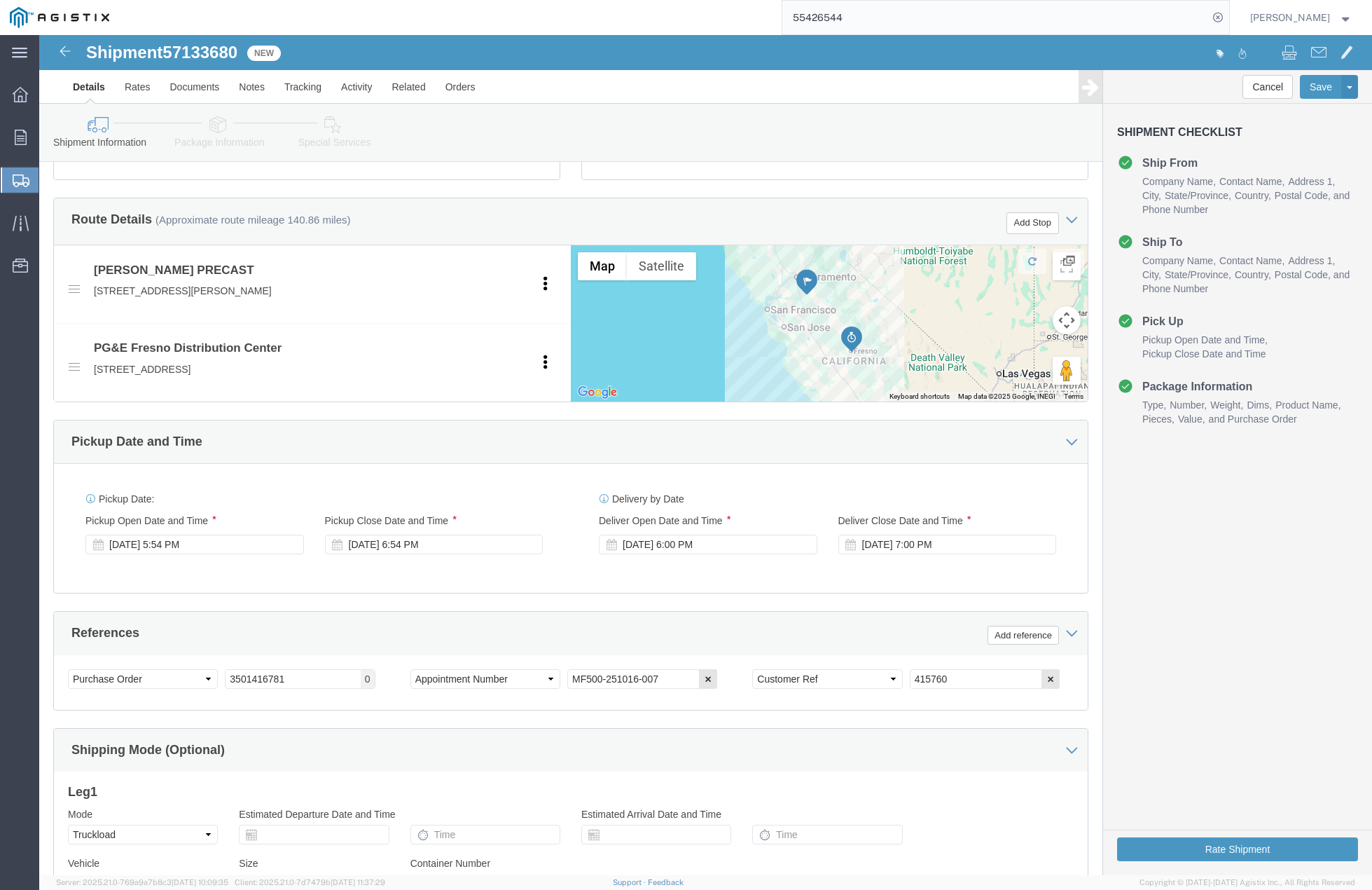
scroll to position [700, 0]
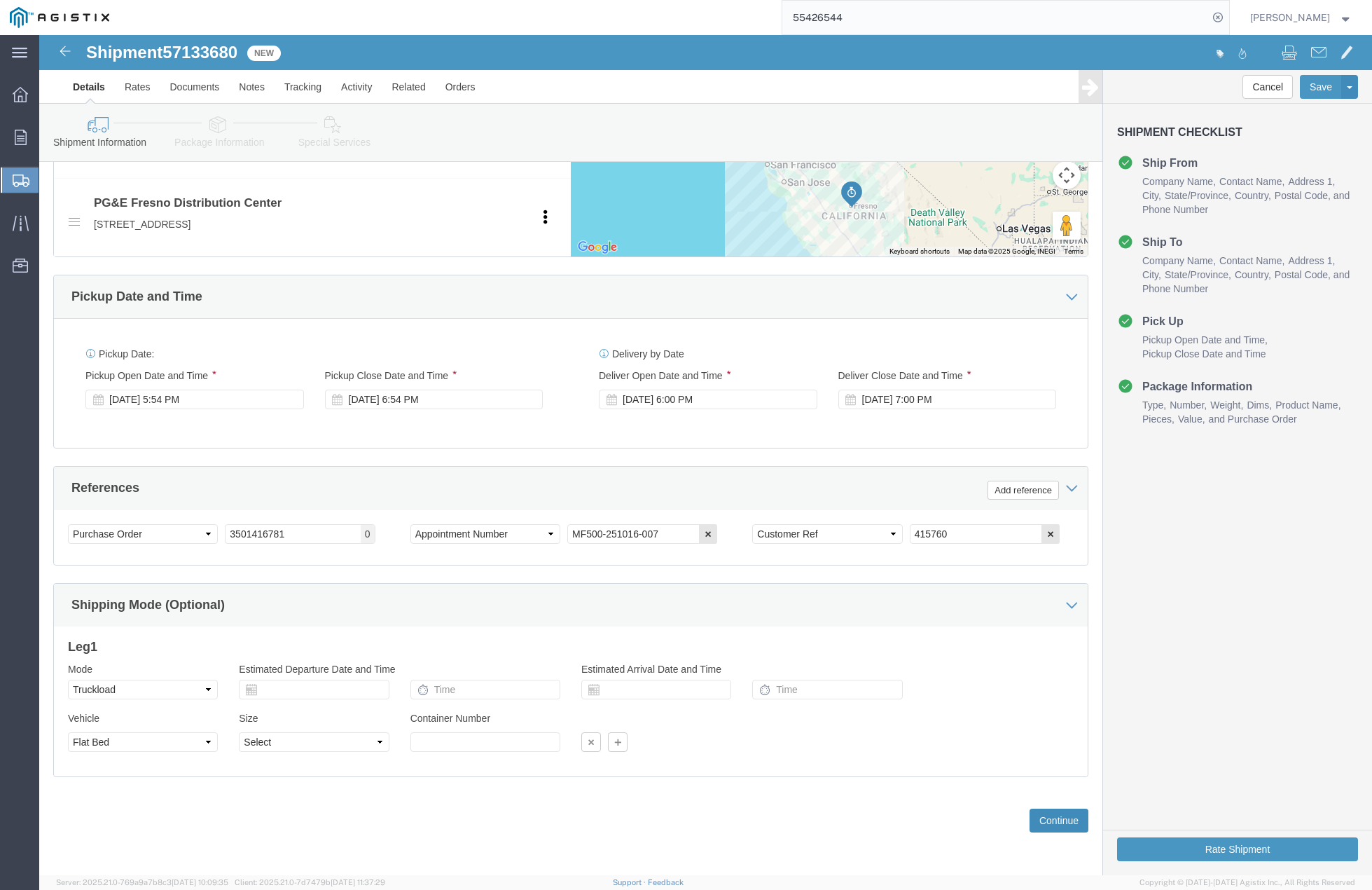
click button "Continue"
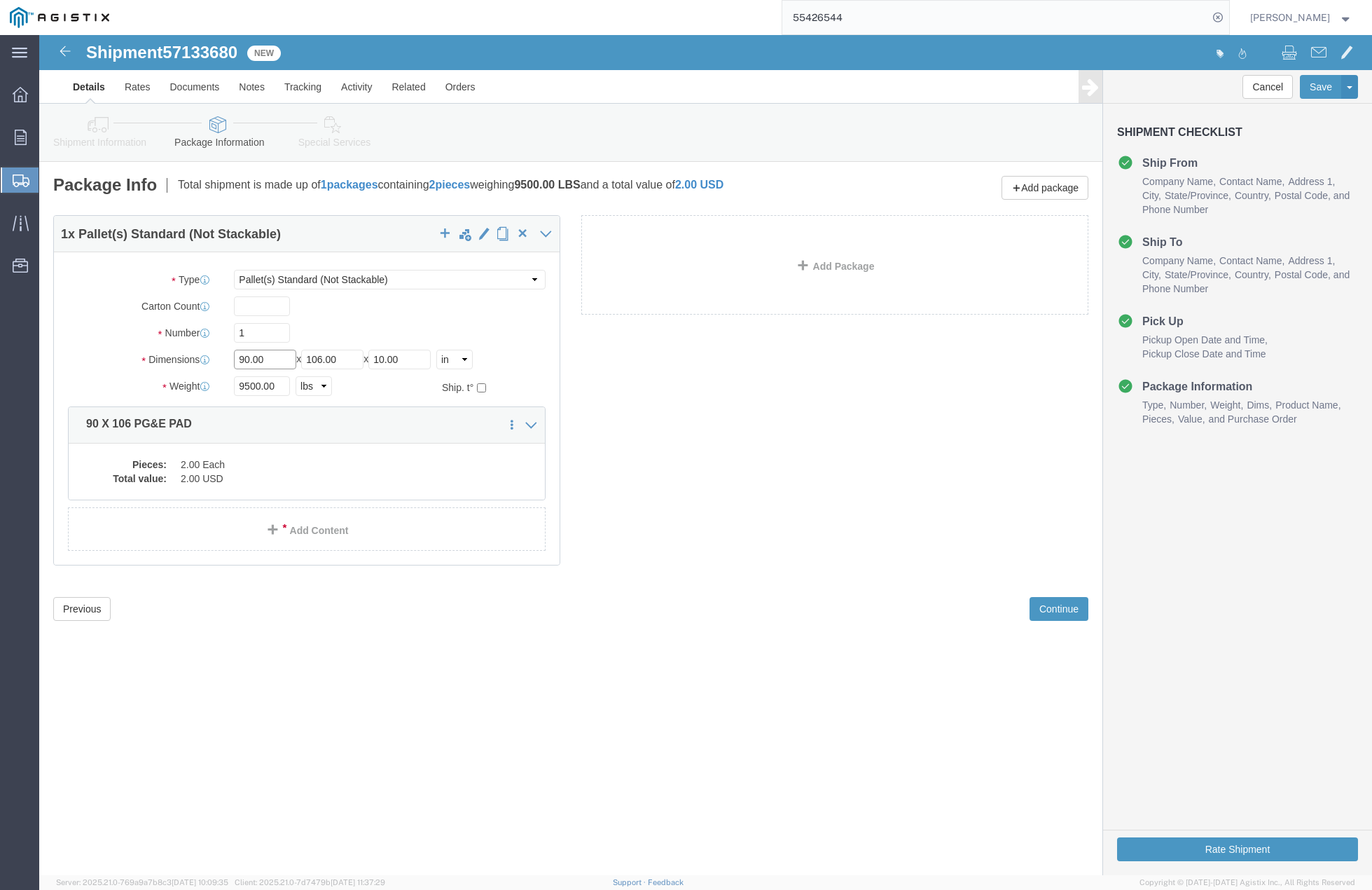
drag, startPoint x: 232, startPoint y: 326, endPoint x: 130, endPoint y: 315, distance: 102.6
click div "Dimensions Length 90.00 x Width 106.00 x Height 10.00 Select cm ft in"
type input "24"
type input "36"
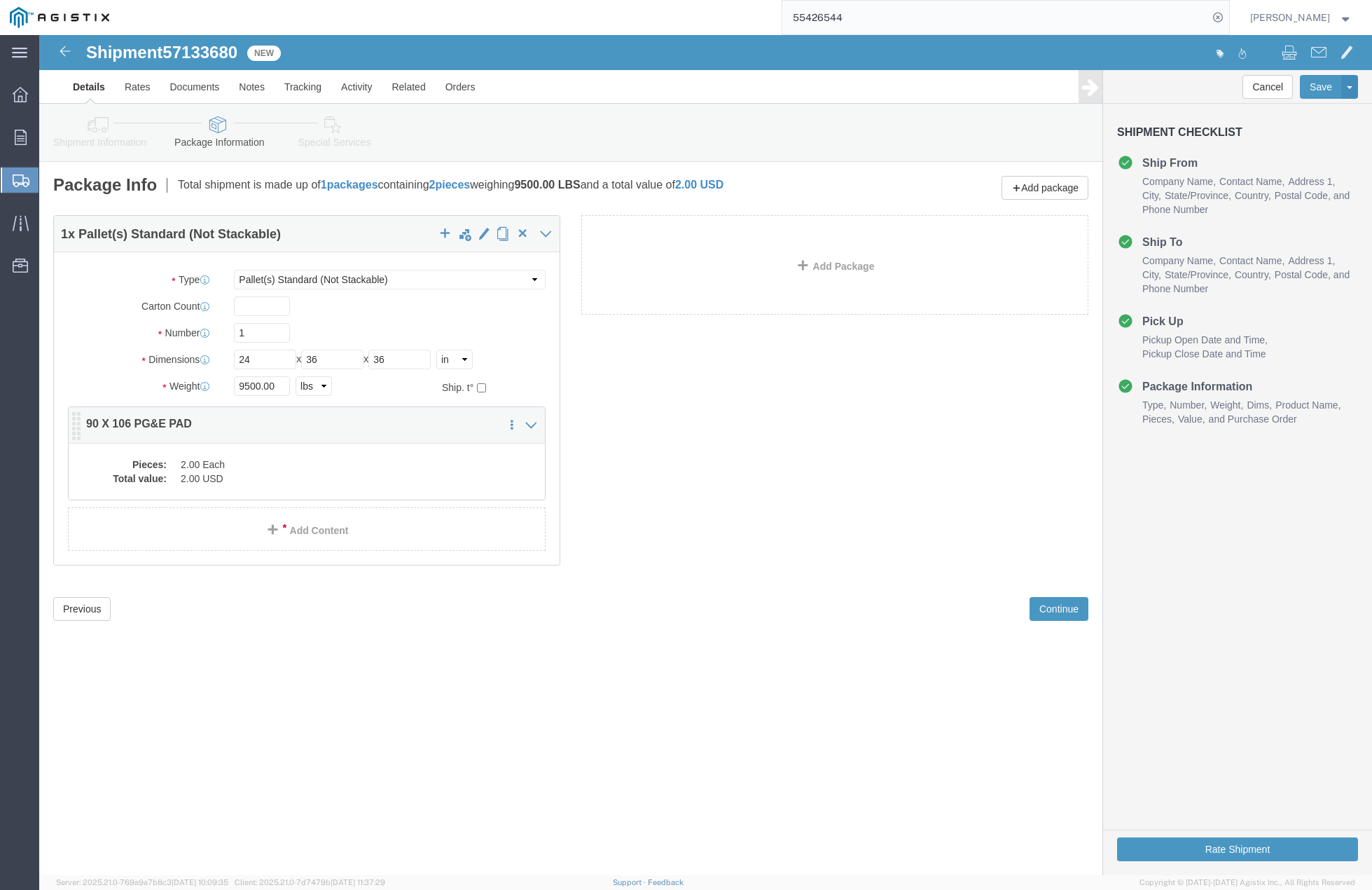
drag, startPoint x: 402, startPoint y: 639, endPoint x: 273, endPoint y: 426, distance: 249.0
click div "Shipment 57133680 New Details Rates Documents Notes Tracking Activity Related O…"
drag, startPoint x: 235, startPoint y: 356, endPoint x: 66, endPoint y: 341, distance: 169.7
click div "Weight 9500.00 Select kgs lbs Ship. t°"
type input "5500"
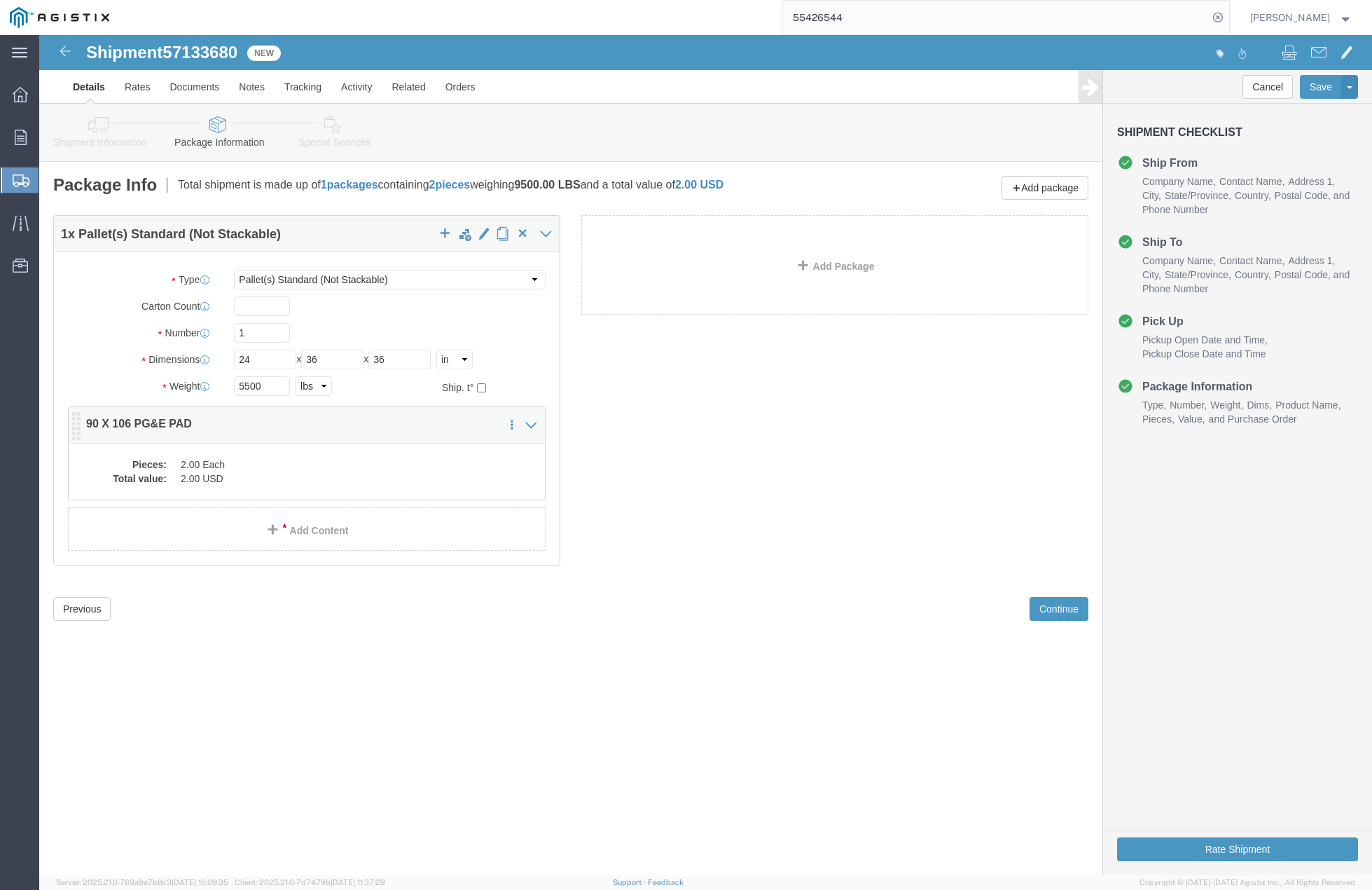
click dd "2.00 Each"
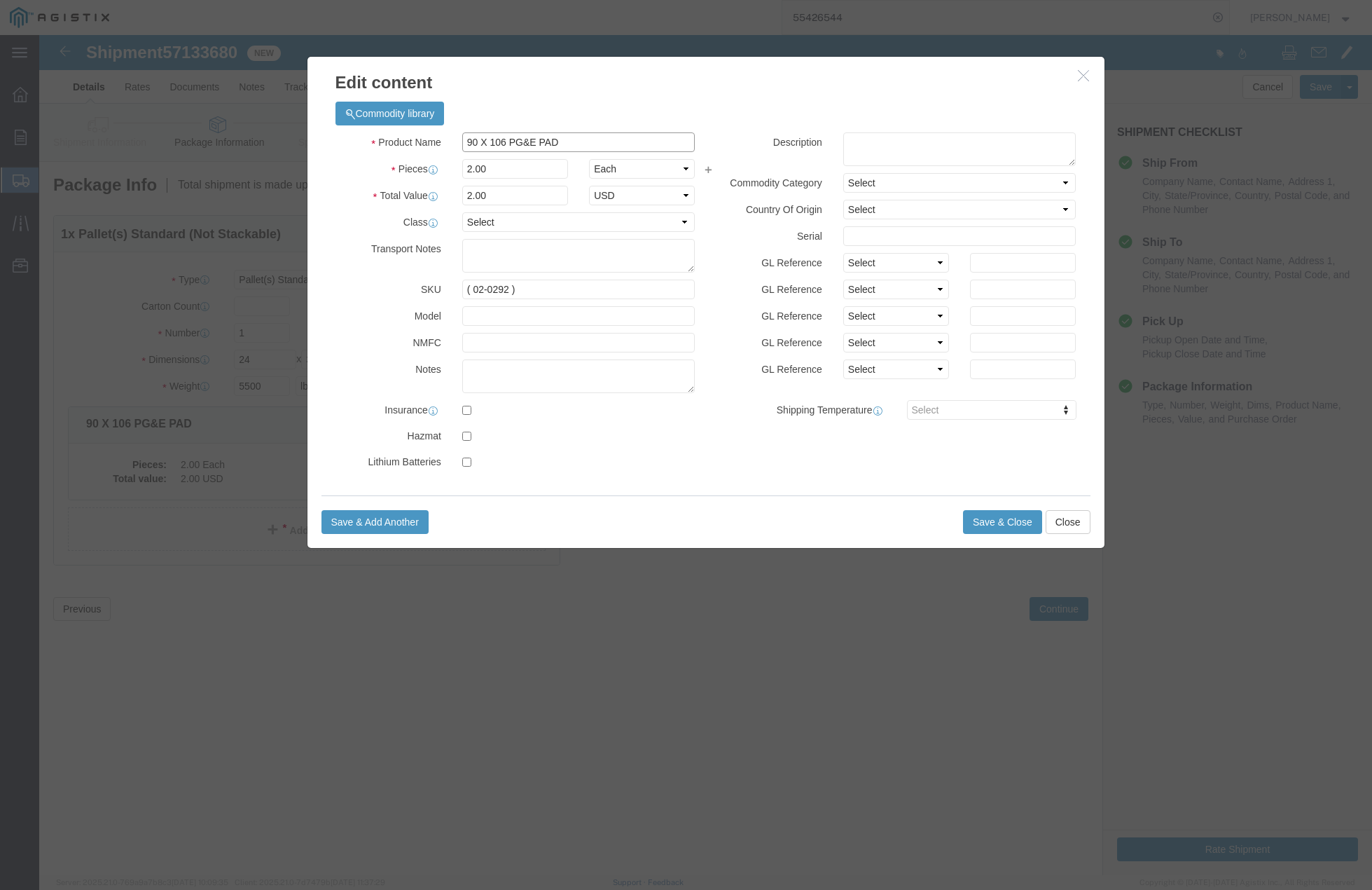
drag, startPoint x: 448, startPoint y: 103, endPoint x: 392, endPoint y: 103, distance: 56.0
click div "Product Name 90 X 106 PG&E PAD"
type input "# SPLICE BOX ASSY"
click input "2.00"
type input "3.00"
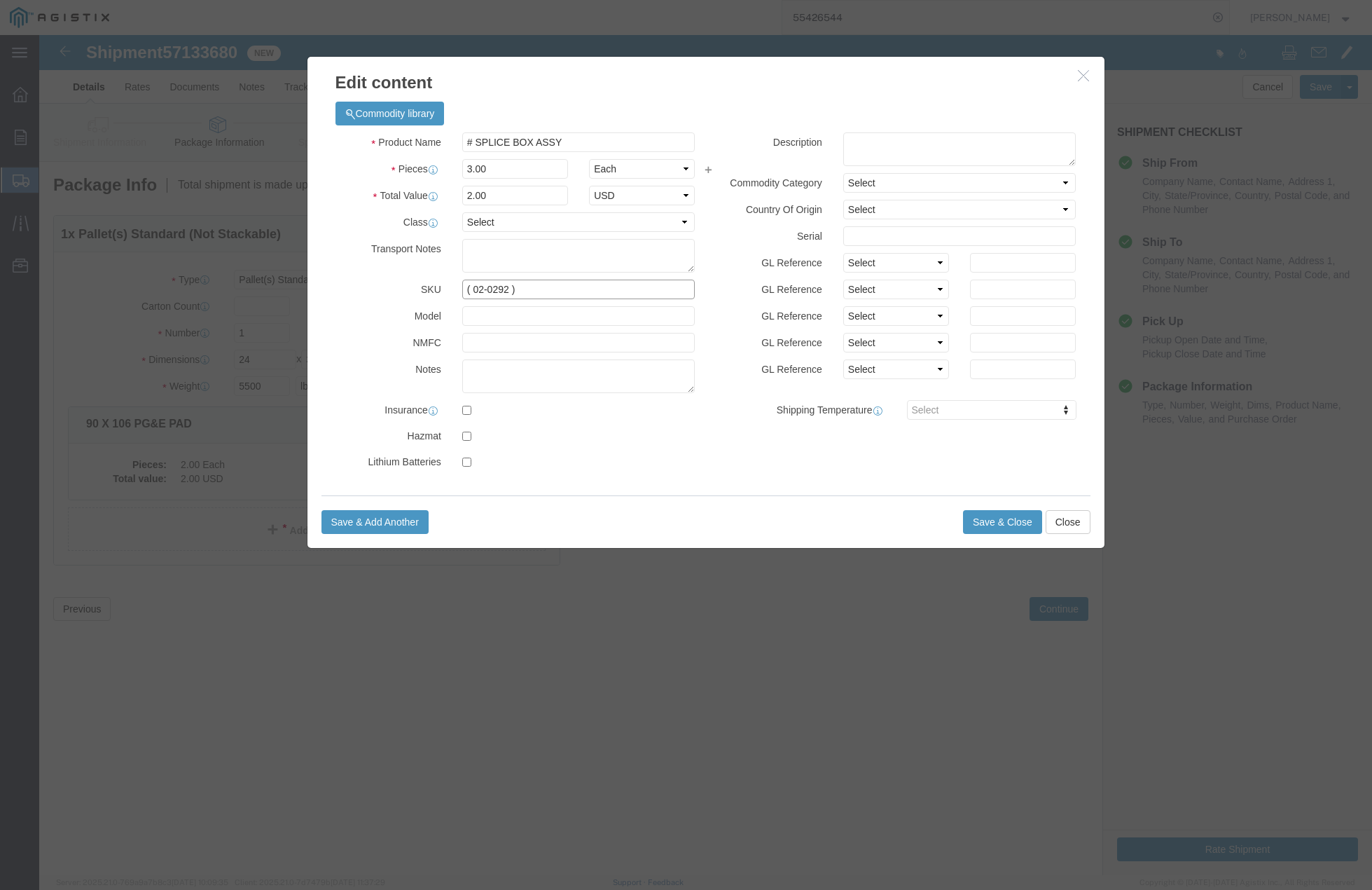
type input "3"
click input "( 02-0292 )"
type input "( 01-9599 )"
click button "Save & Close"
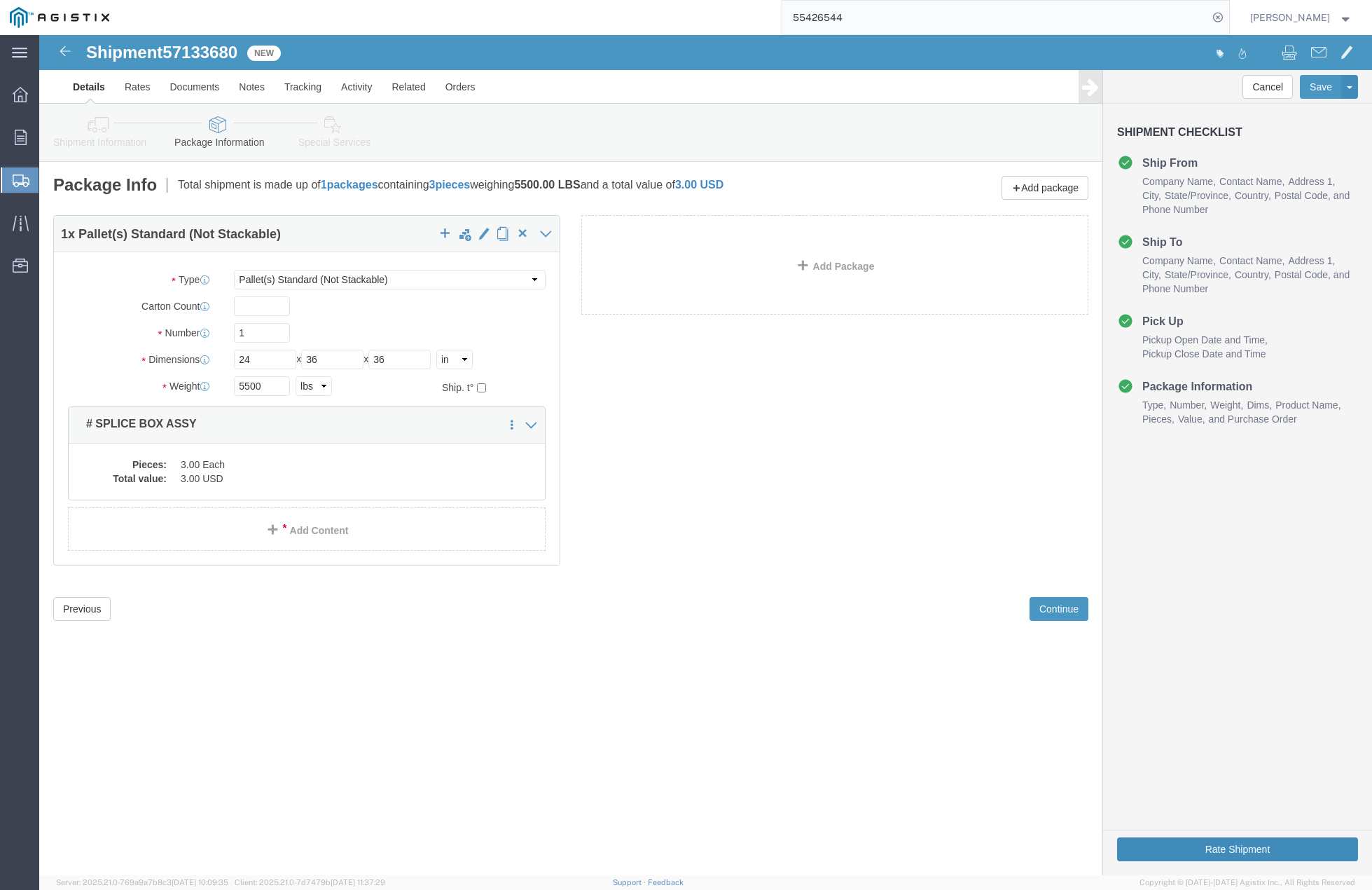
click button "Rate Shipment"
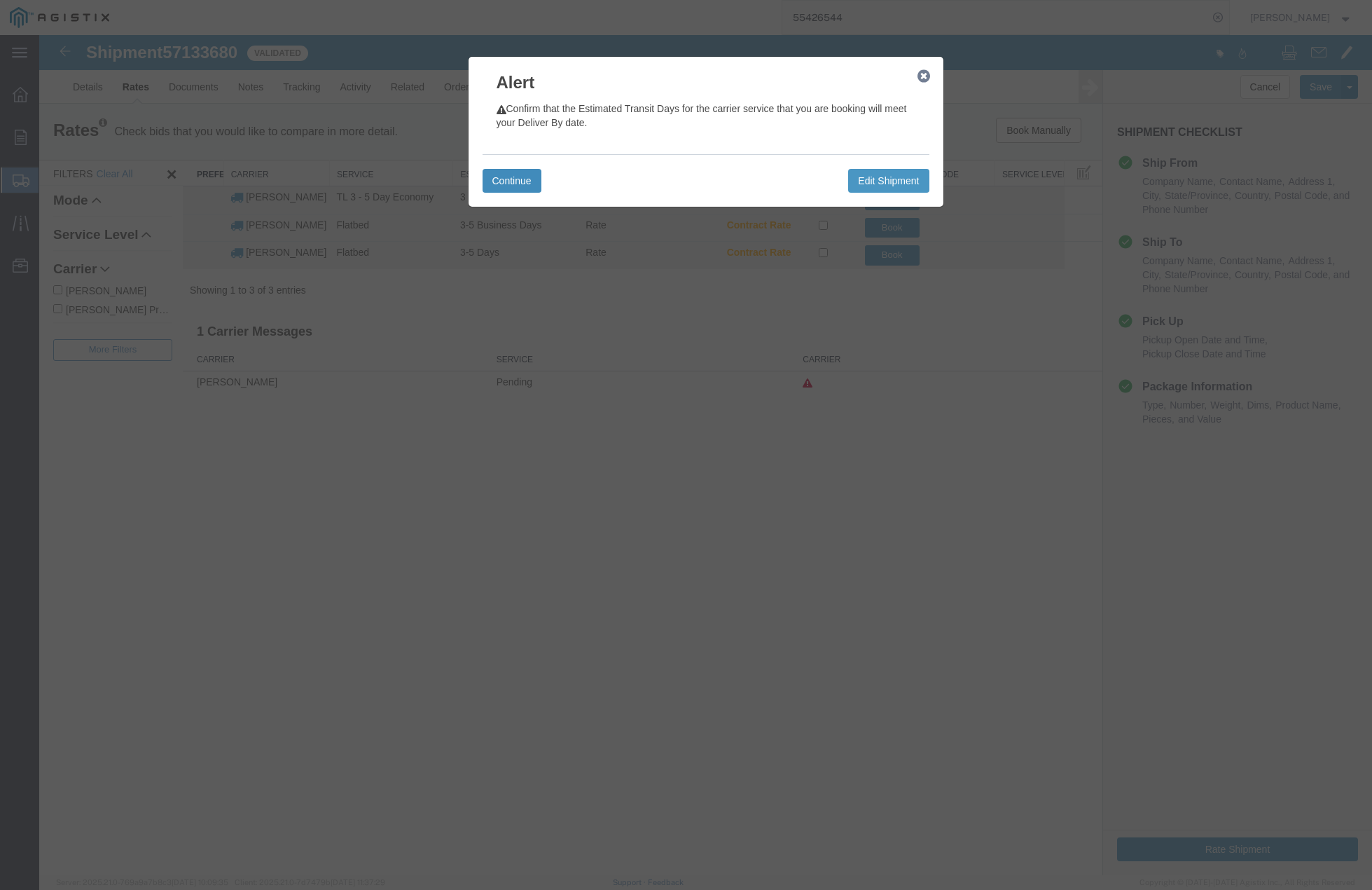
click at [503, 181] on button "Continue" at bounding box center [512, 180] width 59 height 23
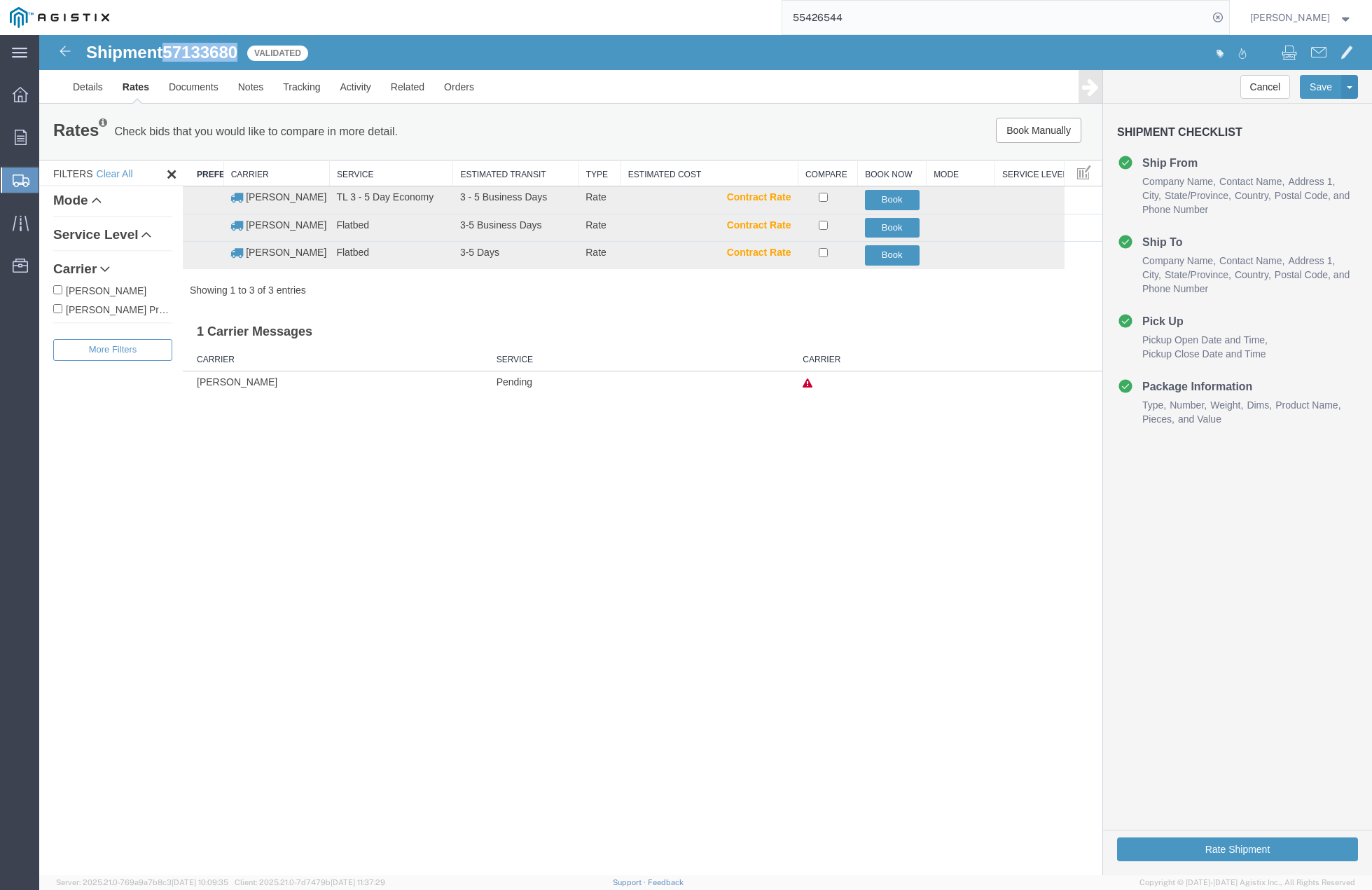
drag, startPoint x: 169, startPoint y: 48, endPoint x: 241, endPoint y: 51, distance: 72.1
click at [237, 51] on span "57133680" at bounding box center [200, 52] width 75 height 19
copy span "57133680"
click at [886, 256] on button "Book" at bounding box center [892, 256] width 55 height 21
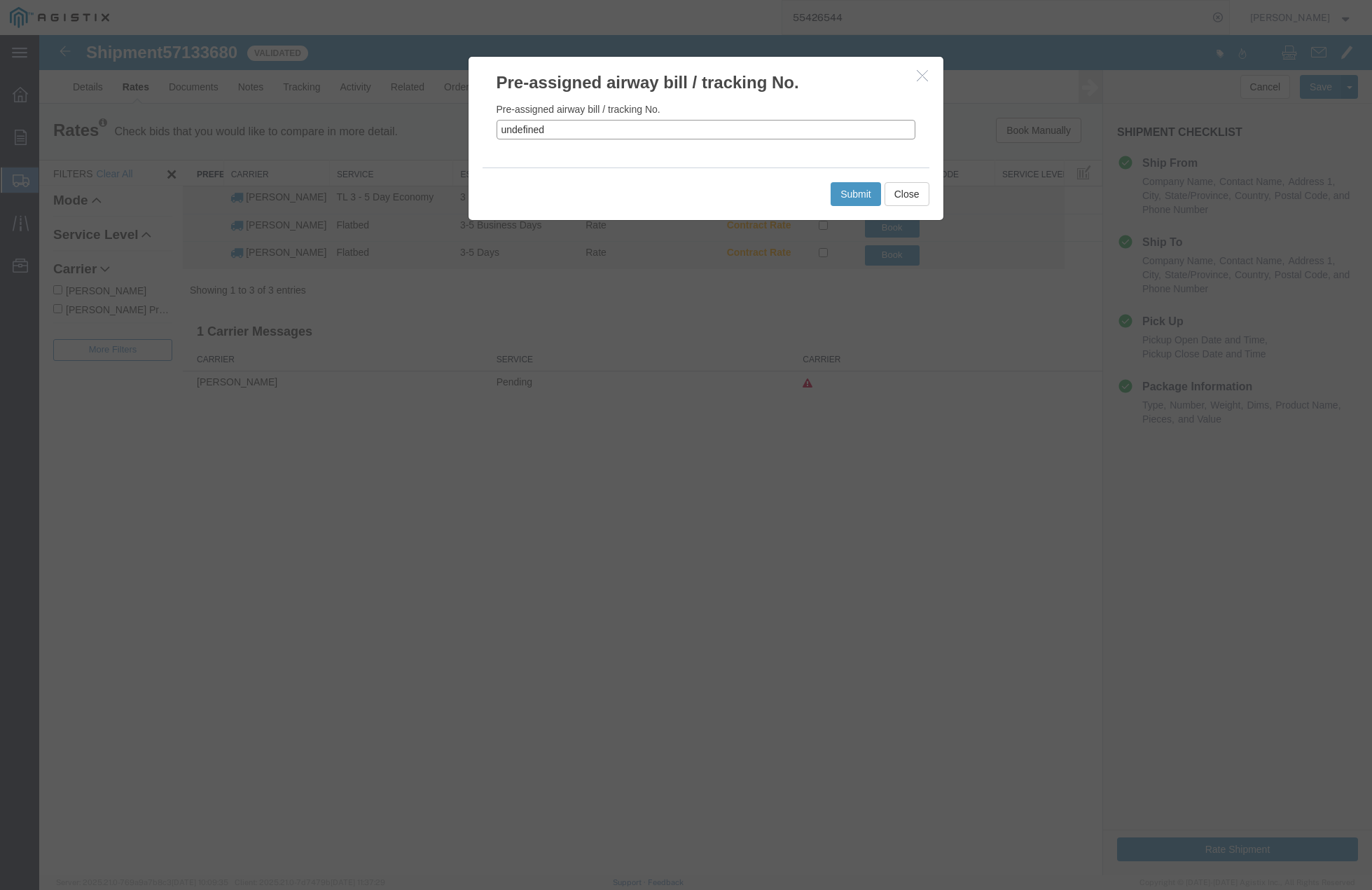
drag, startPoint x: 605, startPoint y: 126, endPoint x: 419, endPoint y: 135, distance: 186.2
click at [419, 135] on div "Pre-assigned airway bill / tracking No. Pre-assigned airway bill / tracking No.…" at bounding box center [706, 455] width 1333 height 840
paste input "57133680"
type input "57133680"
click at [849, 194] on button "Submit" at bounding box center [856, 194] width 51 height 23
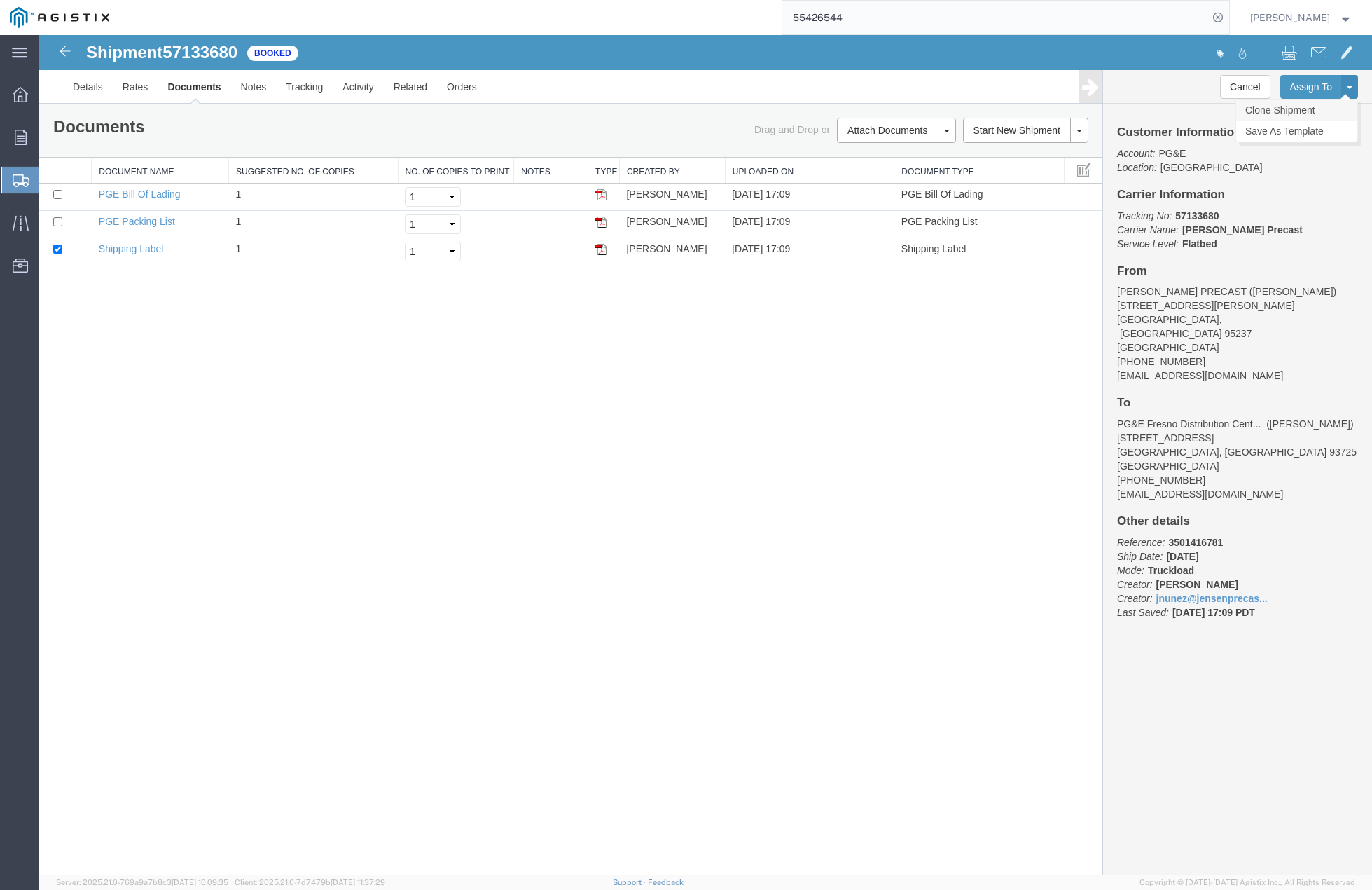
click at [1292, 111] on link "Clone Shipment" at bounding box center [1297, 110] width 121 height 21
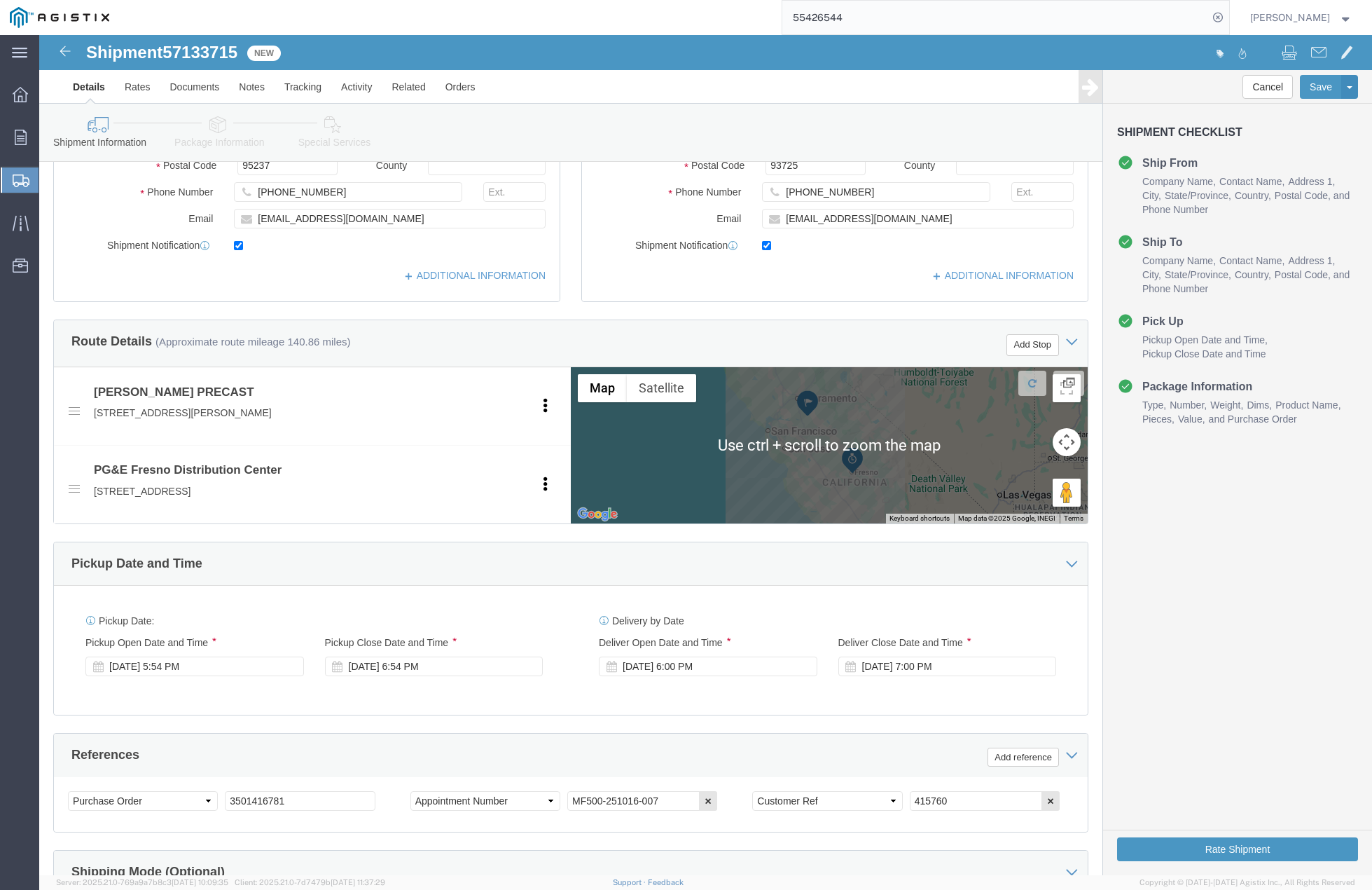
scroll to position [578, 0]
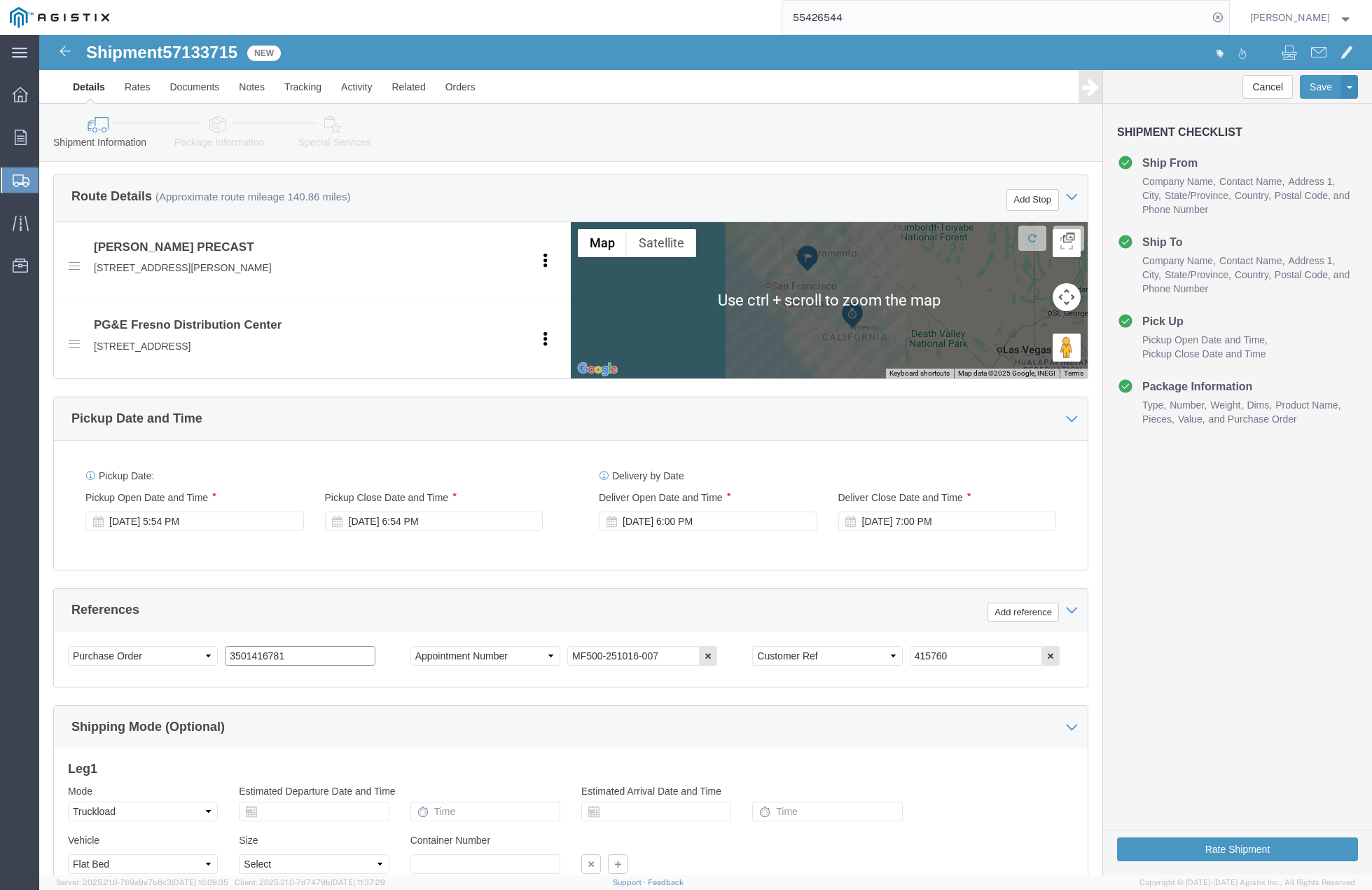
click input "3501416781"
click div "Select Account Type Activity ID Airline Appointment Number ASN Batch Request # …"
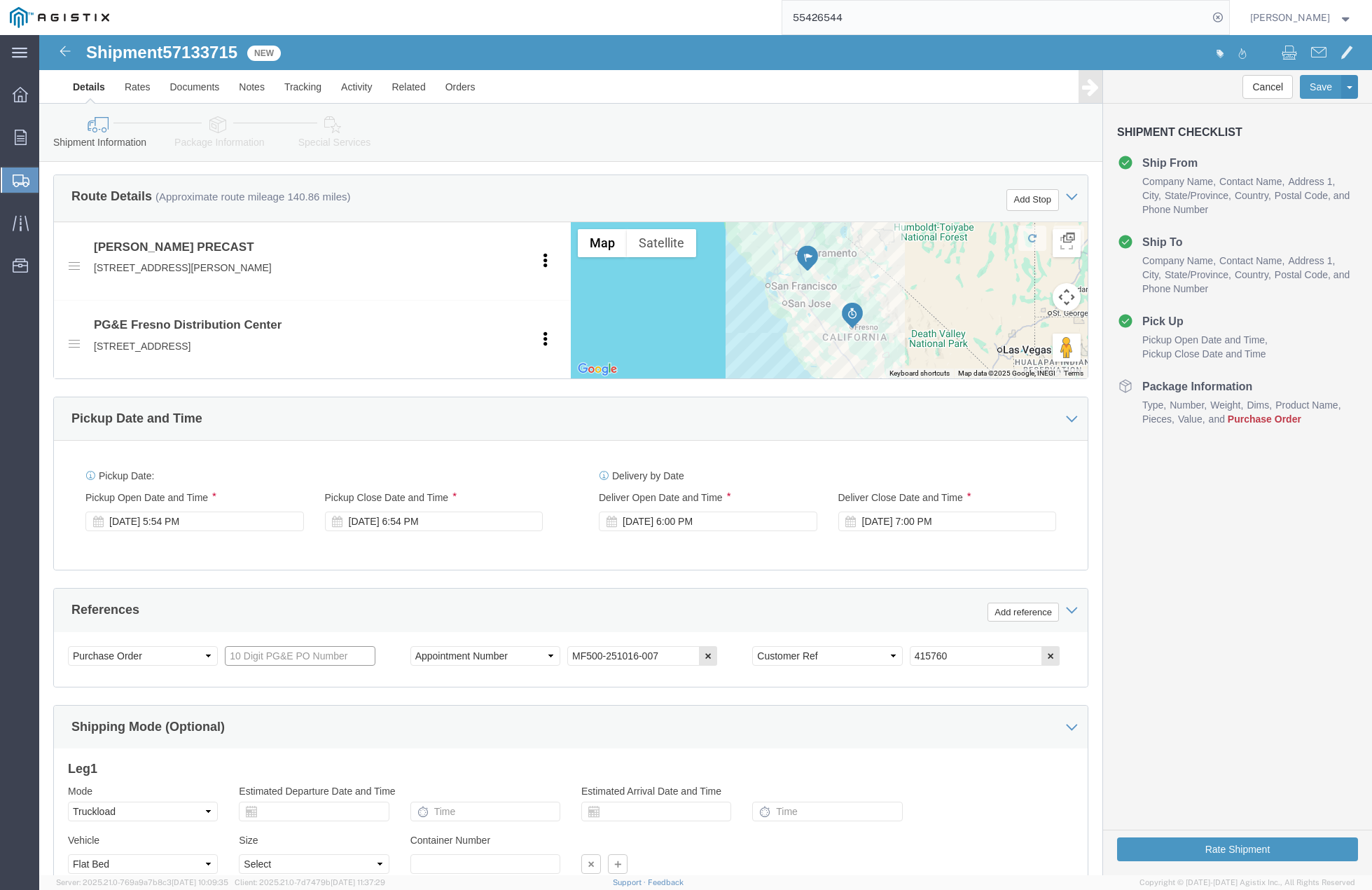
paste input "3501421430"
type input "3501421430"
drag, startPoint x: 917, startPoint y: 624, endPoint x: 843, endPoint y: 613, distance: 74.8
click div "Select Account Type Activity ID Airline Appointment Number ASN Batch Request # …"
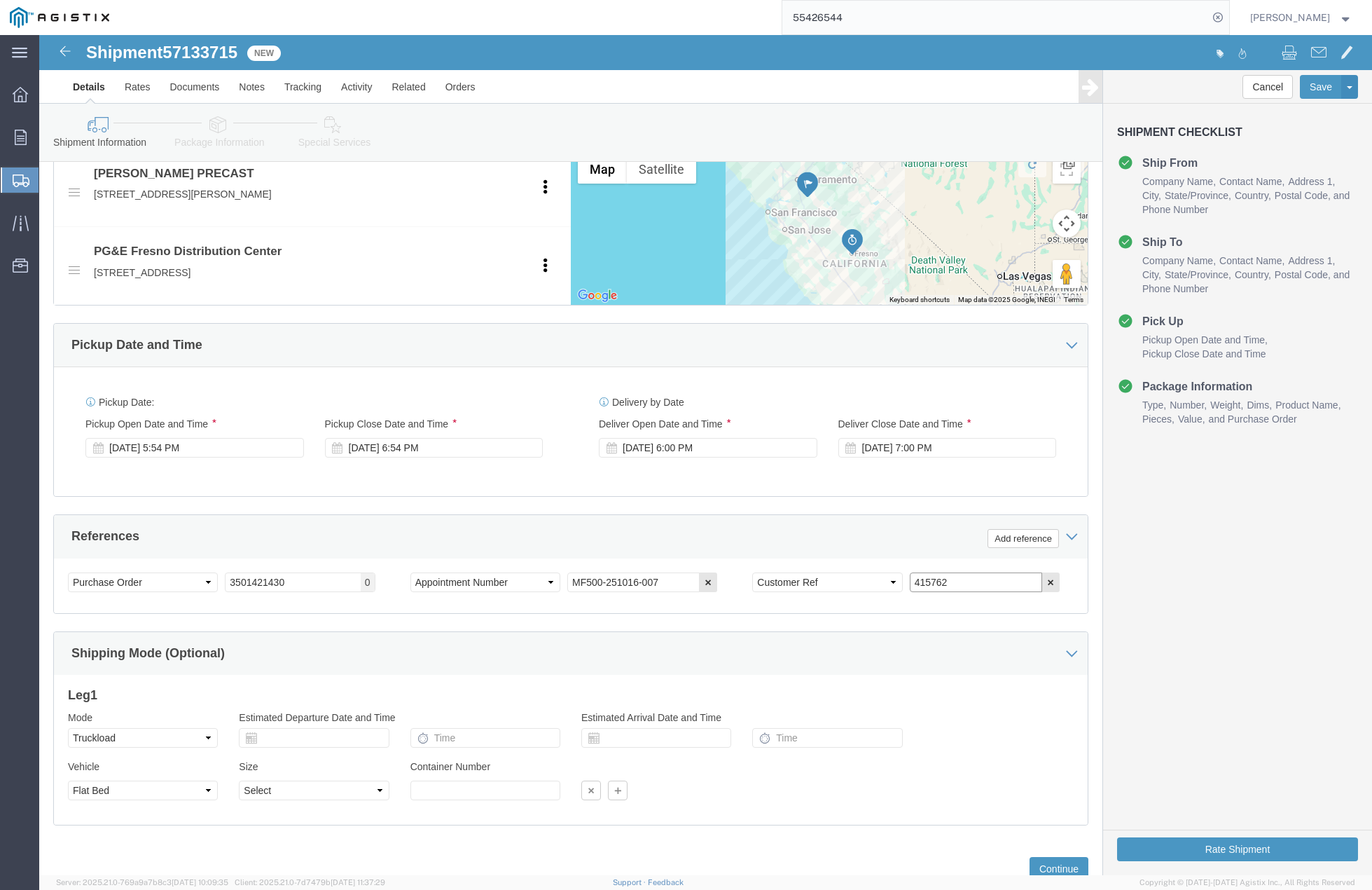
scroll to position [700, 0]
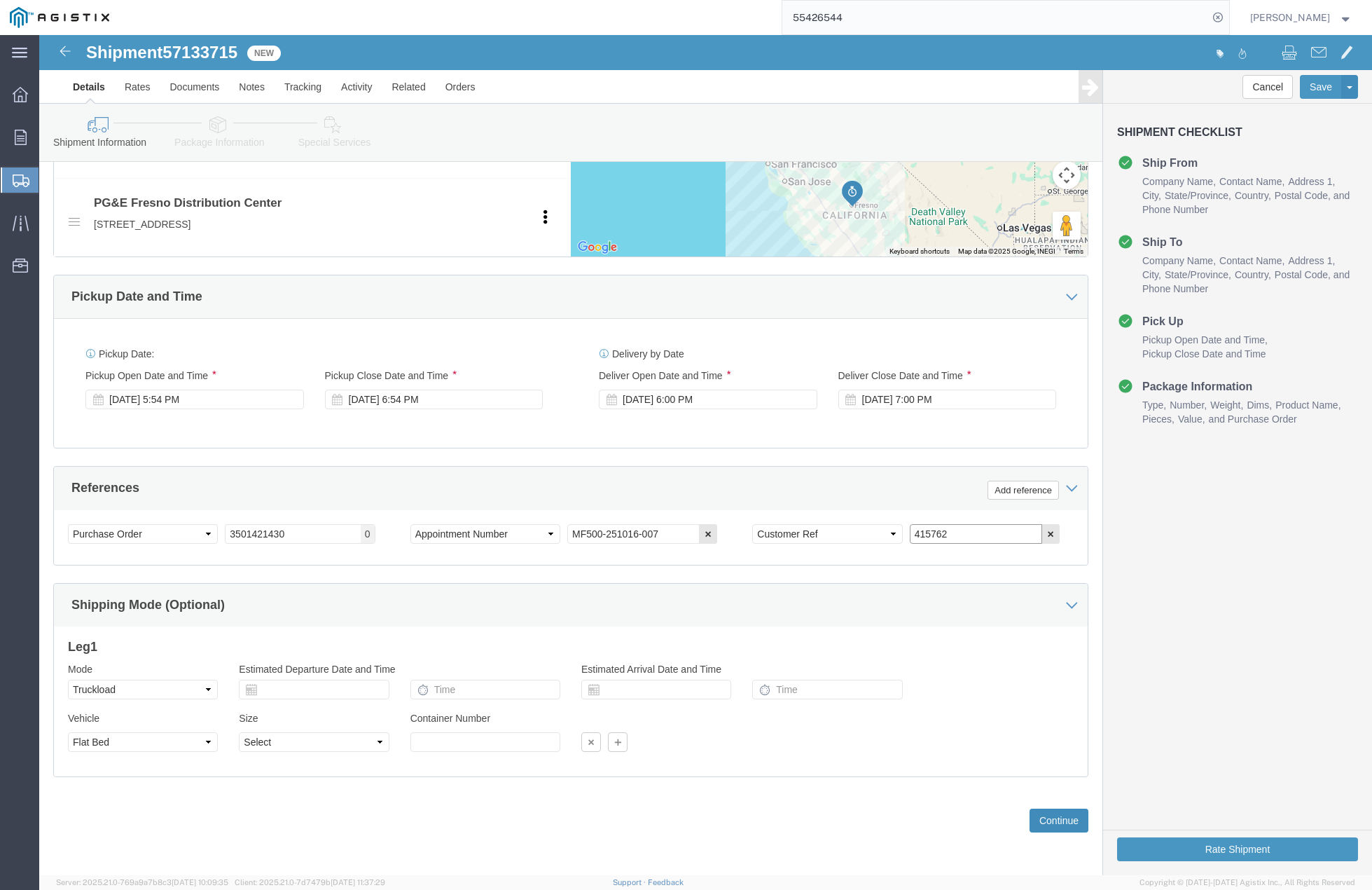
type input "415762"
click button "Continue"
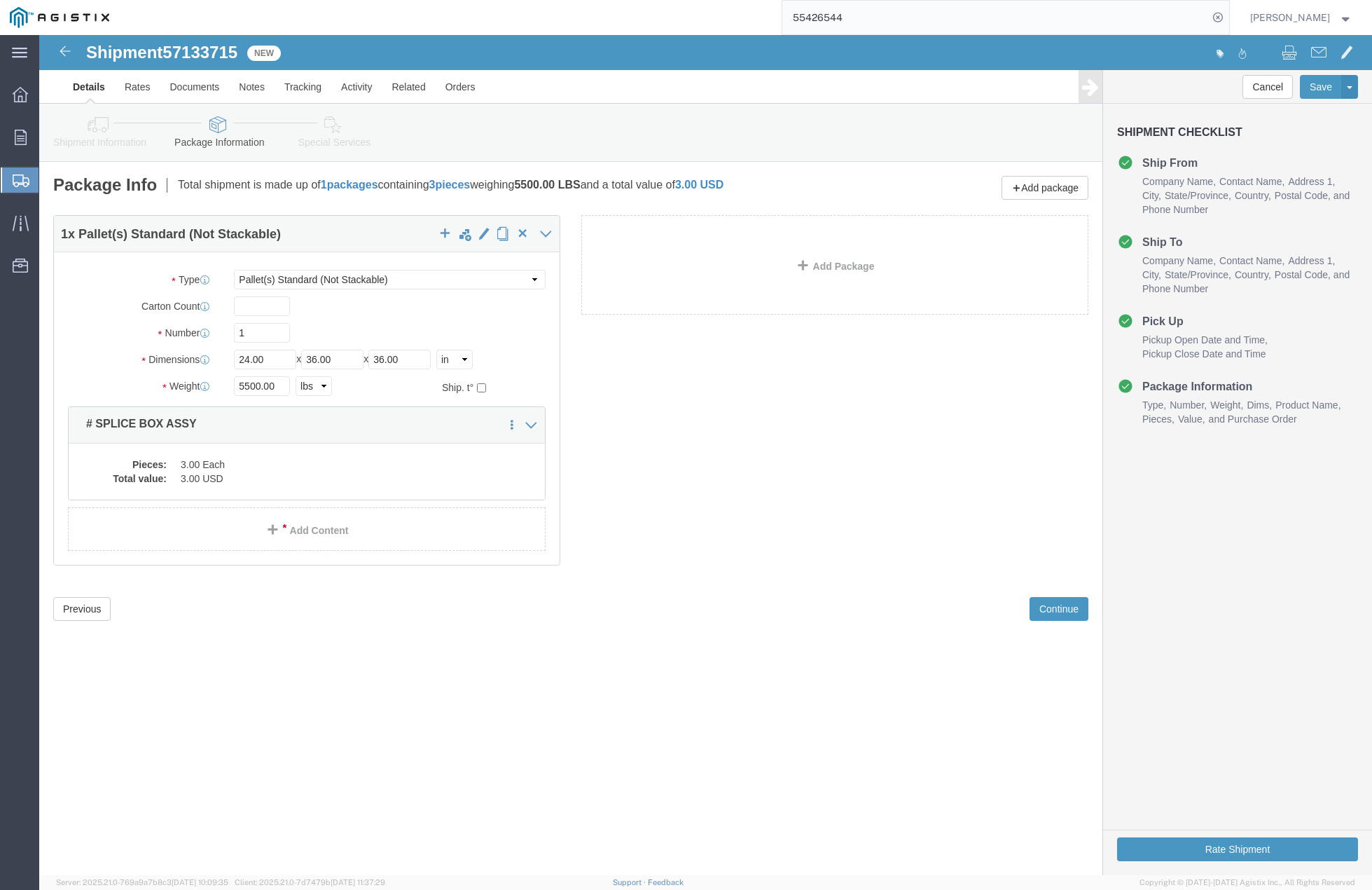
click div "Shipment 57133715 New Details Rates Documents Notes Tracking Activity Related O…"
click div "Dimensions Length 24.00 x Width 36.00 x Height 36.00 Select cm ft in"
type input "36"
type input "60"
type input "10"
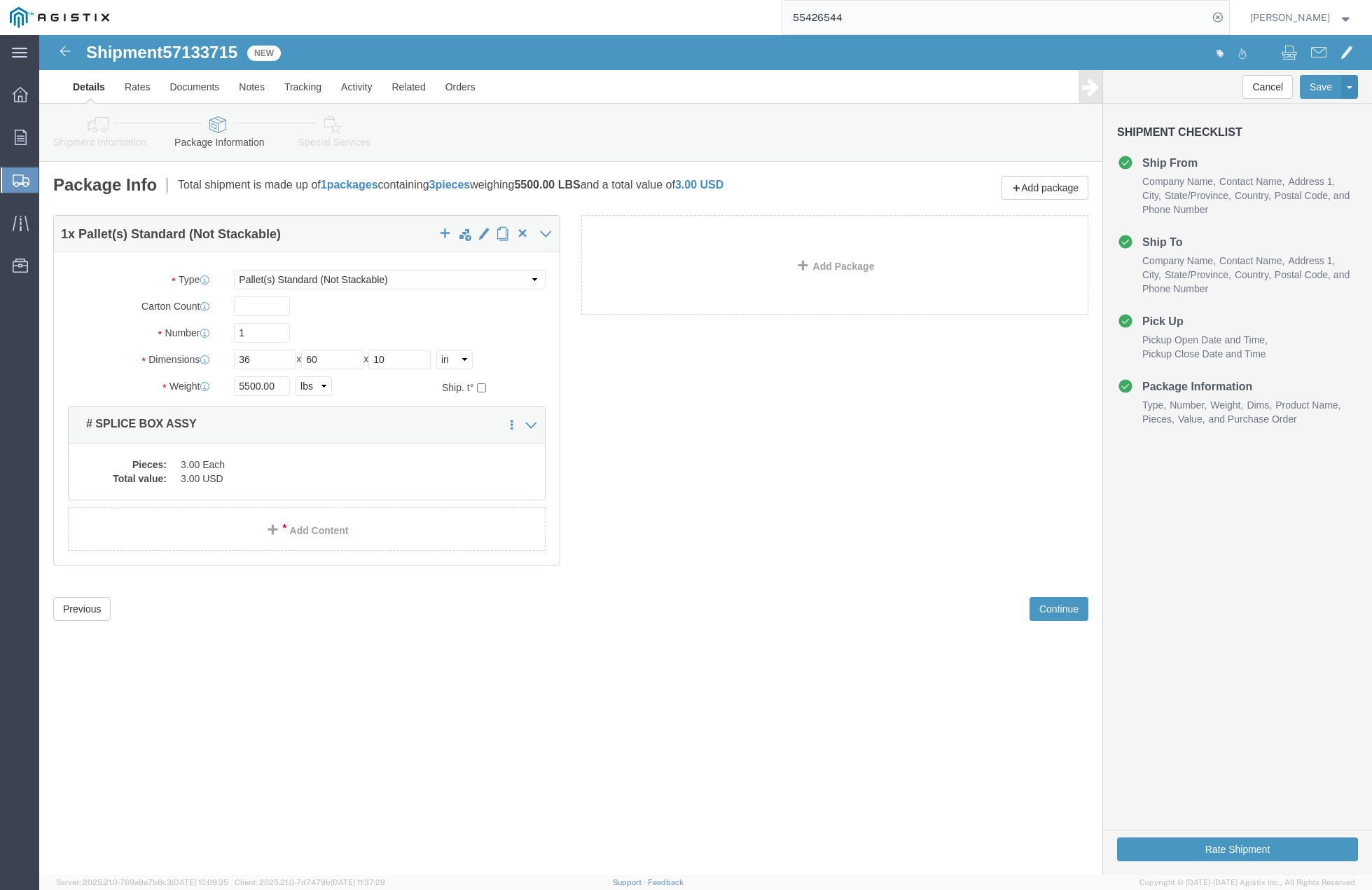
drag, startPoint x: 433, startPoint y: 612, endPoint x: 385, endPoint y: 562, distance: 69.3
click div "Please fix the following errors Customer Information Account Select [PERSON_NAM…"
click input "5500.00"
drag, startPoint x: 238, startPoint y: 356, endPoint x: 53, endPoint y: 306, distance: 191.6
click div "Package Type Select Bulk Bundle(s) Cardboard Box(es) Carton(s) Crate(s) Drum(s)…"
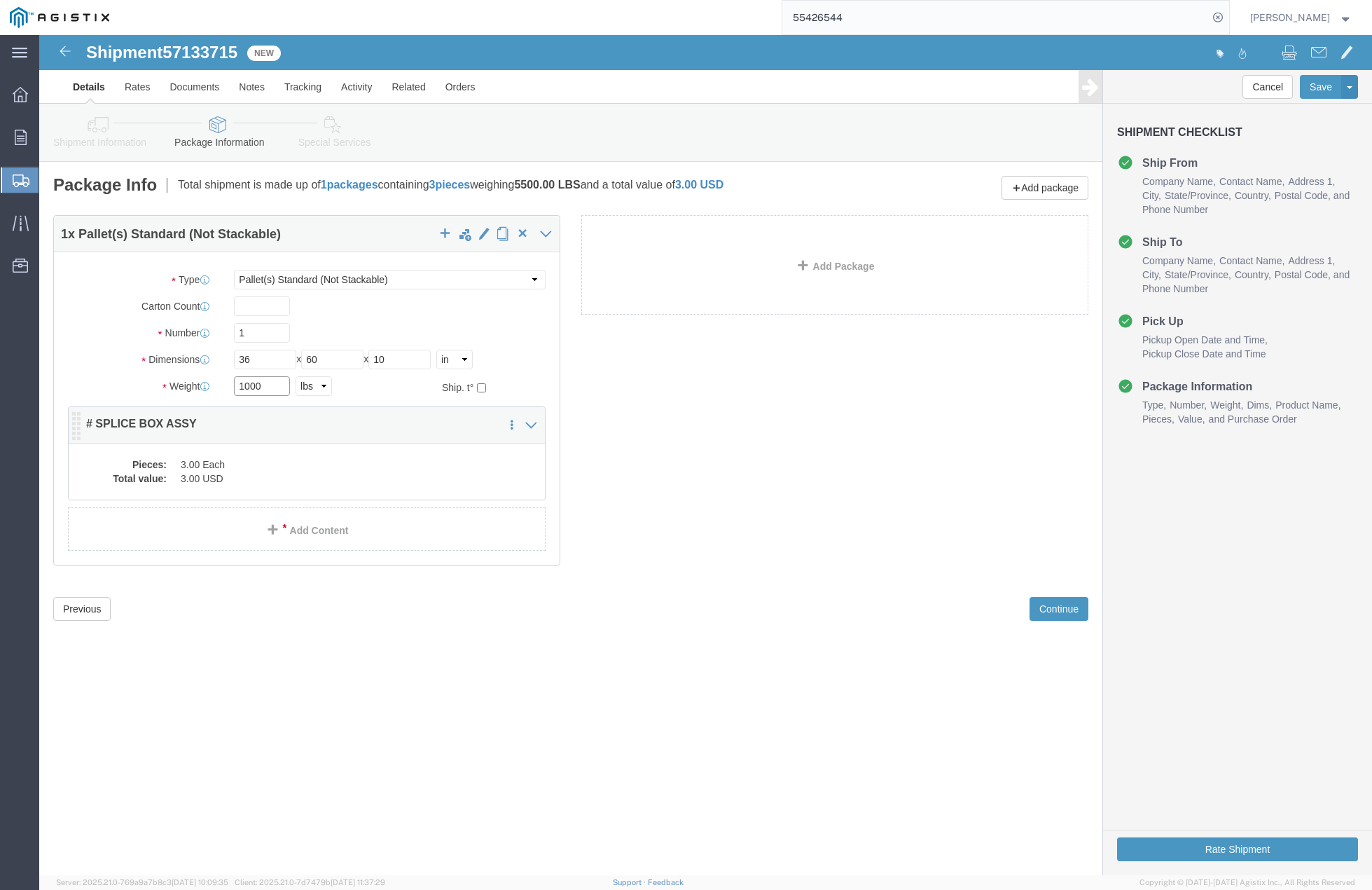
type input "1000"
click dd "3.00 USD"
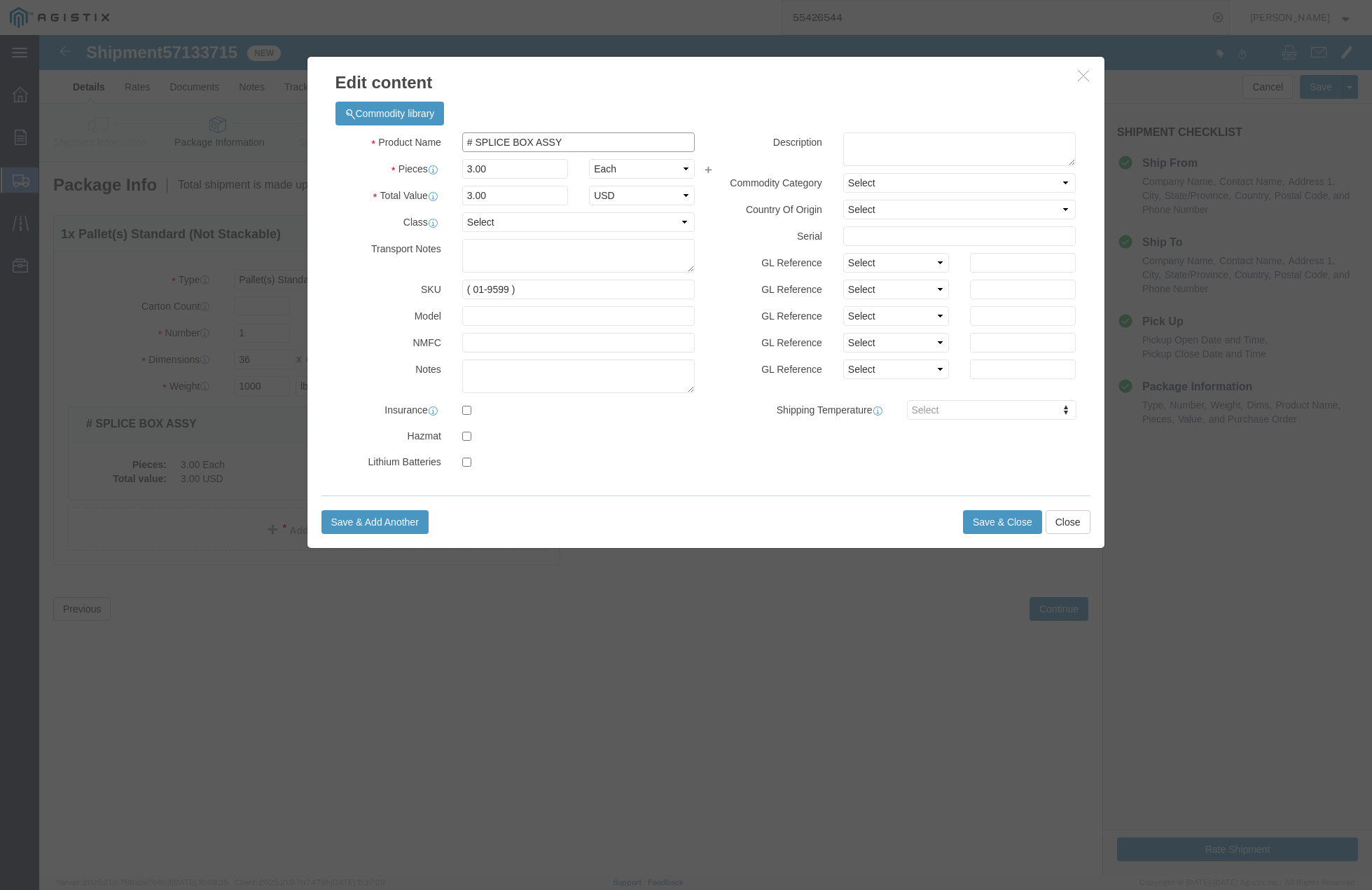
drag, startPoint x: 536, startPoint y: 106, endPoint x: 403, endPoint y: 103, distance: 133.0
click div "Product Name # SPLICE BOX ASSY"
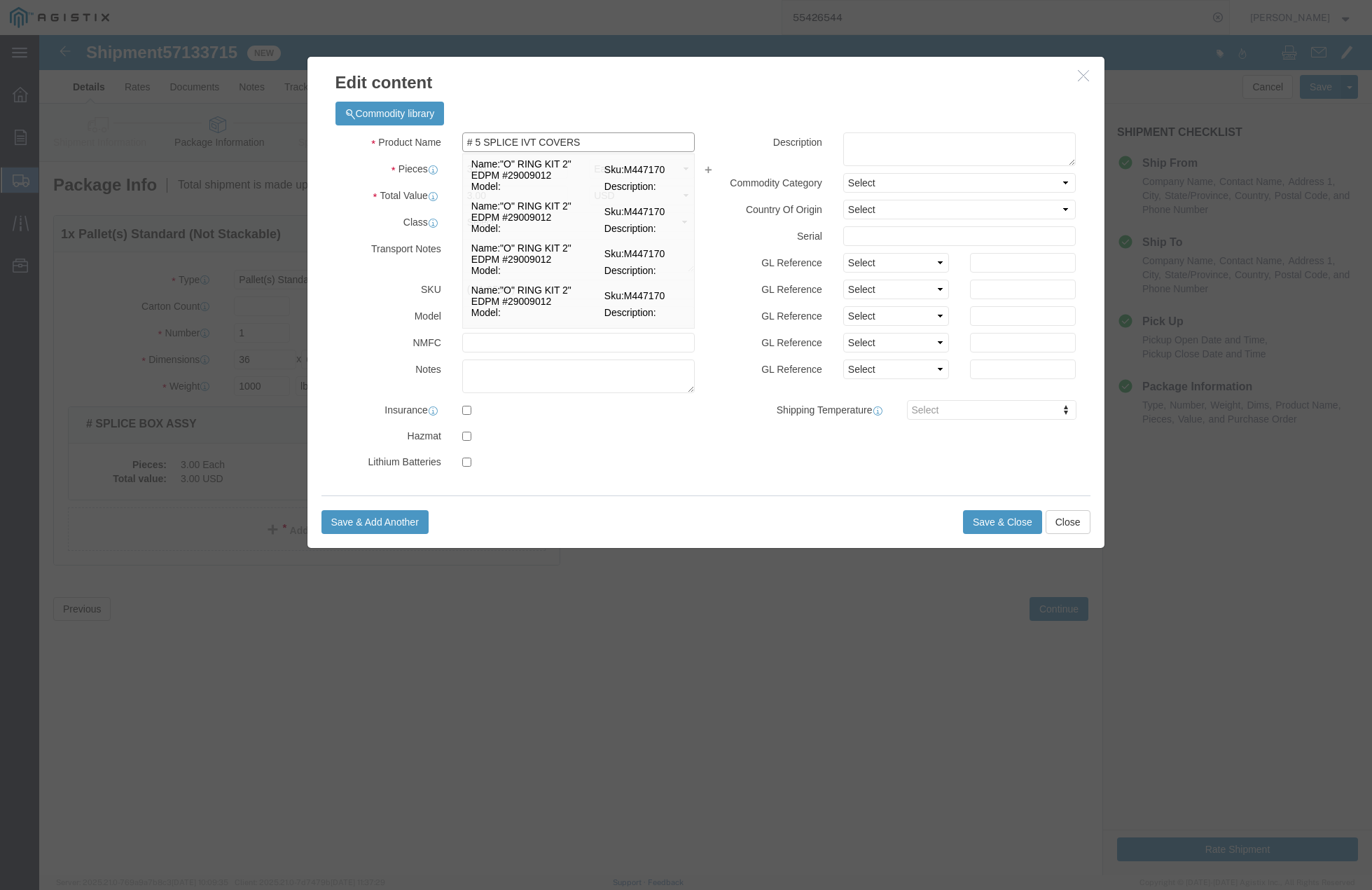
type input "# 5 SPLICE IVT COVERS"
click div "Product Name # 5 SPLICE IVT COVERS # Name: "O" RING KIT 2" EDPM #29009012 Sku: …"
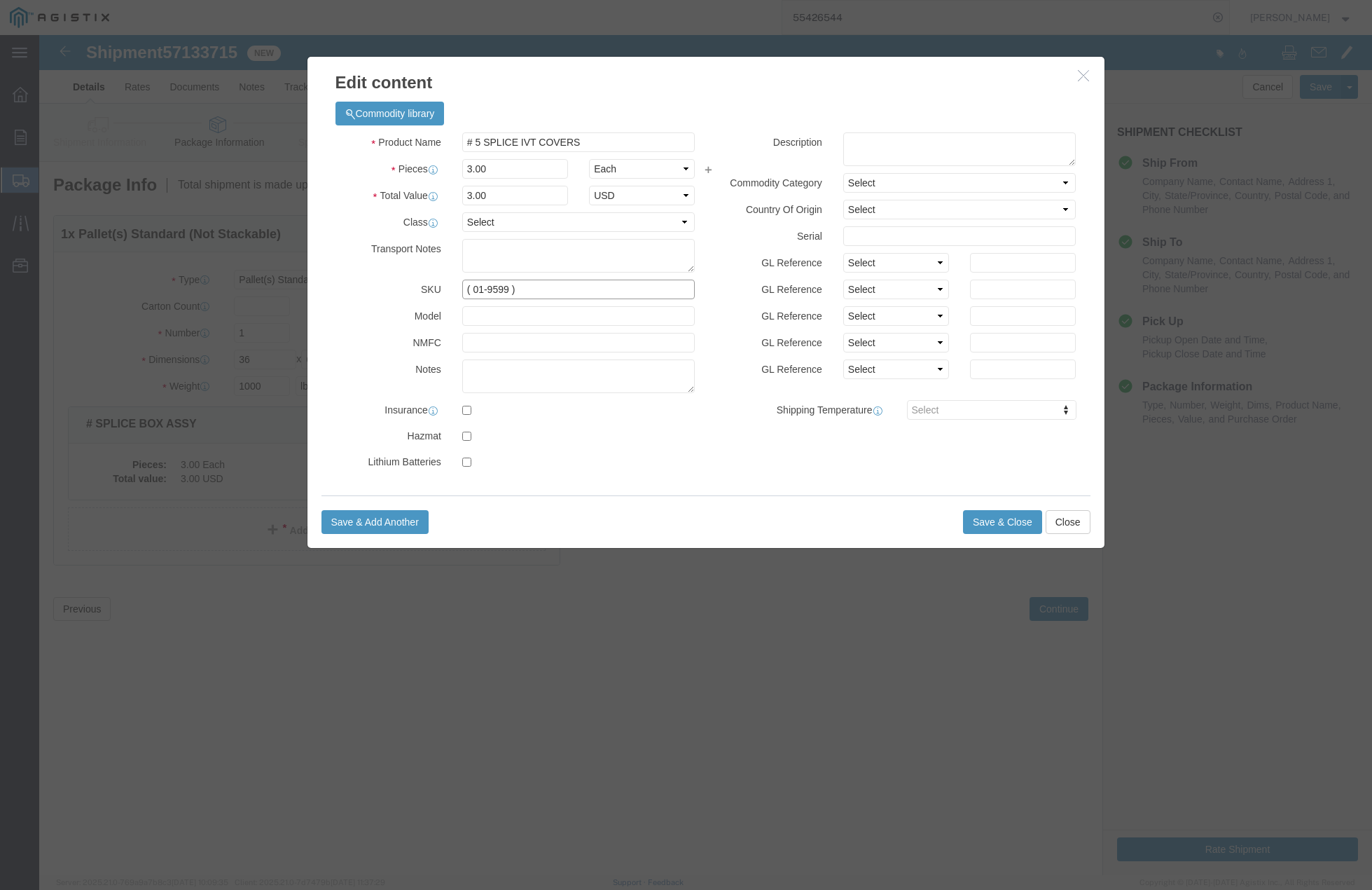
click input "( 01-9599 )"
type input "( 02-5604 )"
click button "Save & Close"
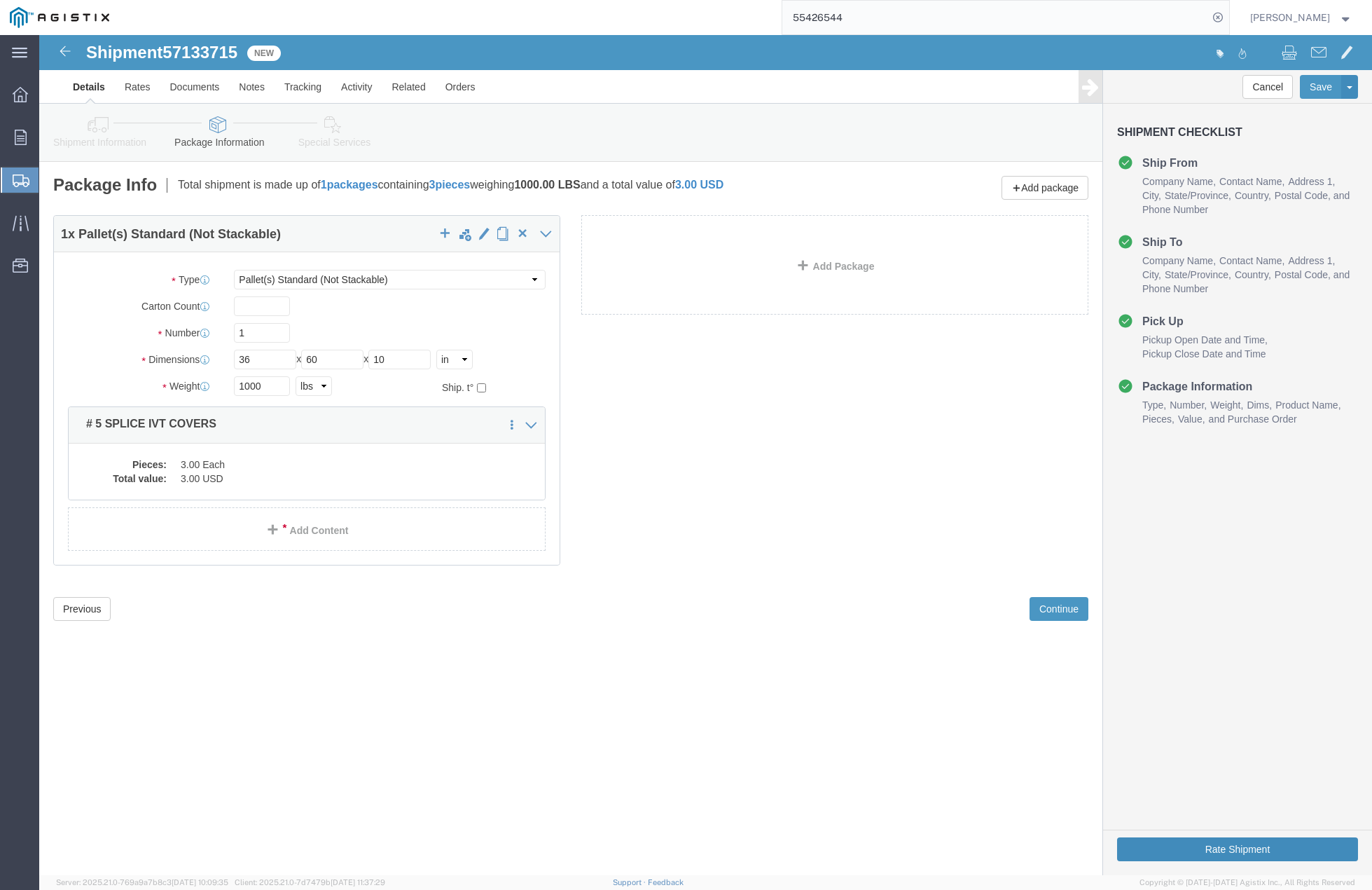
click button "Rate Shipment"
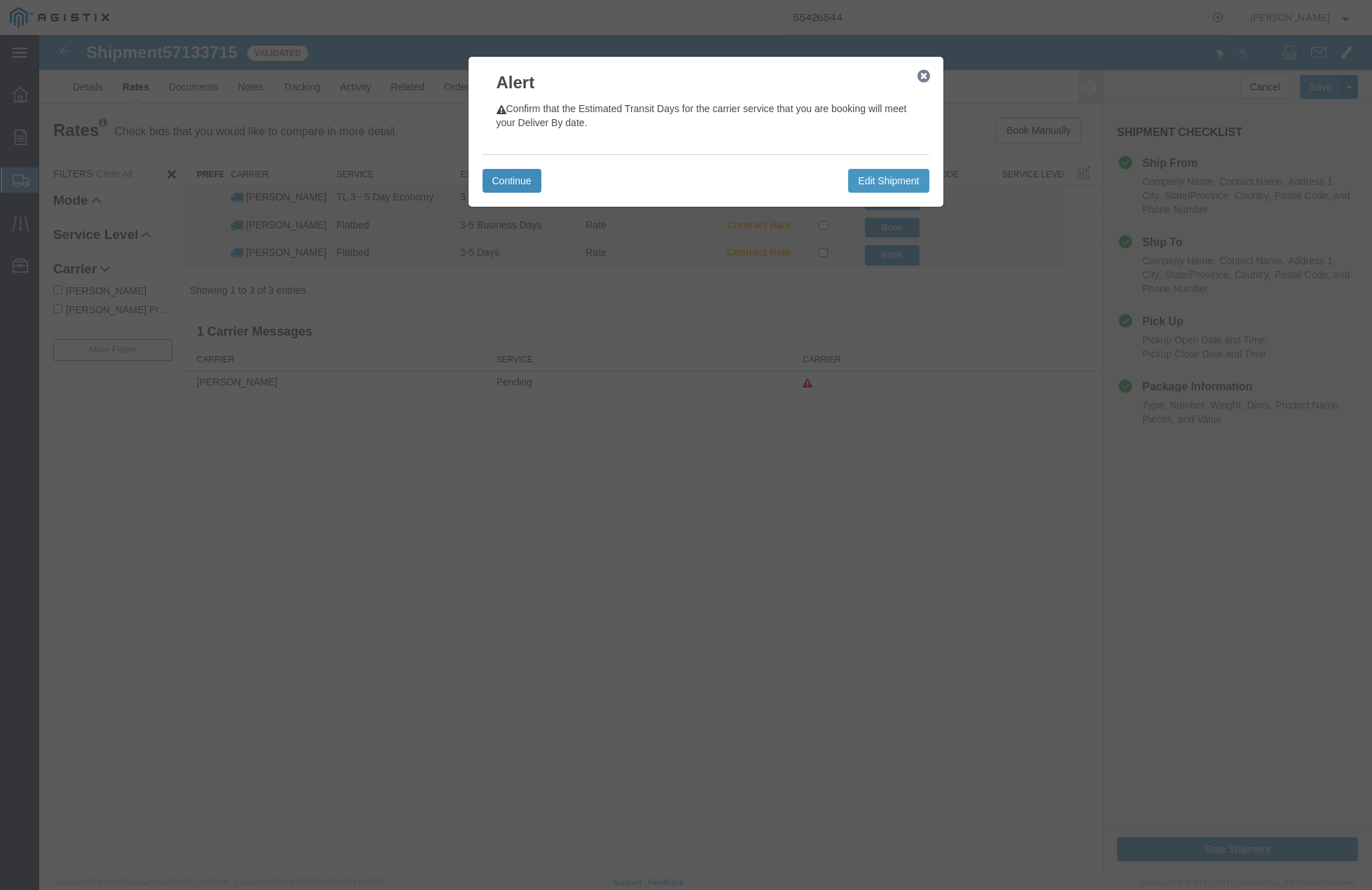
click at [514, 182] on button "Continue" at bounding box center [512, 180] width 59 height 23
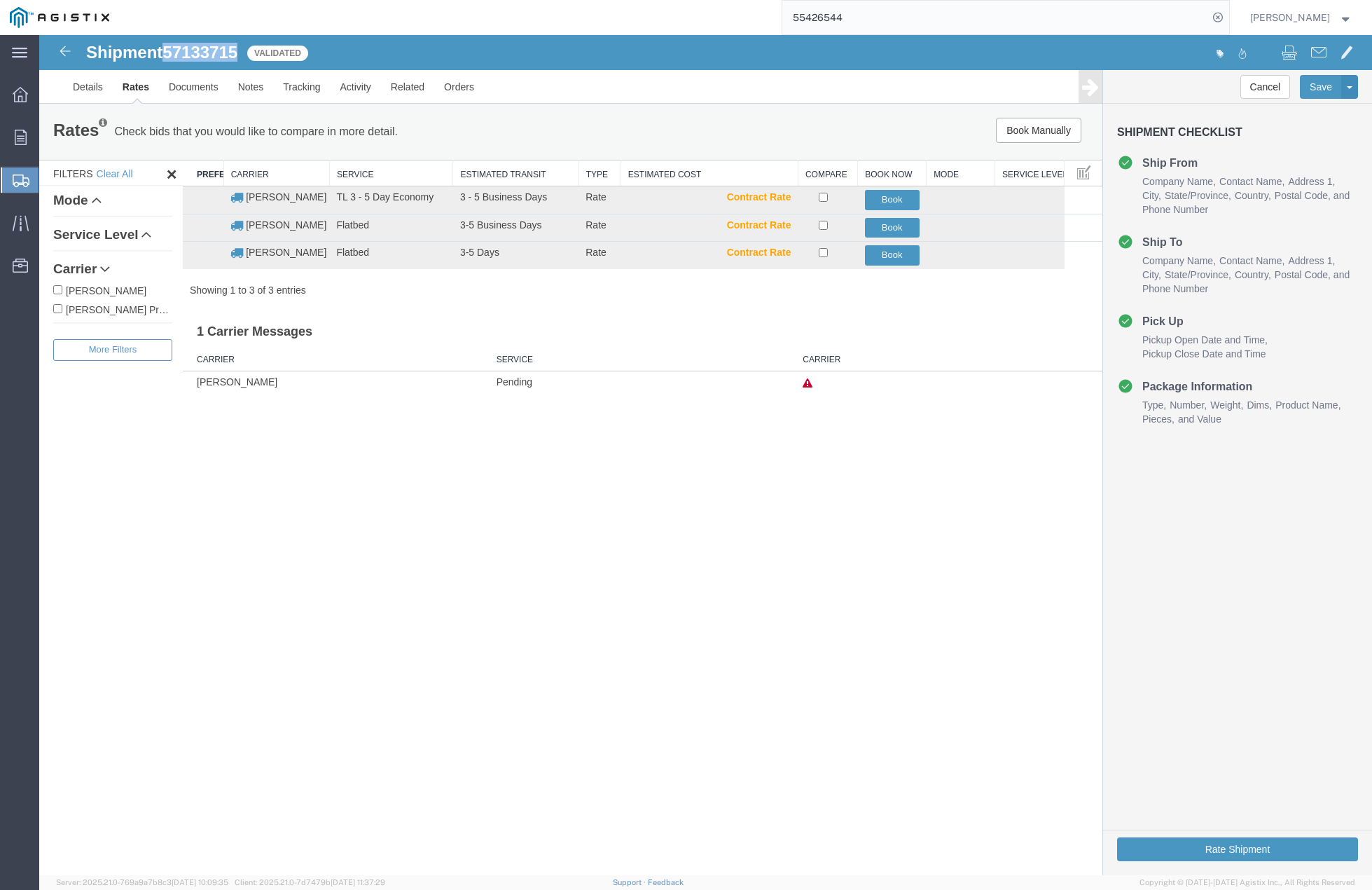
drag, startPoint x: 169, startPoint y: 49, endPoint x: 226, endPoint y: 54, distance: 57.2
click at [237, 50] on span "57133715" at bounding box center [200, 52] width 75 height 19
copy span "57133715"
click at [896, 254] on button "Book" at bounding box center [892, 256] width 55 height 21
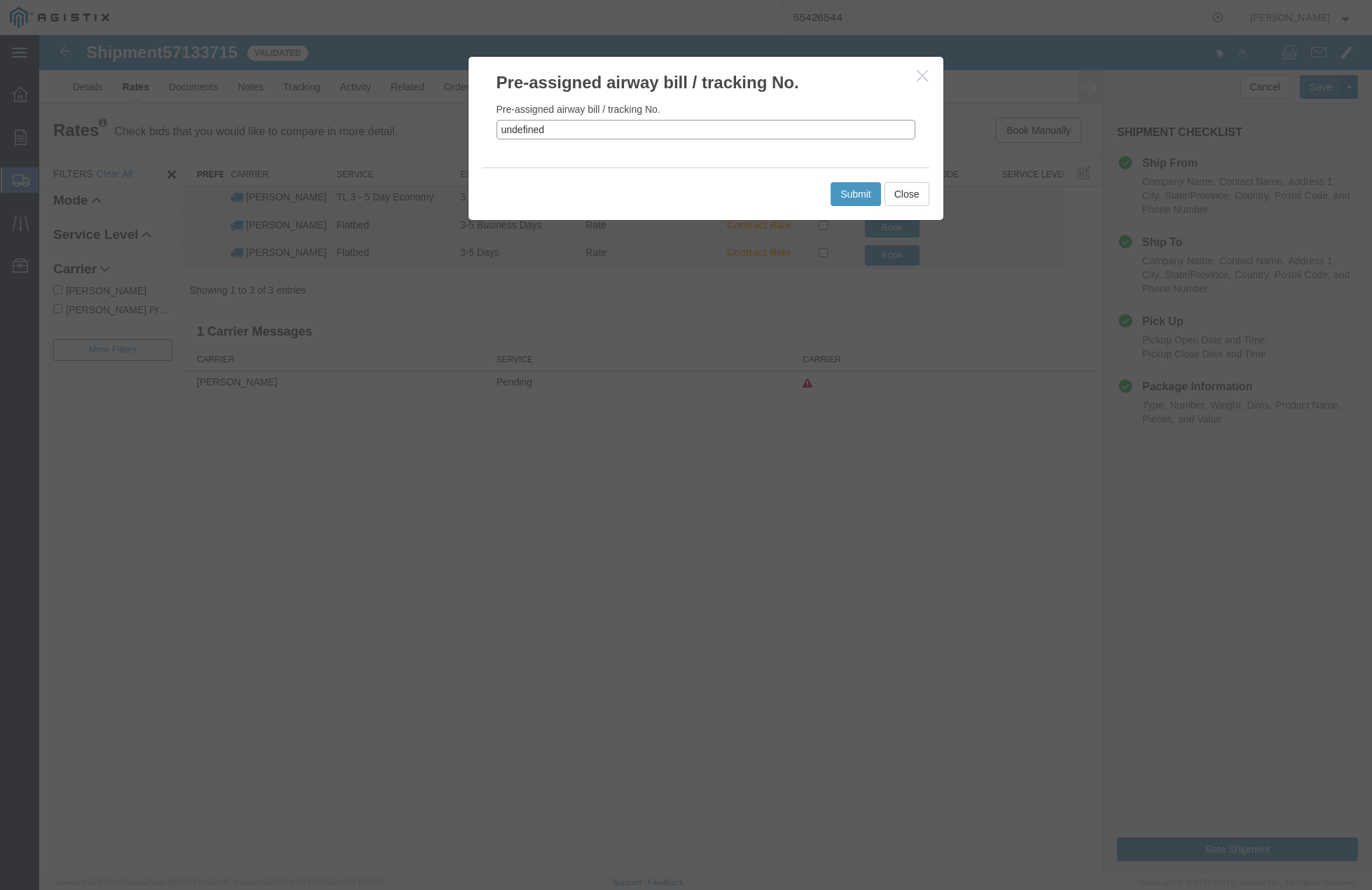
drag, startPoint x: 555, startPoint y: 133, endPoint x: 498, endPoint y: 123, distance: 57.9
click at [498, 123] on input "undefined" at bounding box center [707, 129] width 419 height 20
paste input "57133715"
type input "57133715"
click at [860, 191] on button "Submit" at bounding box center [856, 194] width 51 height 23
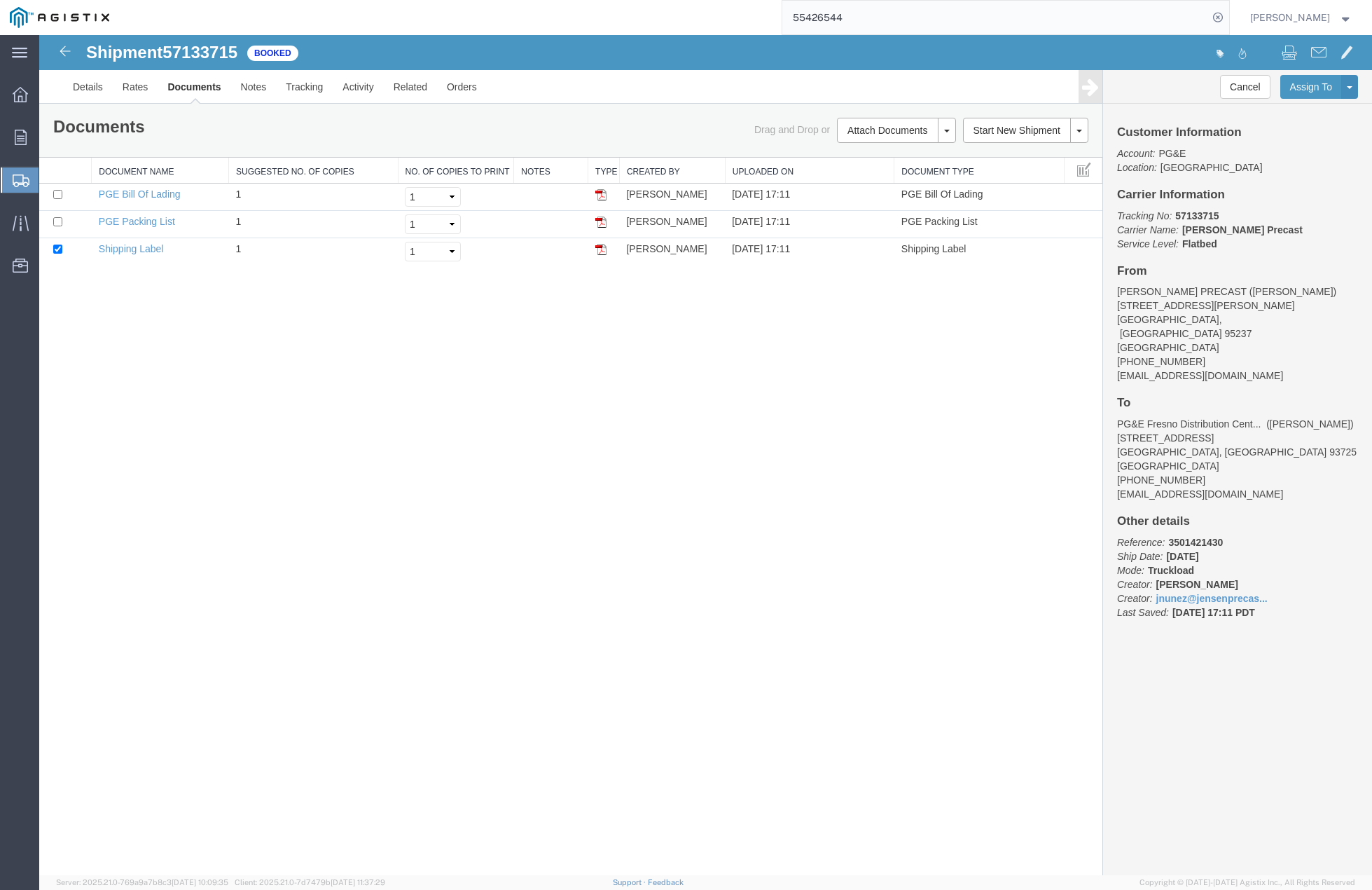
click at [765, 542] on div "Shipment 57133715 3 of 3 Booked Details Rates Documents Notes Tracking Activity…" at bounding box center [706, 455] width 1333 height 840
